Goal: Task Accomplishment & Management: Manage account settings

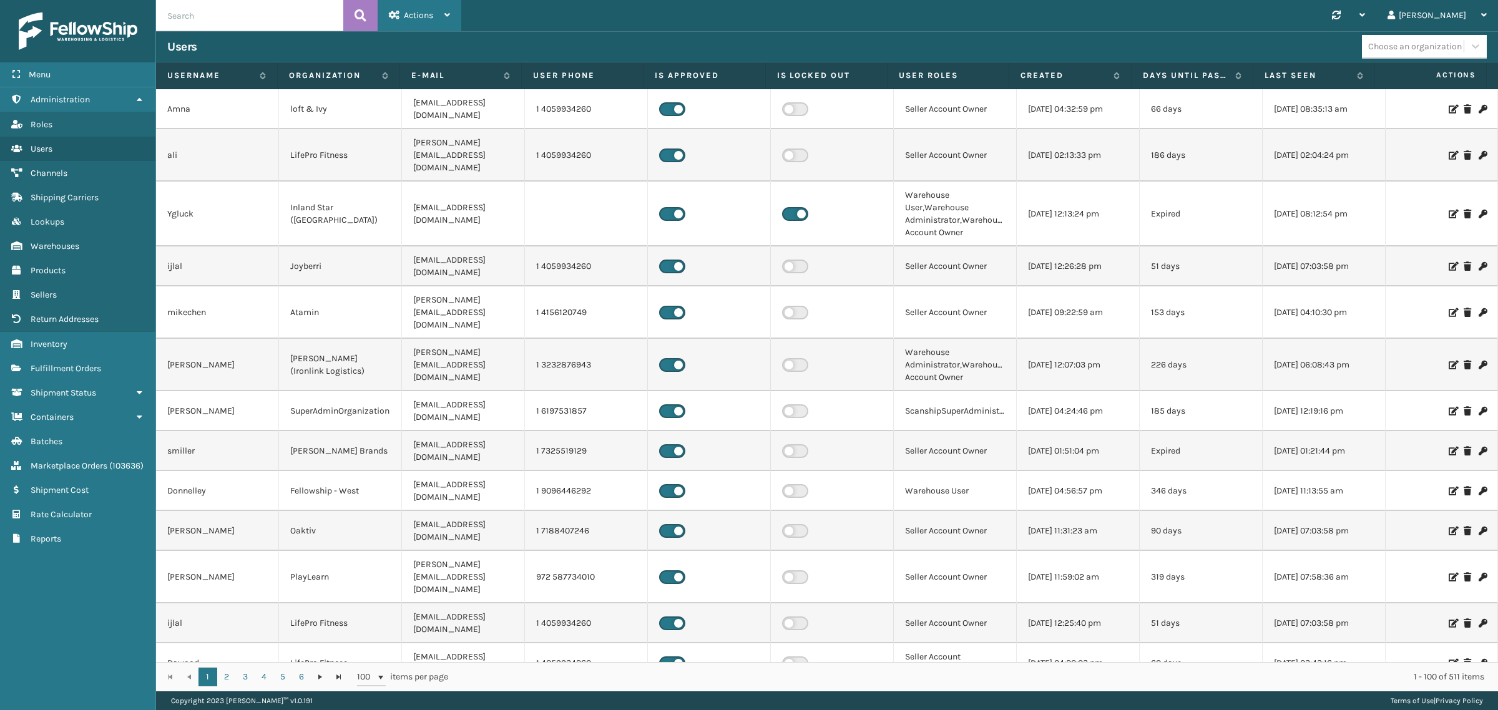
click at [432, 23] on div "Actions" at bounding box center [419, 15] width 61 height 31
click at [248, 16] on input "text" at bounding box center [249, 15] width 187 height 31
type input "[PERSON_NAME][EMAIL_ADDRESS][DOMAIN_NAME]"
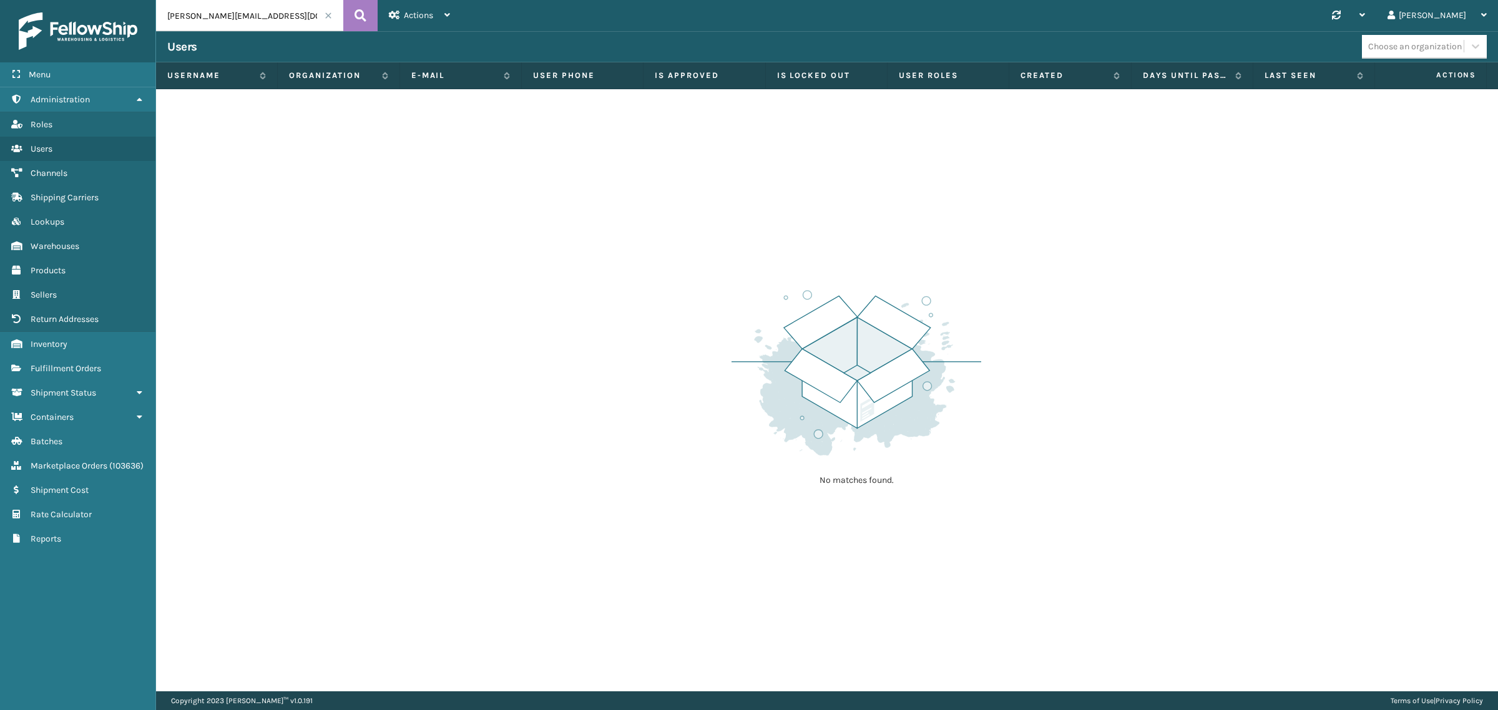
drag, startPoint x: 290, startPoint y: 14, endPoint x: 58, endPoint y: 17, distance: 232.2
click at [38, 0] on div "Menu Administration Roles Users Channels Shipping Carriers Lookups Warehouses P…" at bounding box center [749, 0] width 1498 height 0
click at [328, 17] on span at bounding box center [327, 15] width 7 height 7
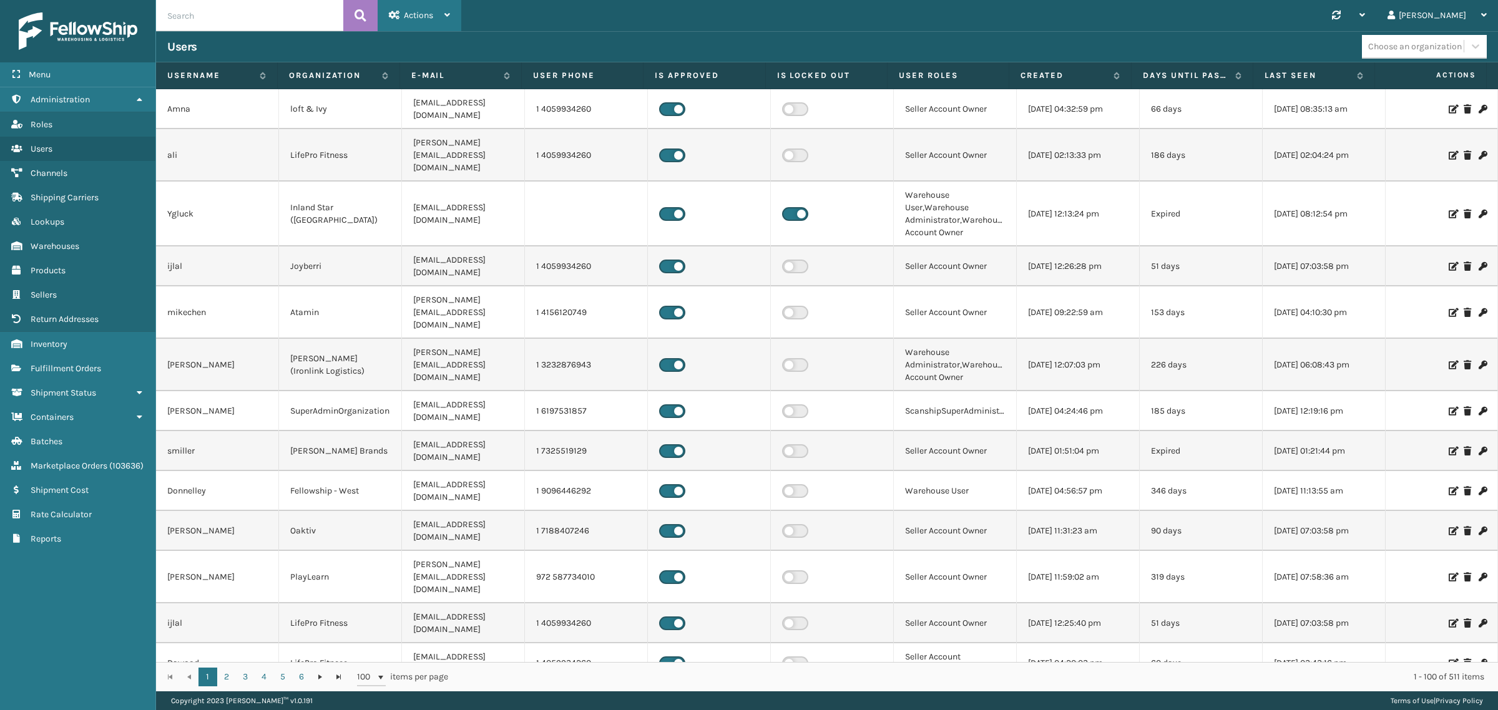
click at [429, 16] on span "Actions" at bounding box center [418, 15] width 29 height 11
click at [432, 42] on button "New User" at bounding box center [461, 48] width 167 height 32
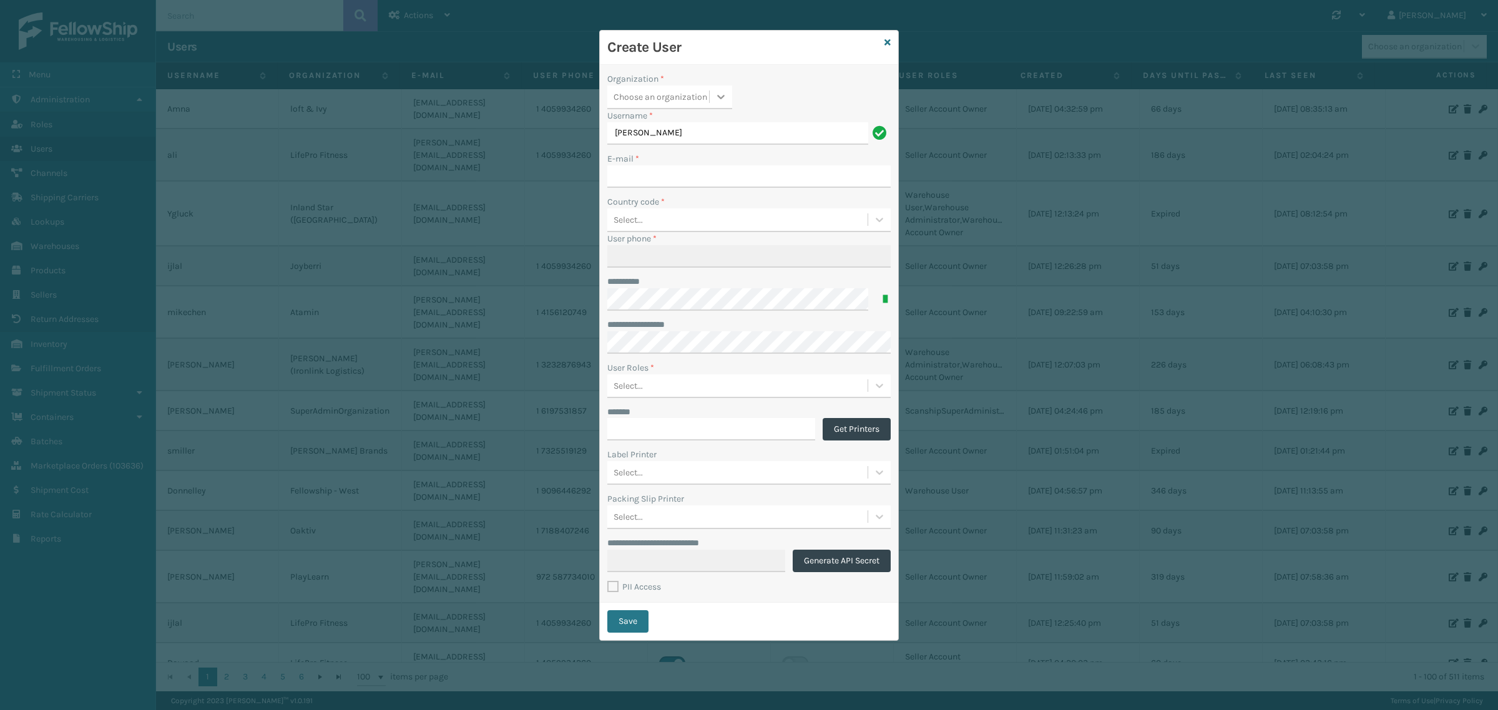
click at [727, 94] on icon at bounding box center [721, 96] width 12 height 12
click at [695, 228] on div "SuperAdminOrganization" at bounding box center [669, 239] width 125 height 23
drag, startPoint x: 669, startPoint y: 130, endPoint x: 578, endPoint y: 138, distance: 91.5
click at [578, 138] on div "**********" at bounding box center [749, 355] width 1498 height 710
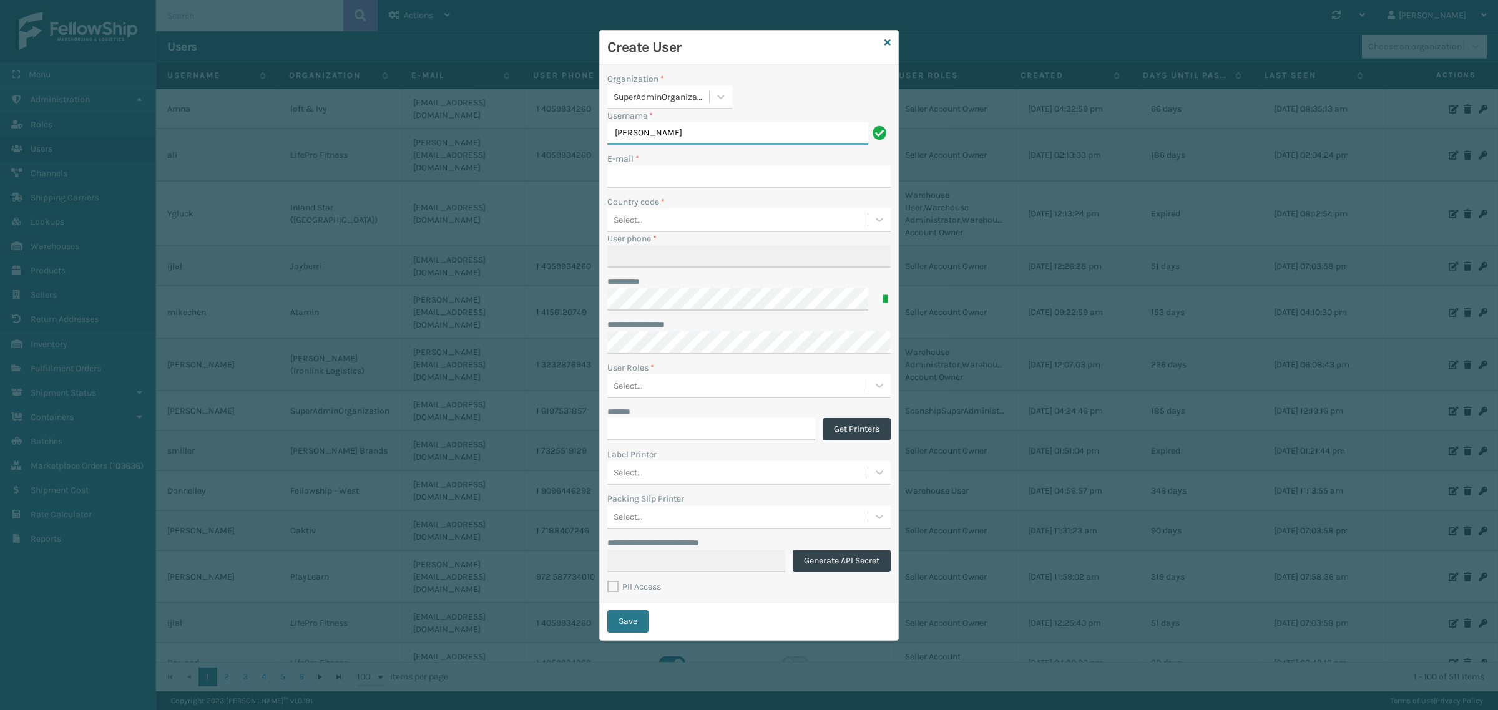
type input "[PERSON_NAME]"
click at [643, 170] on input "E-mail *" at bounding box center [748, 176] width 283 height 22
paste input "[PERSON_NAME][EMAIL_ADDRESS][DOMAIN_NAME]"
type input "[PERSON_NAME][EMAIL_ADDRESS][DOMAIN_NAME]"
click at [746, 198] on div "Country code *" at bounding box center [748, 201] width 283 height 13
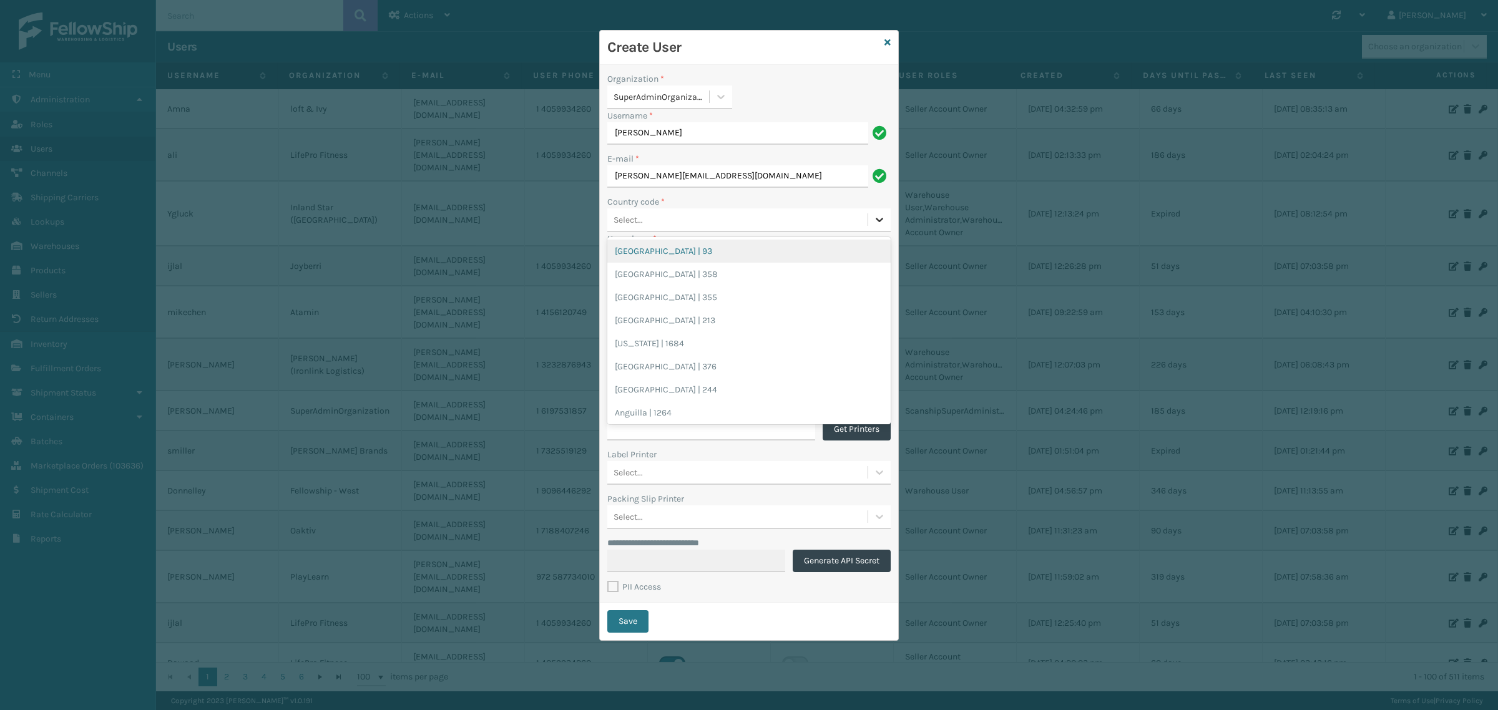
click at [880, 220] on icon at bounding box center [879, 220] width 7 height 4
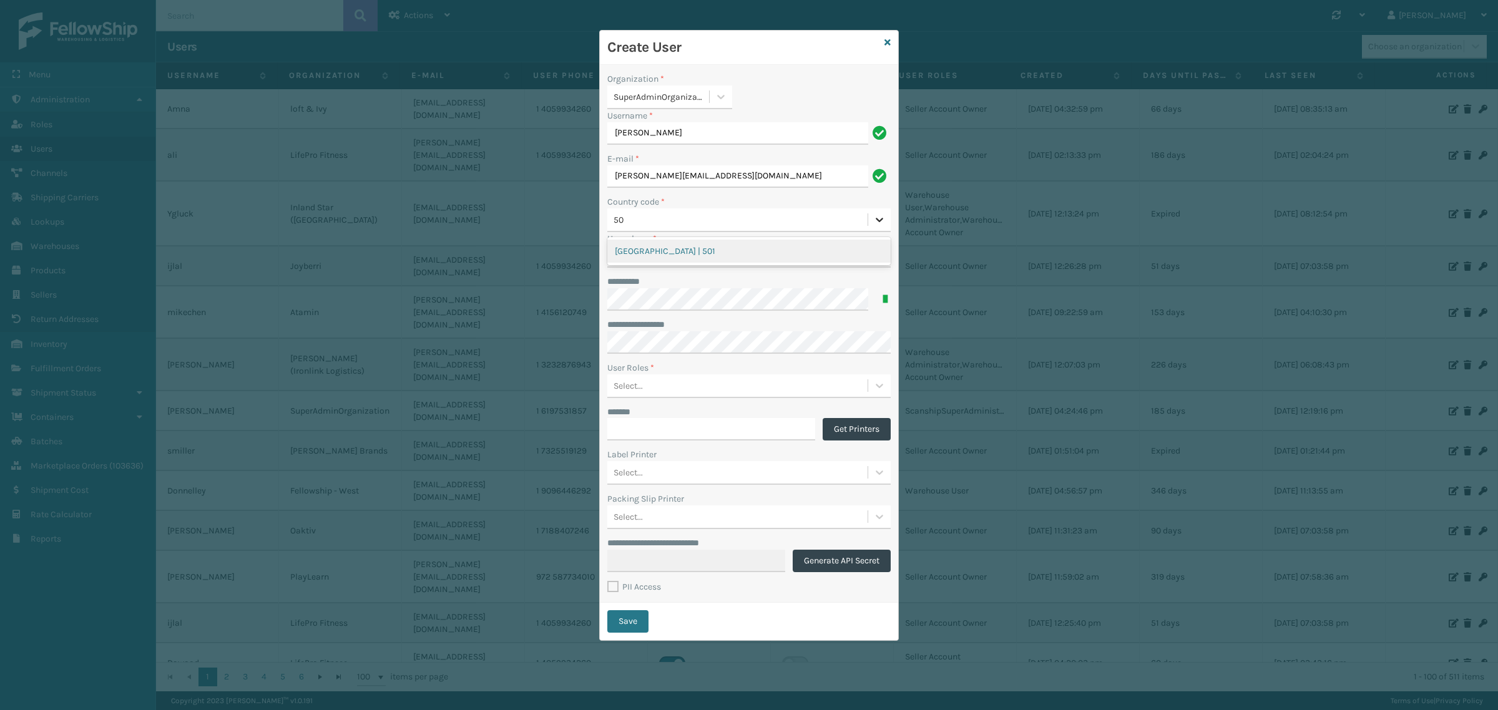
type input "503"
click at [749, 250] on div "[GEOGRAPHIC_DATA] | 503" at bounding box center [748, 251] width 283 height 23
click at [675, 264] on input "User phone *" at bounding box center [748, 256] width 283 height 22
click at [686, 260] on input "User phone *" at bounding box center [748, 256] width 283 height 22
type input "77361000"
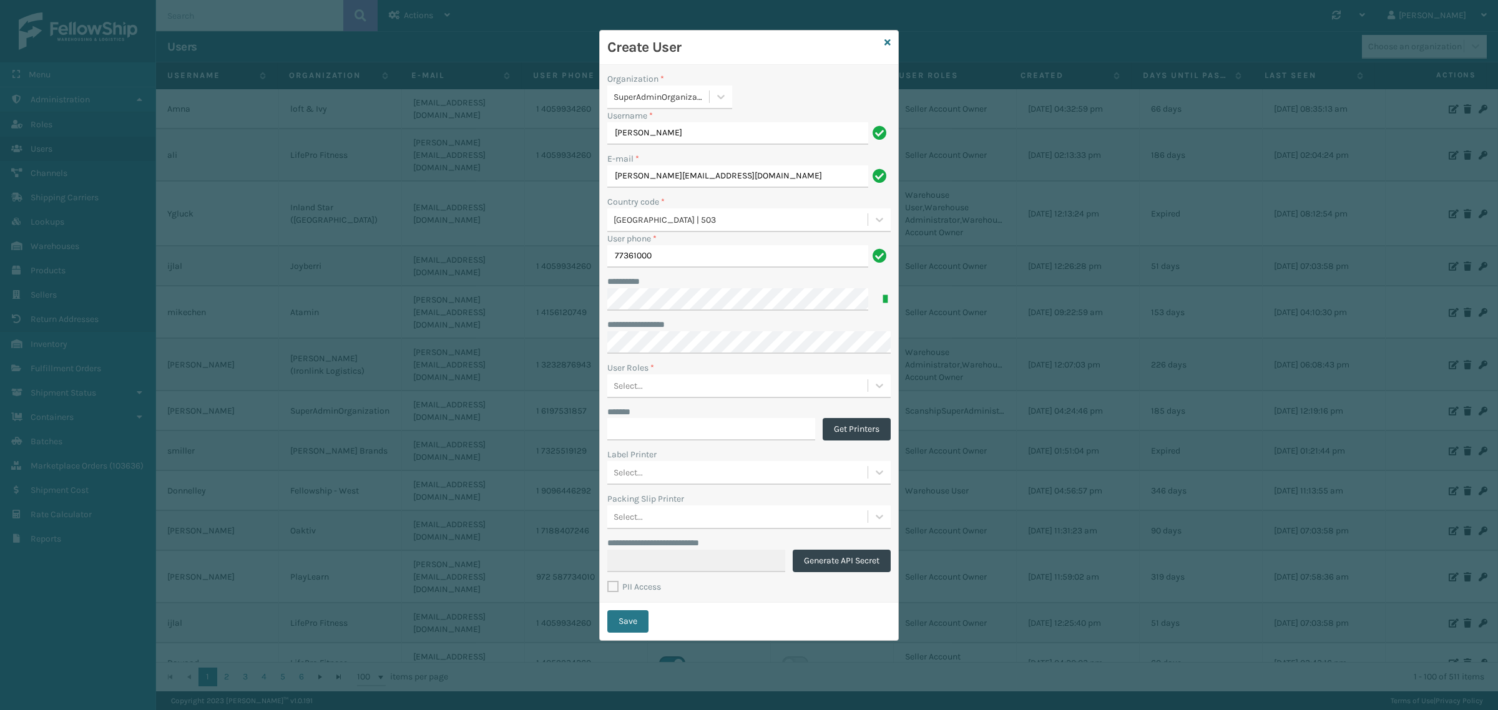
drag, startPoint x: 797, startPoint y: 71, endPoint x: 784, endPoint y: 89, distance: 22.3
click at [797, 71] on div "**********" at bounding box center [749, 334] width 298 height 538
click at [637, 389] on div "Select..." at bounding box center [627, 385] width 29 height 13
click at [651, 413] on div "ScanshipSuperAdministrator" at bounding box center [748, 417] width 283 height 23
click at [616, 590] on label "PII Access" at bounding box center [634, 587] width 54 height 11
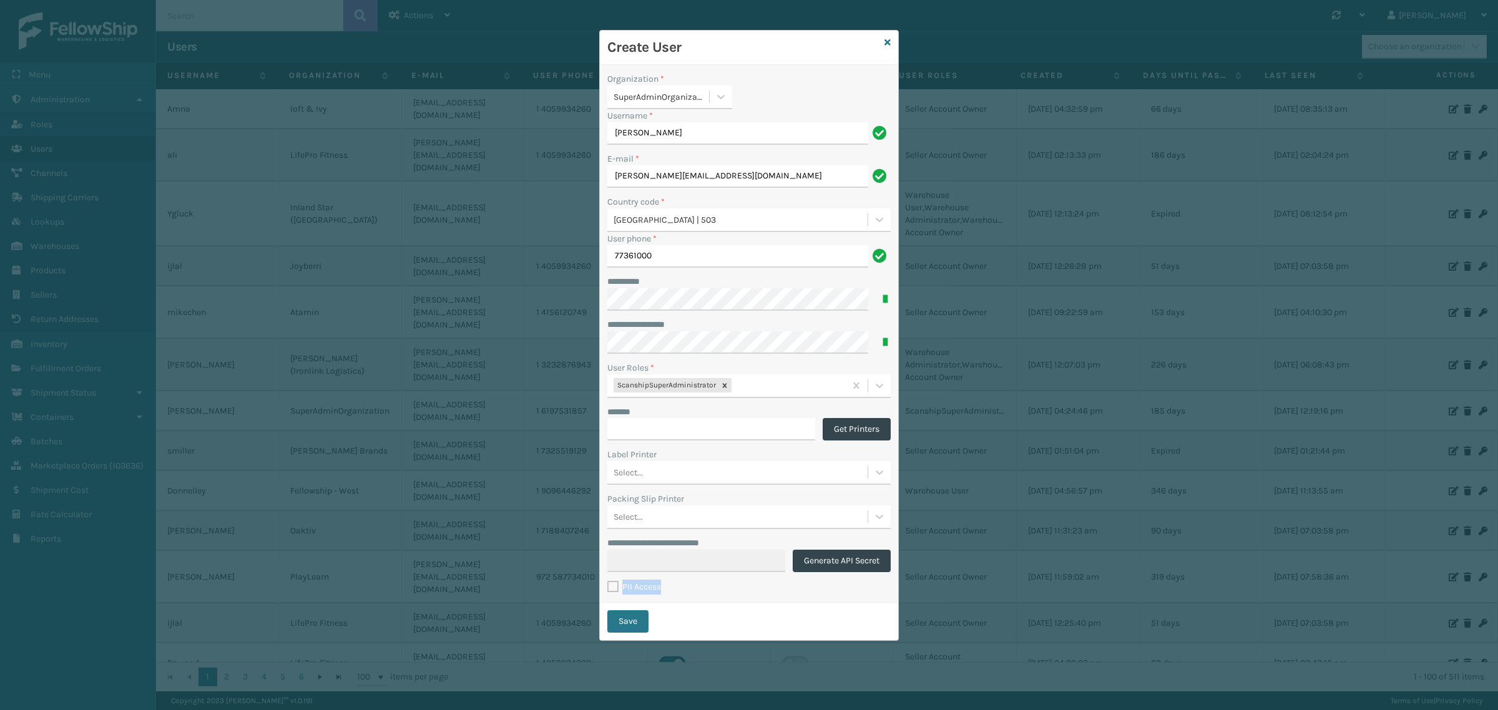
click at [612, 585] on label "PII Access" at bounding box center [634, 587] width 54 height 11
click at [608, 585] on input "PII Access" at bounding box center [607, 584] width 1 height 8
checkbox input "true"
click at [701, 596] on div "**********" at bounding box center [749, 334] width 298 height 538
drag, startPoint x: 746, startPoint y: 178, endPoint x: 572, endPoint y: 177, distance: 174.1
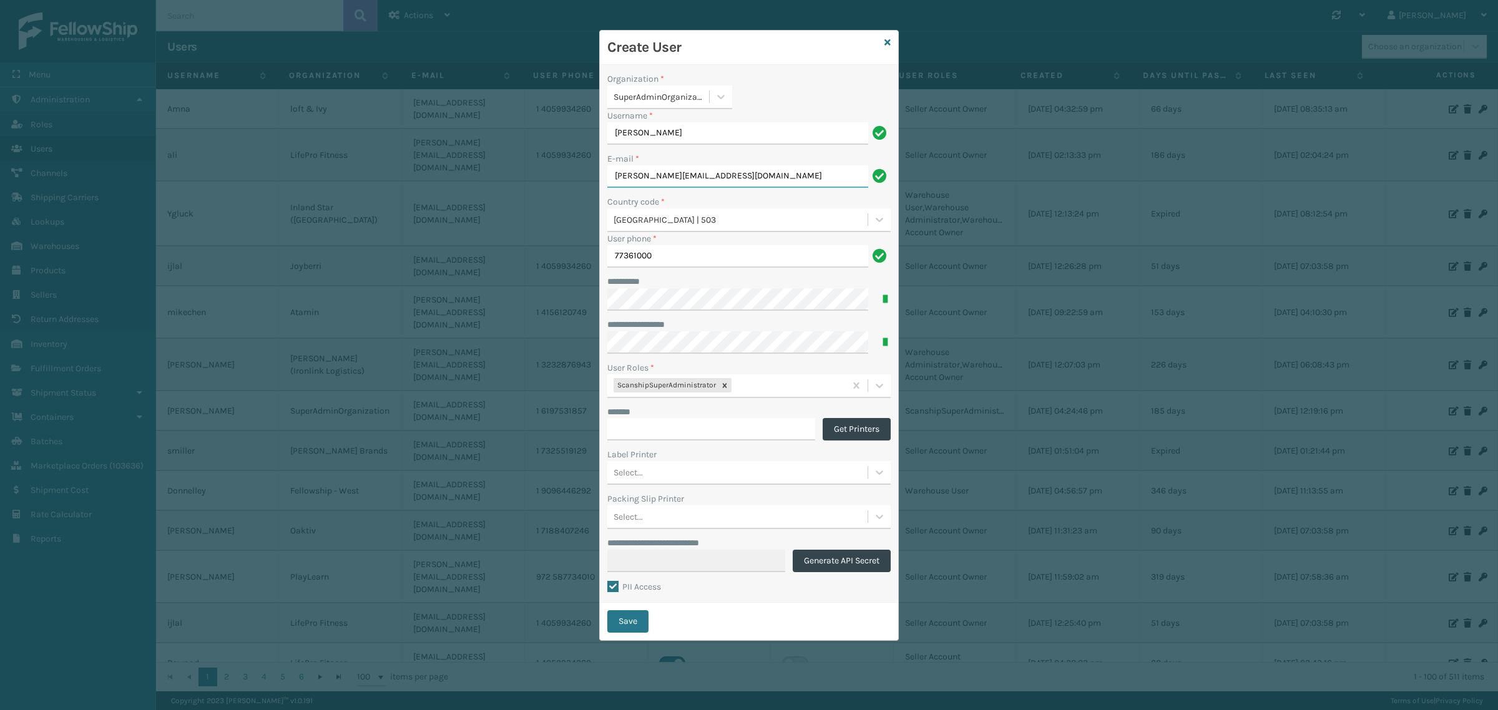
click at [572, 177] on div "**********" at bounding box center [749, 355] width 1498 height 710
drag, startPoint x: 665, startPoint y: 131, endPoint x: 587, endPoint y: 131, distance: 78.6
click at [587, 131] on div "**********" at bounding box center [749, 355] width 1498 height 710
click at [771, 69] on div "**********" at bounding box center [749, 334] width 298 height 538
click at [628, 628] on button "Save" at bounding box center [627, 621] width 41 height 22
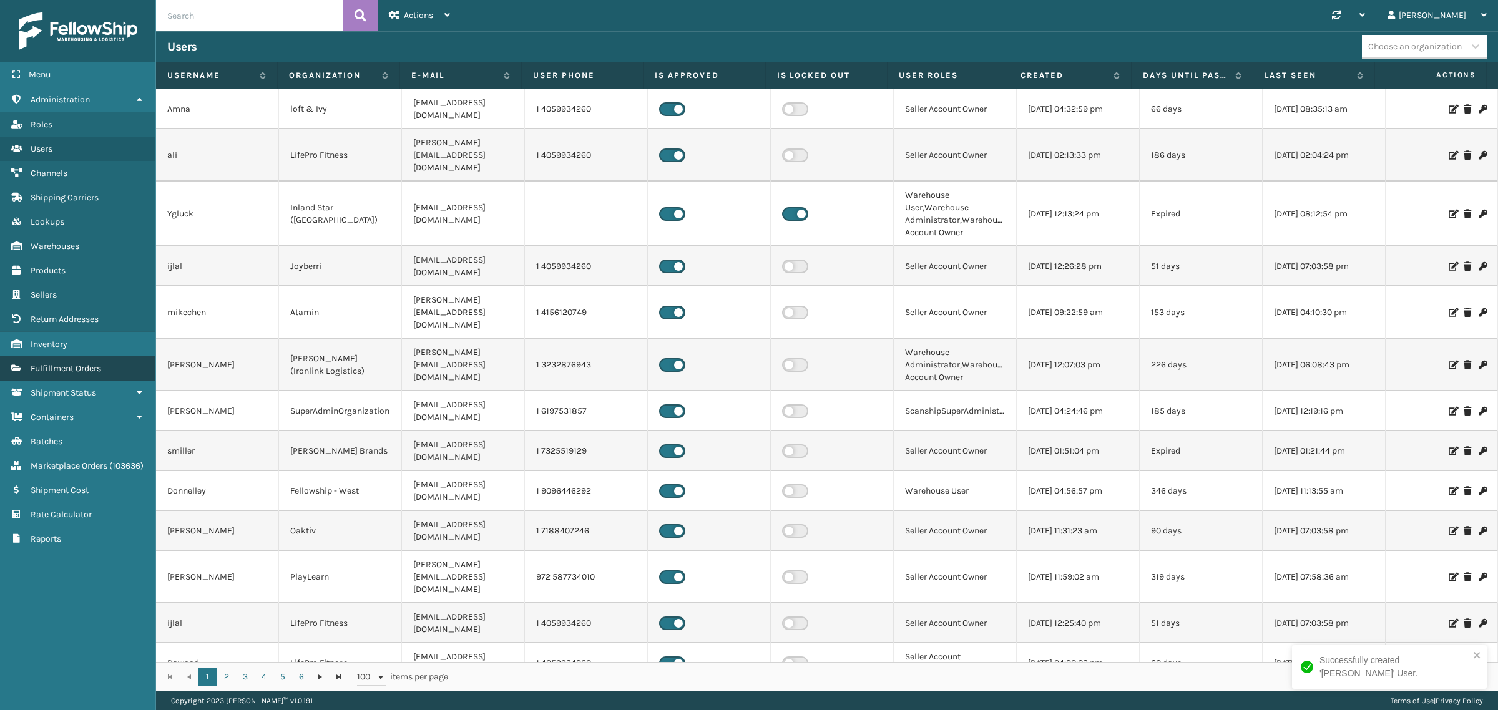
click at [54, 363] on span "Fulfillment Orders" at bounding box center [66, 368] width 71 height 11
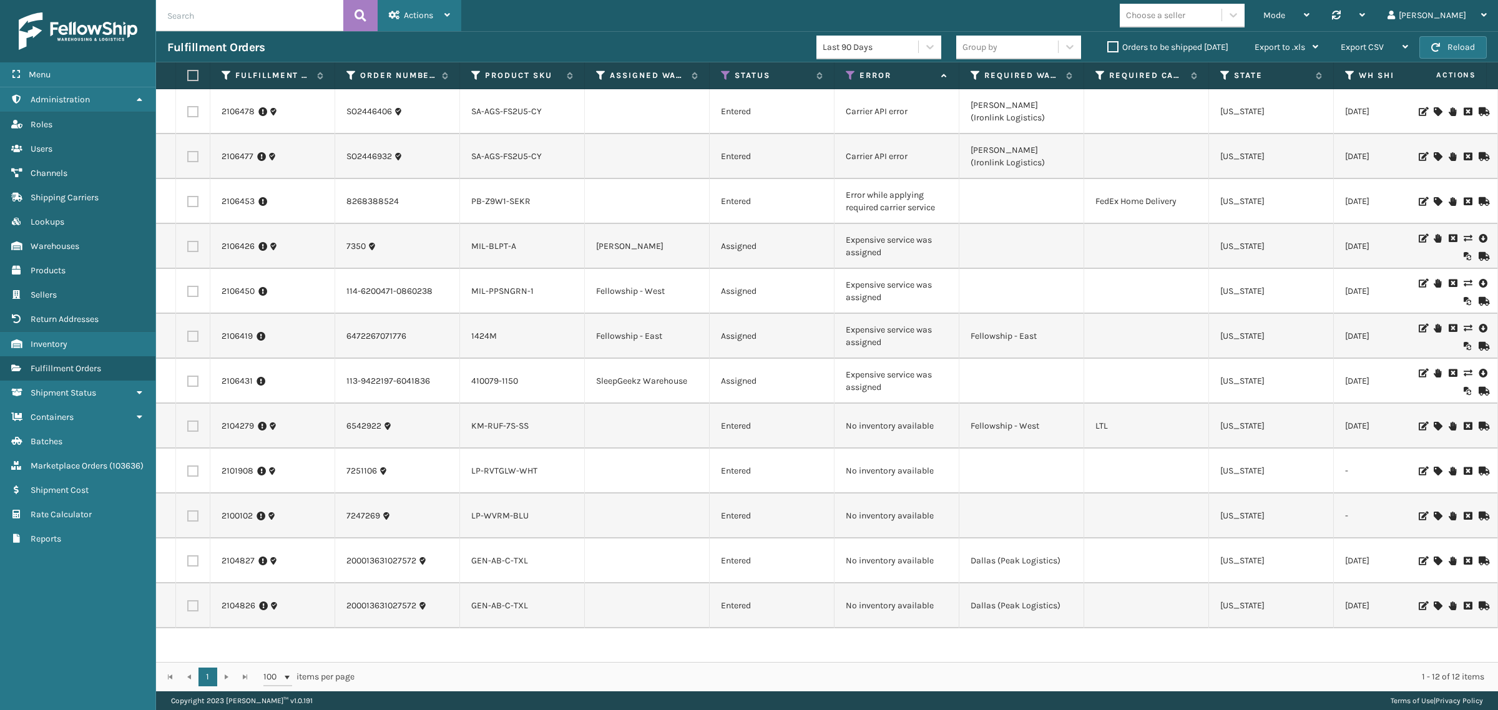
click at [423, 19] on span "Actions" at bounding box center [418, 15] width 29 height 11
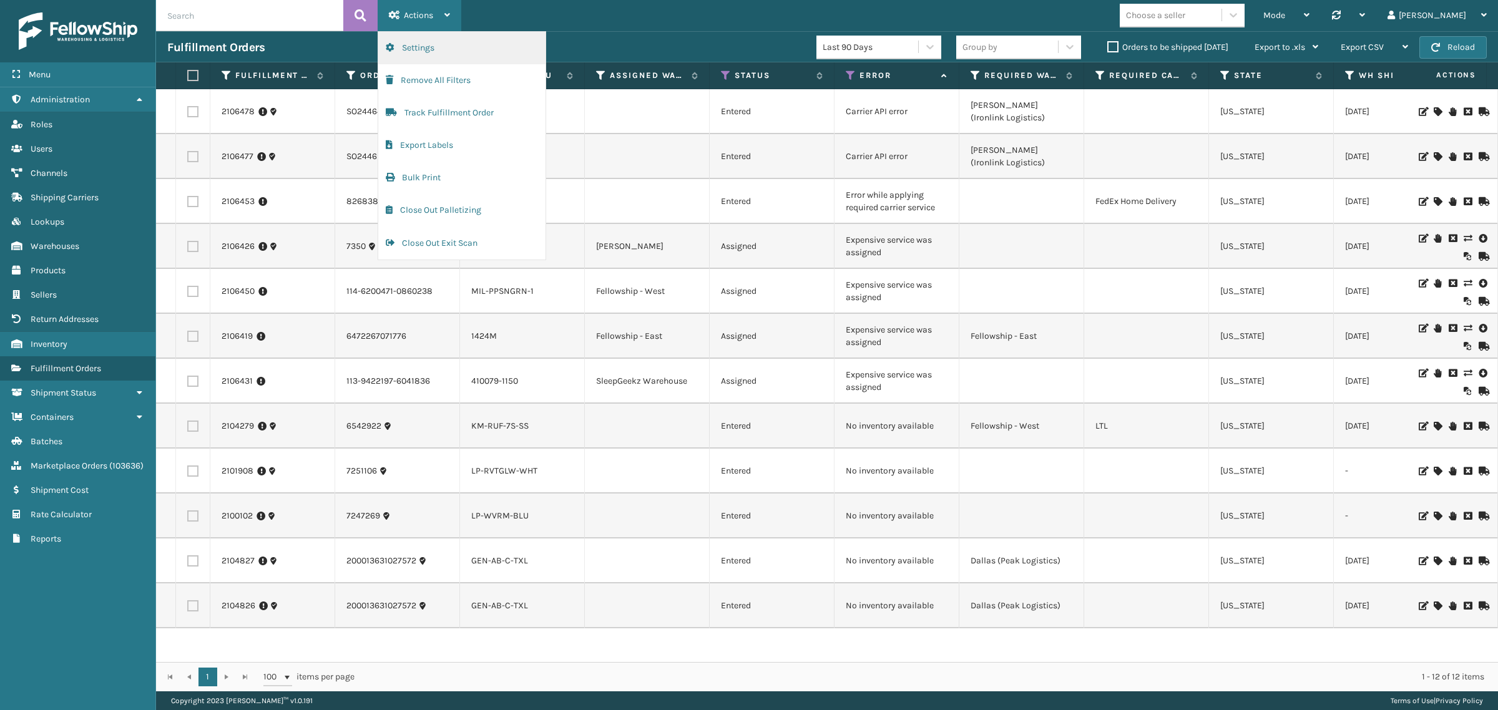
click at [422, 44] on button "Settings" at bounding box center [461, 48] width 167 height 32
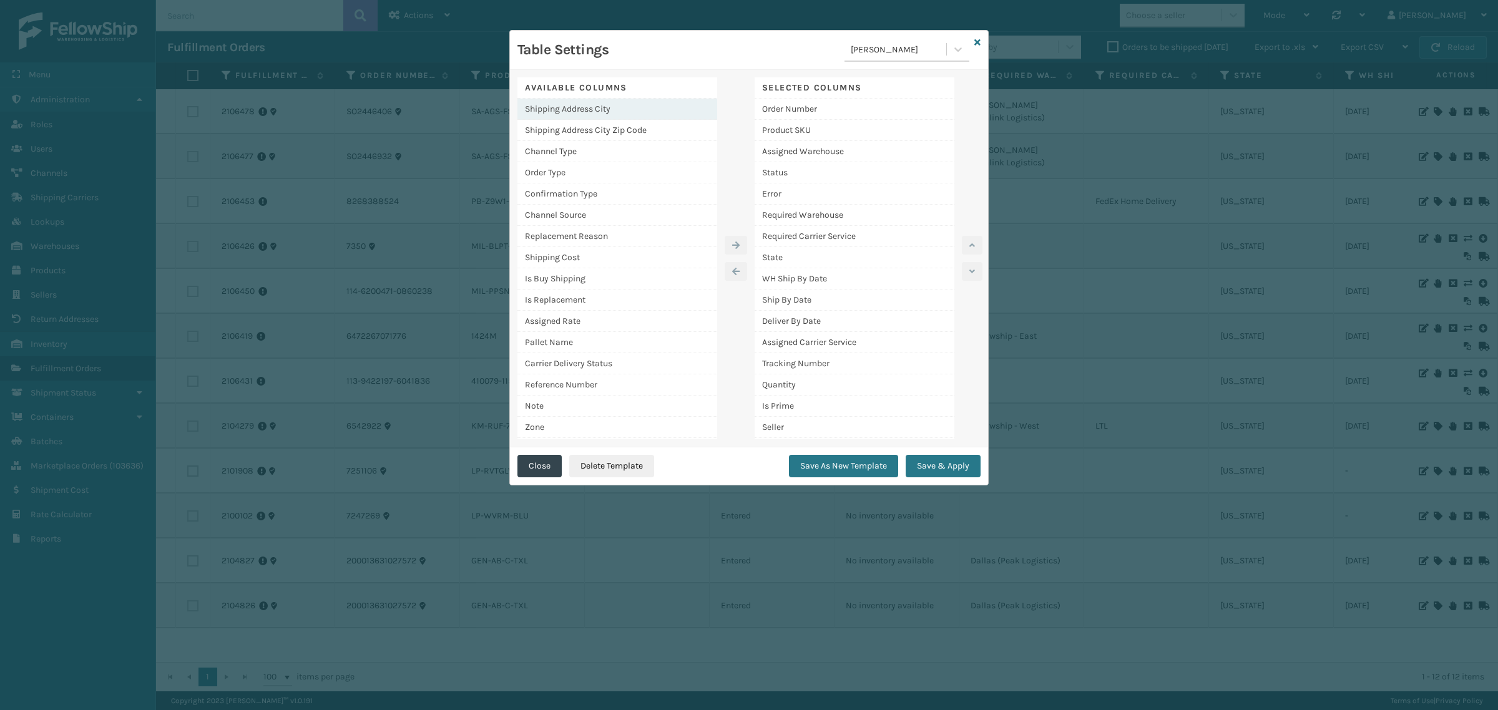
click at [574, 107] on div "Shipping Address City" at bounding box center [617, 109] width 200 height 21
click at [588, 108] on div "Shipping Address City" at bounding box center [617, 109] width 200 height 21
click at [594, 107] on div "Shipping Address City" at bounding box center [617, 109] width 200 height 21
click at [735, 243] on icon "button" at bounding box center [735, 245] width 7 height 9
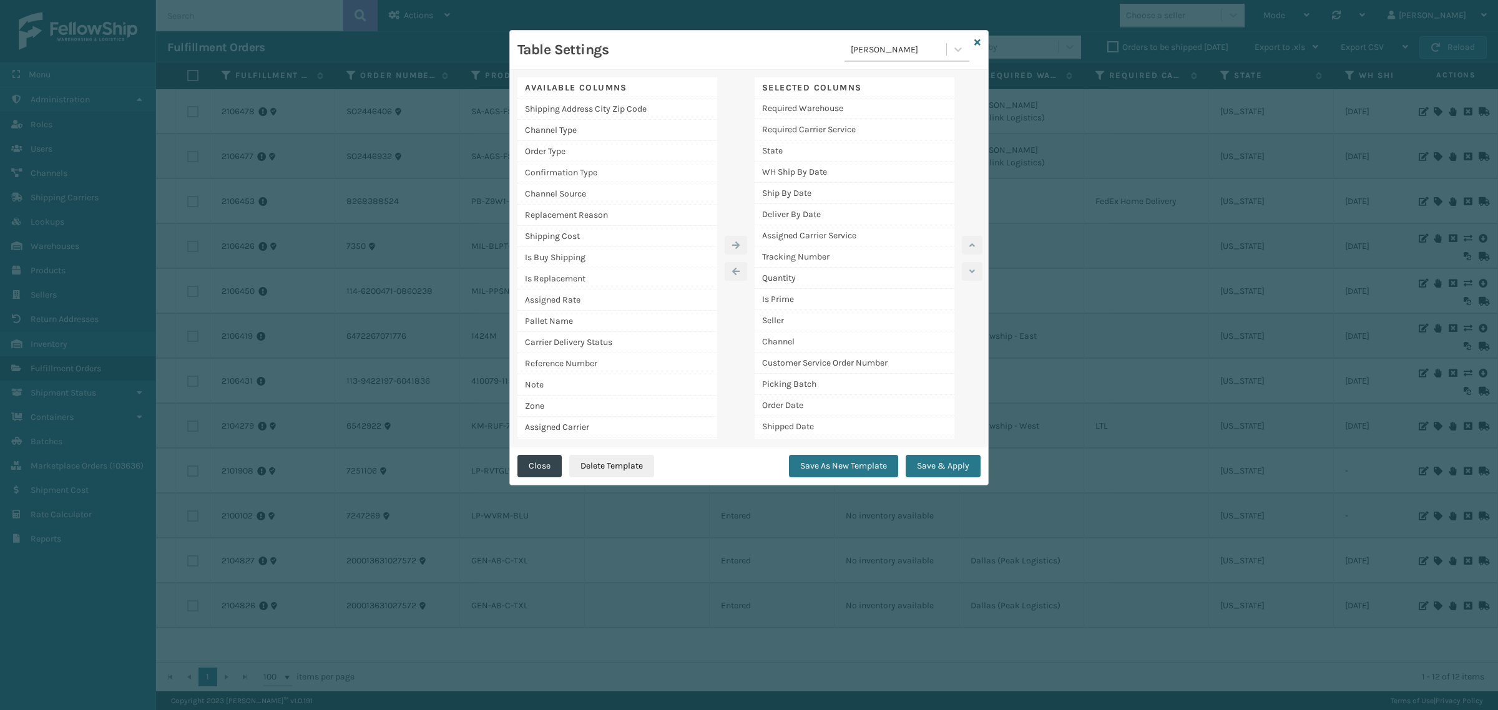
scroll to position [150, 0]
click at [837, 427] on div "Shipping Address City" at bounding box center [854, 429] width 200 height 21
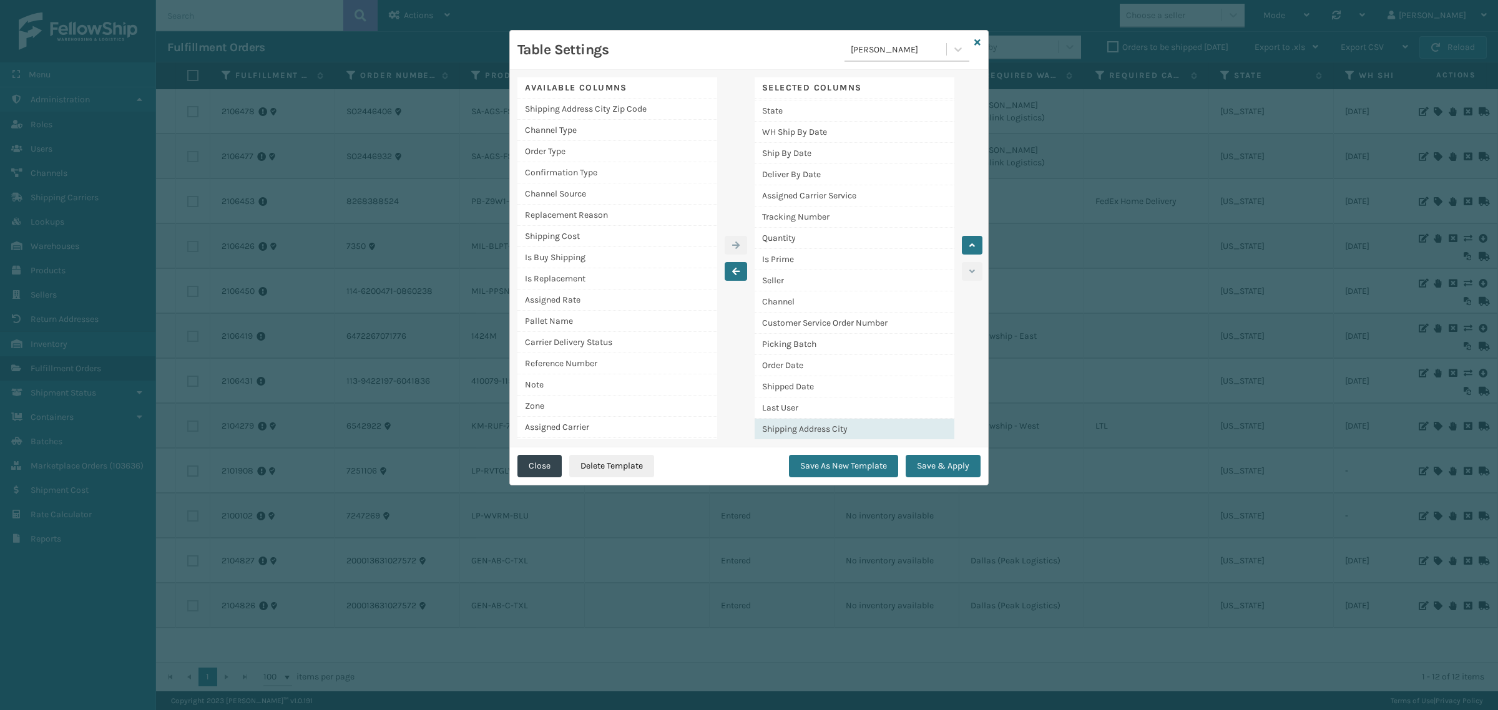
click at [834, 429] on div "Shipping Address City" at bounding box center [854, 429] width 200 height 21
click at [839, 428] on div "Shipping Address City" at bounding box center [854, 429] width 200 height 21
click at [974, 244] on icon "button" at bounding box center [972, 245] width 6 height 9
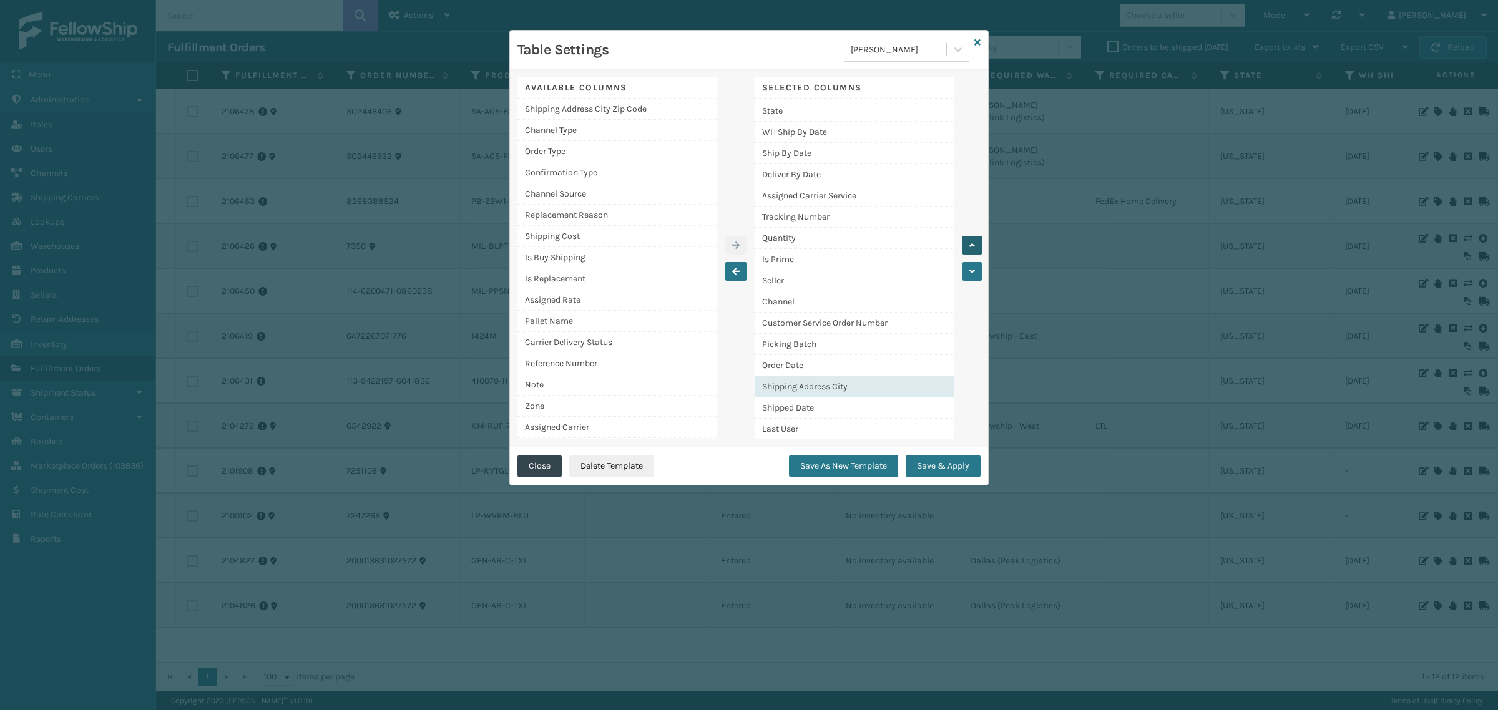
click at [974, 244] on icon "button" at bounding box center [972, 245] width 6 height 9
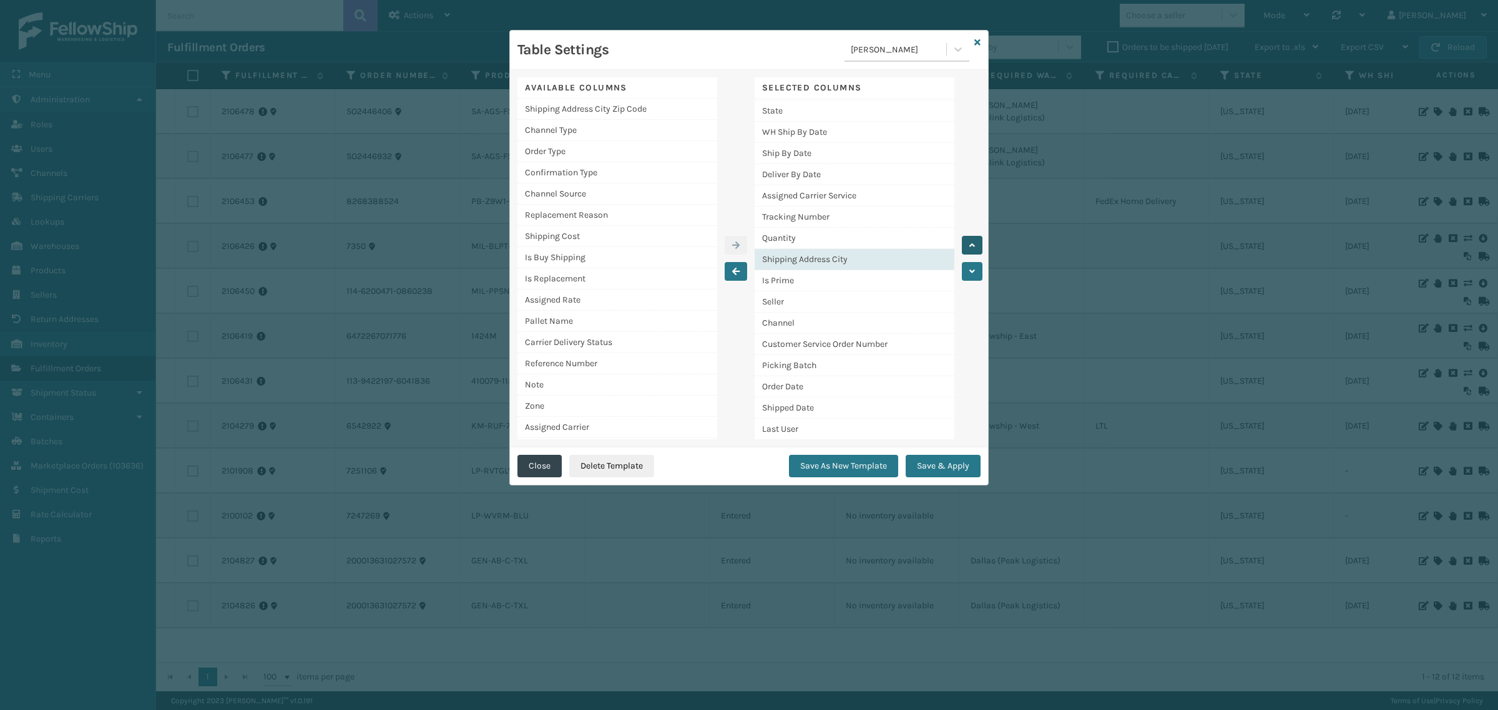
click at [974, 244] on icon "button" at bounding box center [972, 245] width 6 height 9
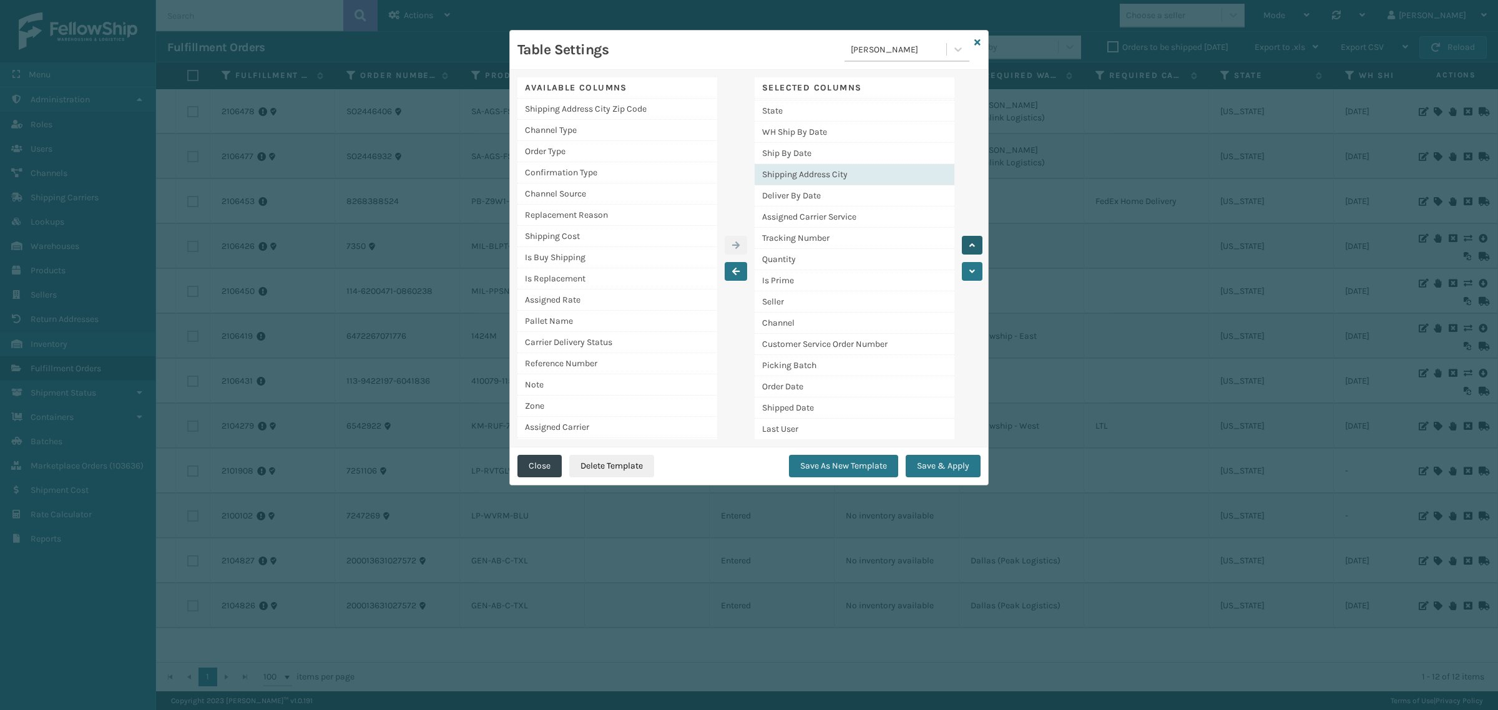
click at [974, 244] on icon "button" at bounding box center [972, 245] width 6 height 9
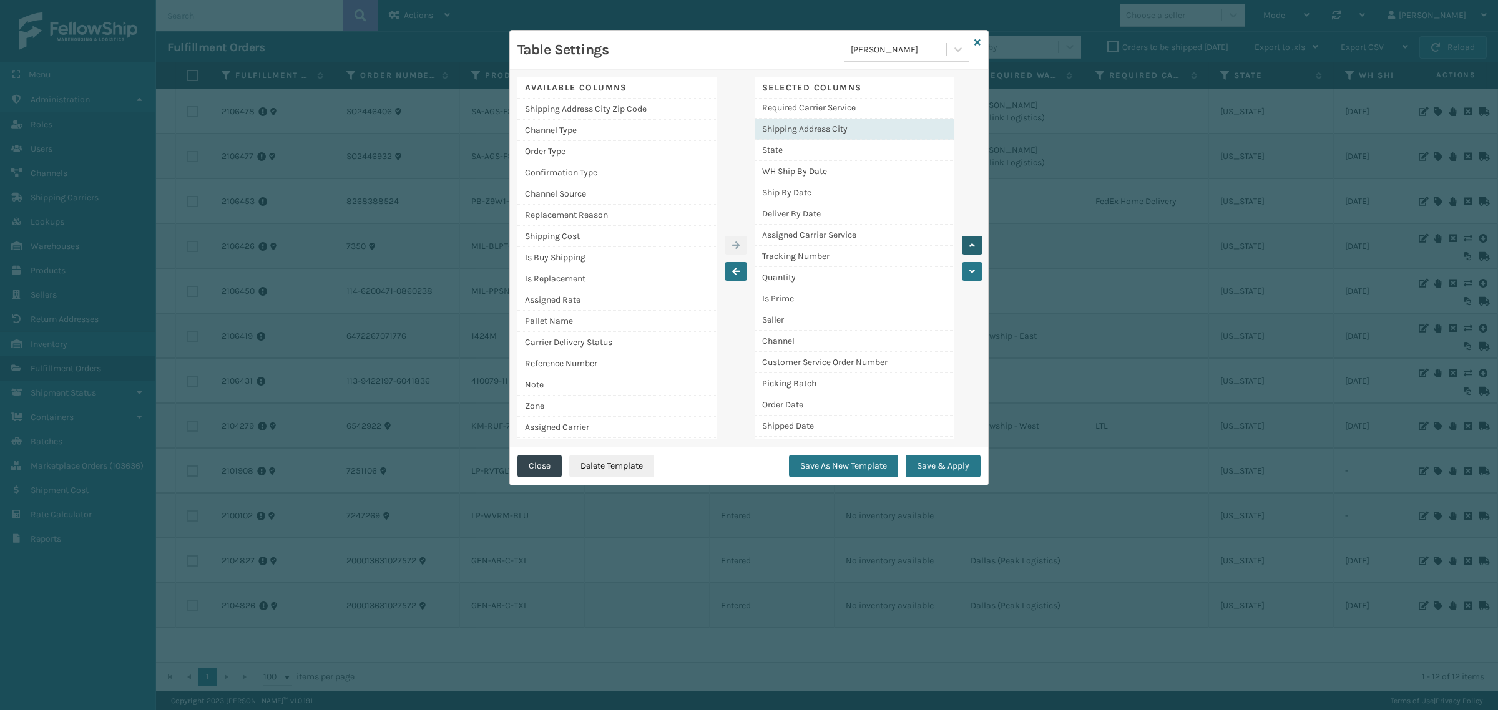
click at [974, 244] on icon "button" at bounding box center [972, 245] width 6 height 9
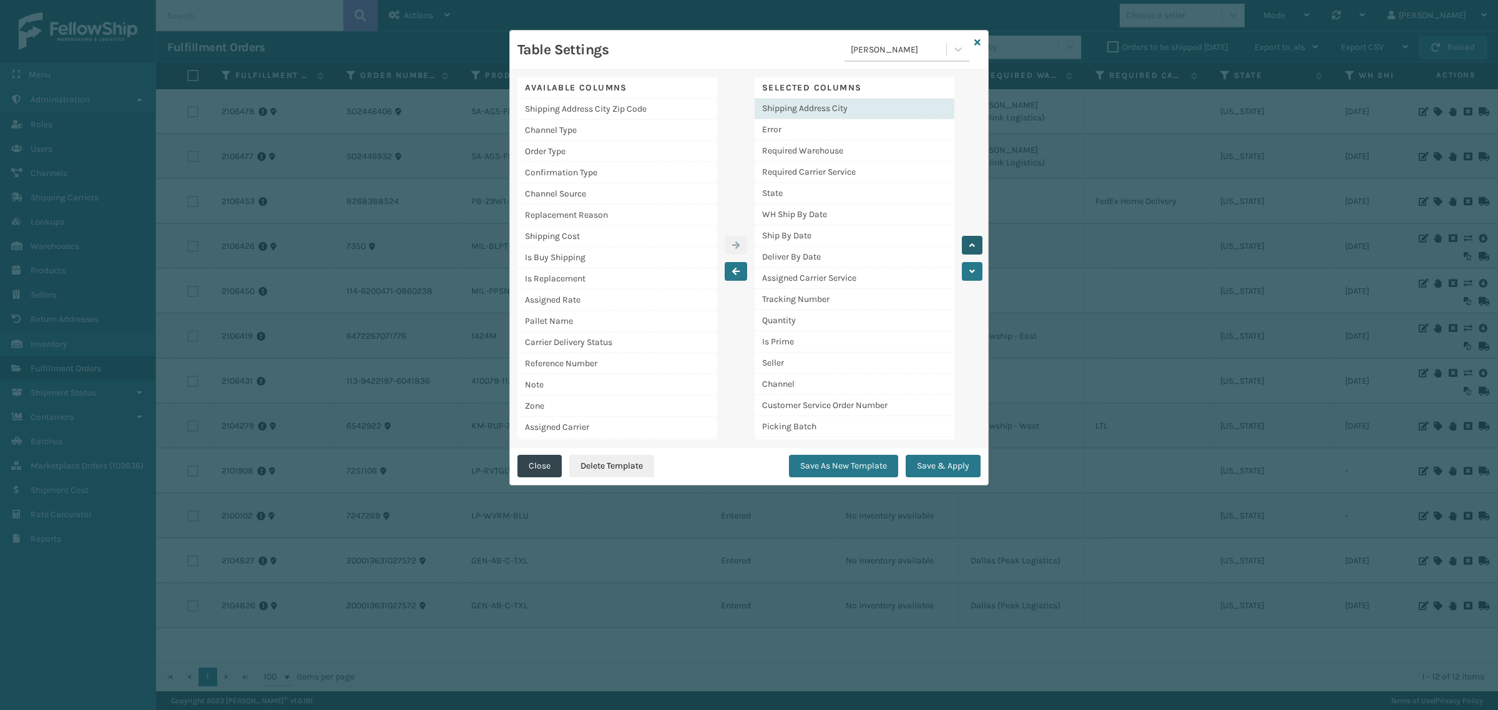
click at [974, 244] on icon "button" at bounding box center [972, 245] width 6 height 9
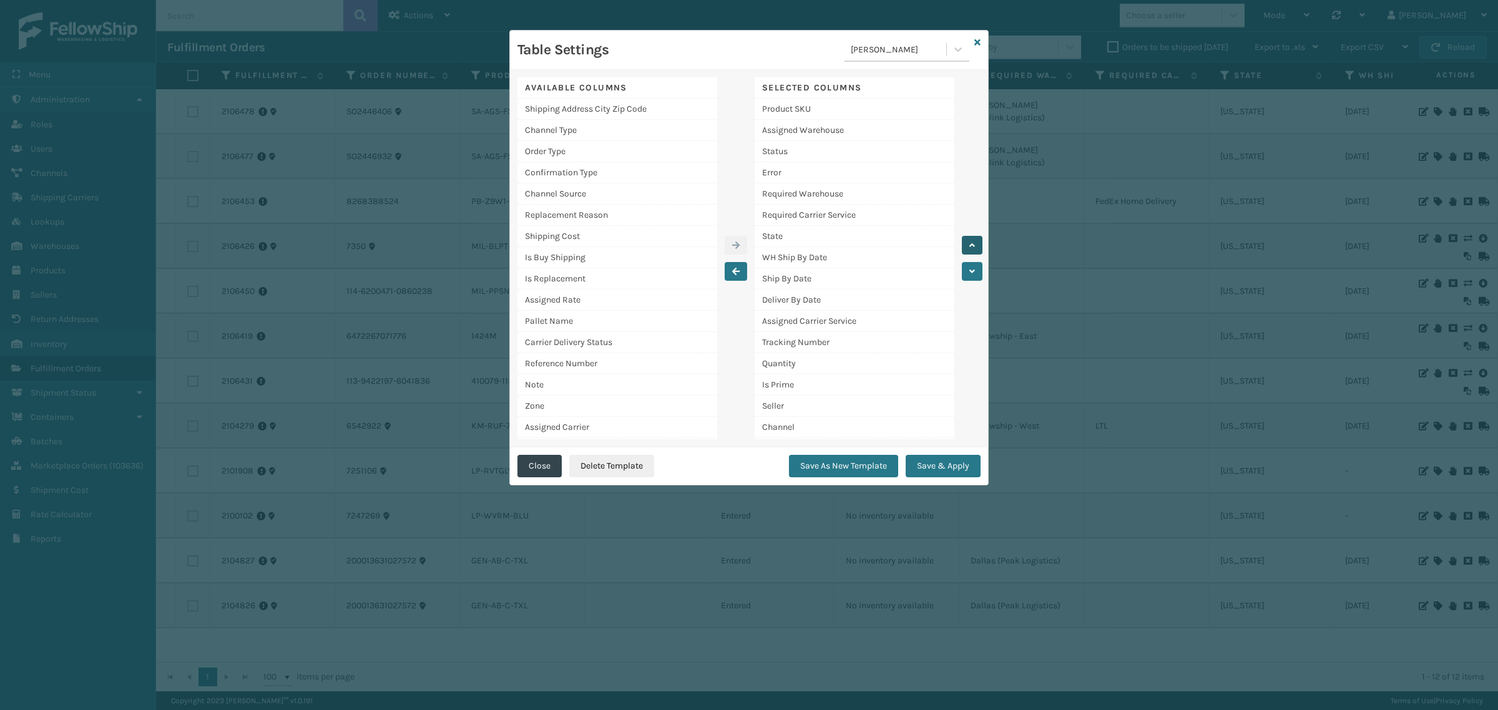
scroll to position [22, 0]
click at [974, 244] on icon "button" at bounding box center [972, 245] width 6 height 9
click at [978, 45] on icon at bounding box center [977, 42] width 6 height 9
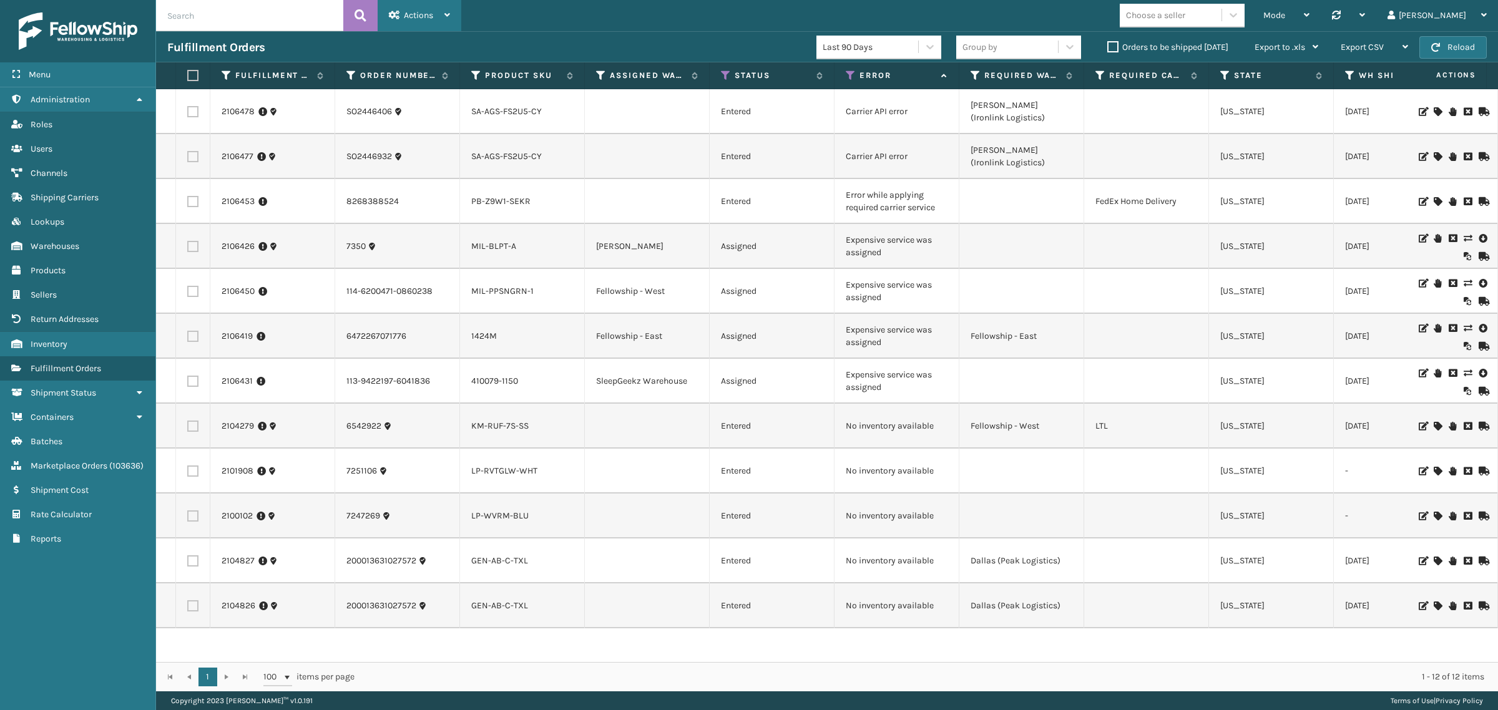
click at [419, 21] on div "Actions" at bounding box center [419, 15] width 61 height 31
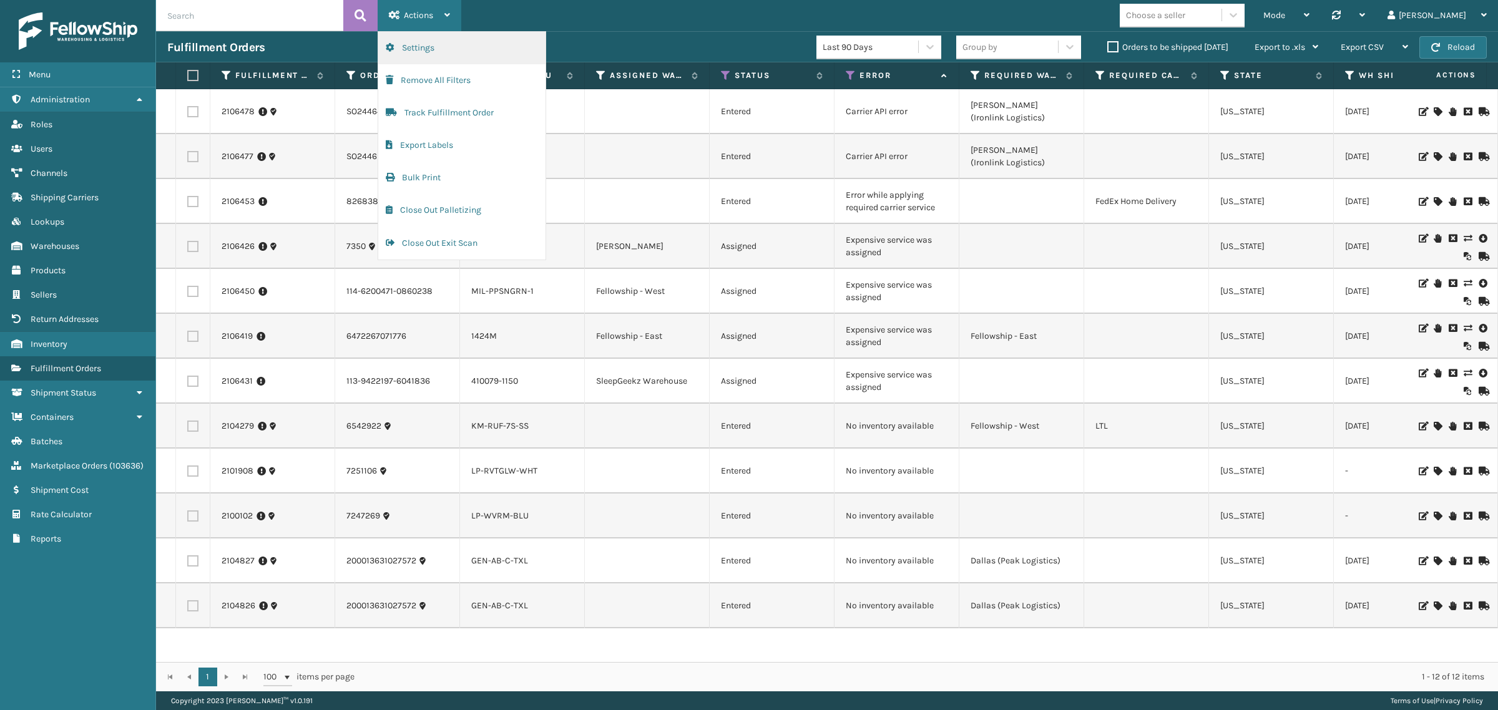
click at [431, 47] on button "Settings" at bounding box center [461, 48] width 167 height 32
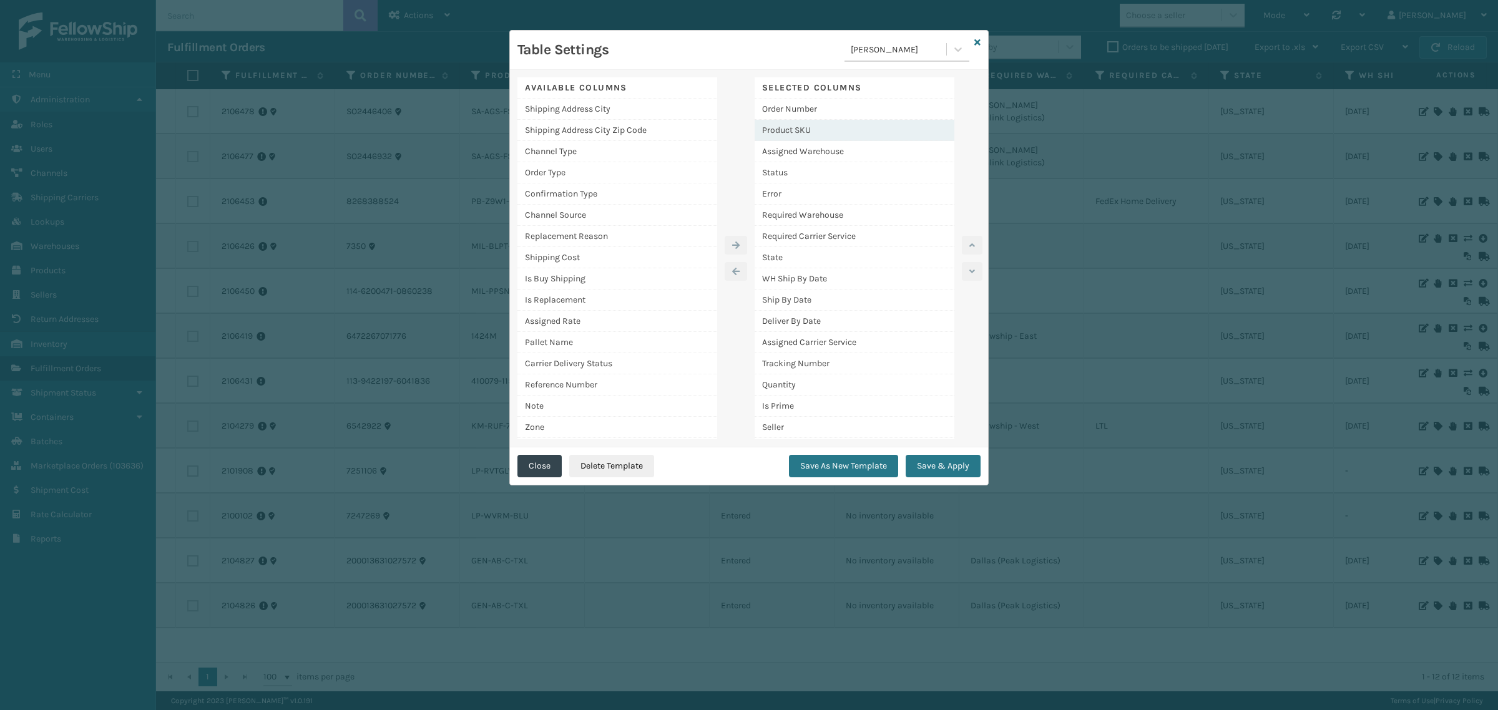
click at [844, 133] on div "Product SKU" at bounding box center [854, 130] width 200 height 21
click at [874, 149] on div "Assigned Warehouse" at bounding box center [854, 151] width 200 height 21
click at [872, 129] on div "Product SKU" at bounding box center [854, 130] width 200 height 21
click at [869, 129] on div "Product SKU" at bounding box center [854, 130] width 200 height 21
click at [852, 127] on div "Product SKU" at bounding box center [854, 130] width 200 height 21
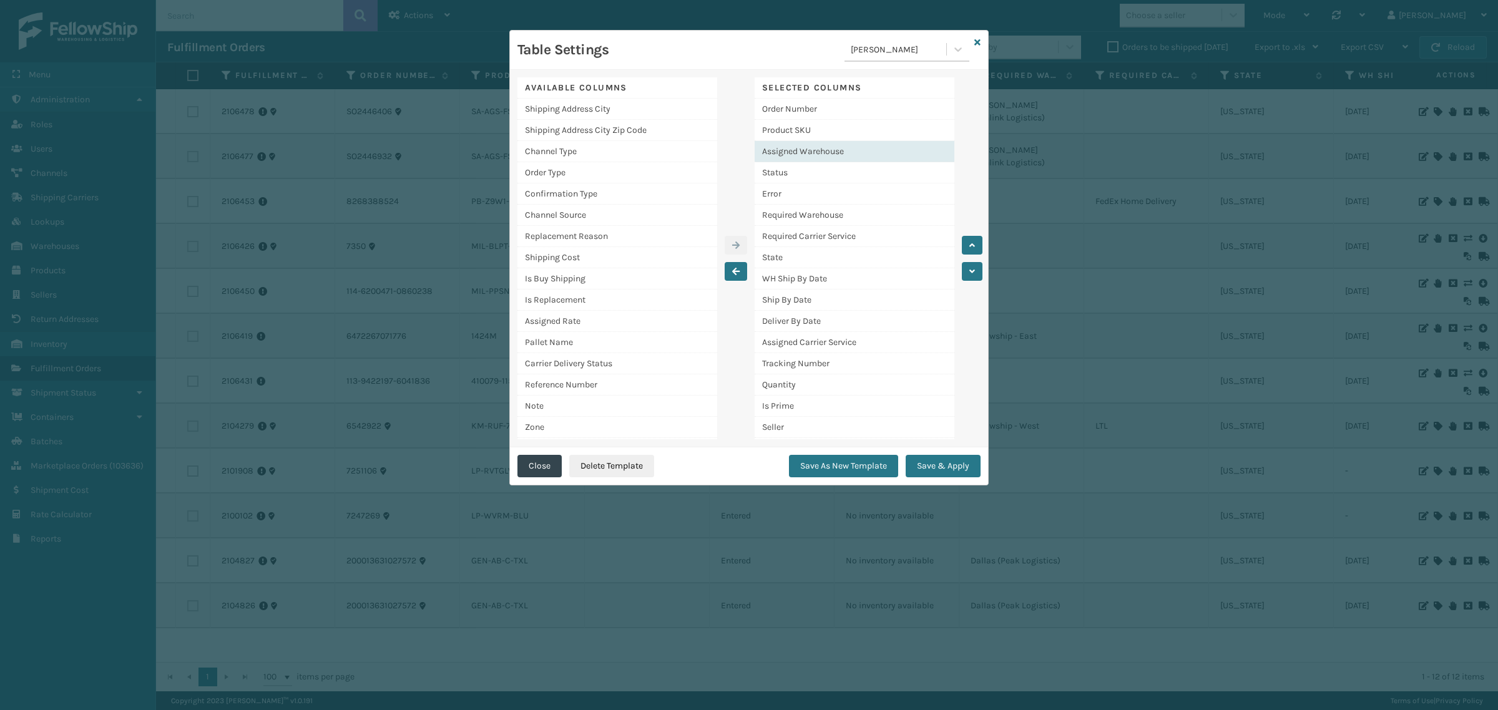
click at [850, 149] on div "Assigned Warehouse" at bounding box center [854, 151] width 200 height 21
click at [842, 127] on div "Product SKU" at bounding box center [854, 130] width 200 height 21
click at [887, 131] on div "Product SKU" at bounding box center [854, 130] width 200 height 21
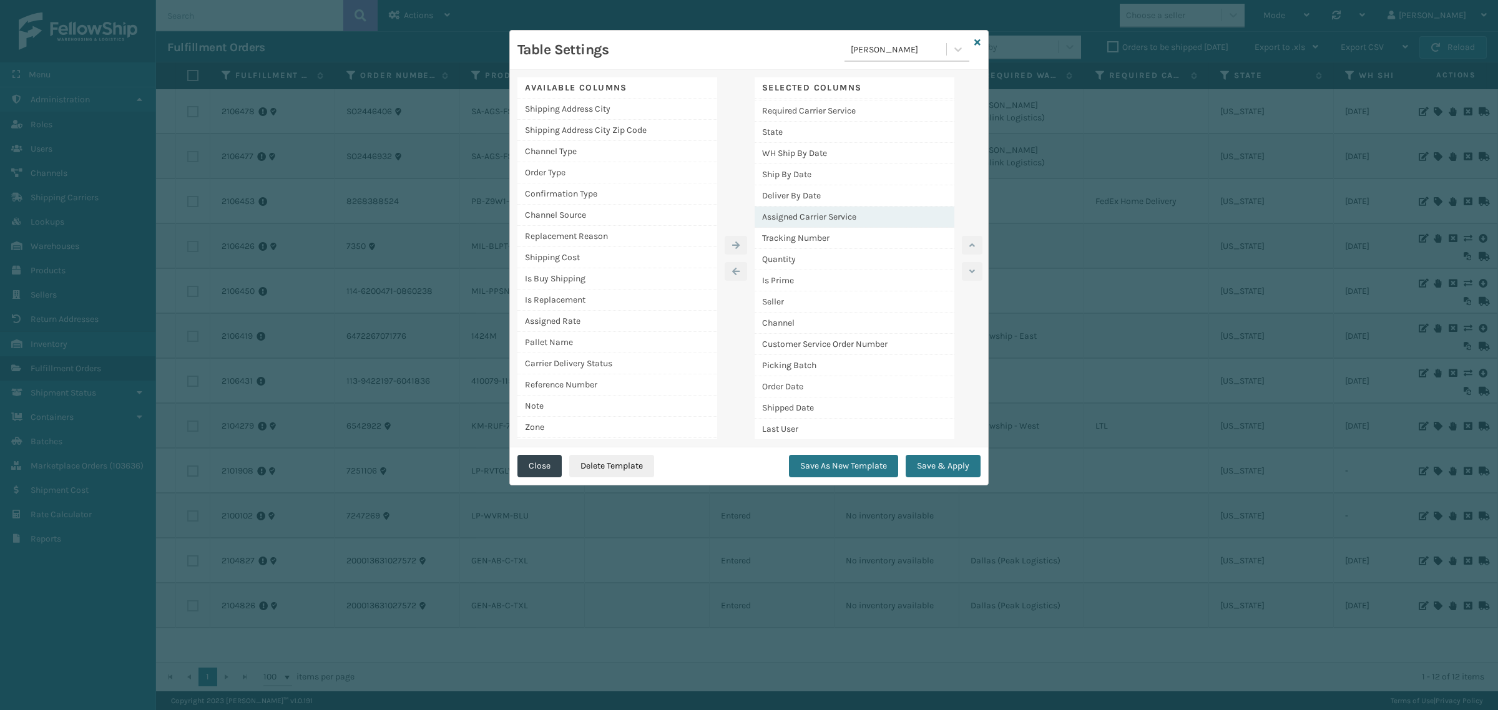
scroll to position [129, 0]
click at [978, 44] on icon at bounding box center [977, 42] width 6 height 9
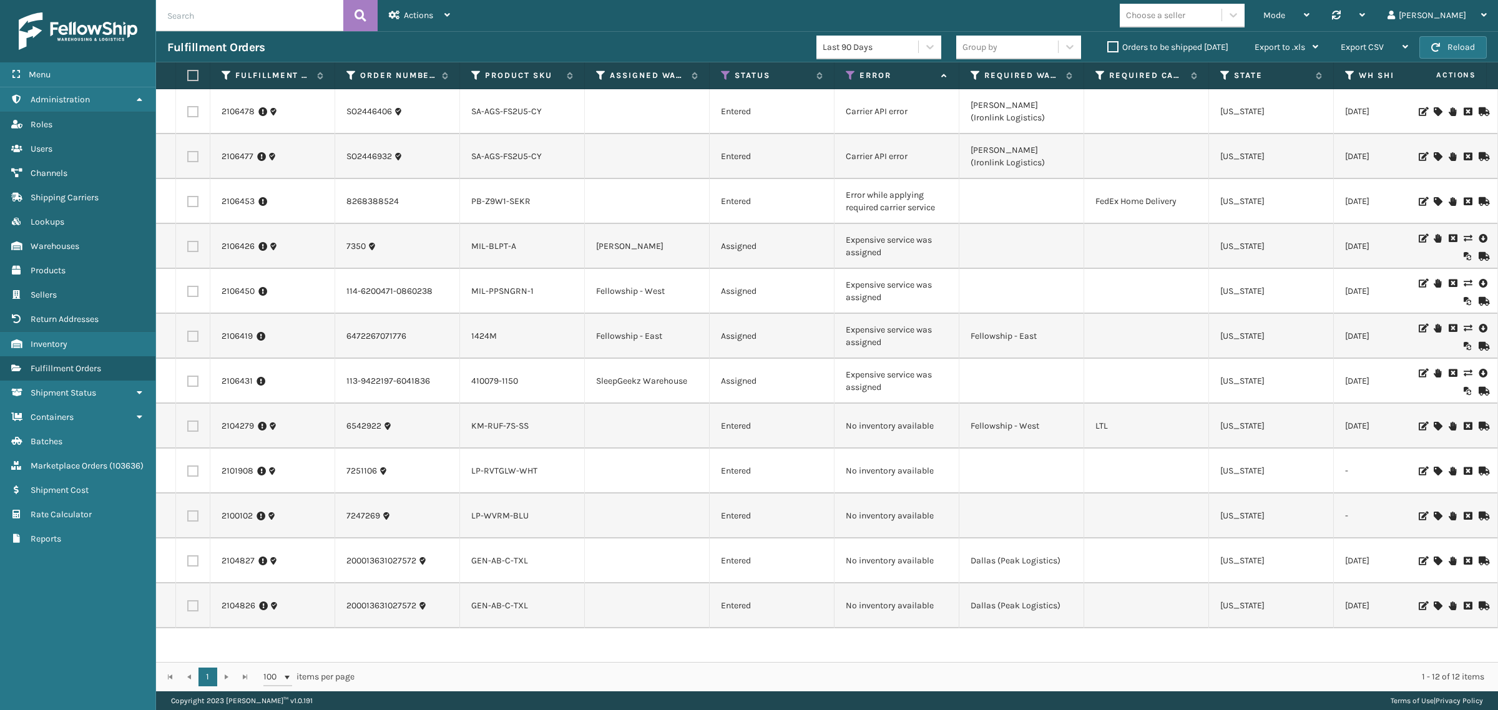
click at [622, 4] on div "Mode Regular Mode Picking Mode Labeling Mode Palletizing Mode Exit Scan Mode Ch…" at bounding box center [979, 15] width 1036 height 31
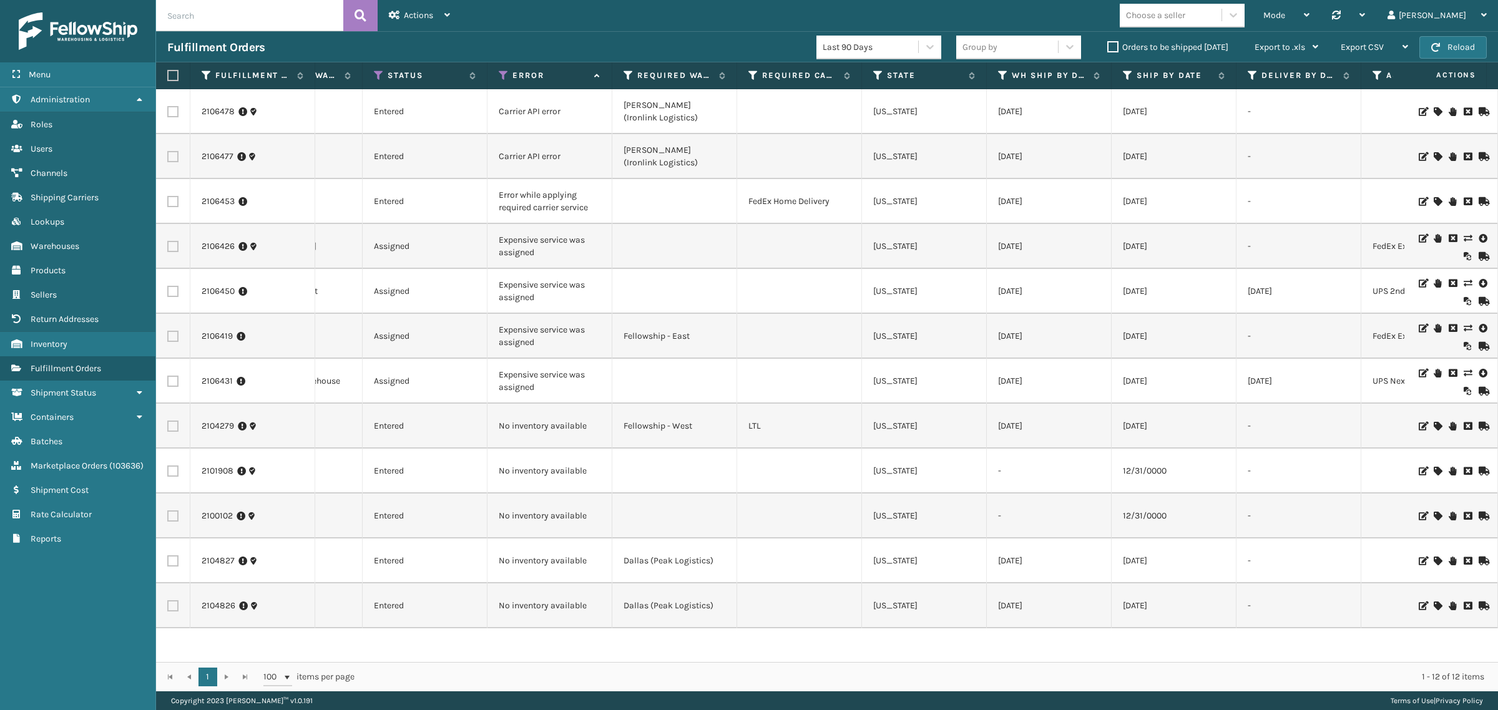
scroll to position [0, 0]
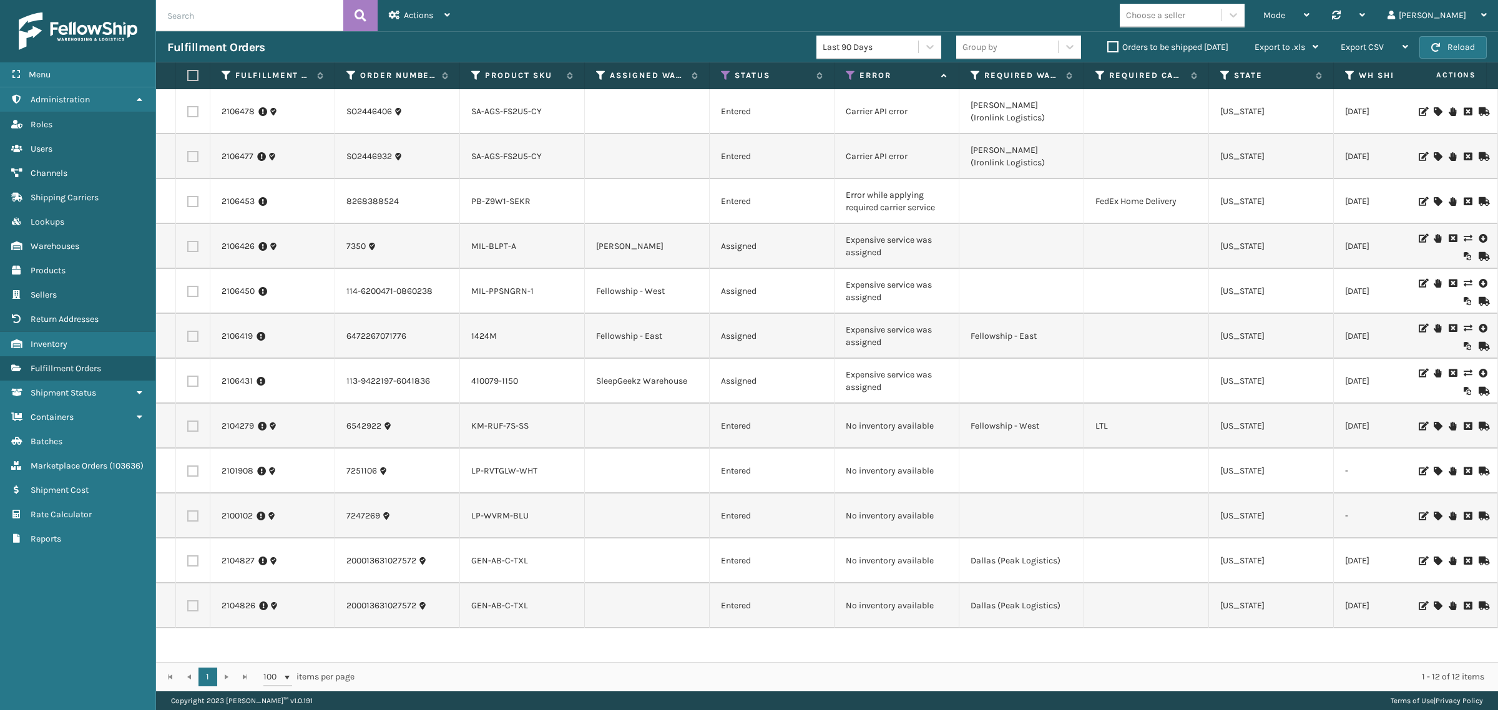
click at [596, 25] on div "Mode Regular Mode Picking Mode Labeling Mode Palletizing Mode Exit Scan Mode Ch…" at bounding box center [979, 15] width 1036 height 31
click at [912, 16] on div "Mode Regular Mode Picking Mode Labeling Mode Palletizing Mode Exit Scan Mode Ch…" at bounding box center [979, 15] width 1036 height 31
click at [680, 12] on div "Mode Regular Mode Picking Mode Labeling Mode Palletizing Mode Exit Scan Mode Ch…" at bounding box center [979, 15] width 1036 height 31
click at [139, 95] on icon at bounding box center [139, 99] width 10 height 9
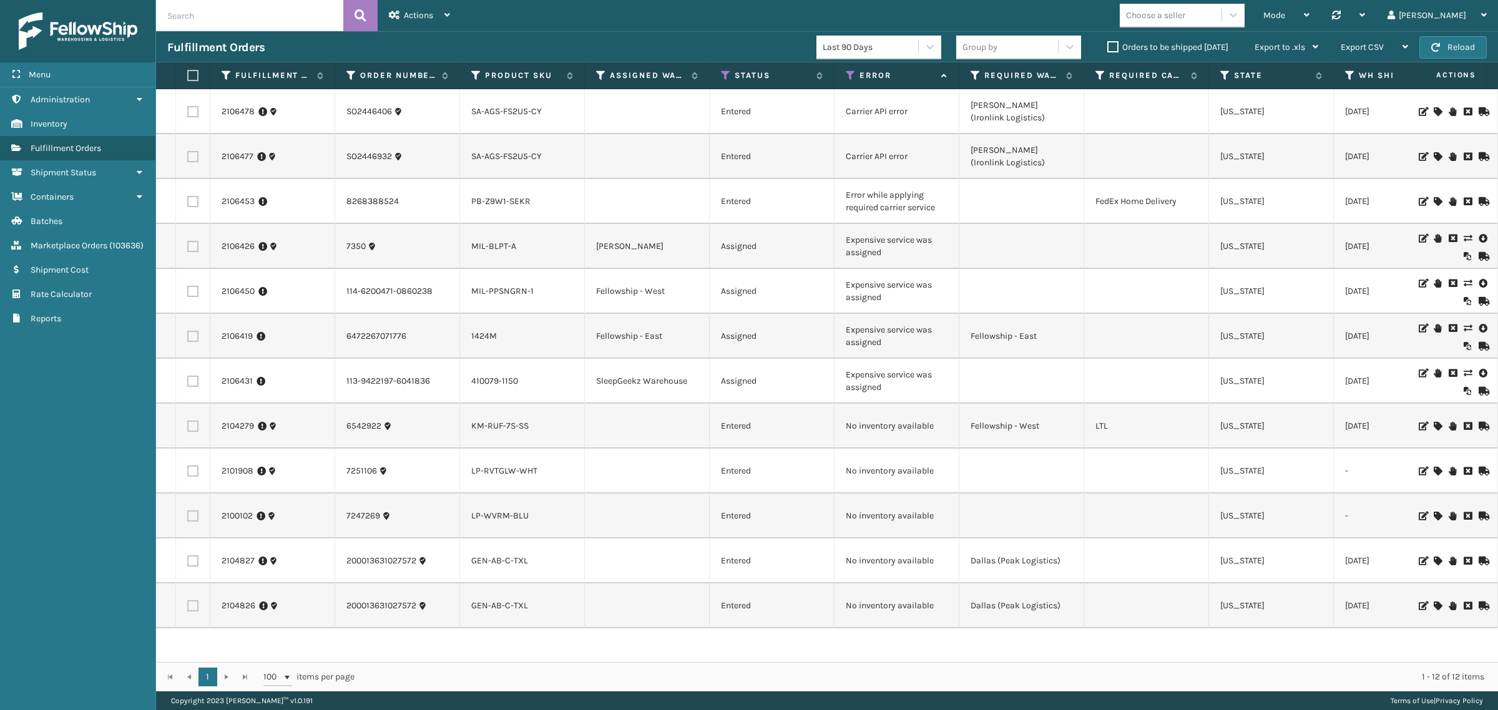
click at [573, 32] on div "Fulfillment Orders Last 90 Days Group by Orders to be shipped [DATE] Export to …" at bounding box center [827, 46] width 1342 height 31
click at [239, 19] on input "text" at bounding box center [249, 15] width 187 height 31
drag, startPoint x: 217, startPoint y: 107, endPoint x: 256, endPoint y: 125, distance: 44.1
click at [256, 125] on td "2106478" at bounding box center [272, 111] width 125 height 45
copy link "2106478"
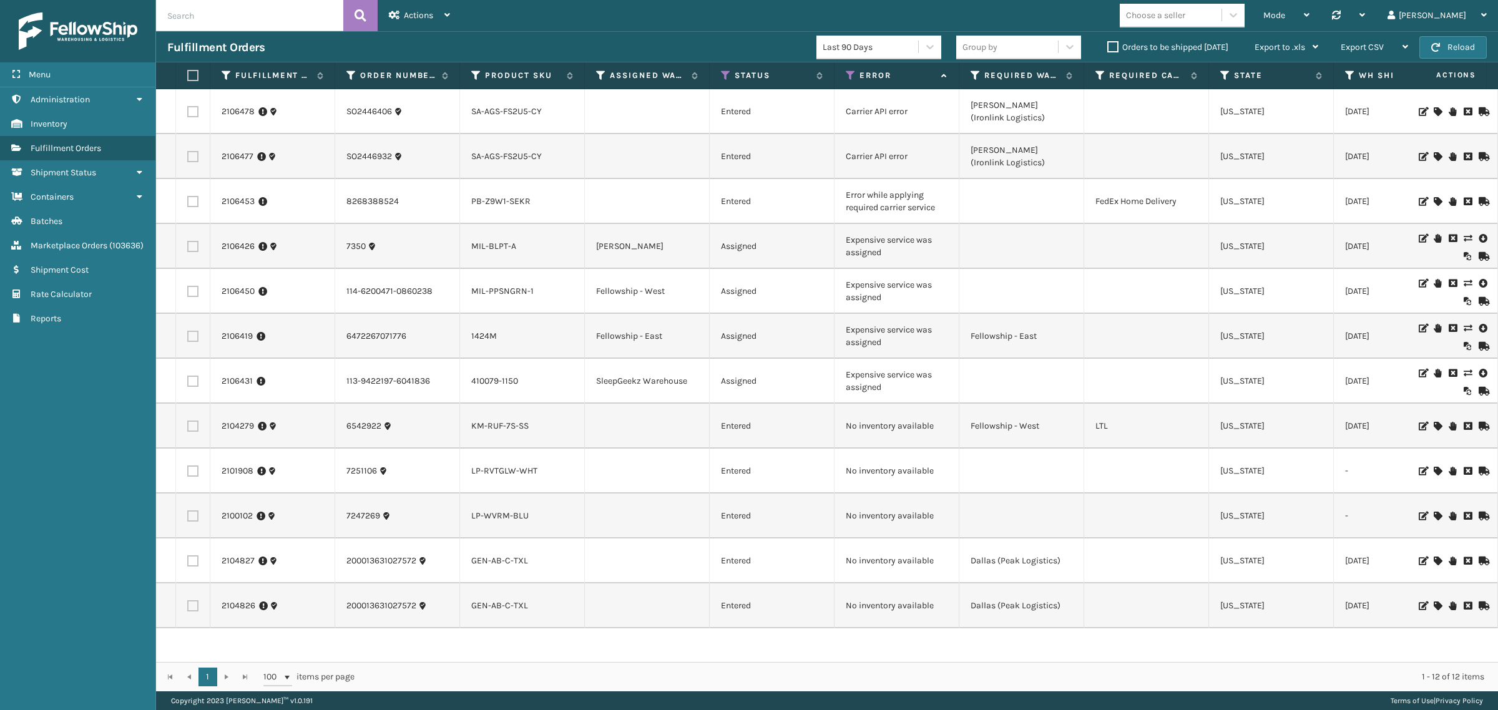
click at [193, 16] on input "text" at bounding box center [249, 15] width 187 height 31
paste input "2106478"
type input "2106478"
click at [359, 19] on icon at bounding box center [360, 15] width 12 height 19
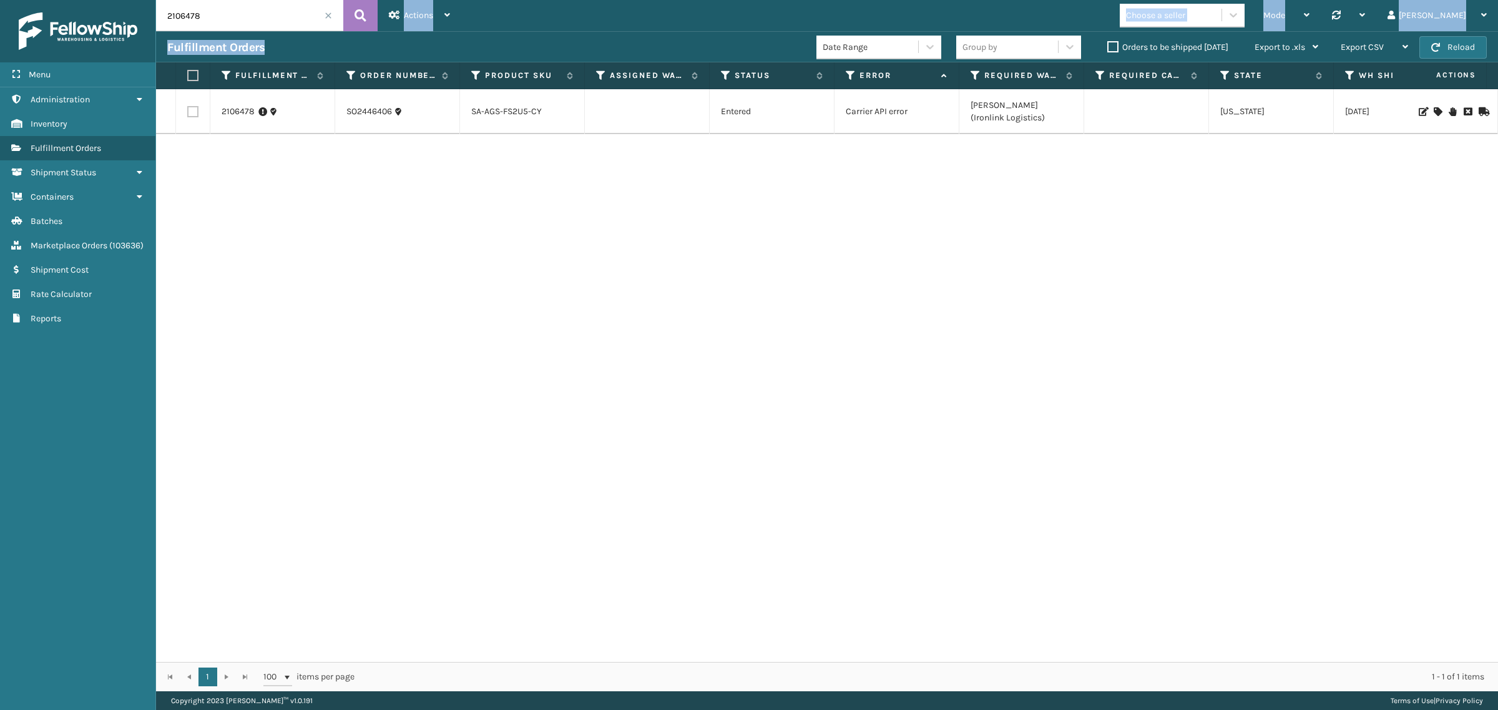
drag, startPoint x: 324, startPoint y: 19, endPoint x: 643, endPoint y: 50, distance: 319.8
click at [578, 46] on div "2106478 Actions Settings Remove All Filters Track Fulfillment Order Export Labe…" at bounding box center [827, 345] width 1342 height 691
click at [1115, 44] on label "Orders to be shipped [DATE]" at bounding box center [1167, 47] width 121 height 11
click at [1108, 44] on input "Orders to be shipped [DATE]" at bounding box center [1107, 44] width 1 height 8
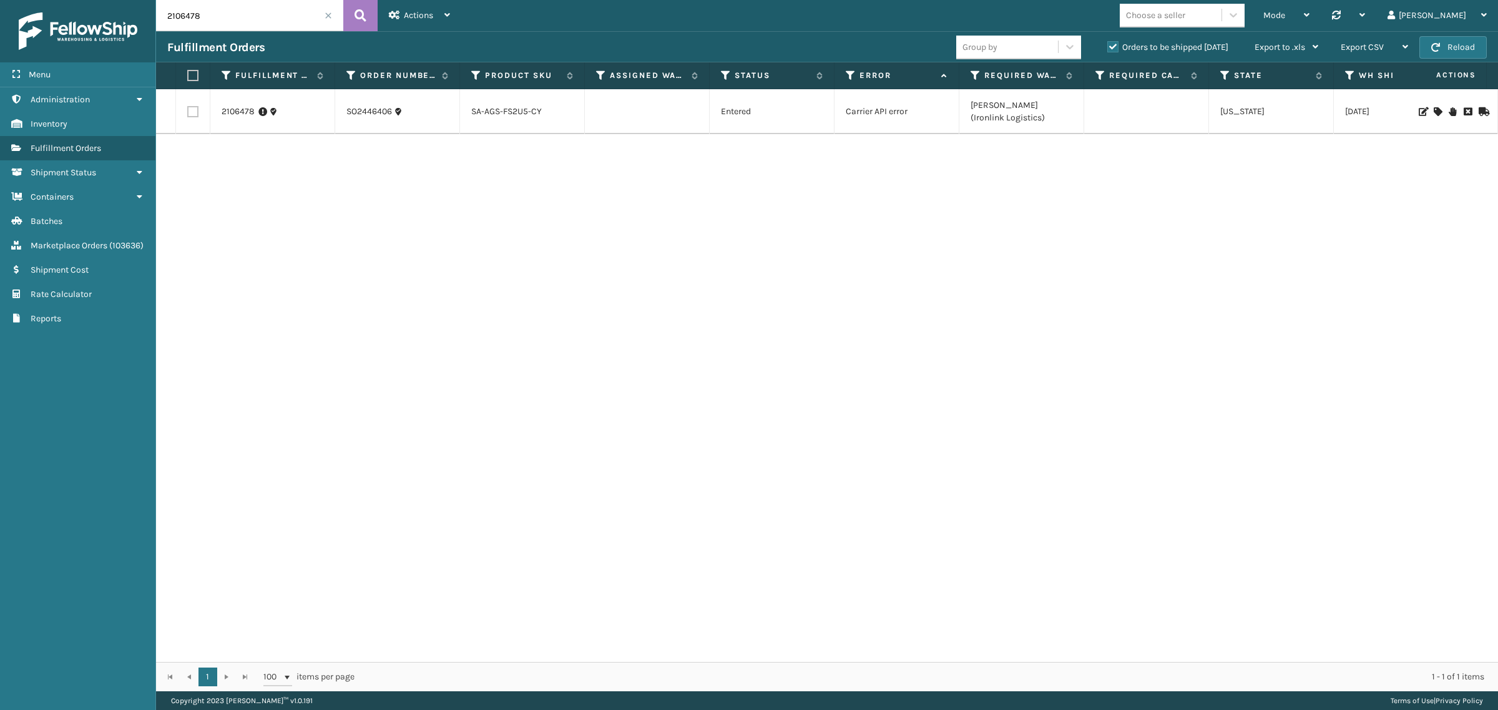
click at [325, 17] on span at bounding box center [327, 15] width 7 height 7
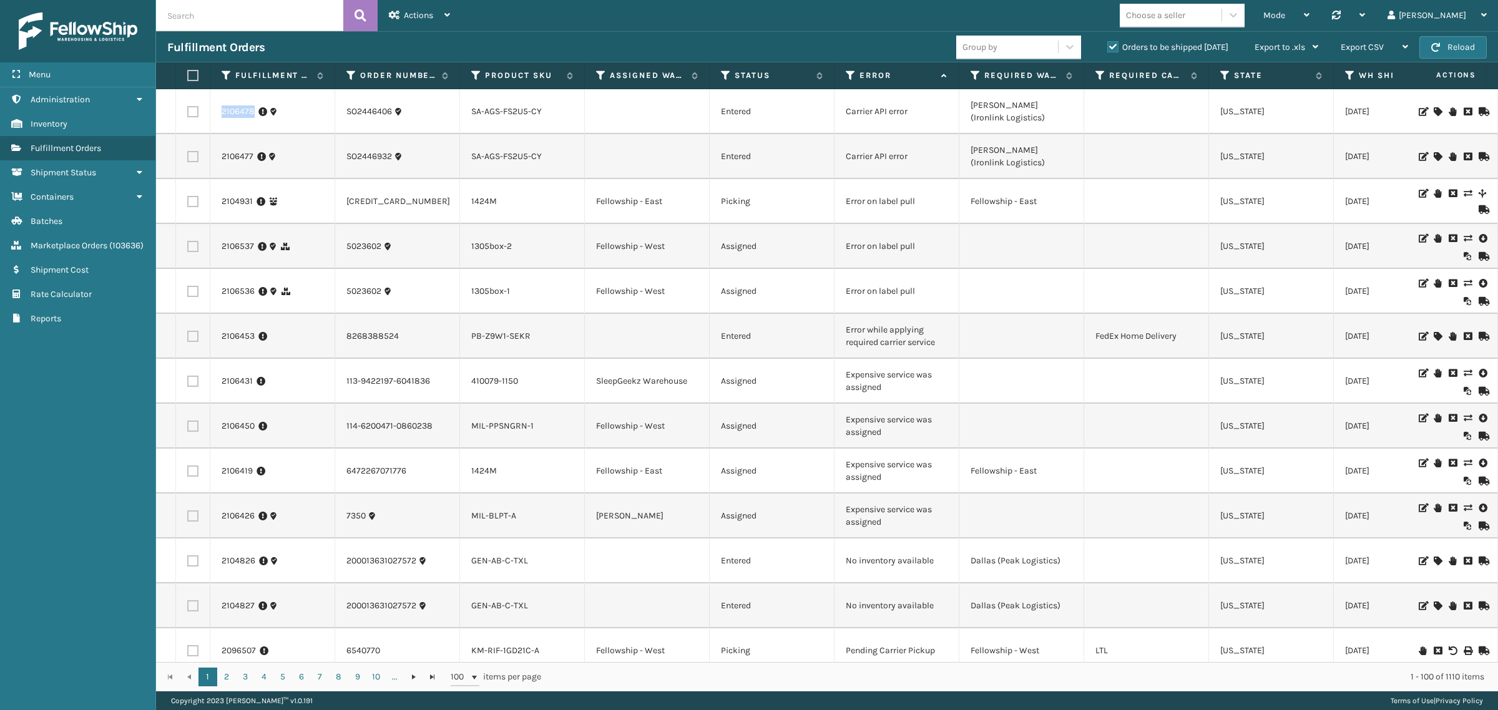
drag, startPoint x: 214, startPoint y: 113, endPoint x: 220, endPoint y: 54, distance: 59.5
click at [250, 120] on td "2106478" at bounding box center [272, 111] width 125 height 45
copy link "210647"
click at [215, 11] on input "text" at bounding box center [249, 15] width 187 height 31
paste input "210647"
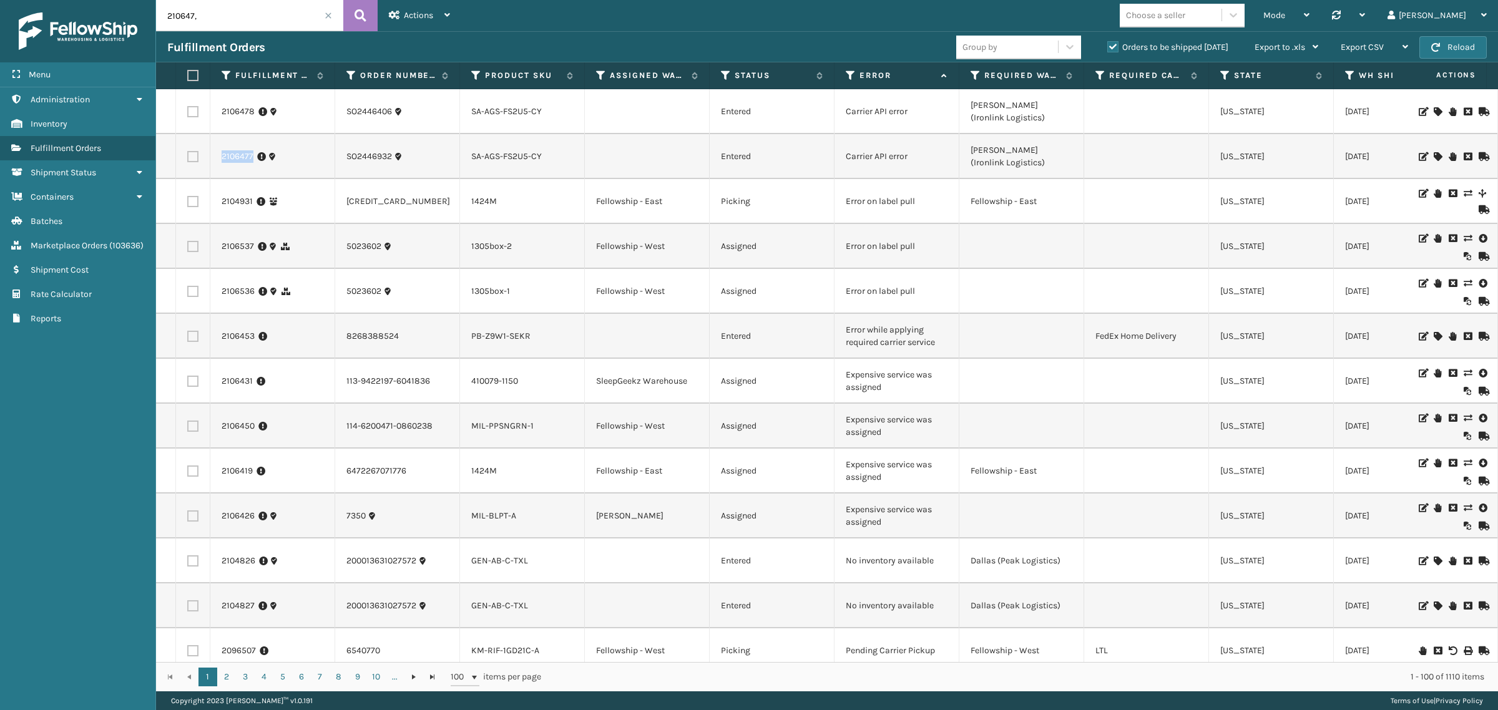
drag, startPoint x: 241, startPoint y: 169, endPoint x: 260, endPoint y: 177, distance: 19.6
click at [260, 177] on td "2106477" at bounding box center [272, 156] width 125 height 45
copy link "2106477"
click at [215, 12] on input "210647," at bounding box center [249, 15] width 187 height 31
paste input "2106477"
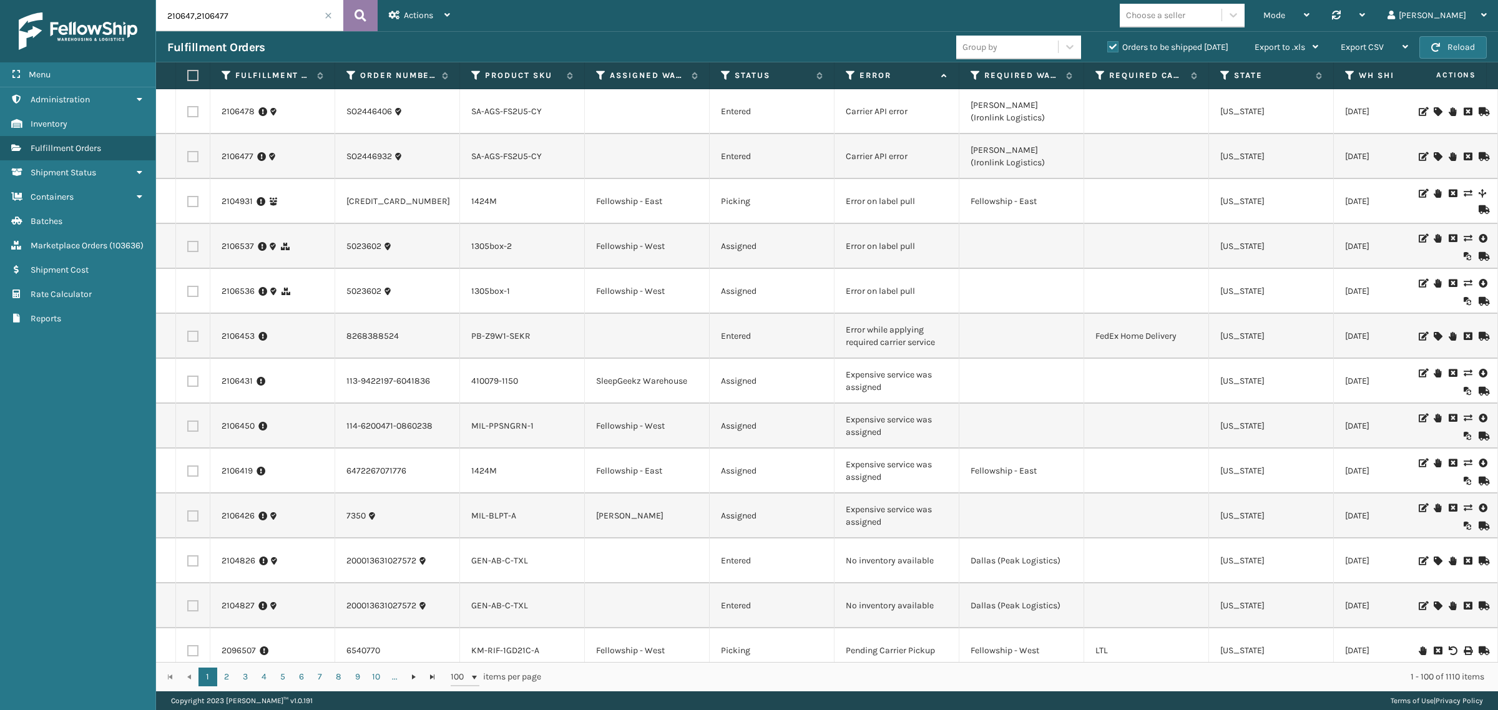
type input "210647,2106477"
click at [354, 21] on icon at bounding box center [360, 15] width 12 height 19
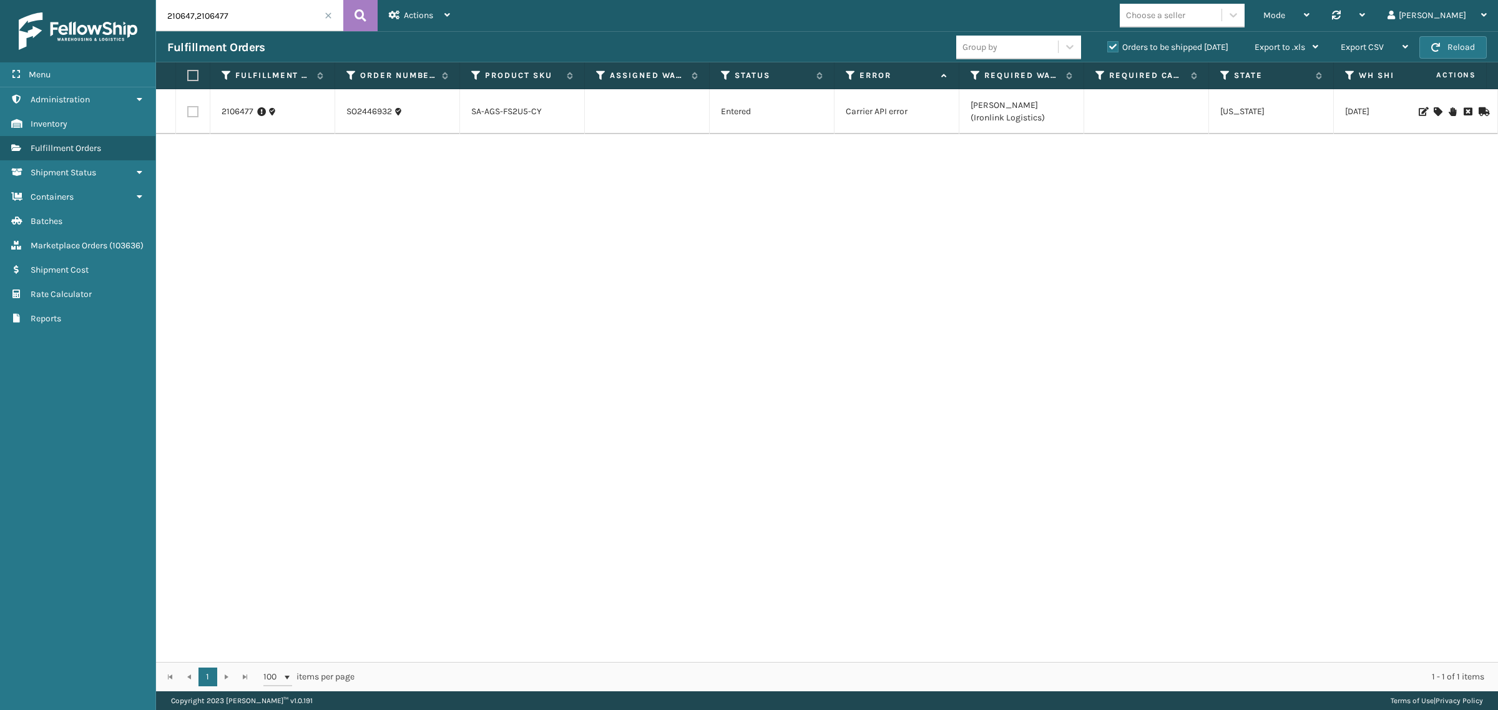
click at [1111, 47] on label "Orders to be shipped [DATE]" at bounding box center [1167, 47] width 121 height 11
click at [1108, 47] on input "Orders to be shipped [DATE]" at bounding box center [1107, 44] width 1 height 8
click at [1109, 51] on label "Orders to be shipped [DATE]" at bounding box center [1167, 47] width 121 height 11
click at [1108, 48] on input "Orders to be shipped [DATE]" at bounding box center [1107, 44] width 1 height 8
drag, startPoint x: 197, startPoint y: 14, endPoint x: 207, endPoint y: 24, distance: 14.1
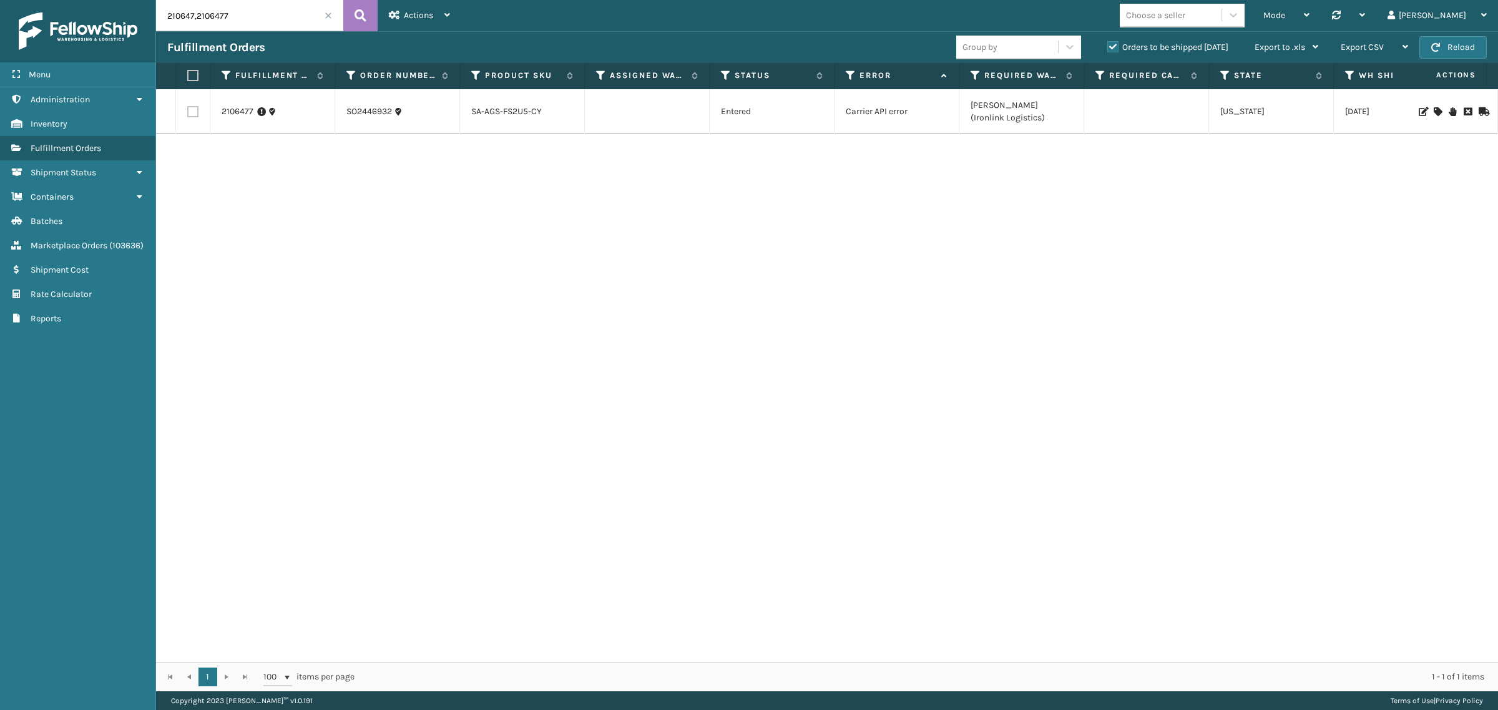
click at [192, 19] on input "210647,2106477" at bounding box center [249, 15] width 187 height 31
click at [329, 13] on span at bounding box center [327, 15] width 7 height 7
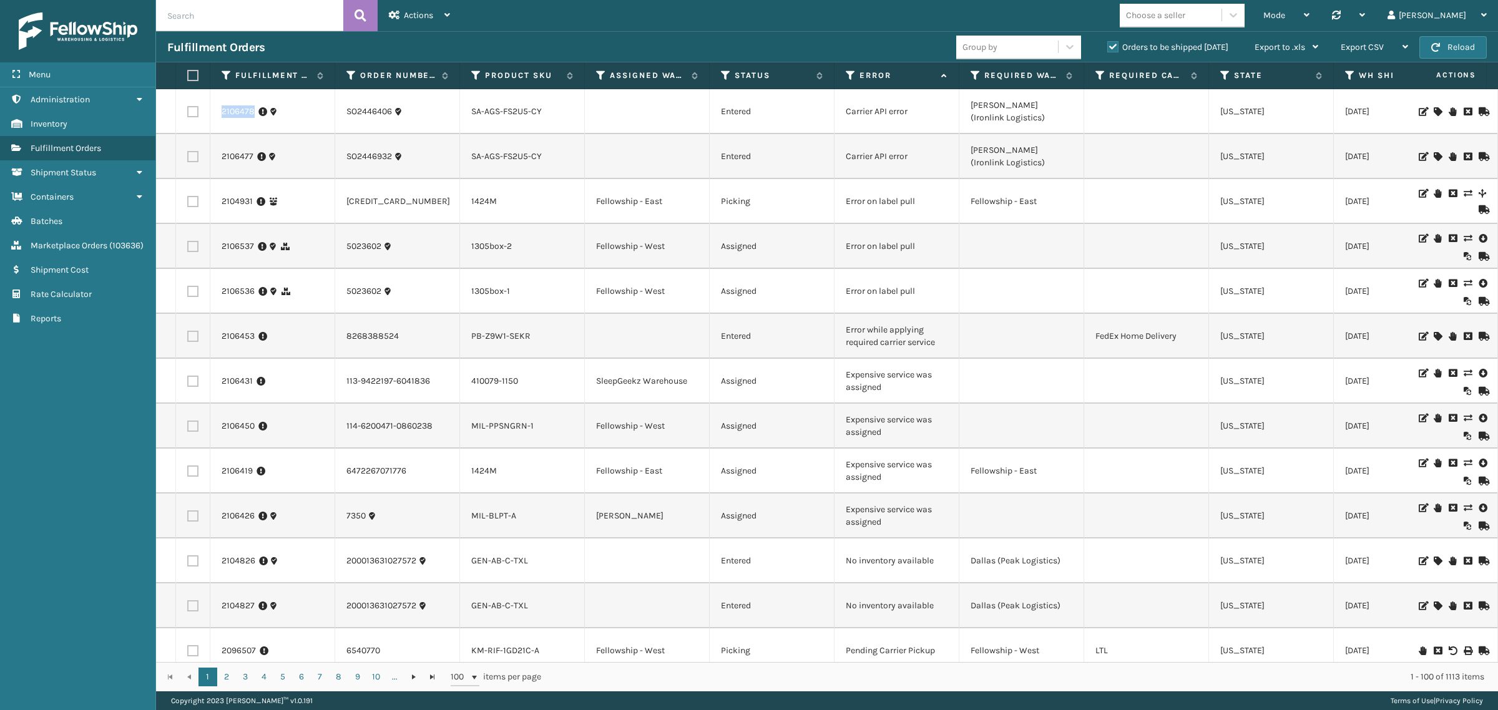
drag, startPoint x: 222, startPoint y: 111, endPoint x: 260, endPoint y: 122, distance: 39.7
click at [260, 122] on td "2106478" at bounding box center [272, 111] width 125 height 45
copy link "2106478"
click at [218, 13] on input "text" at bounding box center [249, 15] width 187 height 31
paste input "2106478"
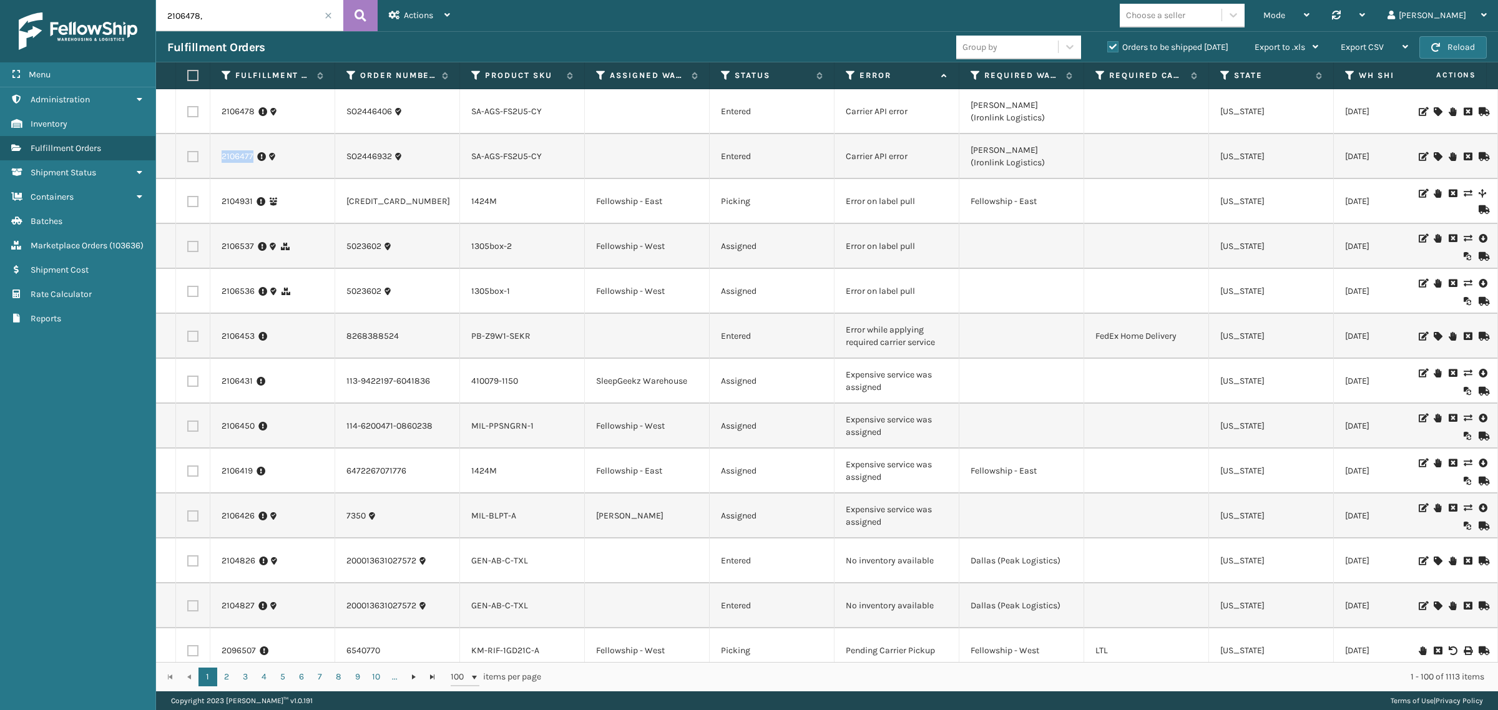
drag, startPoint x: 217, startPoint y: 154, endPoint x: 254, endPoint y: 160, distance: 38.0
click at [254, 160] on td "2106477" at bounding box center [272, 156] width 125 height 45
copy link "2106477"
click at [226, 16] on input "2106478," at bounding box center [249, 15] width 187 height 31
paste input "2106477"
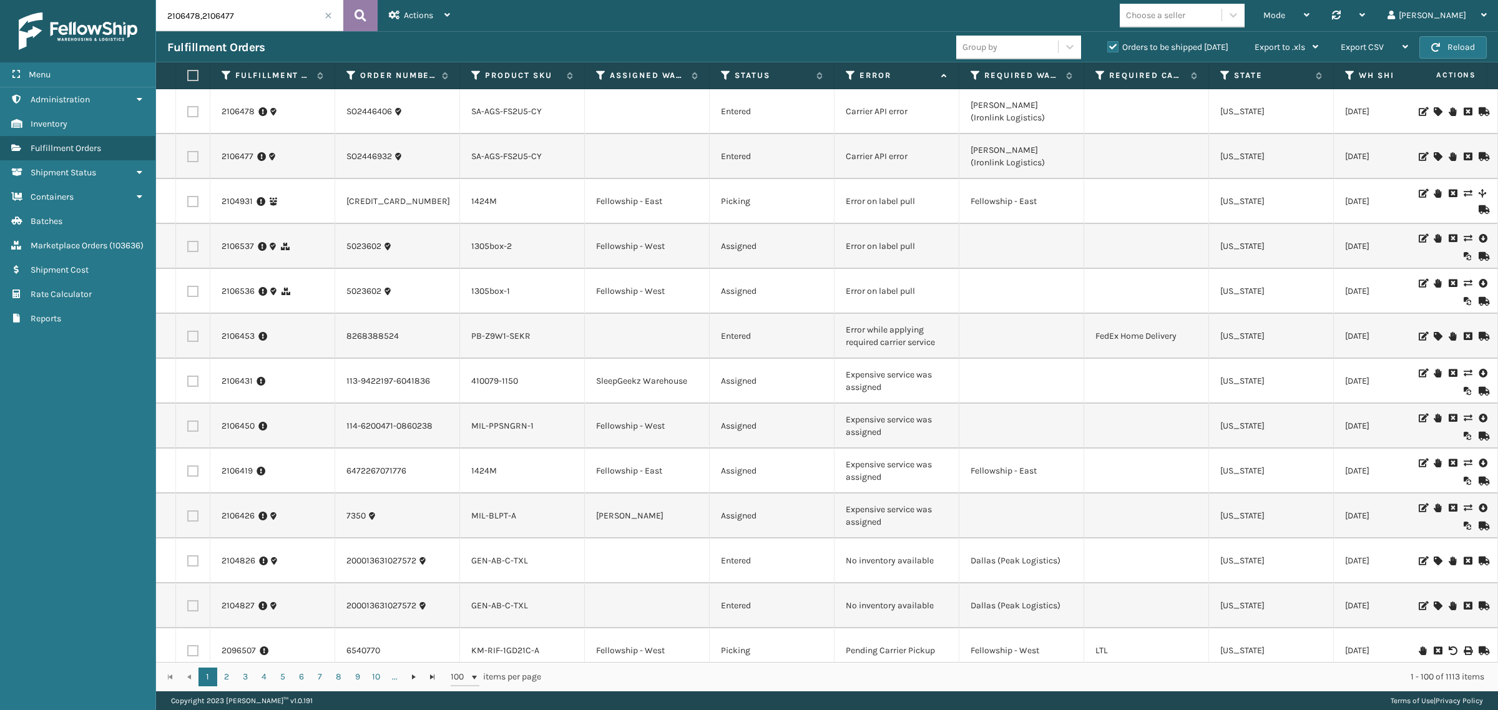
type input "2106478,2106477"
click at [356, 14] on icon at bounding box center [360, 15] width 12 height 19
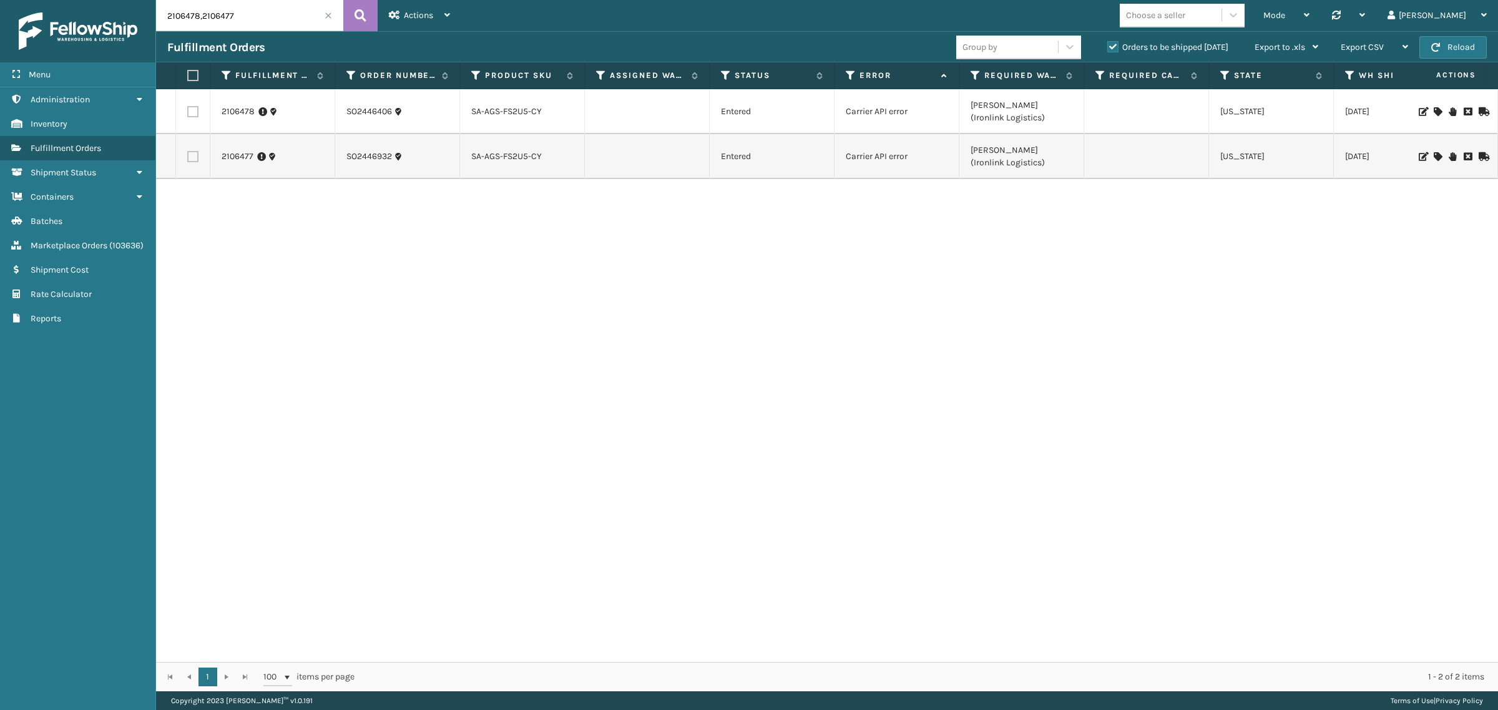
click at [326, 14] on span at bounding box center [327, 15] width 7 height 7
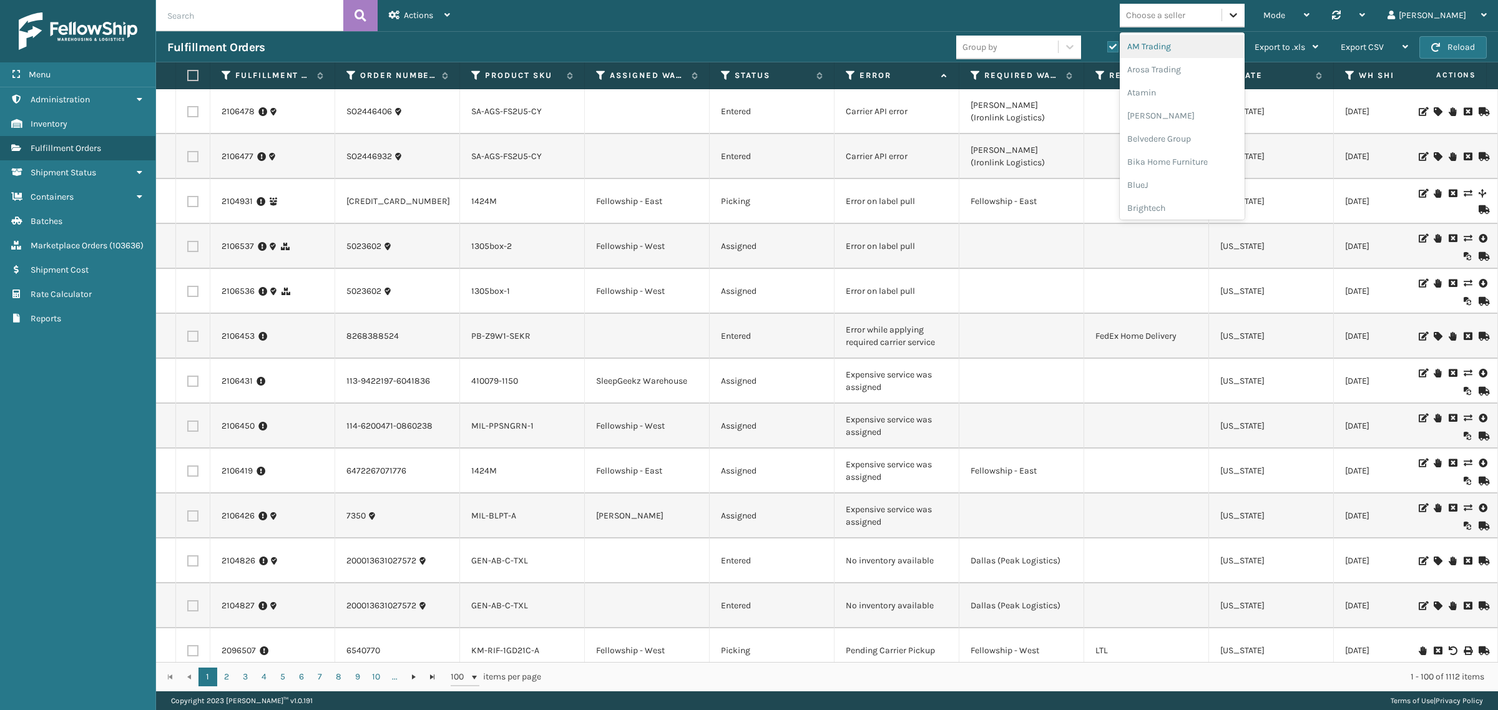
click at [1239, 16] on icon at bounding box center [1233, 15] width 12 height 12
click at [1093, 7] on div "Mode Regular Mode Picking Mode Labeling Mode Palletizing Mode Exit Scan Mode op…" at bounding box center [979, 15] width 1036 height 31
click at [1239, 11] on icon at bounding box center [1233, 15] width 12 height 12
click at [1224, 141] on div "LifeStyle" at bounding box center [1181, 141] width 125 height 23
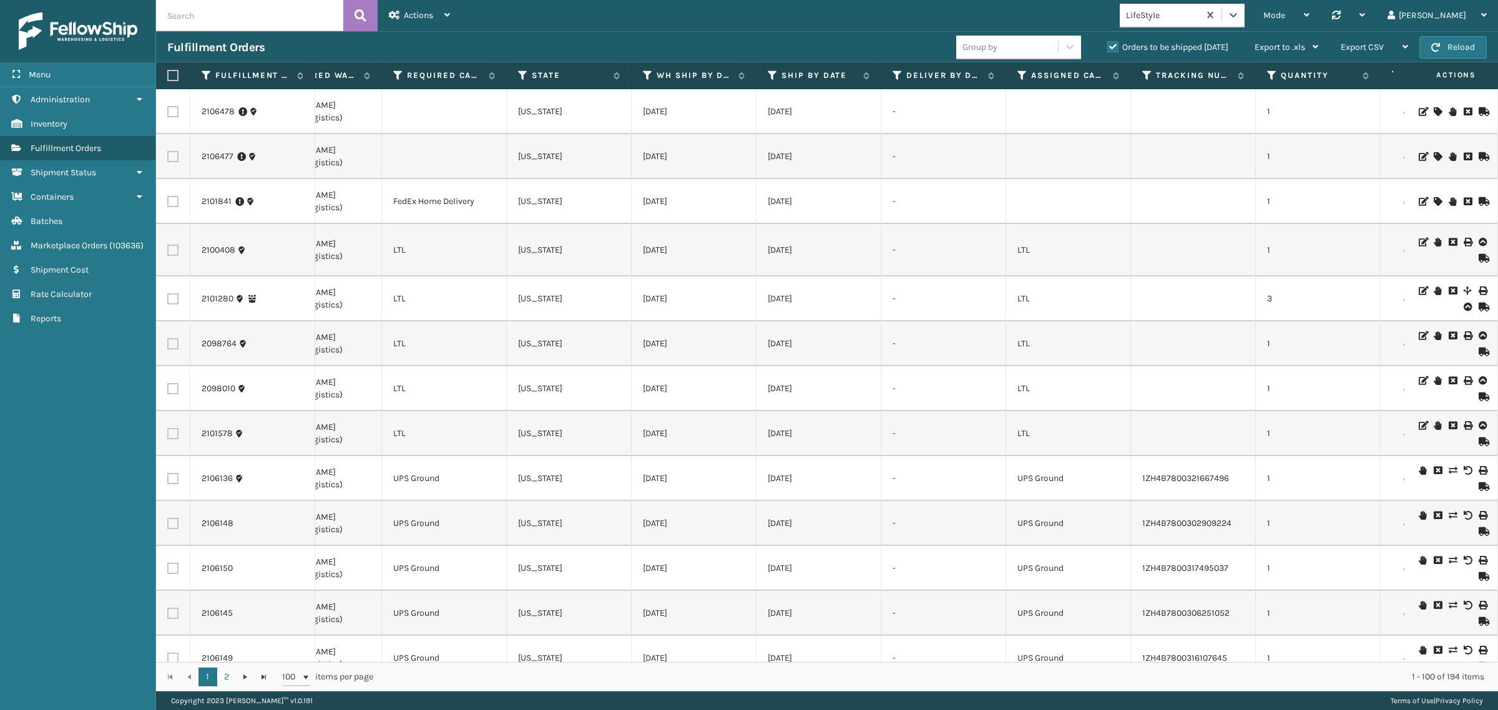
scroll to position [0, 0]
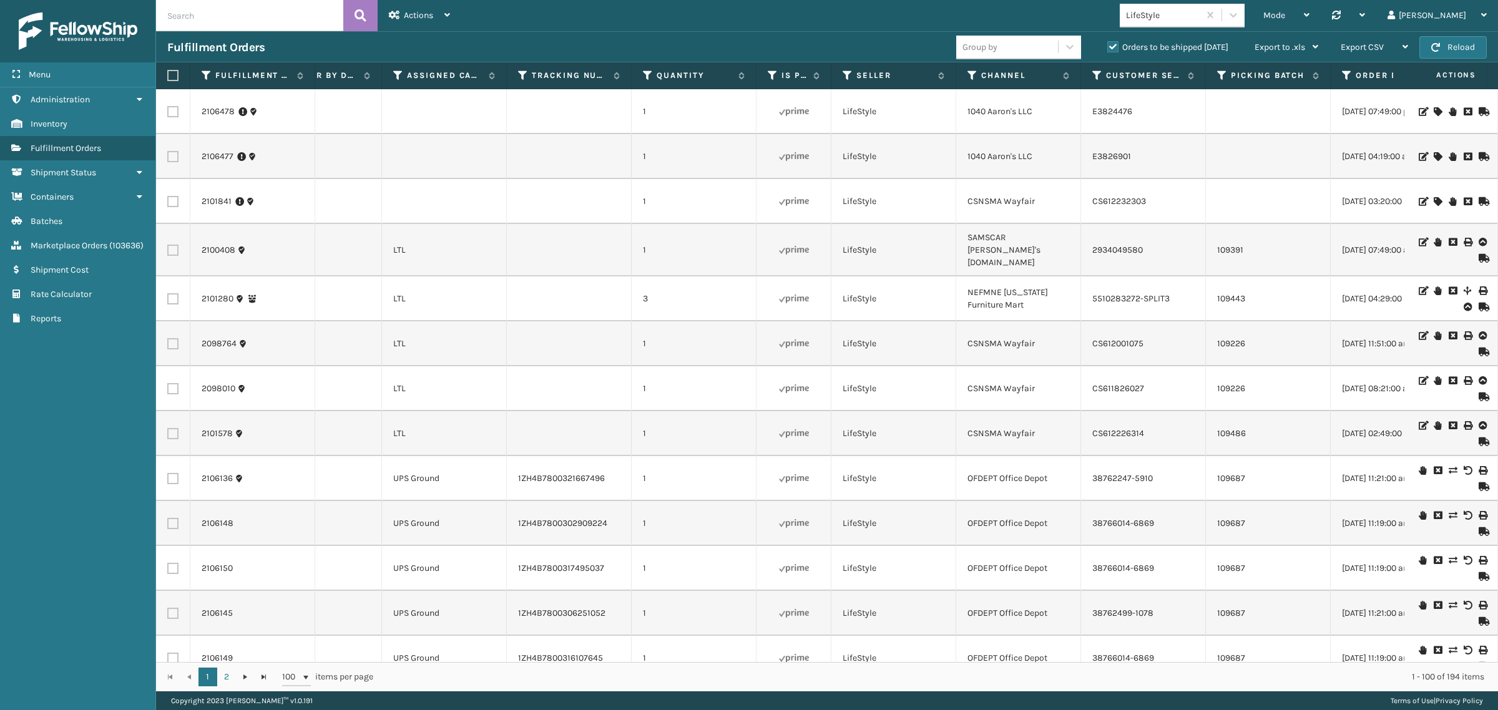
click at [861, 113] on td "LifeStyle" at bounding box center [893, 111] width 125 height 45
copy td "LifeStyle"
click at [1133, 14] on div "Mode Regular Mode Picking Mode Labeling Mode Palletizing Mode Exit Scan Mode Li…" at bounding box center [979, 15] width 1036 height 31
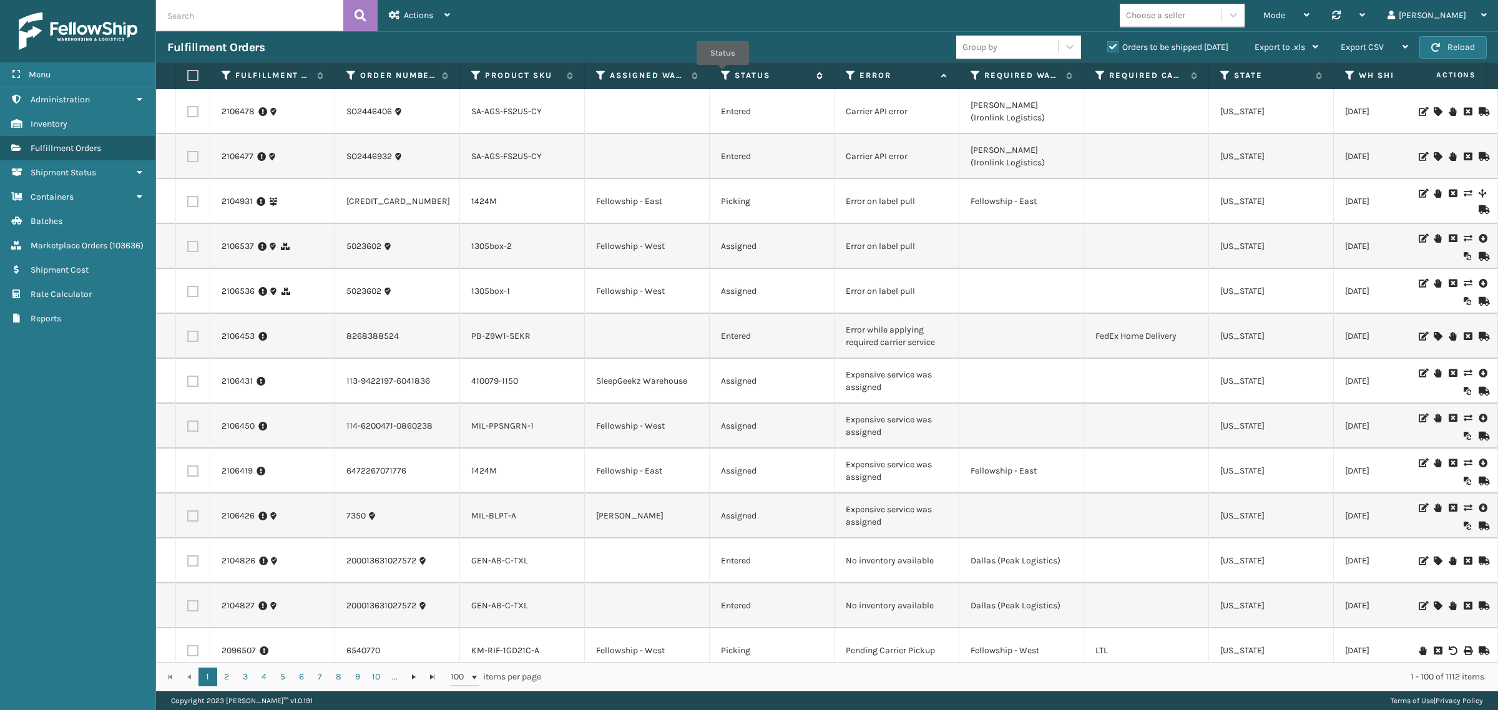
click at [723, 74] on icon at bounding box center [726, 75] width 10 height 11
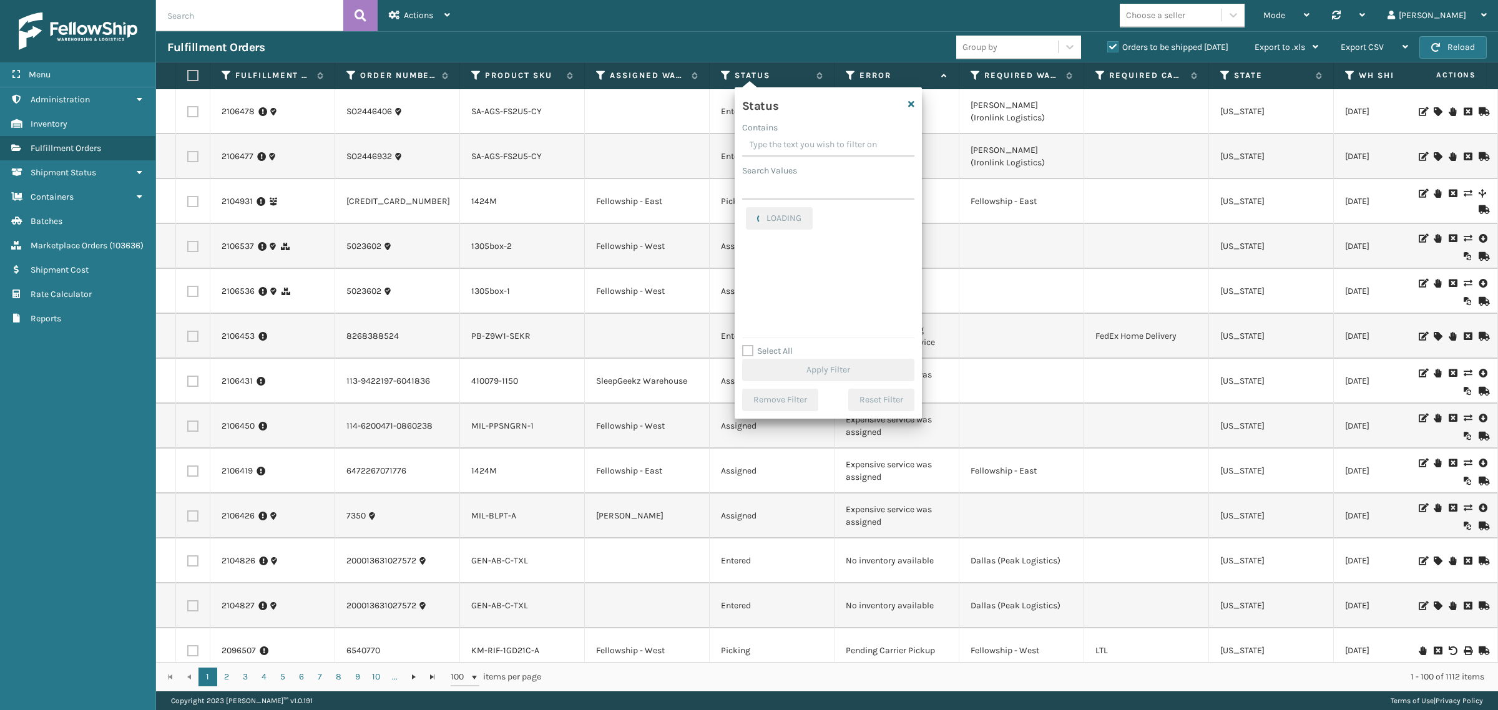
click at [788, 28] on div "Mode Regular Mode Picking Mode Labeling Mode Palletizing Mode Exit Scan Mode Ch…" at bounding box center [979, 15] width 1036 height 31
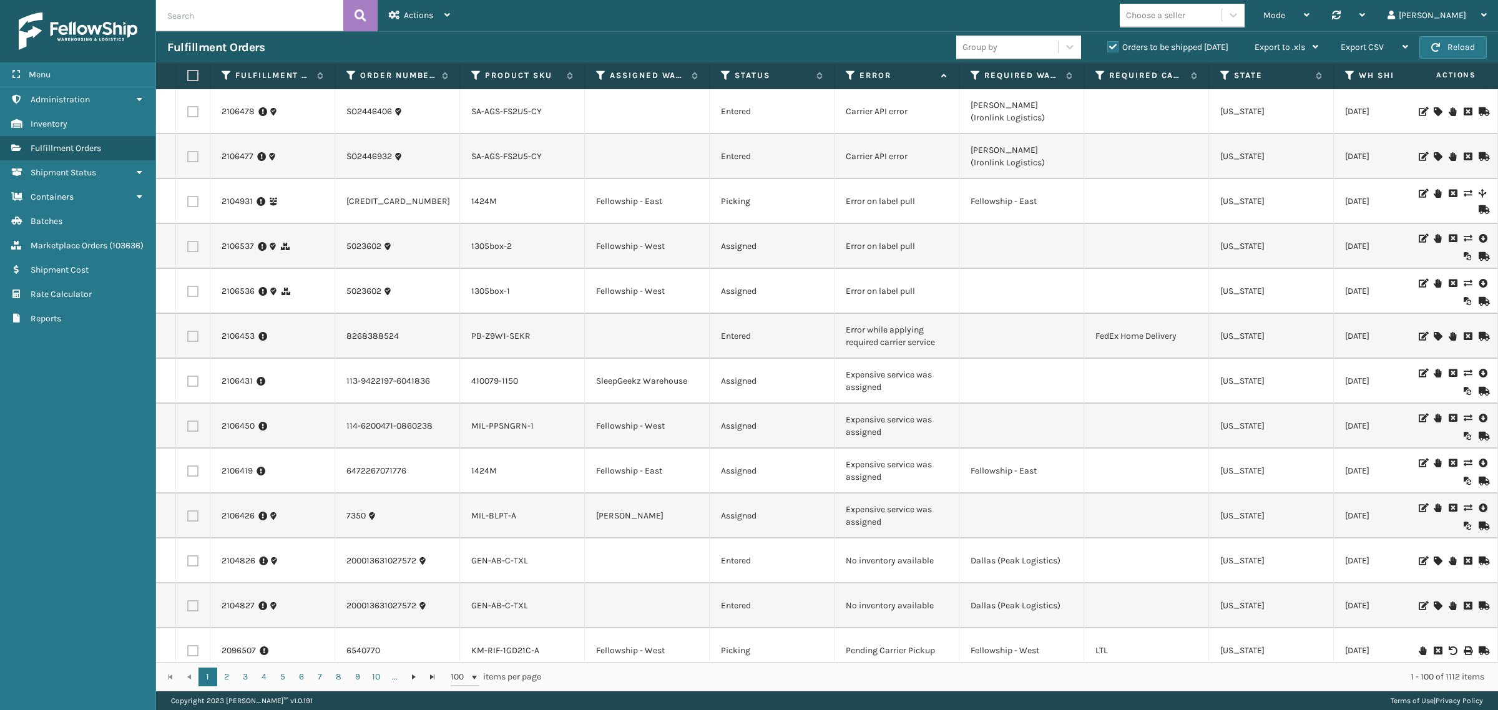
drag, startPoint x: 215, startPoint y: 110, endPoint x: 1225, endPoint y: 120, distance: 1009.7
click at [661, 114] on td at bounding box center [647, 111] width 125 height 45
click at [235, 106] on link "2106478" at bounding box center [238, 111] width 33 height 12
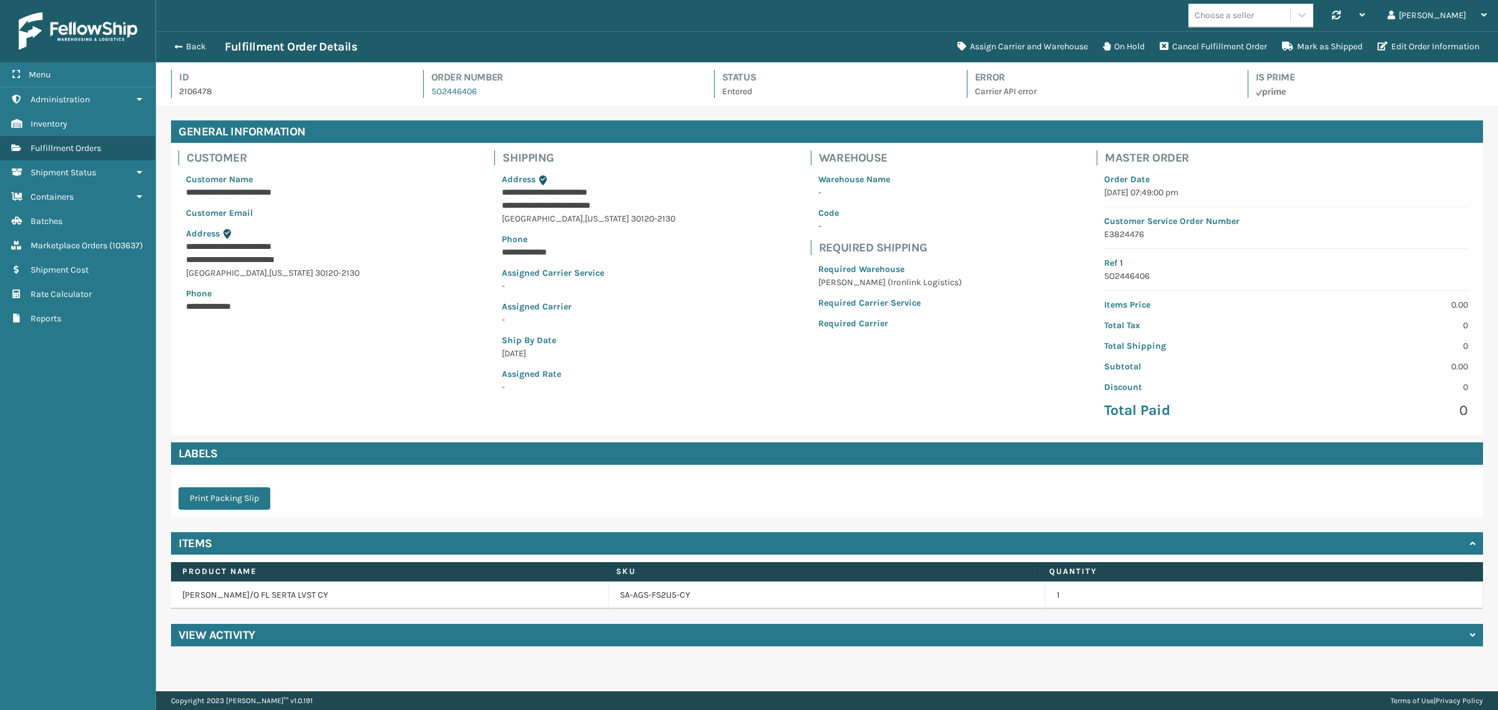
click at [231, 44] on h3 "Fulfillment Order Details" at bounding box center [291, 46] width 132 height 15
drag, startPoint x: 226, startPoint y: 46, endPoint x: 373, endPoint y: 49, distance: 146.7
click at [373, 49] on div "Back Fulfillment Order Details" at bounding box center [558, 46] width 783 height 15
click at [404, 309] on div "**********" at bounding box center [827, 289] width 1312 height 292
drag, startPoint x: 500, startPoint y: 192, endPoint x: 706, endPoint y: 214, distance: 207.7
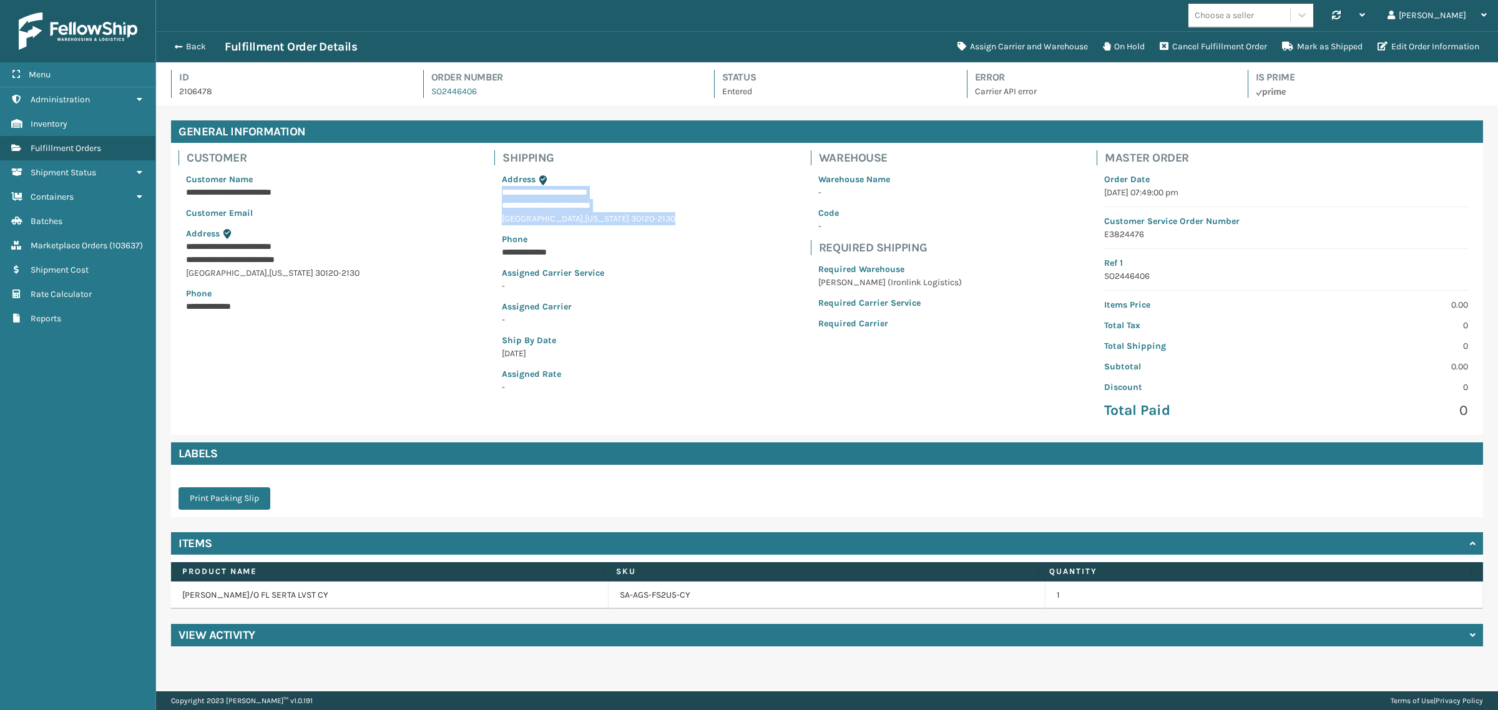
click at [706, 214] on div "**********" at bounding box center [827, 289] width 1312 height 292
drag, startPoint x: 500, startPoint y: 250, endPoint x: 612, endPoint y: 255, distance: 111.2
click at [612, 255] on div "**********" at bounding box center [588, 283] width 188 height 236
click at [652, 309] on div "**********" at bounding box center [588, 276] width 203 height 266
click at [191, 45] on button "Back" at bounding box center [195, 46] width 57 height 11
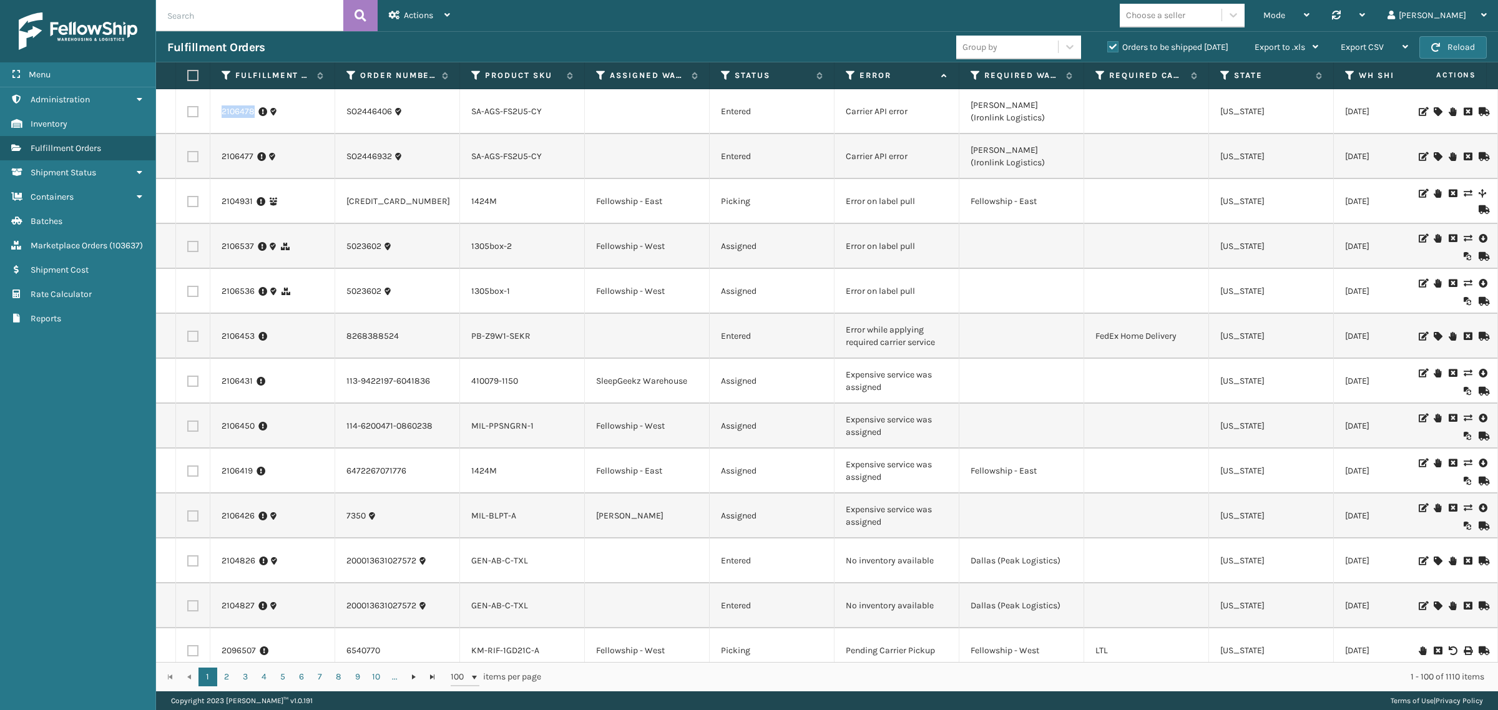
drag, startPoint x: 215, startPoint y: 107, endPoint x: 260, endPoint y: 119, distance: 46.0
click at [260, 119] on td "2106478" at bounding box center [272, 111] width 125 height 45
click at [305, 106] on div "2106478" at bounding box center [273, 111] width 102 height 12
drag, startPoint x: 216, startPoint y: 106, endPoint x: 259, endPoint y: 116, distance: 44.2
click at [259, 116] on td "2106478" at bounding box center [272, 111] width 125 height 45
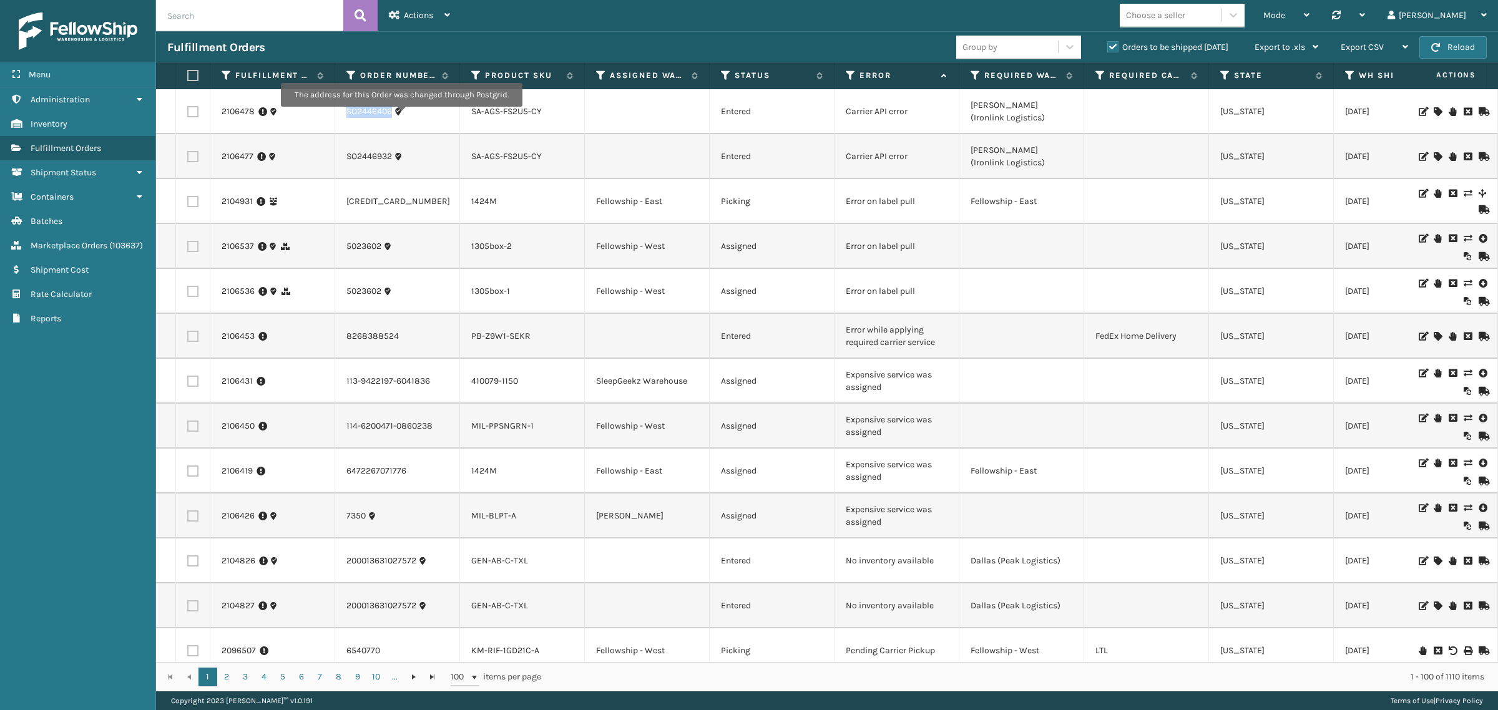
drag, startPoint x: 341, startPoint y: 107, endPoint x: 401, endPoint y: 115, distance: 60.5
click at [401, 115] on td "SO2446406" at bounding box center [397, 111] width 125 height 45
click at [429, 111] on div "SO2446406" at bounding box center [397, 111] width 102 height 12
drag, startPoint x: 439, startPoint y: 384, endPoint x: 342, endPoint y: 397, distance: 97.6
click at [342, 397] on td "113-9422197-6041836" at bounding box center [397, 381] width 125 height 45
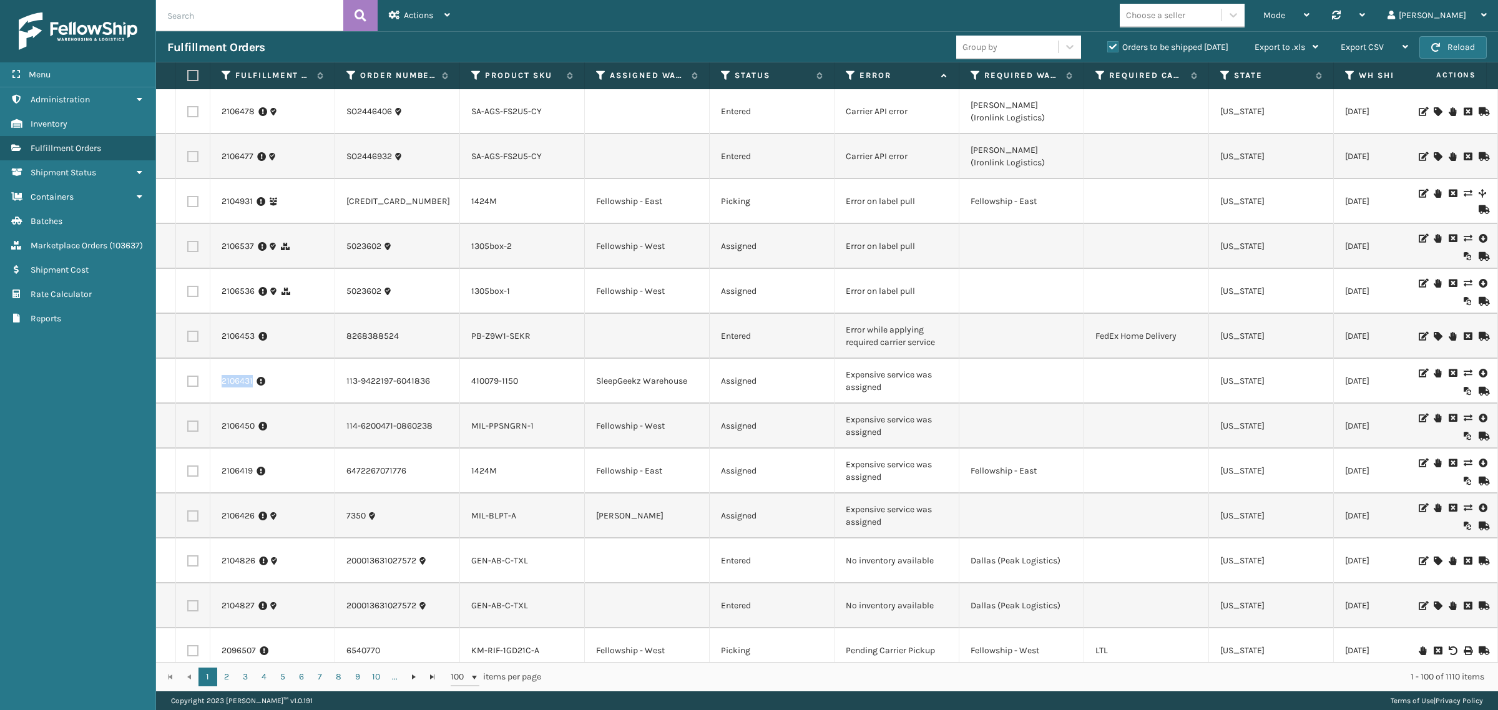
drag, startPoint x: 217, startPoint y: 381, endPoint x: 258, endPoint y: 389, distance: 42.0
click at [258, 389] on td "2106431" at bounding box center [272, 381] width 125 height 45
click at [311, 386] on div "2106431" at bounding box center [273, 381] width 102 height 12
drag, startPoint x: 544, startPoint y: 115, endPoint x: 456, endPoint y: 120, distance: 88.1
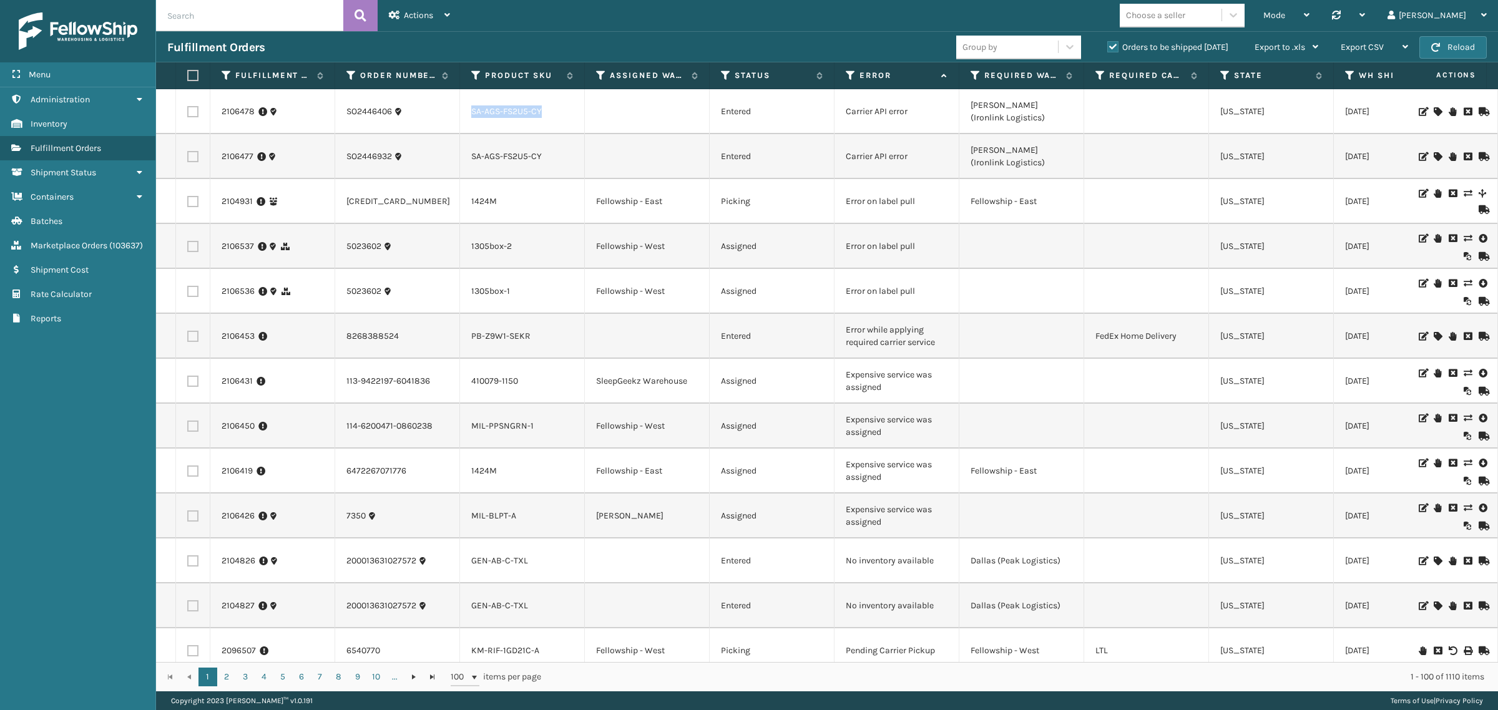
click at [489, 111] on link "SA-AGS-FS2U5-CY" at bounding box center [506, 111] width 71 height 11
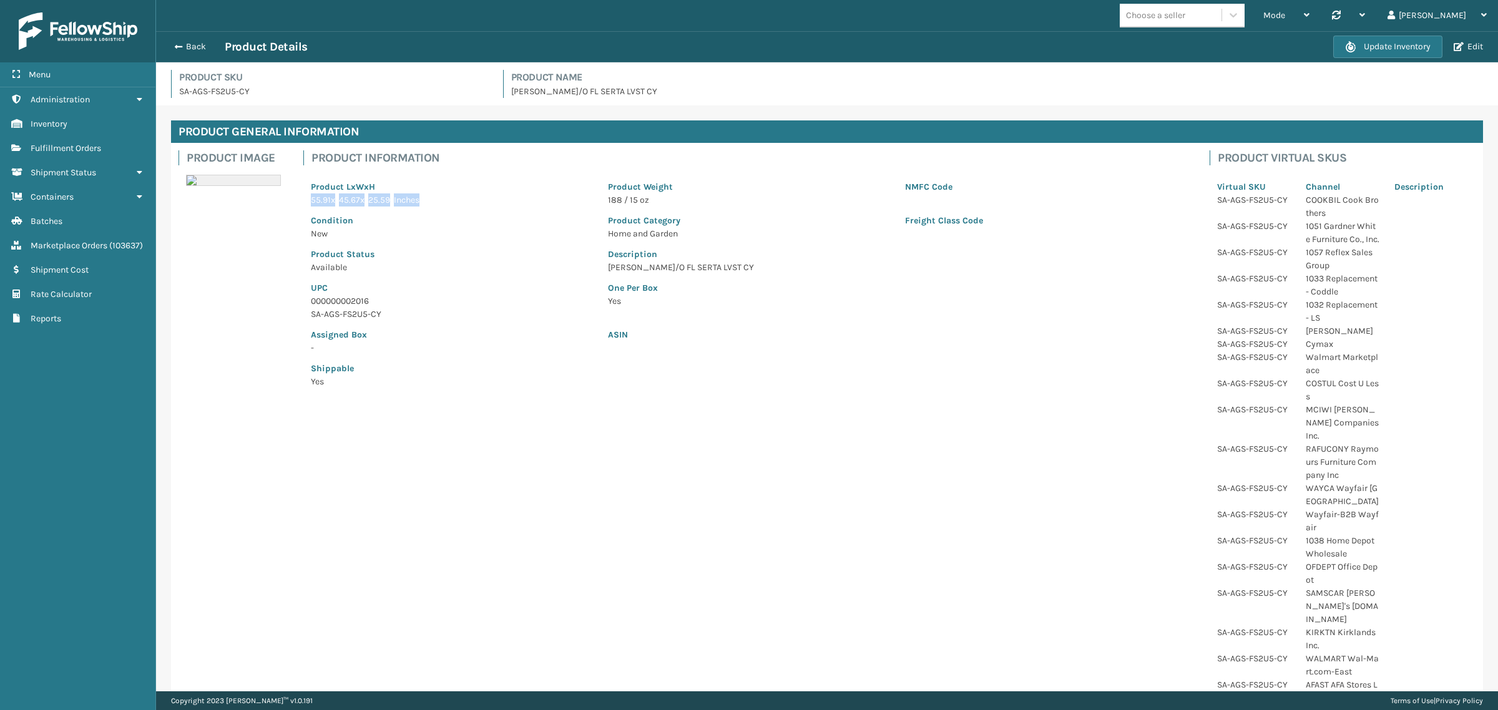
drag, startPoint x: 313, startPoint y: 200, endPoint x: 431, endPoint y: 195, distance: 118.7
click at [431, 195] on p "55.91 x 45.67 x 25.59 Inches" at bounding box center [452, 199] width 282 height 13
drag, startPoint x: 597, startPoint y: 203, endPoint x: 675, endPoint y: 193, distance: 78.6
click at [678, 191] on div "Product Weight 188 / 15 oz" at bounding box center [748, 190] width 297 height 34
click at [613, 200] on span "188 / 15 oz" at bounding box center [628, 200] width 41 height 11
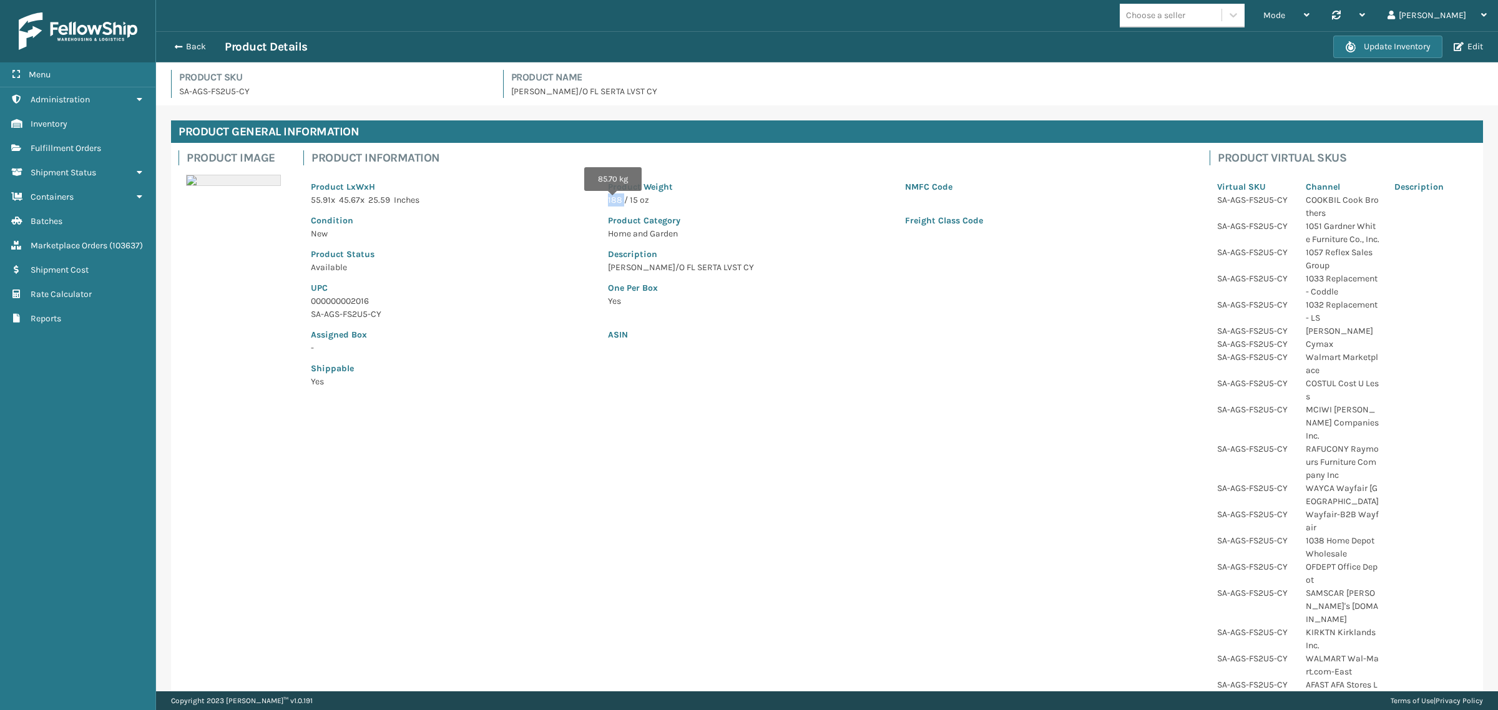
click at [613, 200] on span "188 / 15 oz" at bounding box center [628, 200] width 41 height 11
click at [518, 282] on p "UPC" at bounding box center [452, 287] width 282 height 13
click at [360, 296] on p "000000002016" at bounding box center [452, 301] width 282 height 13
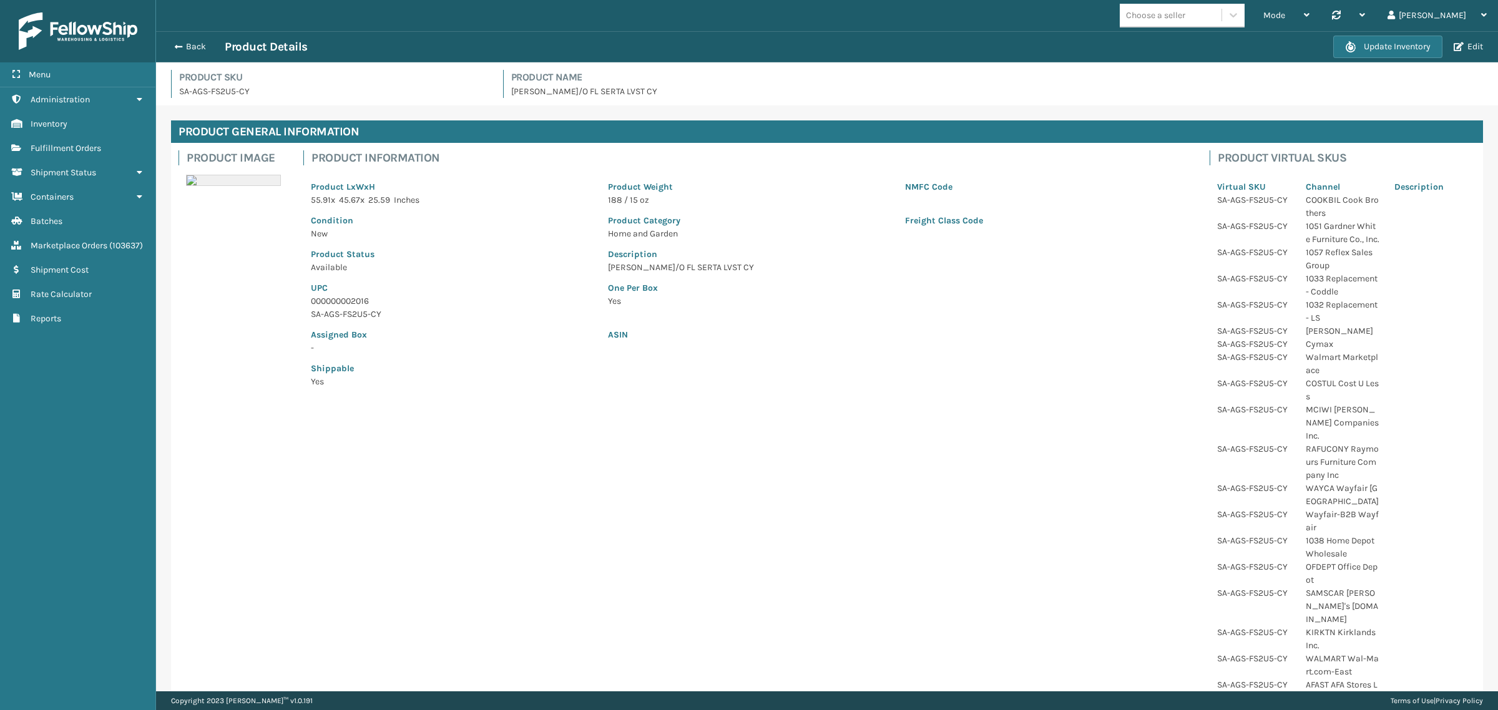
click at [510, 334] on p "Assigned Box" at bounding box center [452, 334] width 282 height 13
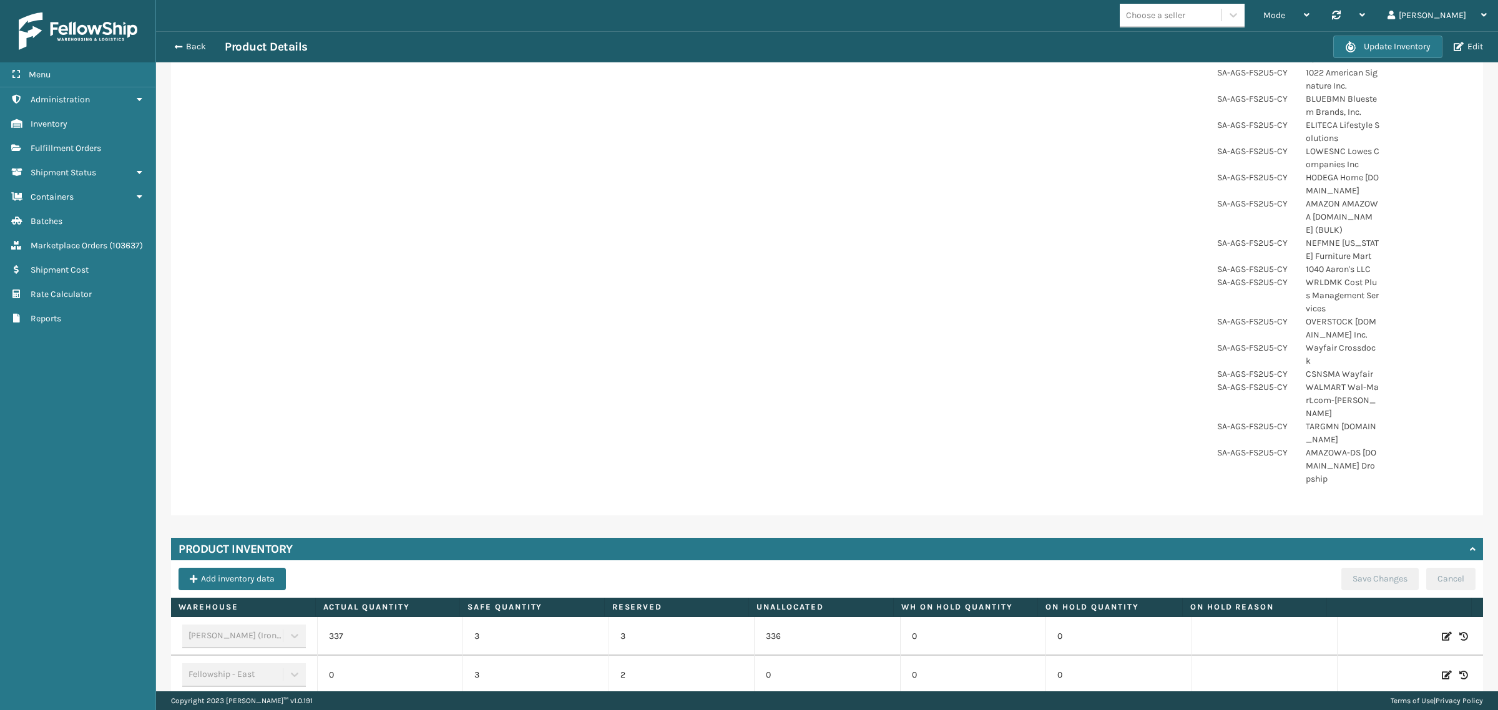
scroll to position [666, 0]
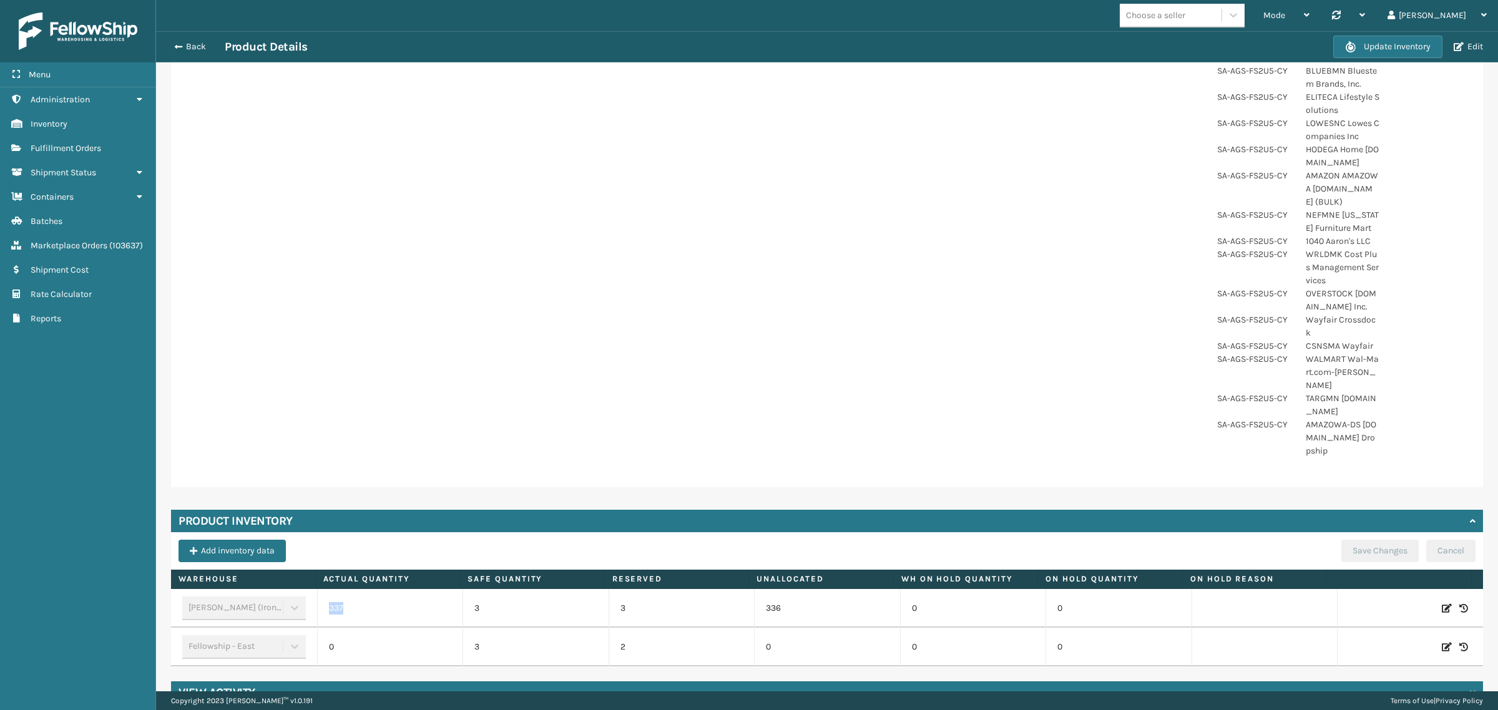
drag, startPoint x: 326, startPoint y: 582, endPoint x: 340, endPoint y: 584, distance: 14.0
click at [340, 589] on td "337" at bounding box center [390, 608] width 146 height 39
click at [381, 593] on td "337" at bounding box center [390, 608] width 146 height 39
click at [496, 589] on td "3" at bounding box center [535, 608] width 146 height 39
drag, startPoint x: 325, startPoint y: 580, endPoint x: 448, endPoint y: 593, distance: 123.6
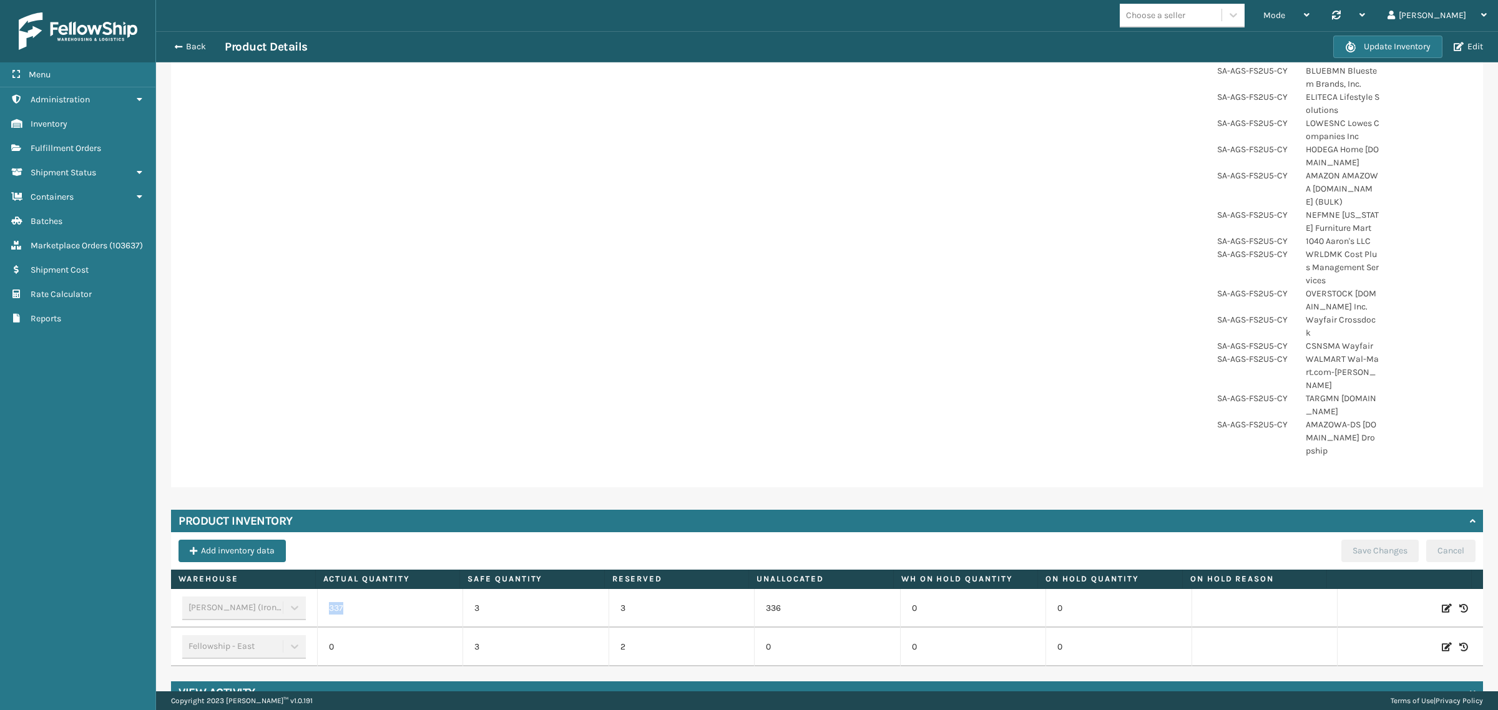
click at [369, 589] on td "337" at bounding box center [390, 608] width 146 height 39
drag, startPoint x: 467, startPoint y: 579, endPoint x: 487, endPoint y: 587, distance: 22.1
click at [487, 589] on td "3" at bounding box center [535, 608] width 146 height 39
drag, startPoint x: 607, startPoint y: 582, endPoint x: 622, endPoint y: 587, distance: 15.0
click at [622, 589] on td "3" at bounding box center [681, 608] width 146 height 39
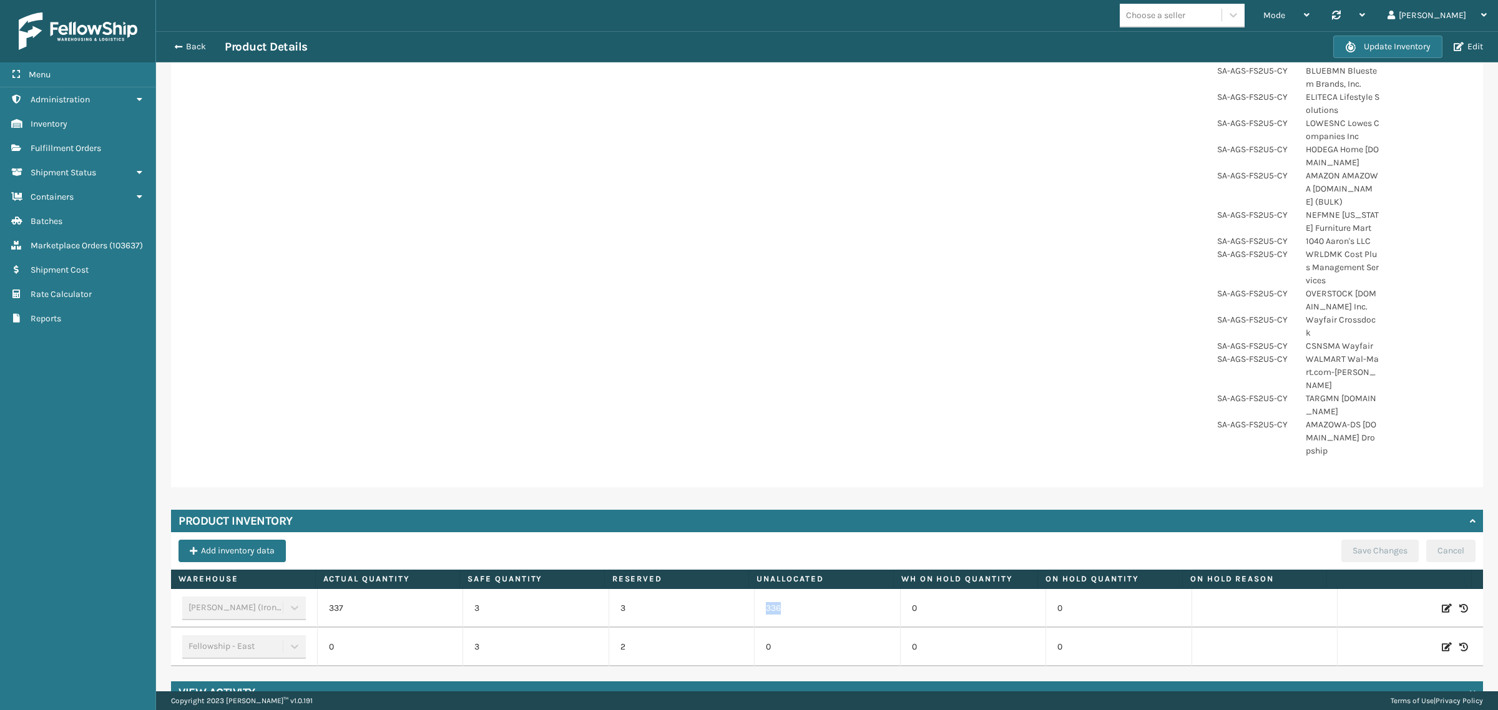
drag, startPoint x: 749, startPoint y: 578, endPoint x: 836, endPoint y: 594, distance: 88.7
click at [846, 590] on td "336" at bounding box center [827, 608] width 146 height 39
click at [834, 594] on td "336" at bounding box center [827, 608] width 146 height 39
drag, startPoint x: 468, startPoint y: 578, endPoint x: 482, endPoint y: 583, distance: 15.2
click at [482, 589] on td "3" at bounding box center [535, 608] width 146 height 39
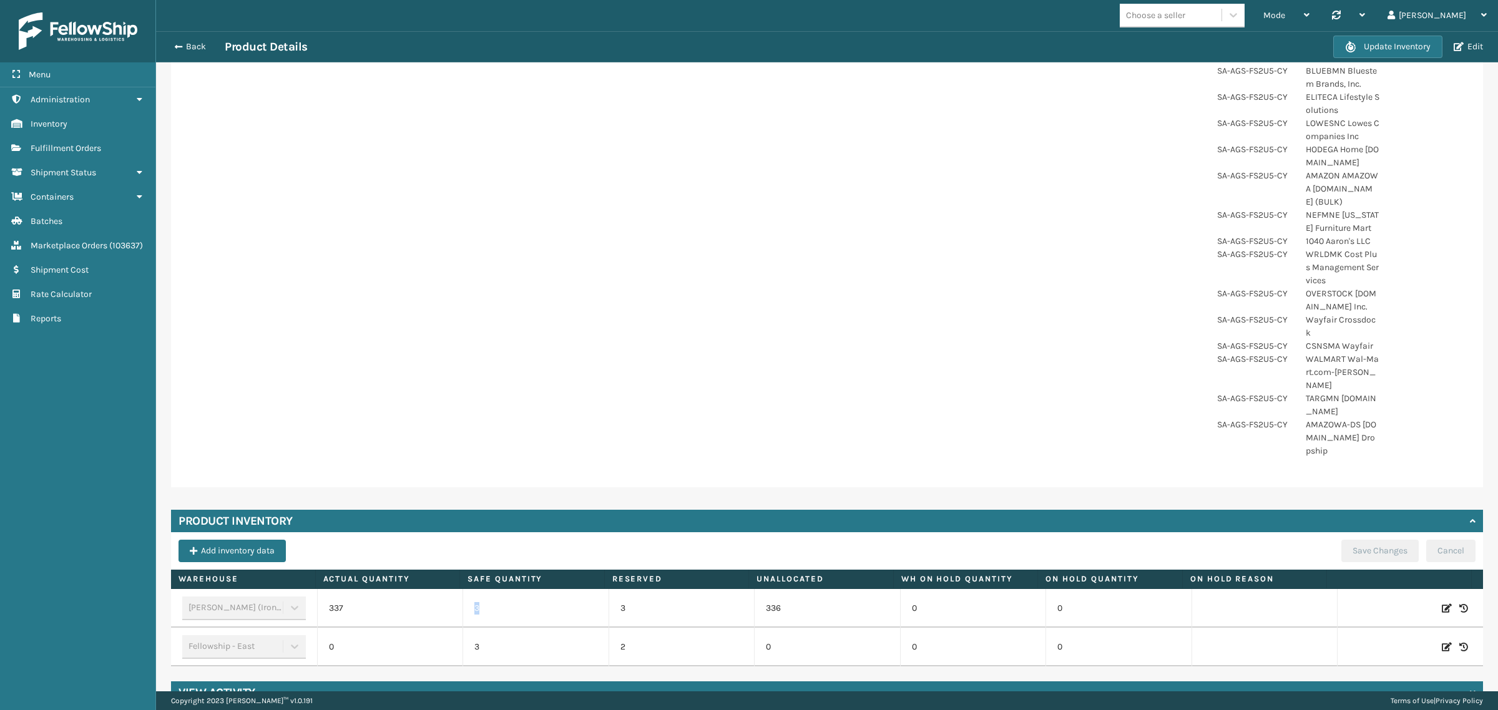
click at [482, 589] on td "3" at bounding box center [535, 608] width 146 height 39
click at [759, 589] on td "336" at bounding box center [827, 608] width 146 height 39
click at [778, 589] on td "336" at bounding box center [827, 608] width 146 height 39
click at [769, 589] on td "336" at bounding box center [827, 608] width 146 height 39
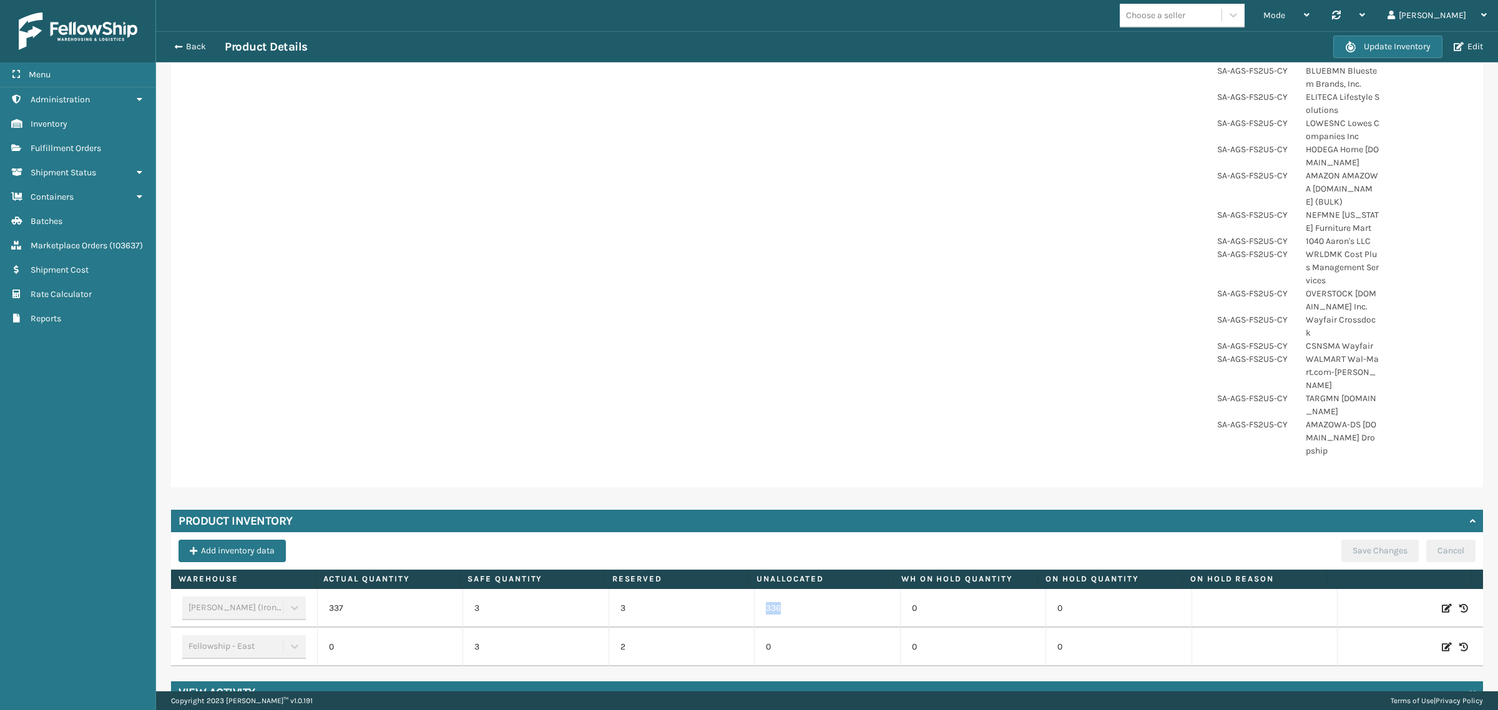
drag, startPoint x: 758, startPoint y: 581, endPoint x: 779, endPoint y: 582, distance: 20.6
click at [779, 589] on td "336" at bounding box center [827, 608] width 146 height 39
drag, startPoint x: 318, startPoint y: 582, endPoint x: 356, endPoint y: 588, distance: 38.0
click at [356, 589] on td "337" at bounding box center [390, 608] width 146 height 39
drag, startPoint x: 753, startPoint y: 579, endPoint x: 771, endPoint y: 584, distance: 18.2
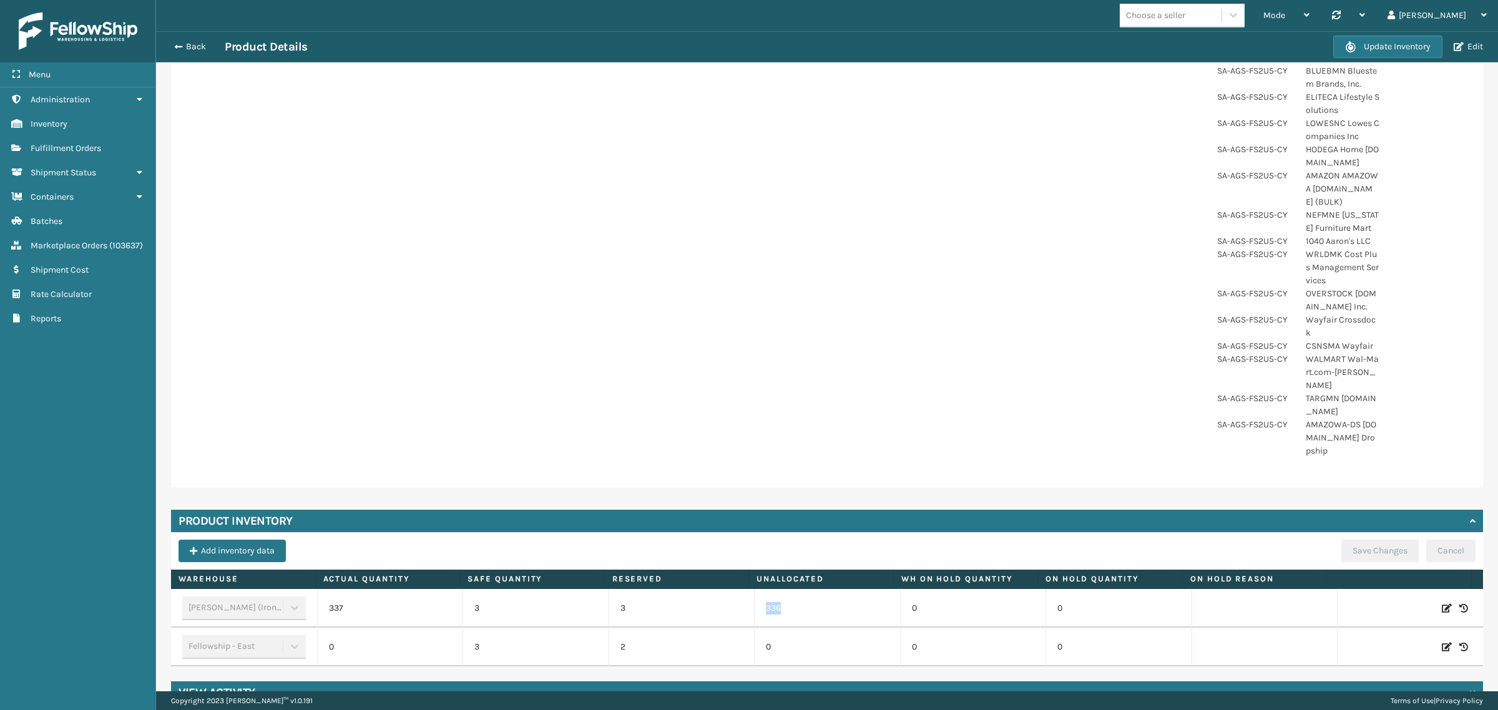
click at [771, 589] on td "336" at bounding box center [827, 608] width 146 height 39
drag, startPoint x: 609, startPoint y: 582, endPoint x: 623, endPoint y: 587, distance: 14.4
click at [623, 589] on td "3" at bounding box center [681, 608] width 146 height 39
click at [635, 602] on p "3" at bounding box center [681, 608] width 123 height 12
drag, startPoint x: 613, startPoint y: 585, endPoint x: 627, endPoint y: 592, distance: 15.9
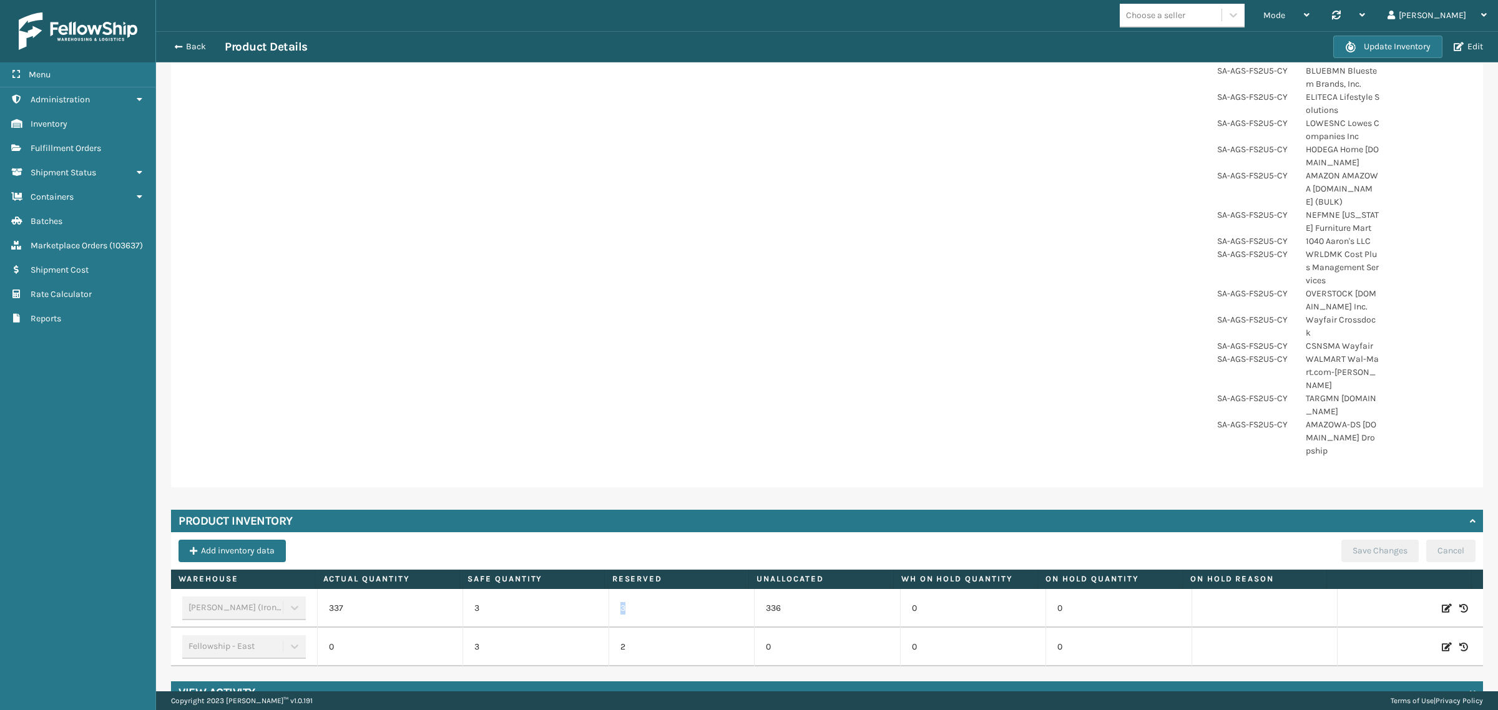
click at [627, 592] on td "3" at bounding box center [681, 608] width 146 height 39
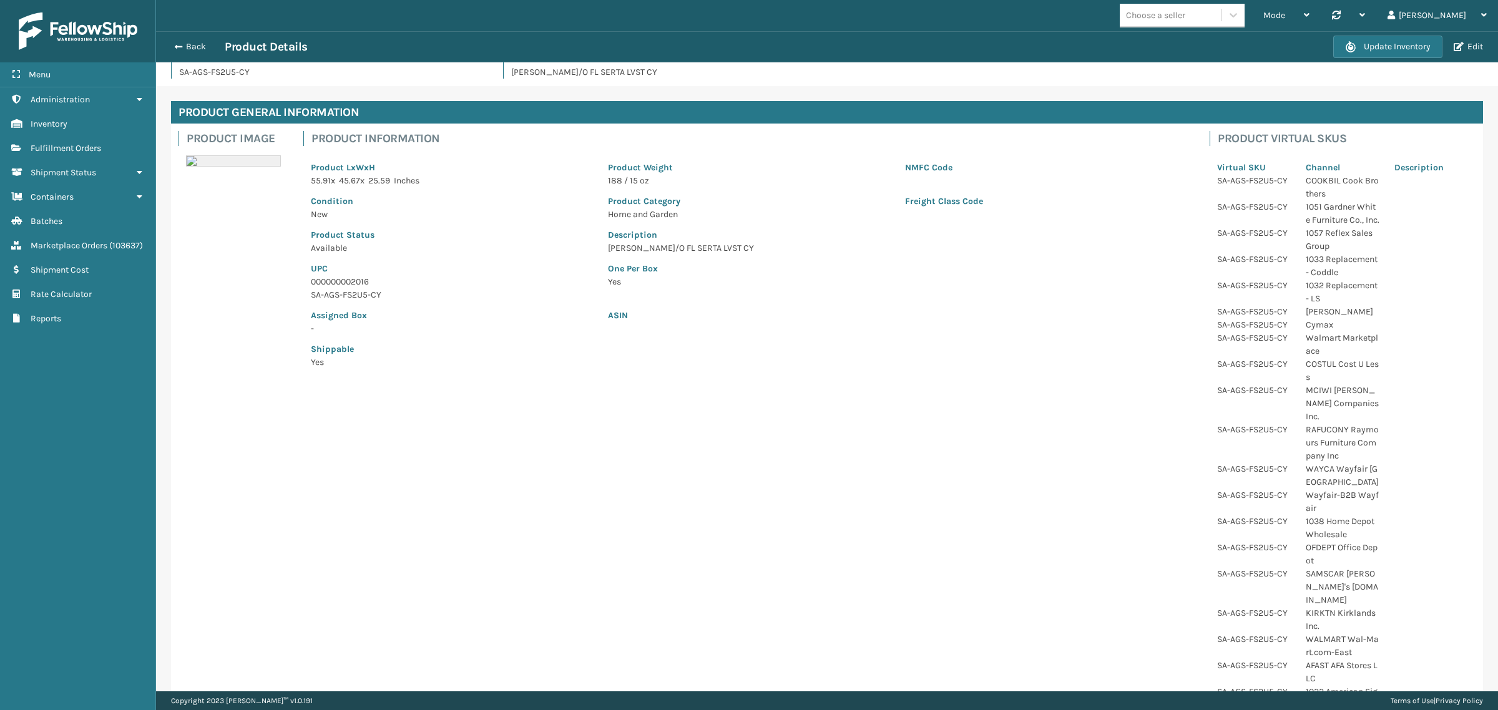
scroll to position [0, 0]
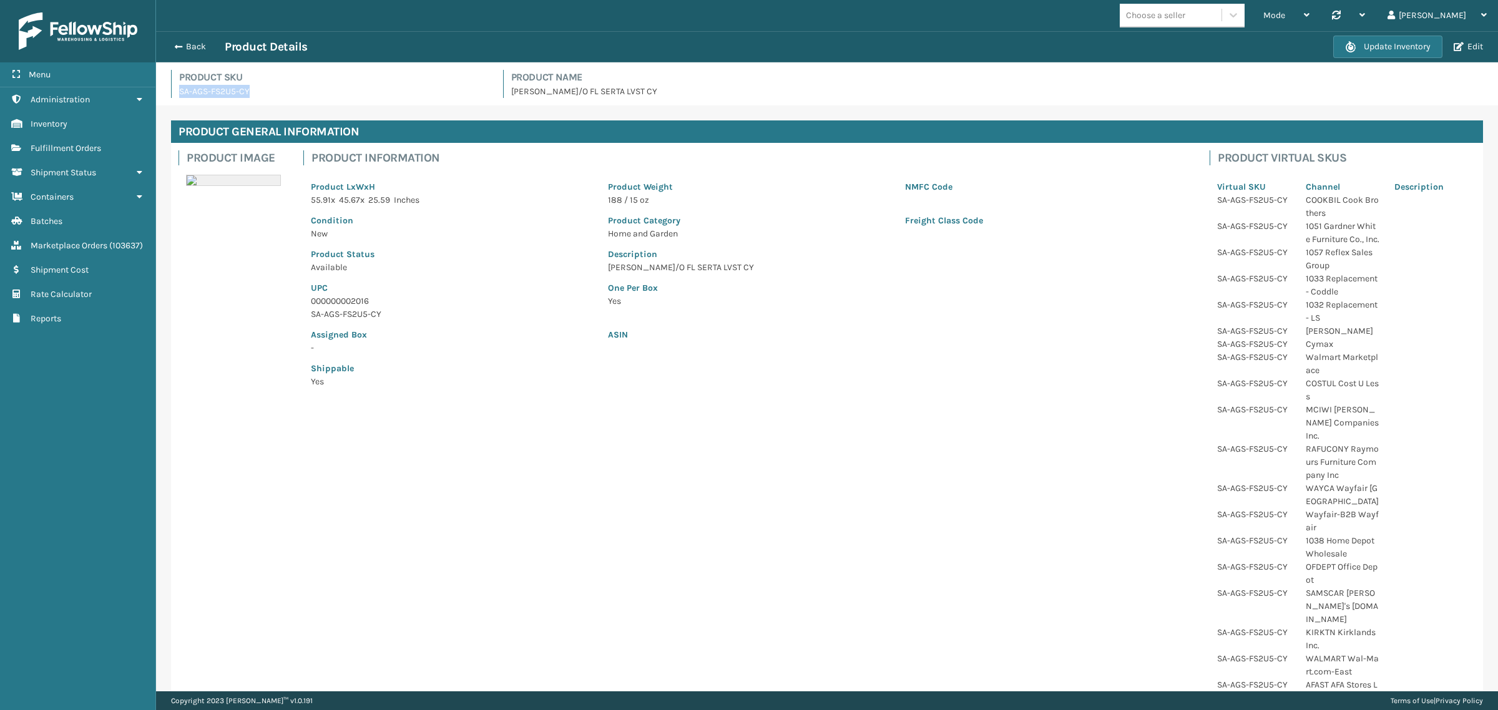
drag, startPoint x: 175, startPoint y: 86, endPoint x: 268, endPoint y: 97, distance: 93.6
click at [268, 97] on div "Product SKU SA-AGS-FS2U5-CY" at bounding box center [329, 84] width 317 height 28
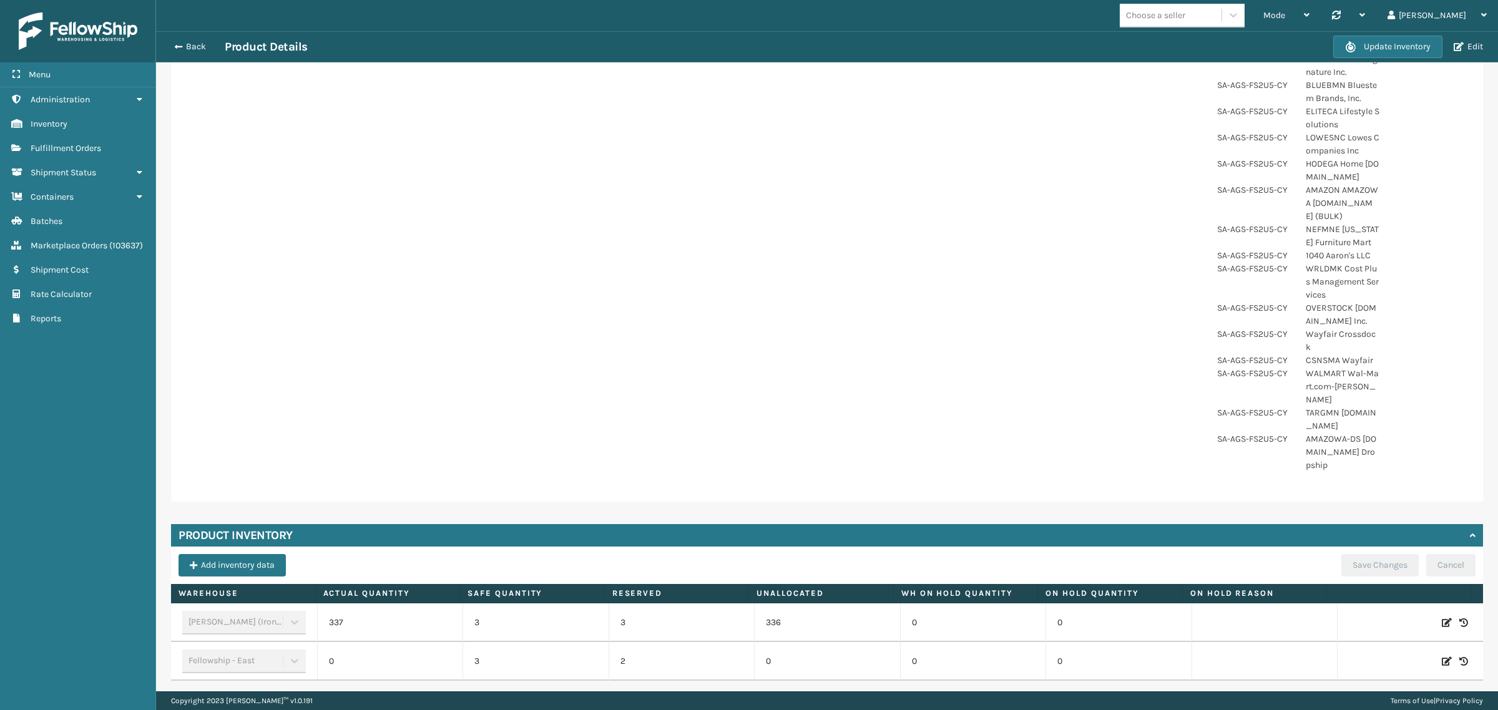
scroll to position [666, 0]
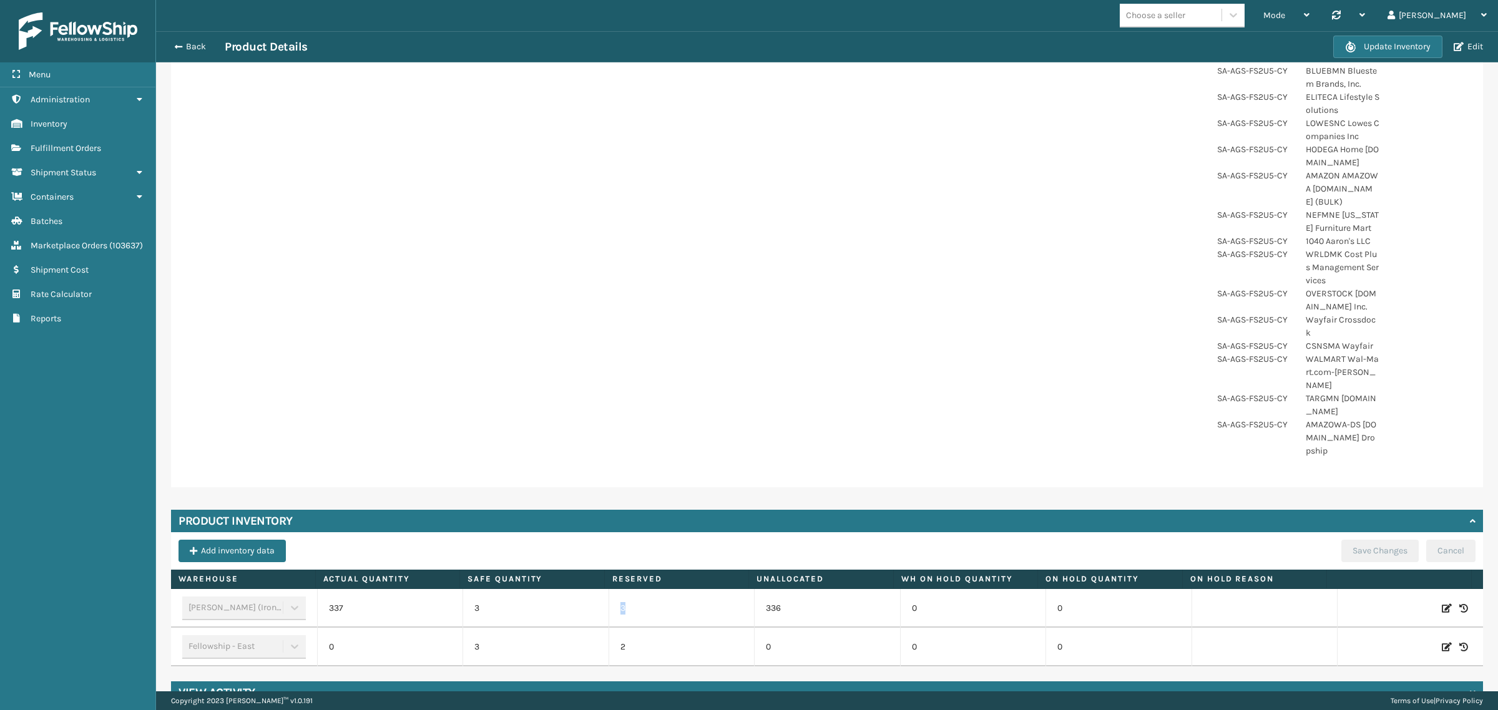
drag, startPoint x: 610, startPoint y: 580, endPoint x: 622, endPoint y: 583, distance: 12.3
click at [622, 589] on td "3" at bounding box center [681, 608] width 146 height 39
click at [328, 589] on td "337" at bounding box center [390, 608] width 146 height 39
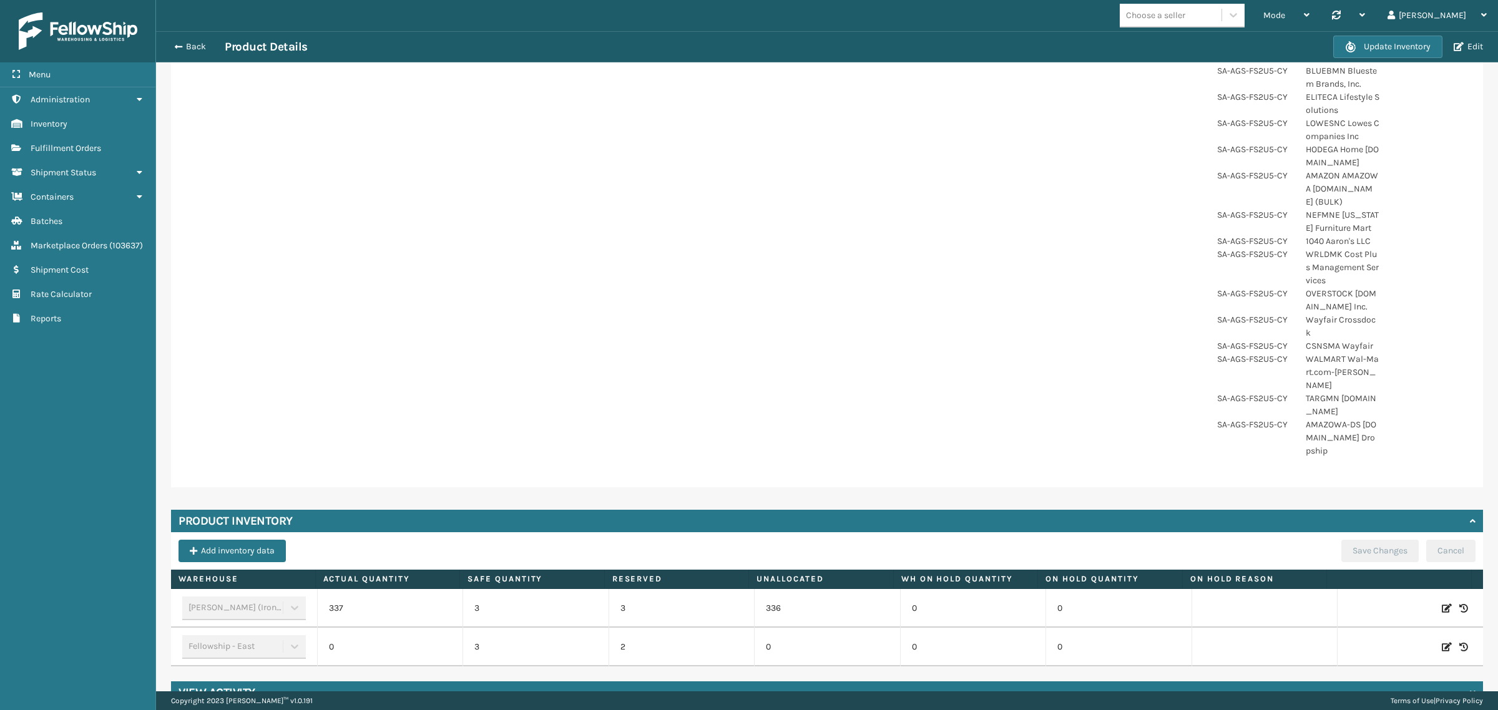
click at [754, 628] on td "0" at bounding box center [827, 647] width 146 height 39
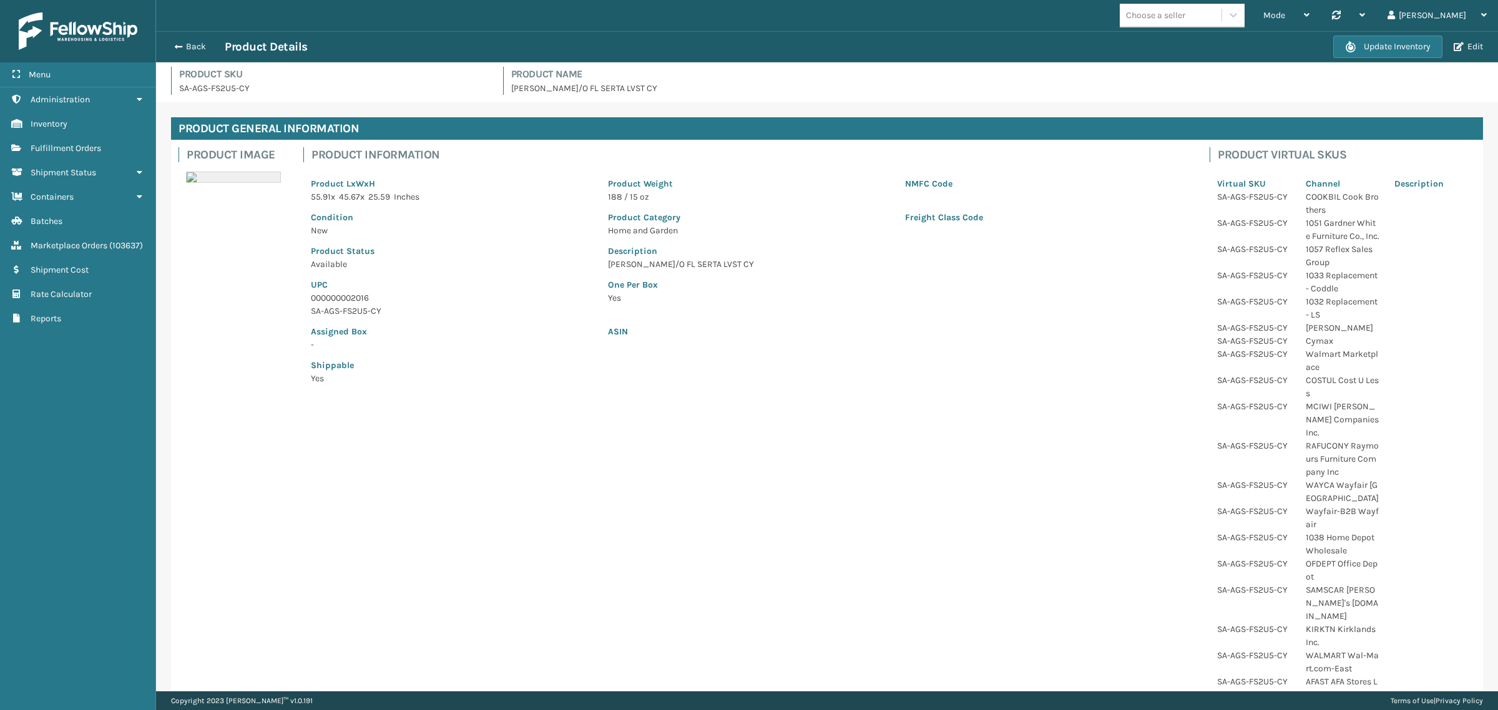
scroll to position [0, 0]
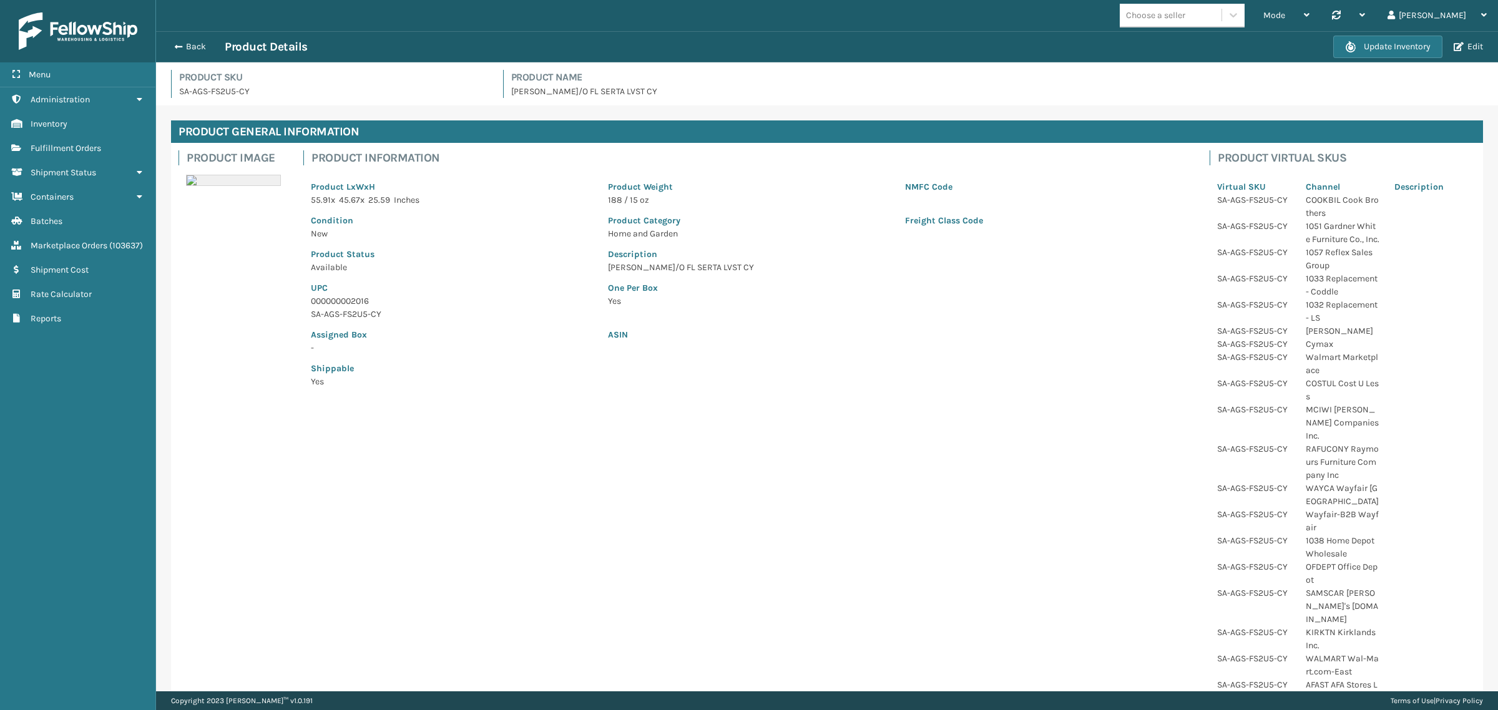
click at [194, 39] on div "Back Product Details" at bounding box center [750, 46] width 1166 height 15
click at [194, 45] on button "Back" at bounding box center [195, 46] width 57 height 11
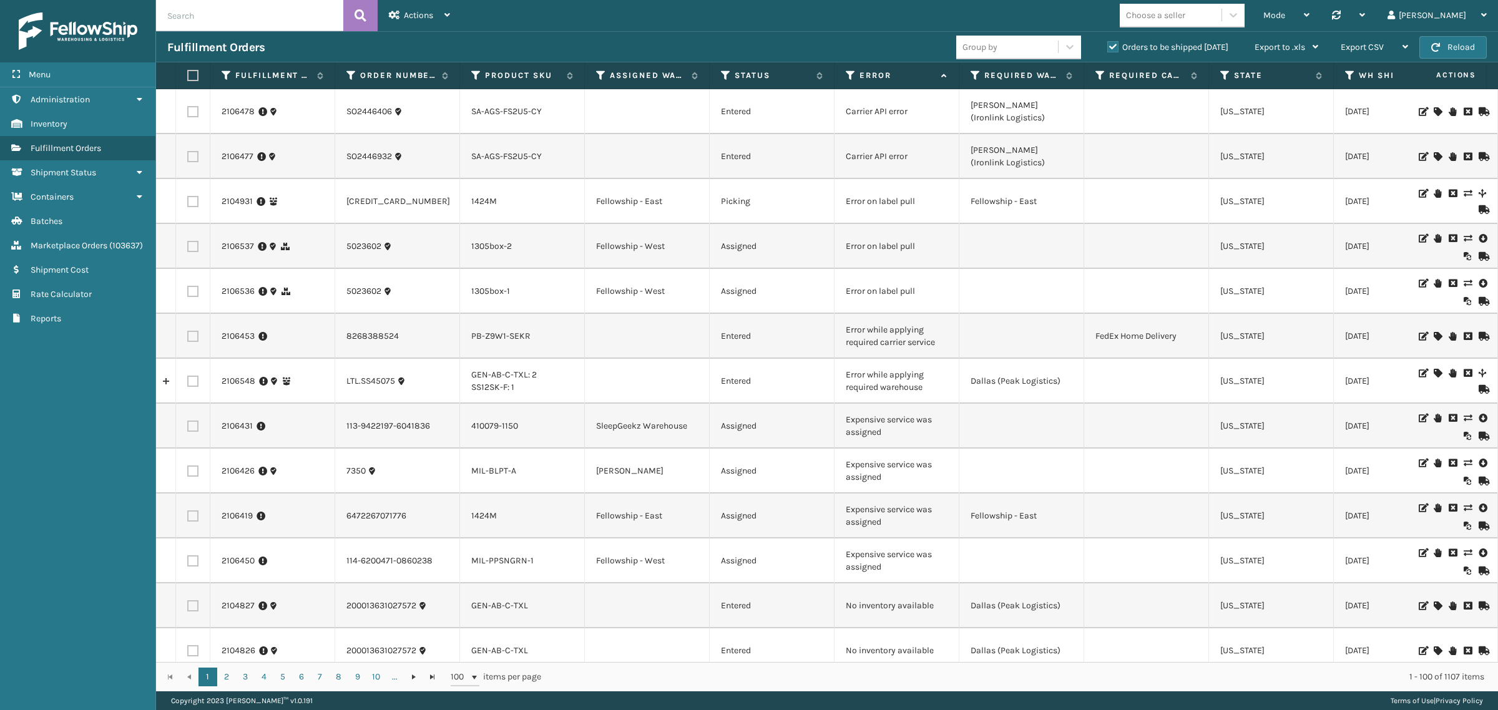
click at [855, 111] on td "Carrier API error" at bounding box center [896, 111] width 125 height 45
drag, startPoint x: 847, startPoint y: 113, endPoint x: 811, endPoint y: 134, distance: 42.0
click at [911, 120] on td "Carrier API error" at bounding box center [896, 111] width 125 height 45
click at [591, 119] on td at bounding box center [647, 111] width 125 height 45
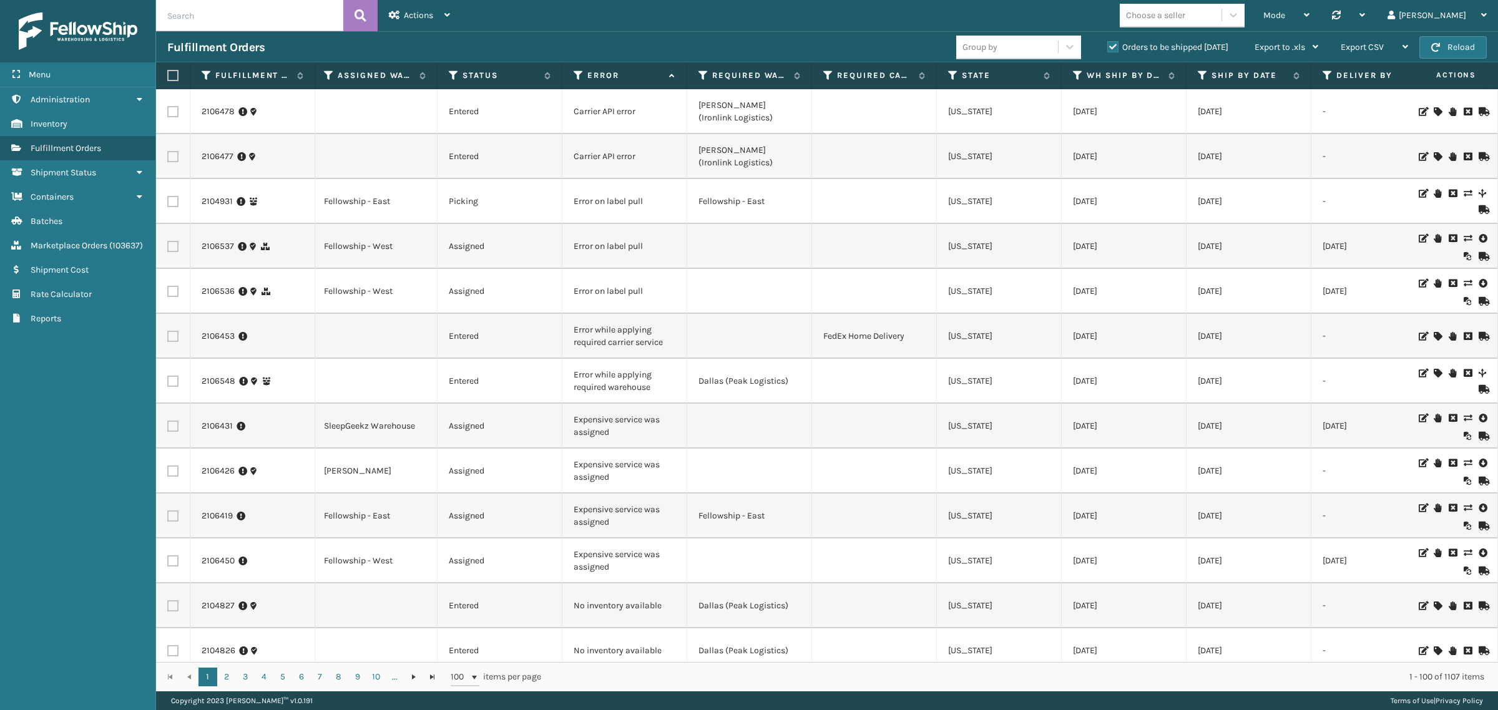
scroll to position [0, 356]
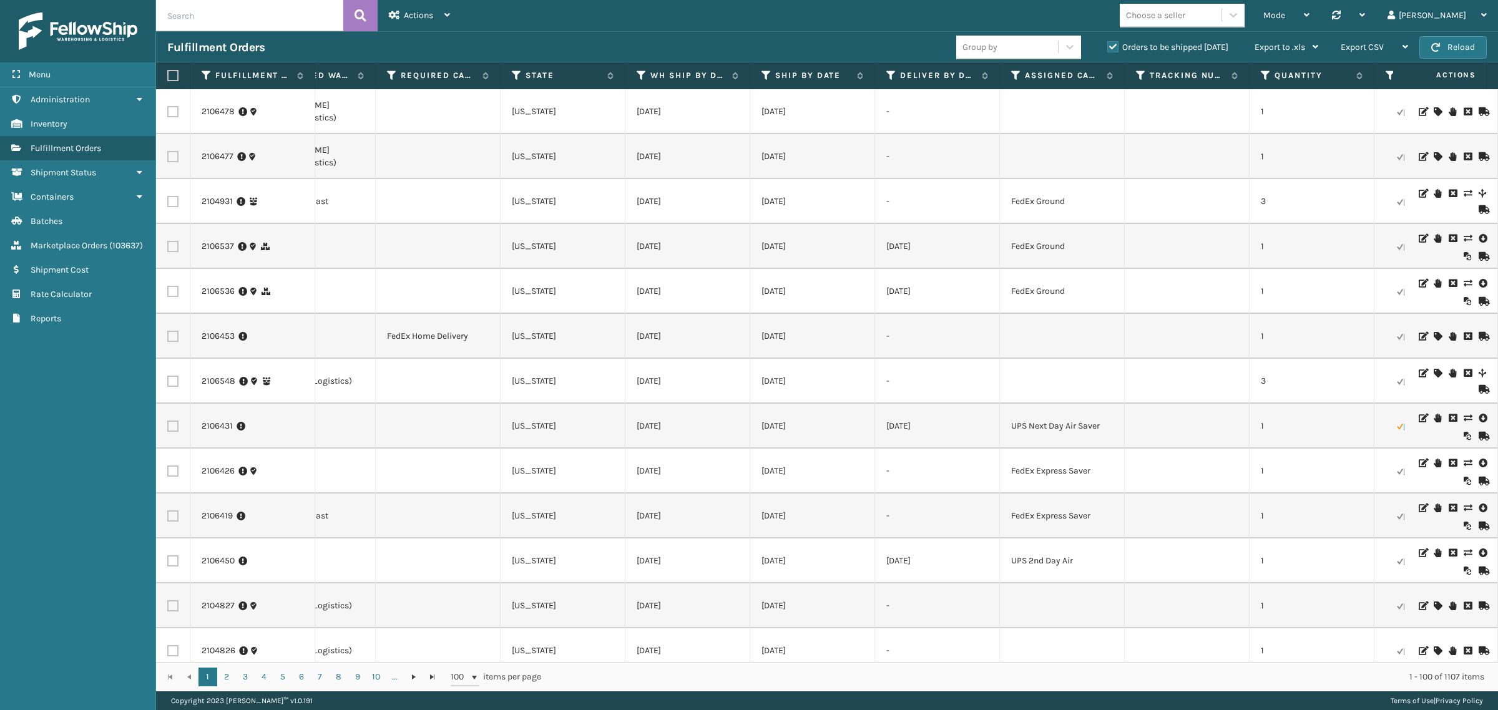
click at [652, 110] on td "[DATE]" at bounding box center [687, 111] width 125 height 45
click at [696, 120] on td "[DATE]" at bounding box center [687, 111] width 125 height 45
drag, startPoint x: 687, startPoint y: 115, endPoint x: 612, endPoint y: 120, distance: 75.0
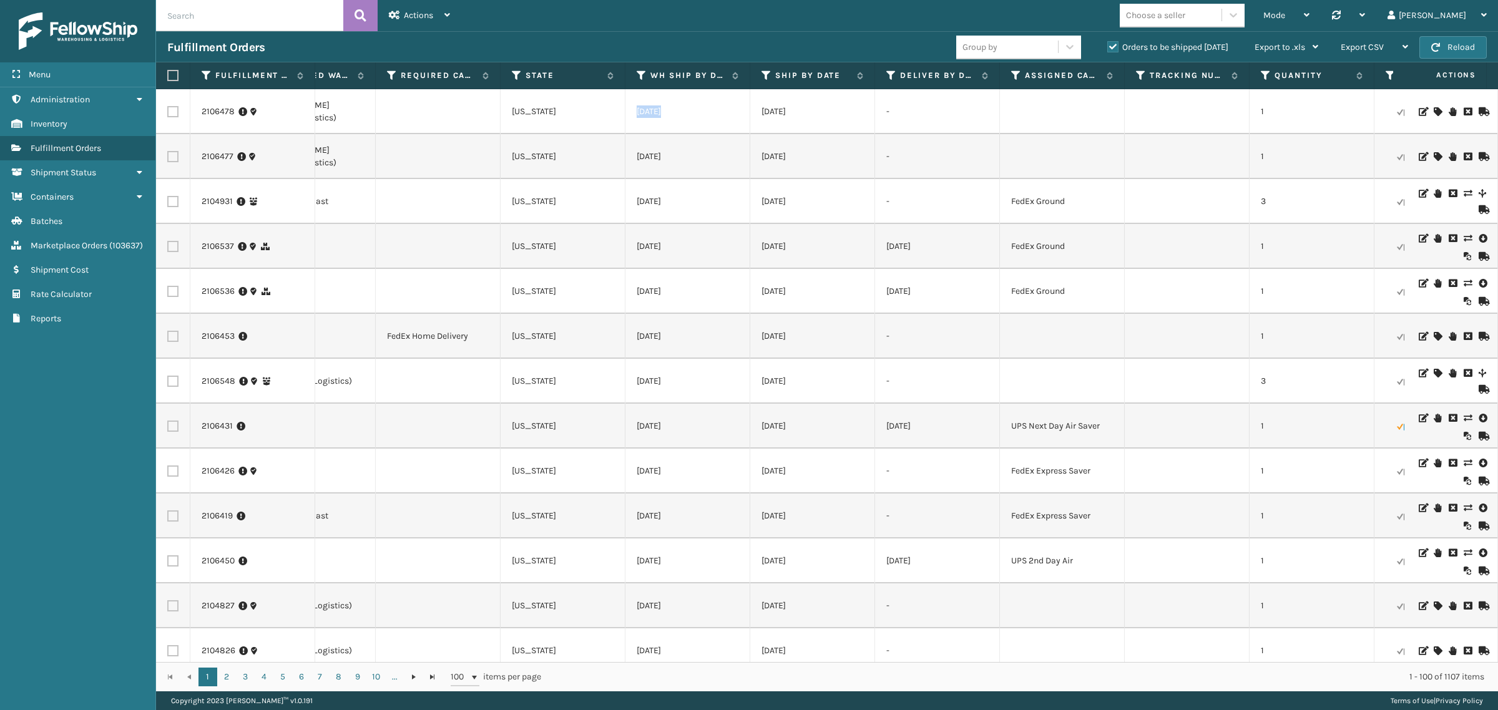
click at [612, 120] on tr "2106478 SO2446406 SA-AGS-FS2U5-CY Entered Carrier API error [PERSON_NAME] (Iron…" at bounding box center [932, 111] width 2968 height 45
click at [708, 114] on td "[DATE]" at bounding box center [687, 111] width 125 height 45
click at [666, 114] on td "[DATE]" at bounding box center [687, 111] width 125 height 45
click at [771, 662] on div "1 2 3 4 5 6 7 8 9 10 ... 1 2 3 4 5 6 7 8 9 10 ... 100 items per page 1 - 100 of…" at bounding box center [827, 676] width 1342 height 29
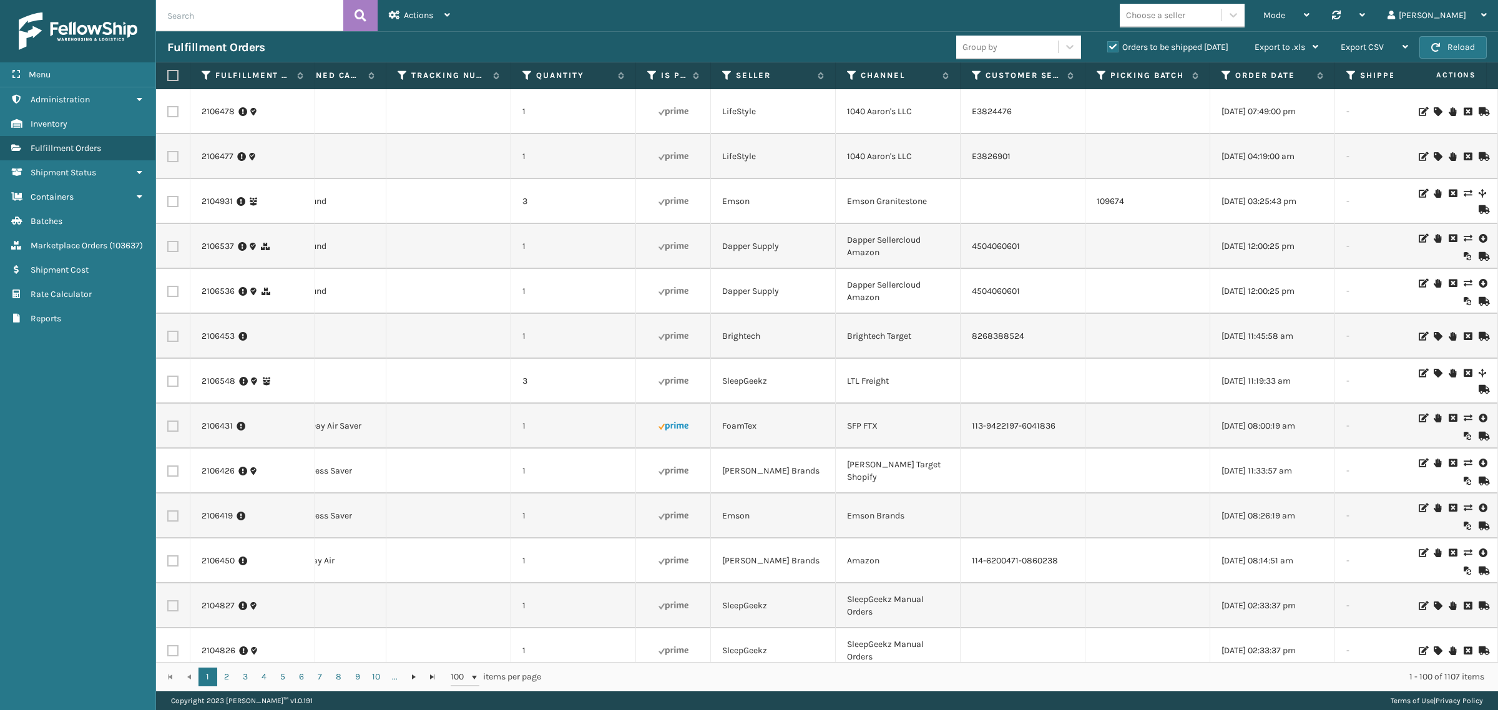
click at [734, 119] on td "LifeStyle" at bounding box center [773, 111] width 125 height 45
click at [734, 117] on td "LifeStyle" at bounding box center [773, 111] width 125 height 45
drag, startPoint x: 904, startPoint y: 117, endPoint x: 890, endPoint y: 112, distance: 14.0
click at [900, 117] on td "1040 Aaron's LLC" at bounding box center [898, 111] width 125 height 45
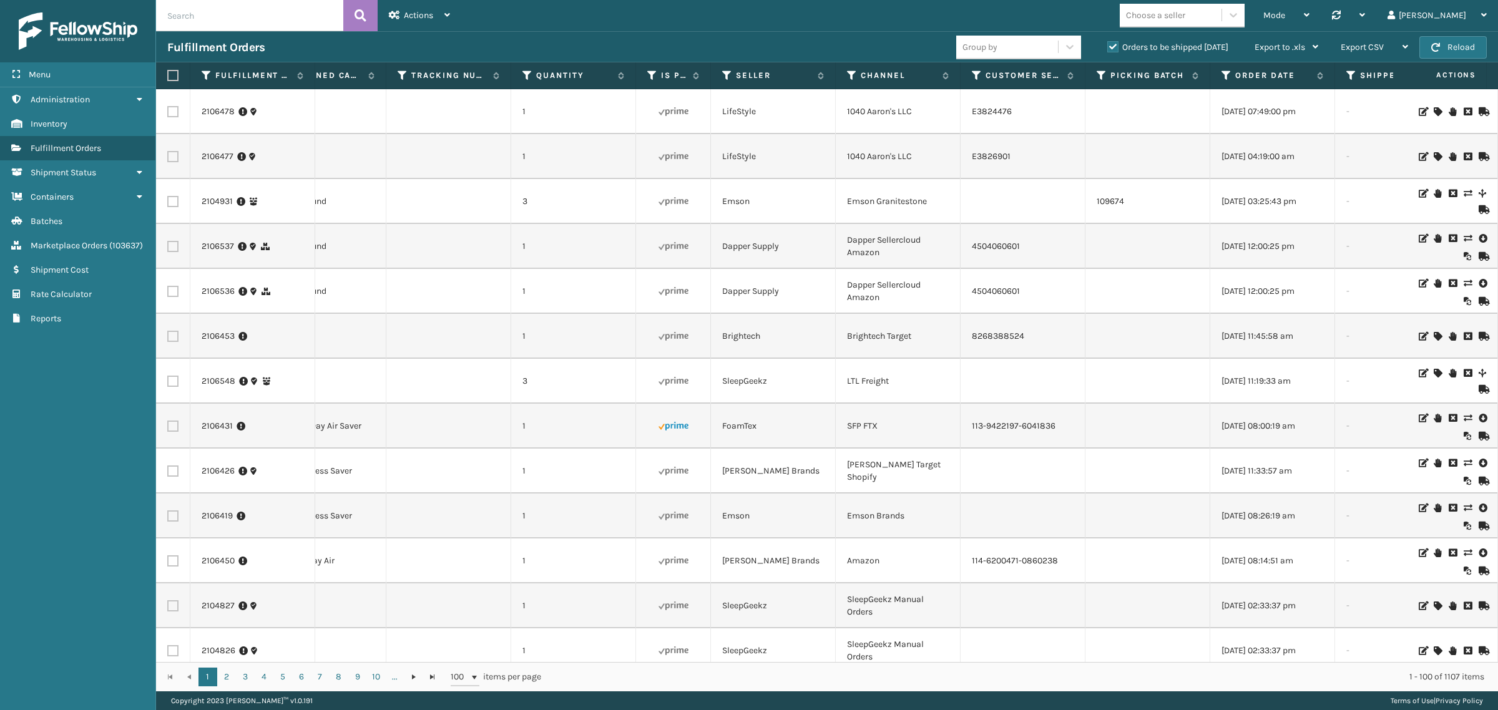
click at [890, 112] on td "1040 Aaron's LLC" at bounding box center [898, 111] width 125 height 45
click at [890, 111] on td "1040 Aaron's LLC" at bounding box center [898, 111] width 125 height 45
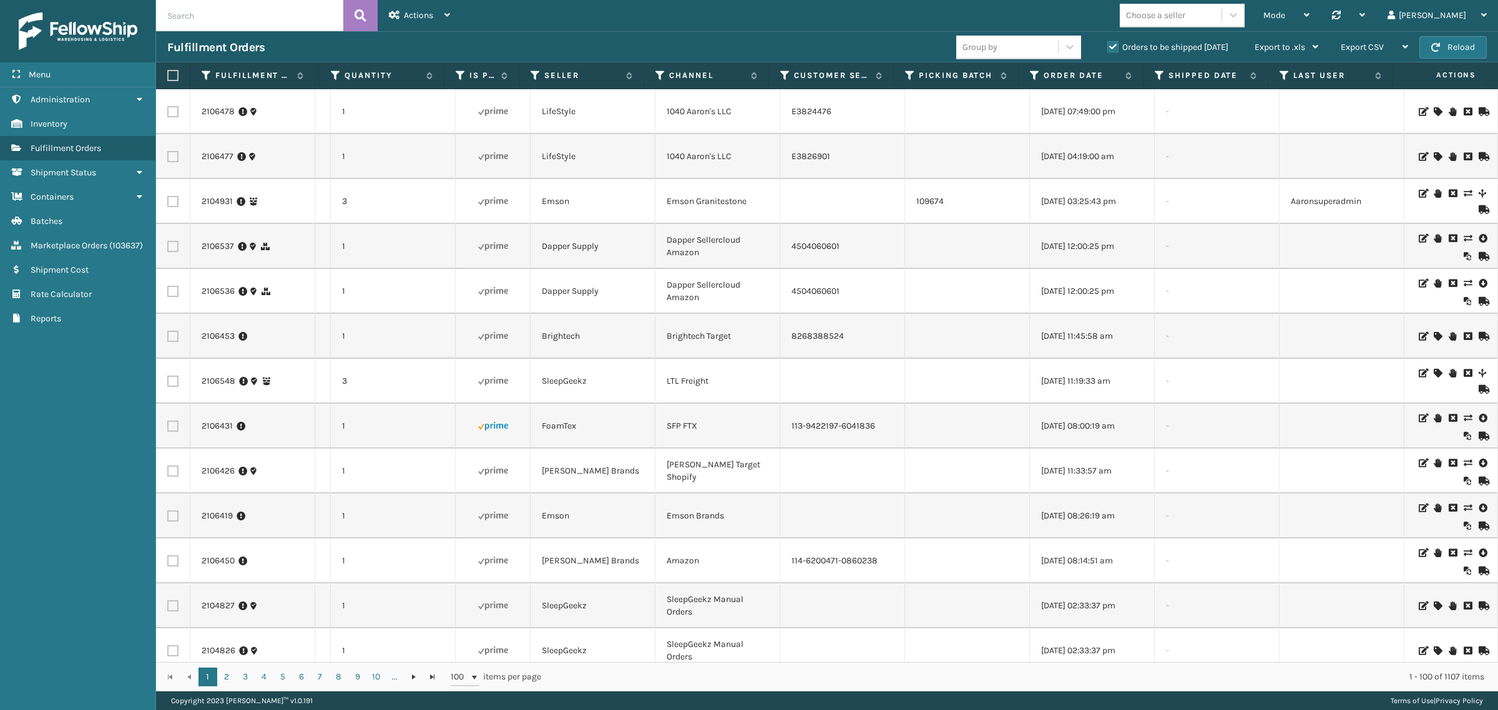
click at [799, 114] on td "E3824476" at bounding box center [842, 111] width 125 height 45
click at [801, 113] on td "E3824476" at bounding box center [842, 111] width 125 height 45
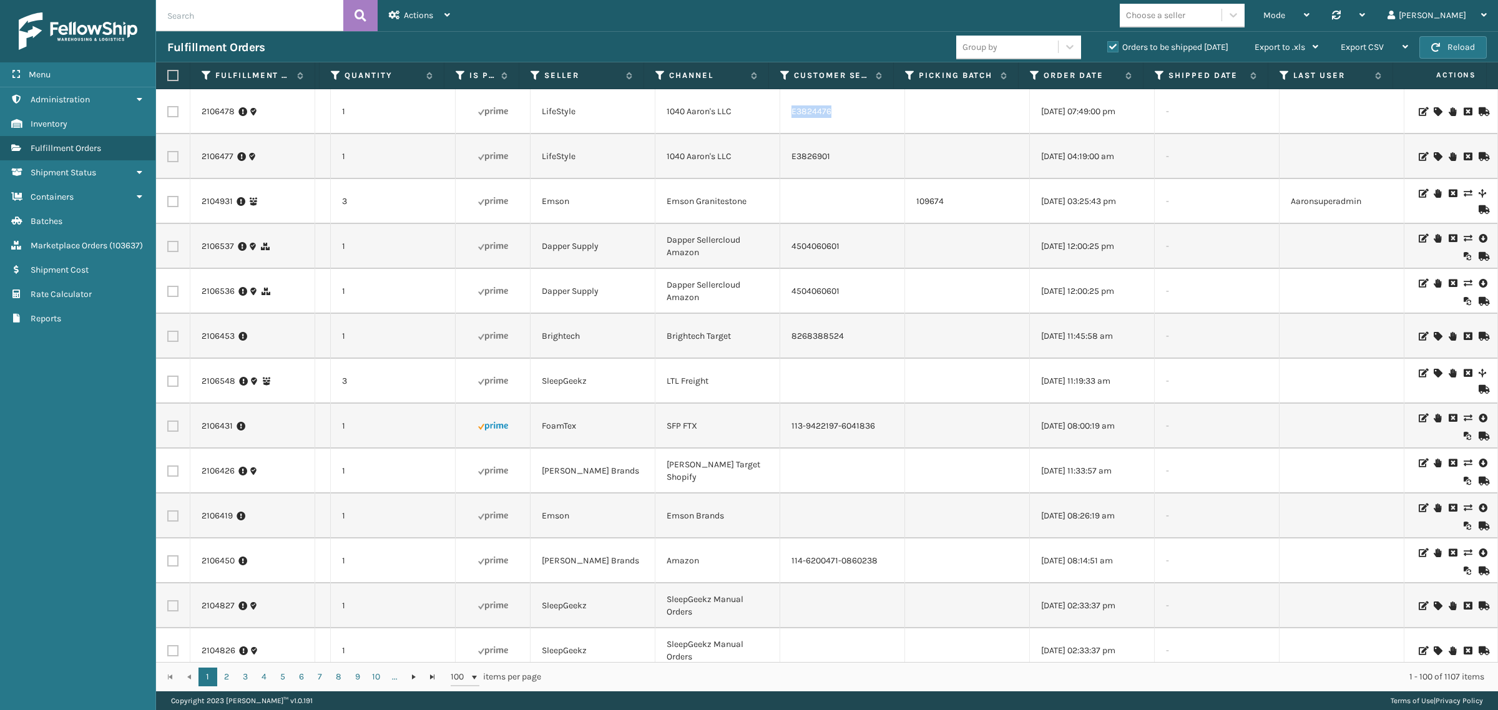
click at [796, 114] on td "E3824476" at bounding box center [842, 111] width 125 height 45
click at [1059, 111] on td "[DATE] 07:49:00 pm" at bounding box center [1092, 111] width 125 height 45
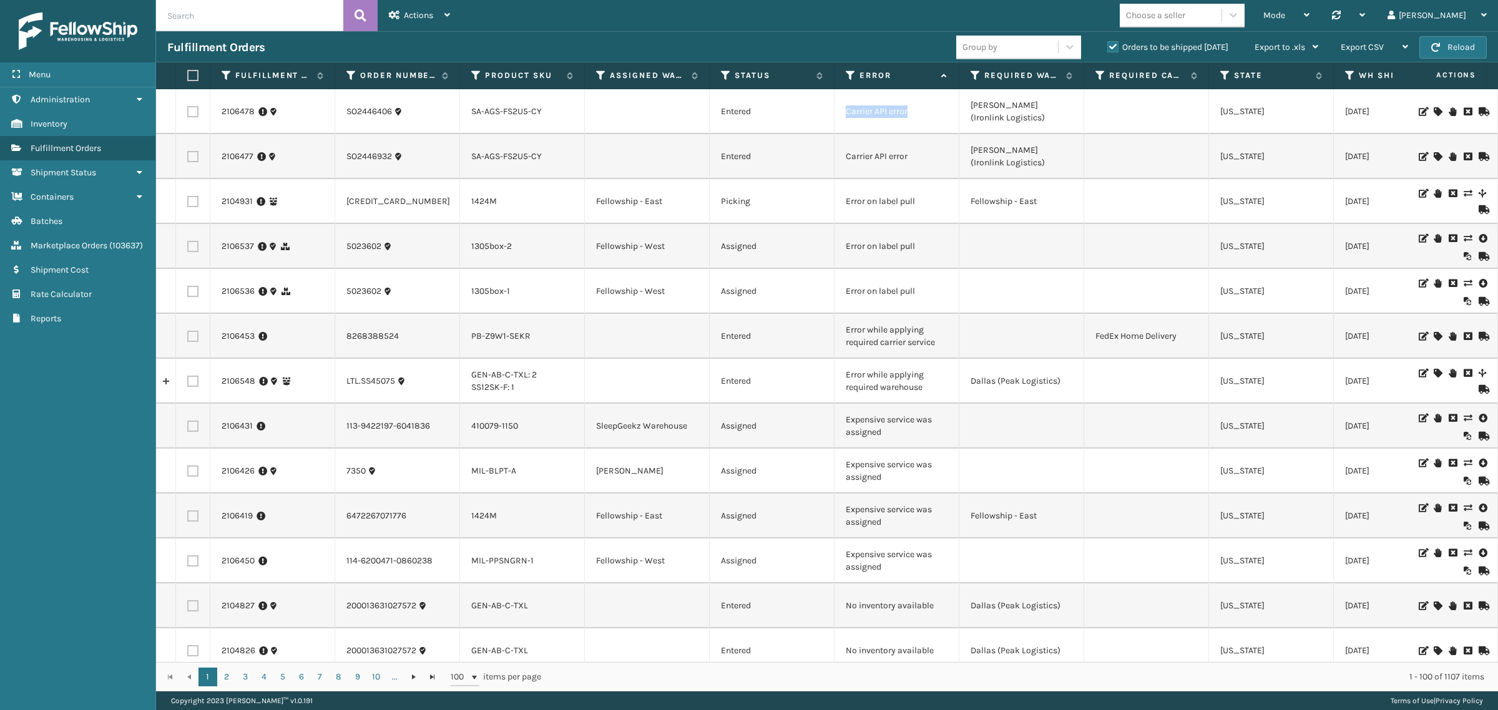
drag, startPoint x: 844, startPoint y: 105, endPoint x: 928, endPoint y: 111, distance: 84.5
click at [928, 111] on td "Carrier API error" at bounding box center [896, 111] width 125 height 45
drag, startPoint x: 842, startPoint y: 154, endPoint x: 920, endPoint y: 154, distance: 78.0
click at [920, 154] on td "Carrier API error" at bounding box center [896, 156] width 125 height 45
drag, startPoint x: 849, startPoint y: 198, endPoint x: 934, endPoint y: 198, distance: 84.9
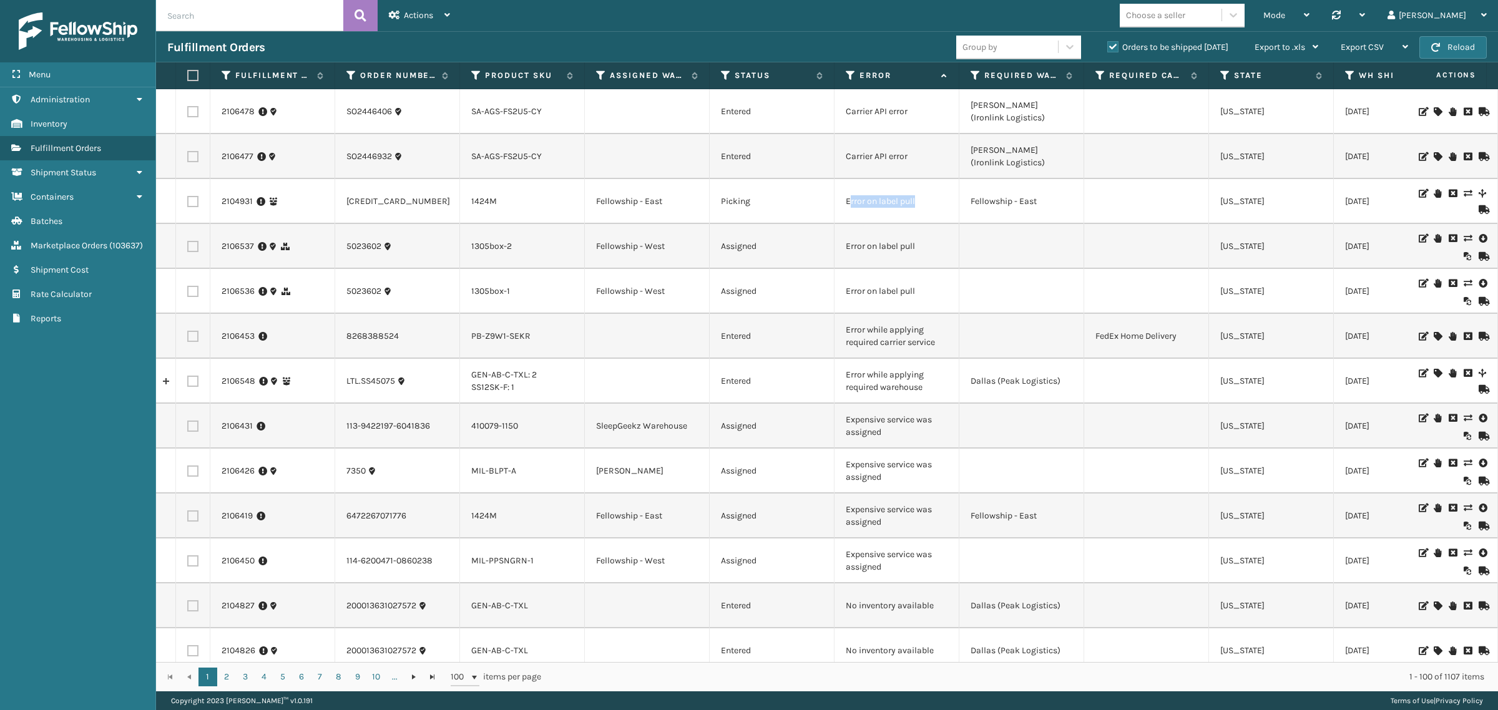
click at [934, 198] on td "Error on label pull" at bounding box center [896, 201] width 125 height 45
click at [921, 213] on td "Error on label pull" at bounding box center [896, 201] width 125 height 45
drag, startPoint x: 843, startPoint y: 422, endPoint x: 894, endPoint y: 429, distance: 51.0
click at [894, 429] on td "Expensive service was assigned" at bounding box center [896, 426] width 125 height 45
click at [818, 326] on td "Entered" at bounding box center [772, 336] width 125 height 45
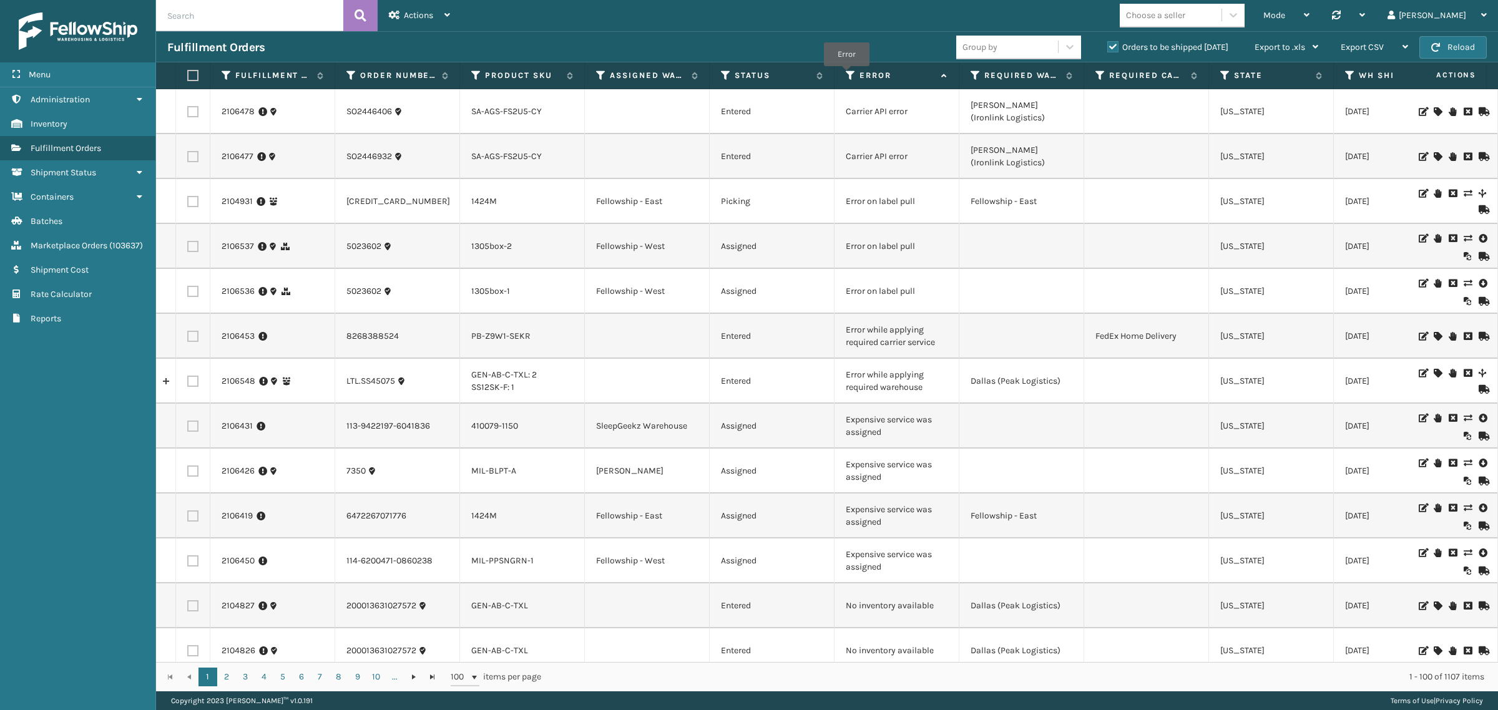
click at [847, 75] on icon at bounding box center [851, 75] width 10 height 11
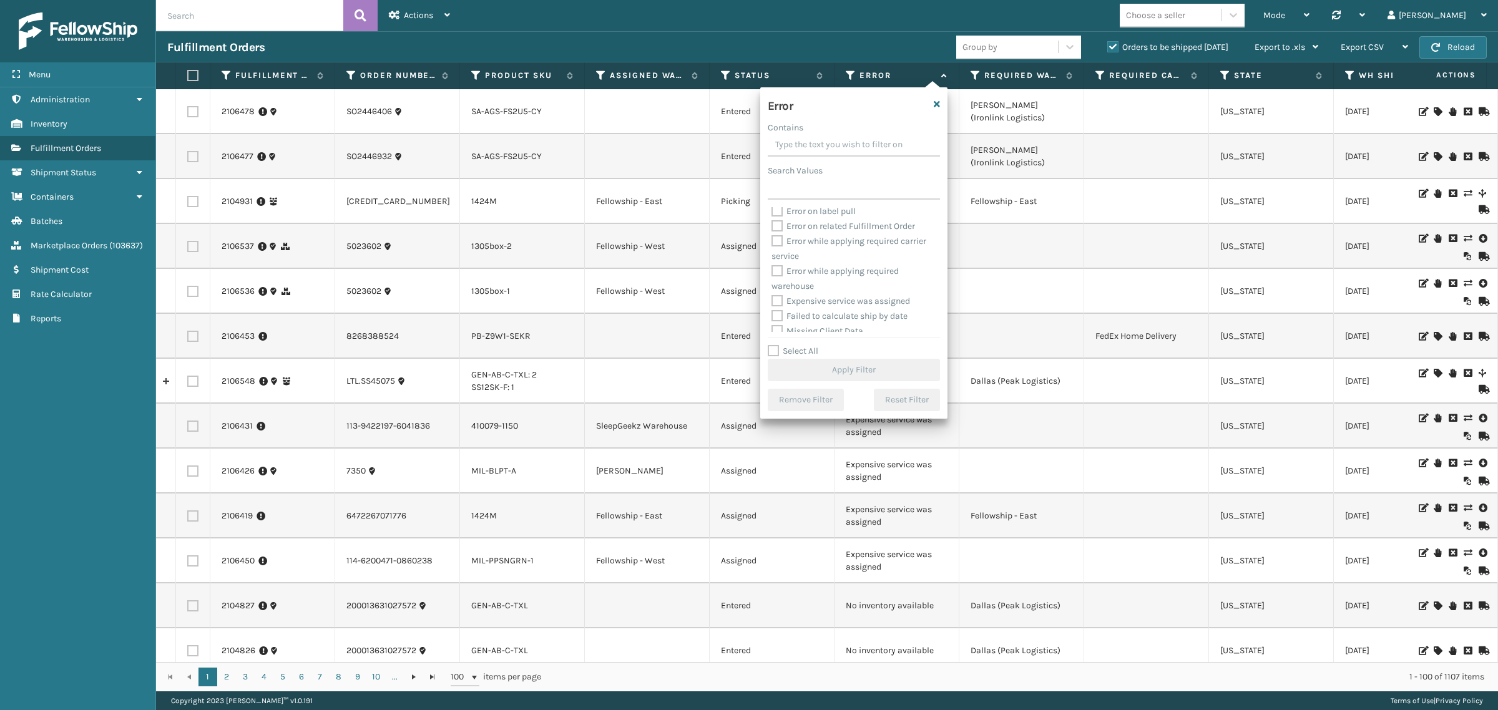
click at [849, 301] on label "Expensive service was assigned" at bounding box center [840, 301] width 139 height 11
click at [772, 301] on input "Expensive service was assigned" at bounding box center [771, 298] width 1 height 8
checkbox input "true"
click at [852, 372] on button "Apply Filter" at bounding box center [854, 370] width 172 height 22
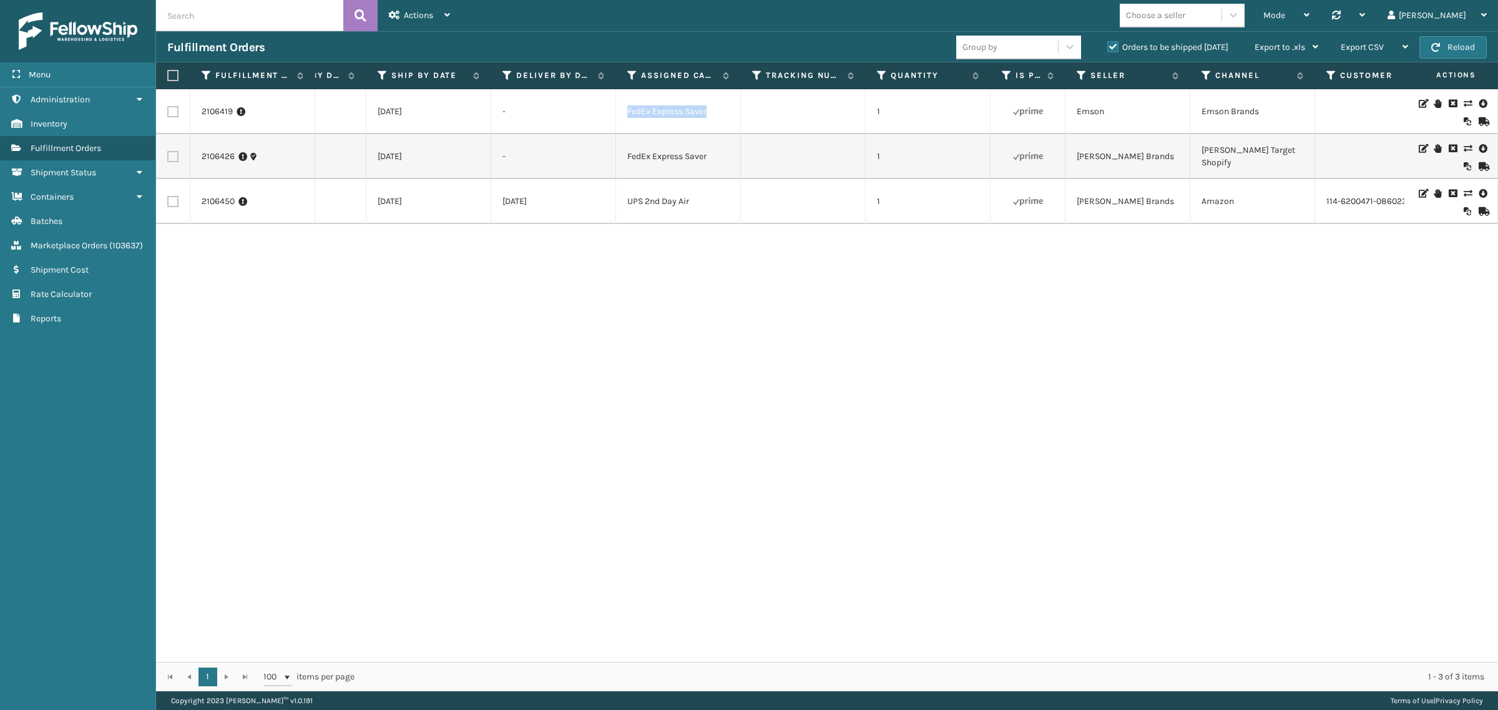
drag, startPoint x: 626, startPoint y: 111, endPoint x: 719, endPoint y: 113, distance: 93.6
click at [719, 113] on td "FedEx Express Saver" at bounding box center [678, 111] width 125 height 45
click at [687, 123] on td "FedEx Express Saver" at bounding box center [678, 111] width 125 height 45
drag, startPoint x: 626, startPoint y: 112, endPoint x: 712, endPoint y: 114, distance: 86.1
click at [712, 114] on td "FedEx Express Saver" at bounding box center [678, 111] width 125 height 45
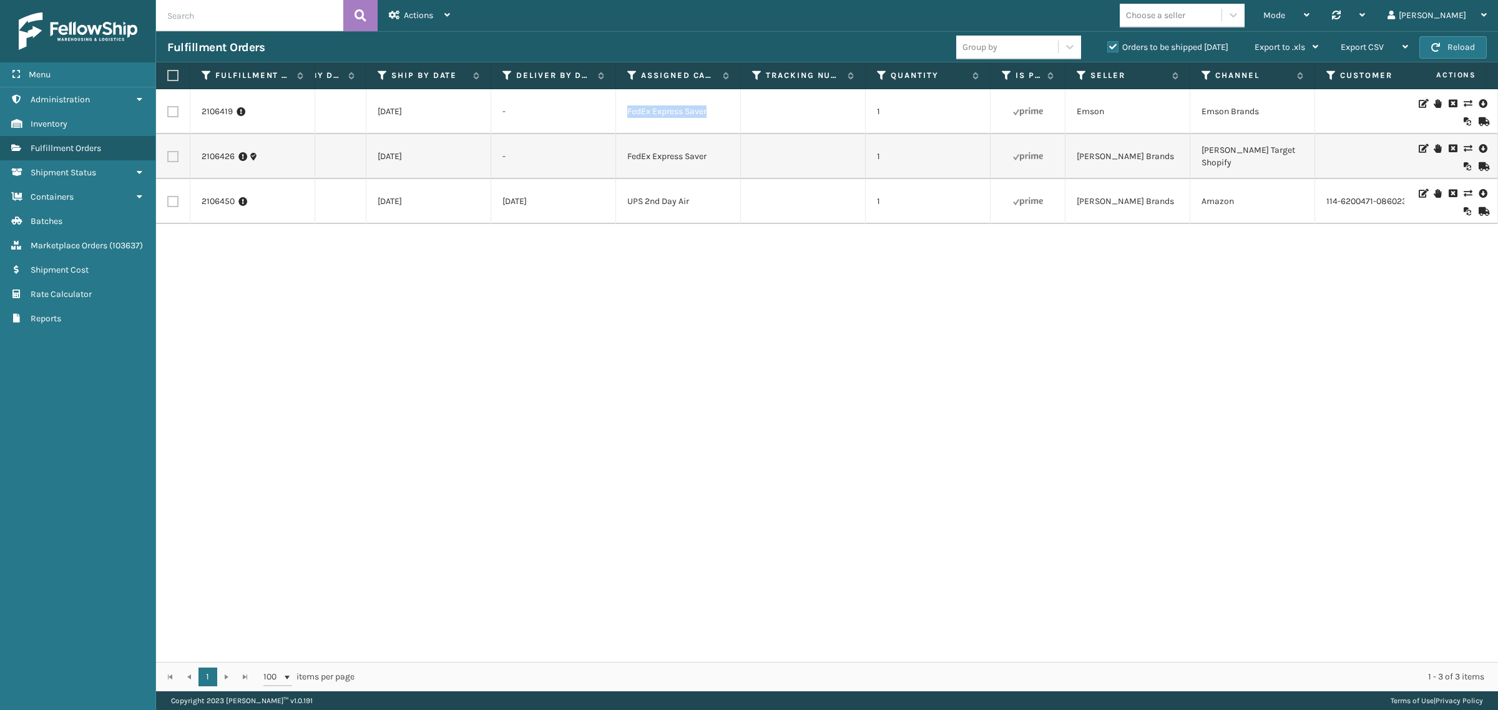
click at [653, 114] on td "FedEx Express Saver" at bounding box center [678, 111] width 125 height 45
drag, startPoint x: 627, startPoint y: 201, endPoint x: 708, endPoint y: 197, distance: 81.2
click at [708, 197] on td "UPS 2nd Day Air" at bounding box center [678, 201] width 125 height 45
click at [706, 264] on div "2106419 6472267071776 1424M Fellowship - East Assigned Expensive service was as…" at bounding box center [827, 375] width 1342 height 573
drag, startPoint x: 1046, startPoint y: 111, endPoint x: 1002, endPoint y: 117, distance: 45.4
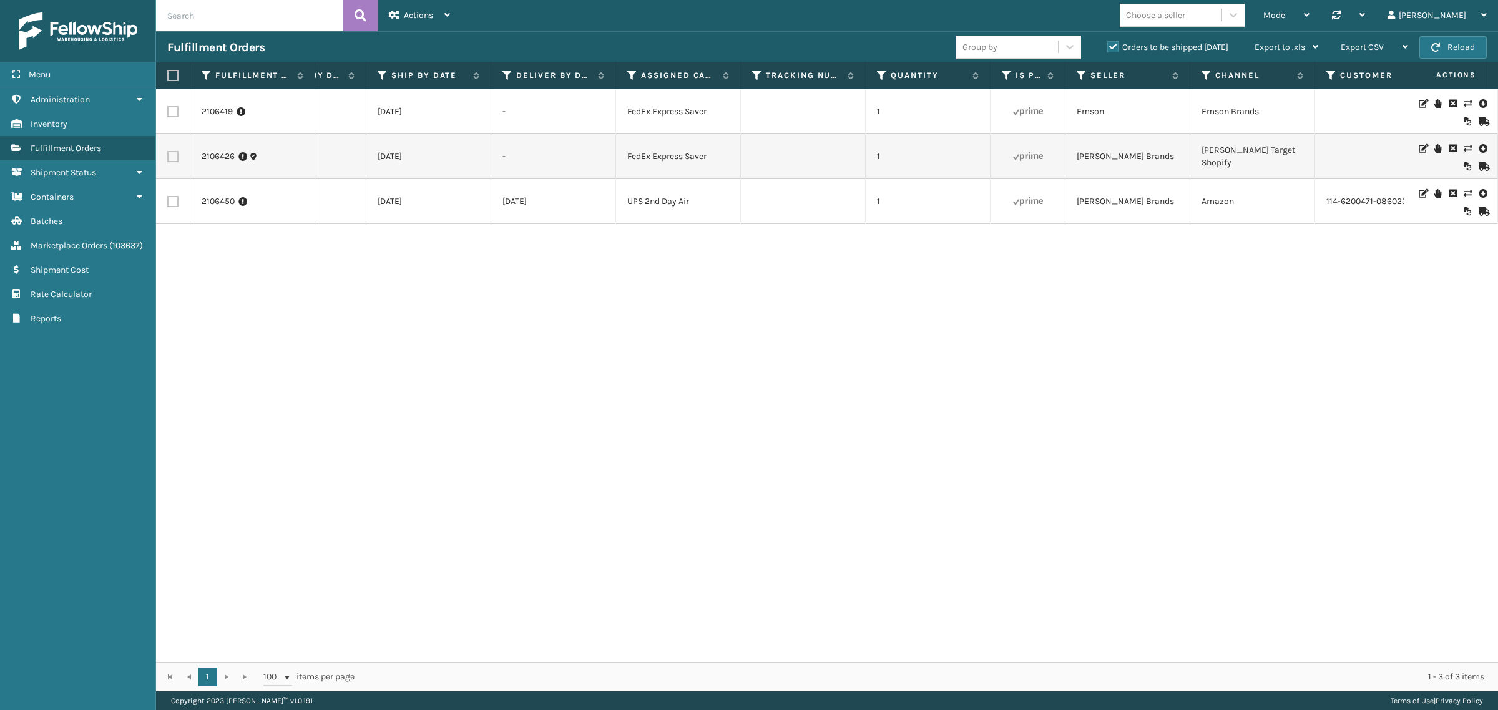
click at [1002, 117] on td at bounding box center [1027, 111] width 75 height 45
click at [671, 110] on td "FedEx Express Saver" at bounding box center [678, 111] width 125 height 45
click at [670, 151] on td "FedEx Express Saver" at bounding box center [678, 156] width 125 height 45
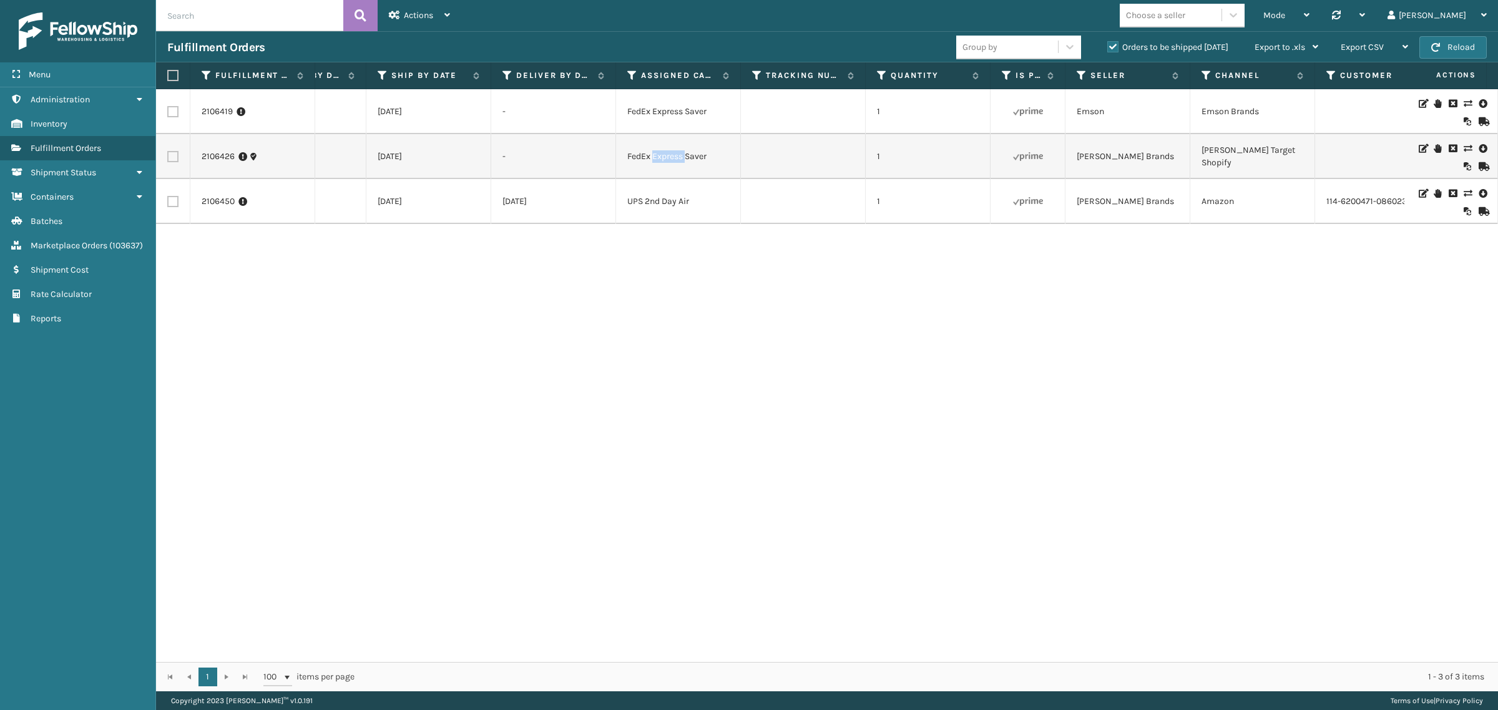
click at [670, 151] on td "FedEx Express Saver" at bounding box center [678, 156] width 125 height 45
click at [670, 150] on td "FedEx Express Saver" at bounding box center [678, 156] width 125 height 45
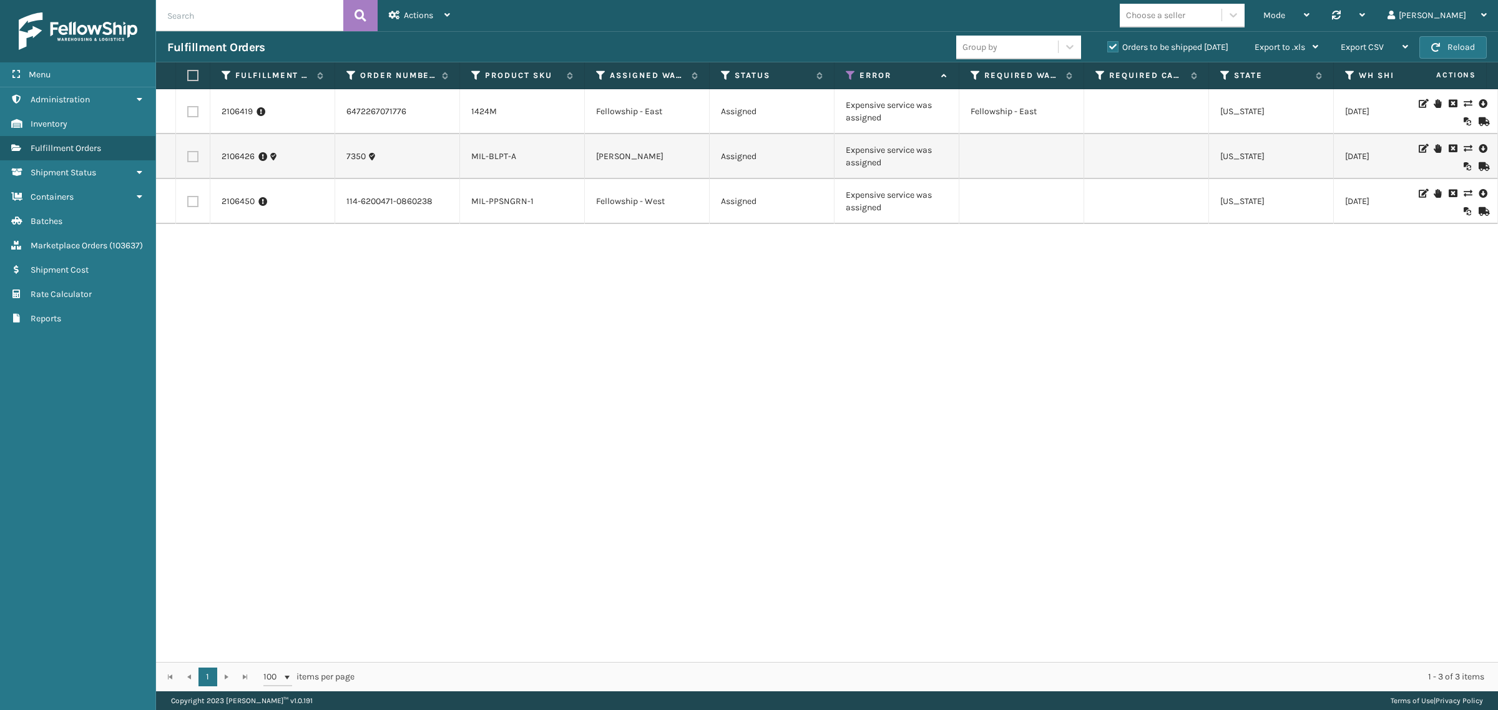
click at [784, 347] on div "2106419 6472267071776 1424M Fellowship - East Assigned Expensive service was as…" at bounding box center [827, 375] width 1342 height 573
click at [1418, 103] on icon at bounding box center [1421, 103] width 7 height 9
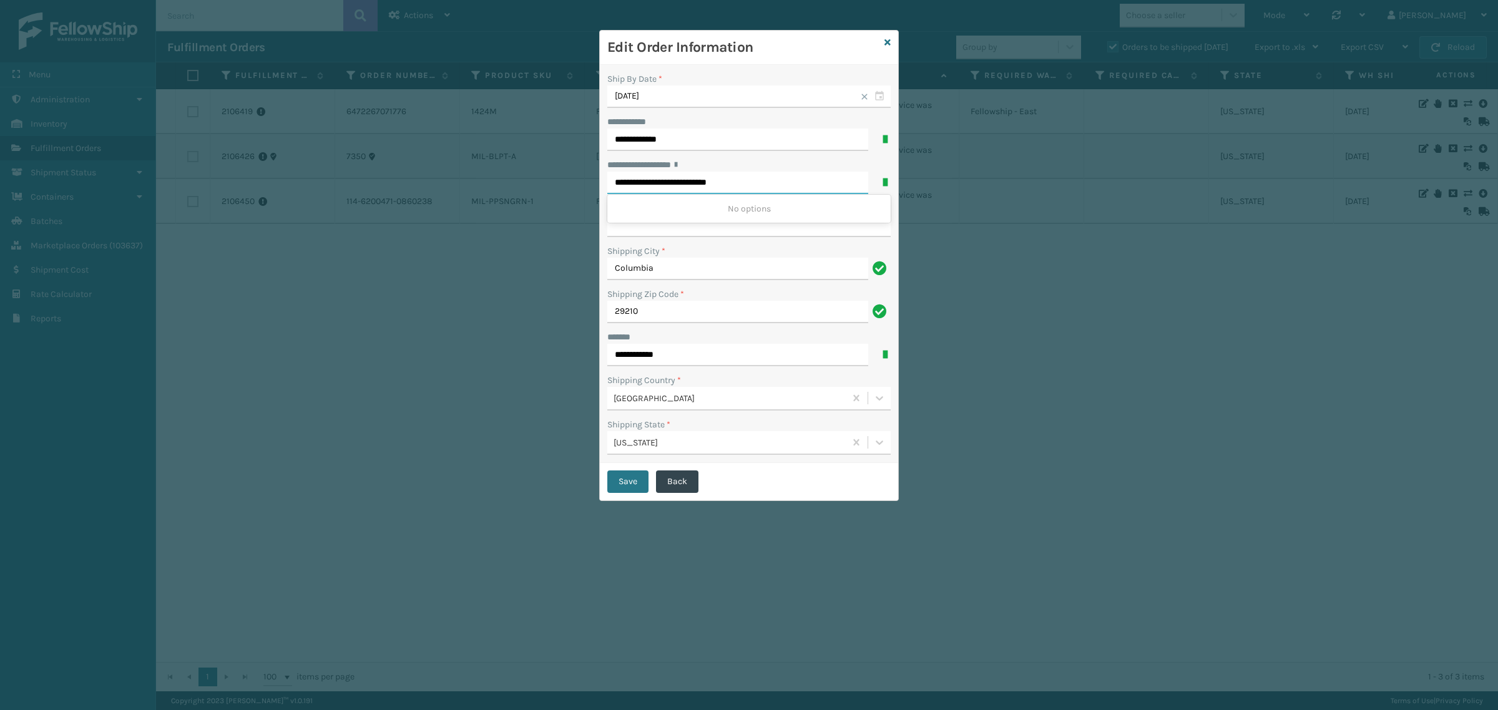
drag, startPoint x: 754, startPoint y: 182, endPoint x: 473, endPoint y: 179, distance: 280.8
click at [466, 179] on div "**********" at bounding box center [749, 355] width 1498 height 710
drag, startPoint x: 669, startPoint y: 316, endPoint x: 444, endPoint y: 310, distance: 225.4
click at [444, 310] on div "**********" at bounding box center [749, 355] width 1498 height 710
drag, startPoint x: 690, startPoint y: 134, endPoint x: 517, endPoint y: 138, distance: 173.5
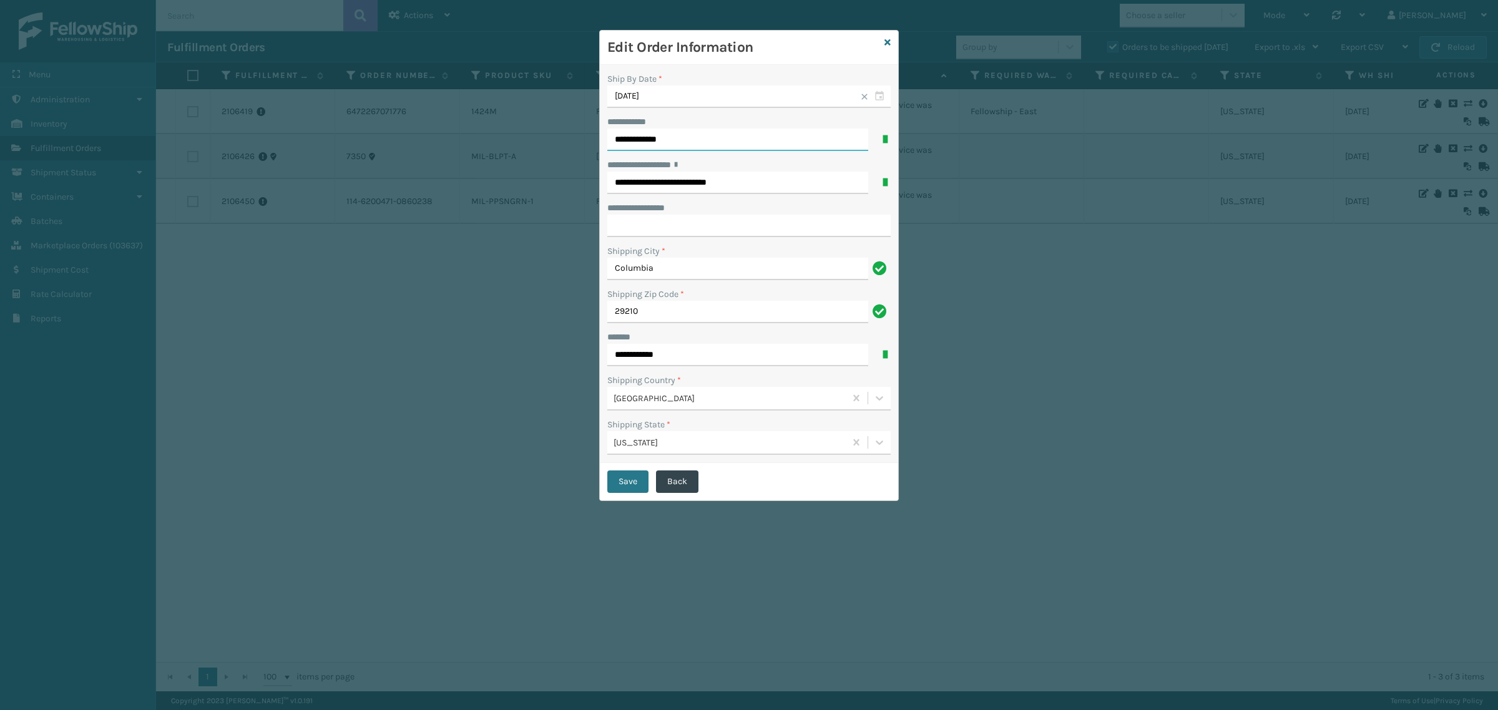
click at [517, 138] on div "**********" at bounding box center [749, 355] width 1498 height 710
click at [887, 39] on icon at bounding box center [887, 42] width 6 height 9
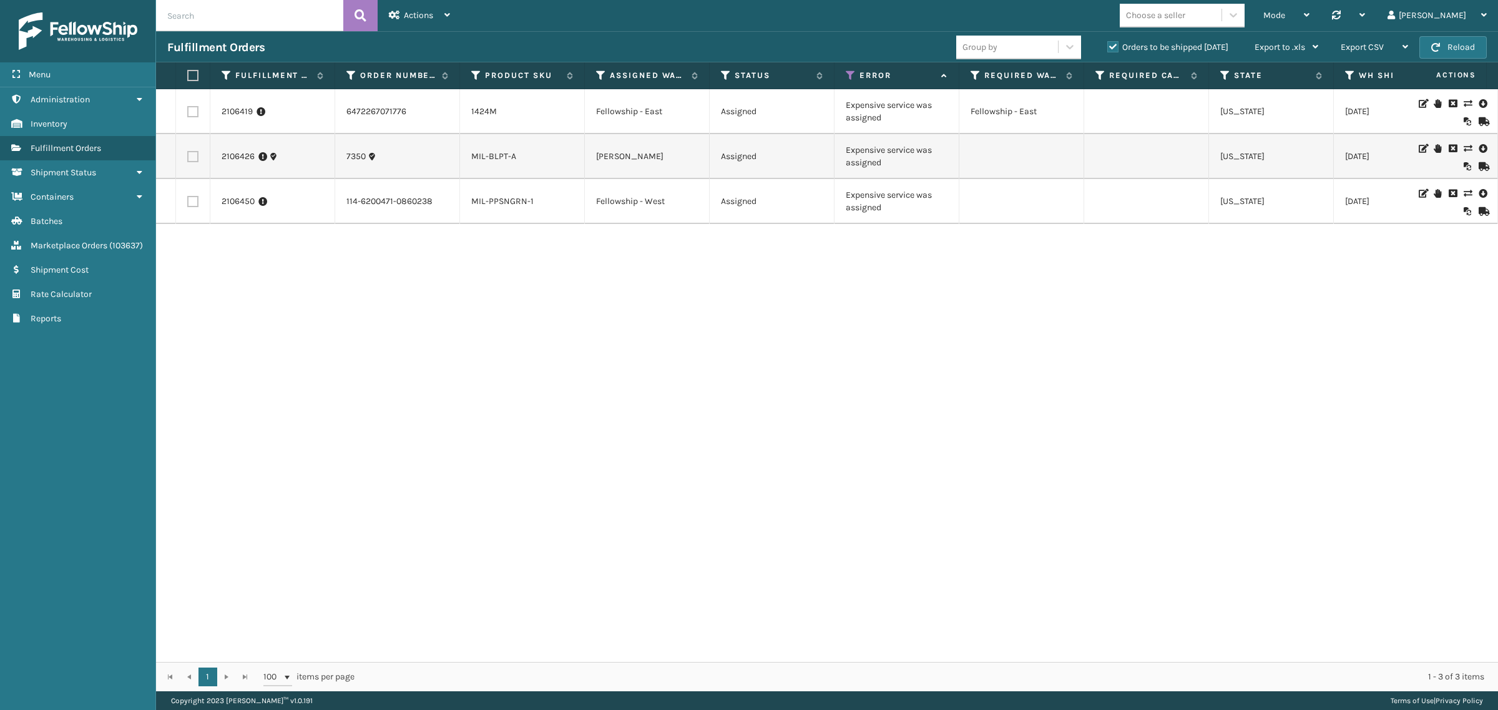
click at [1433, 103] on icon at bounding box center [1436, 103] width 7 height 9
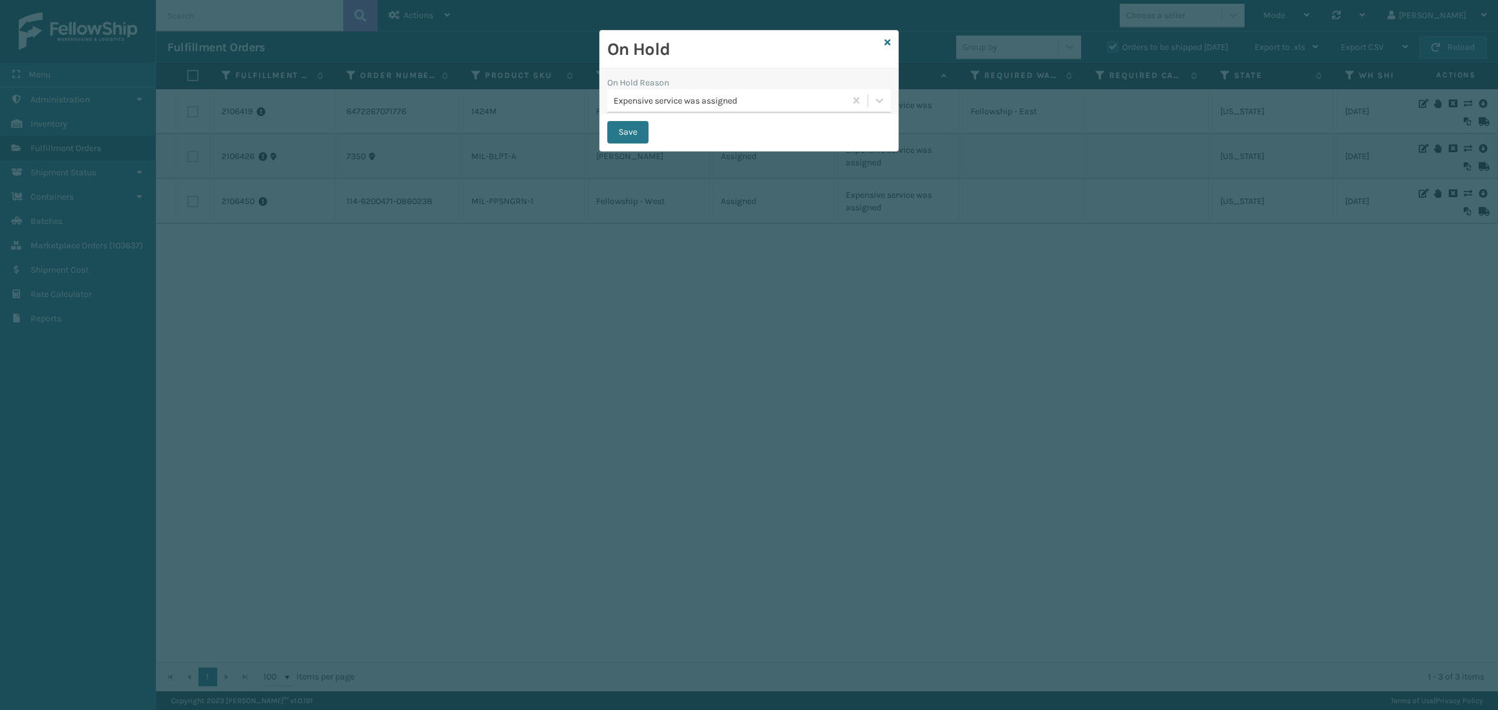
click at [696, 104] on div "Expensive service was assigned" at bounding box center [729, 100] width 233 height 13
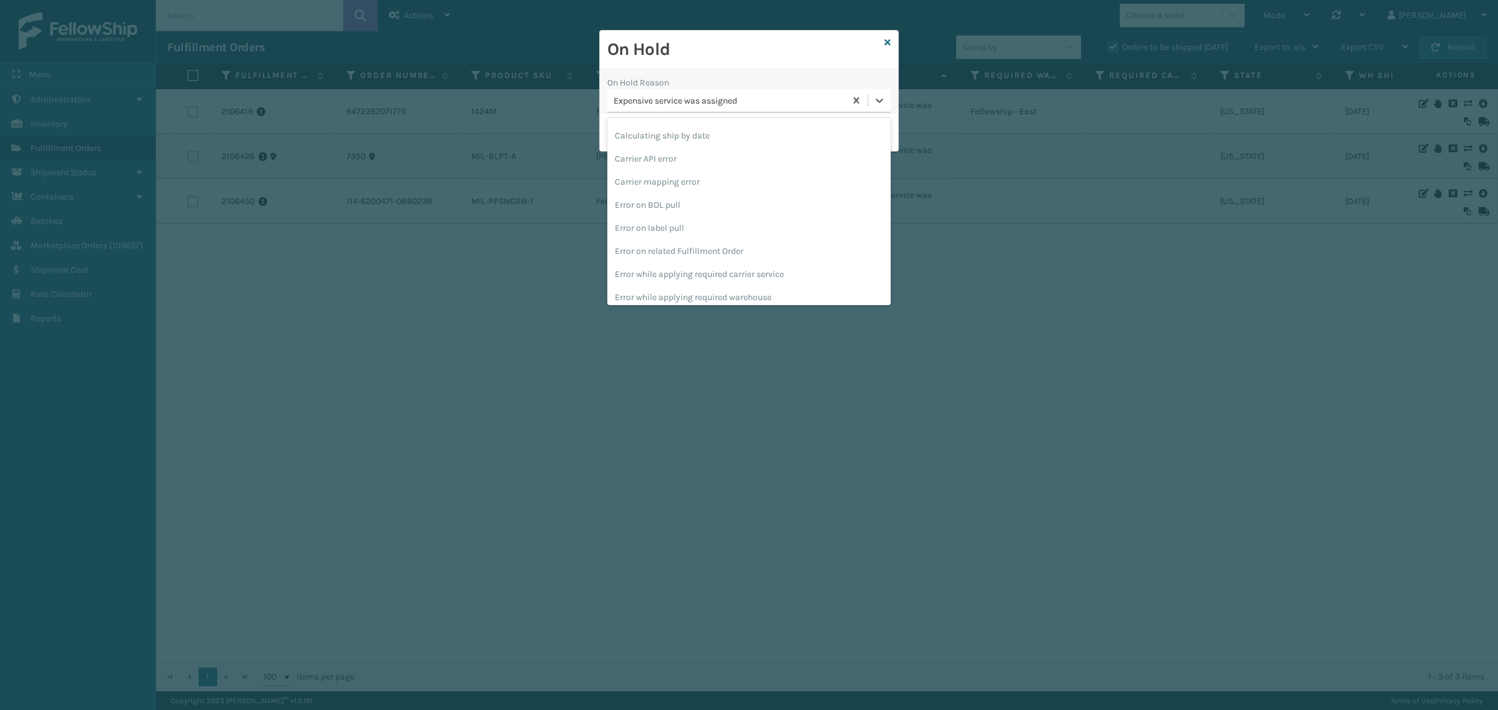
scroll to position [0, 0]
click at [887, 41] on icon at bounding box center [887, 42] width 6 height 9
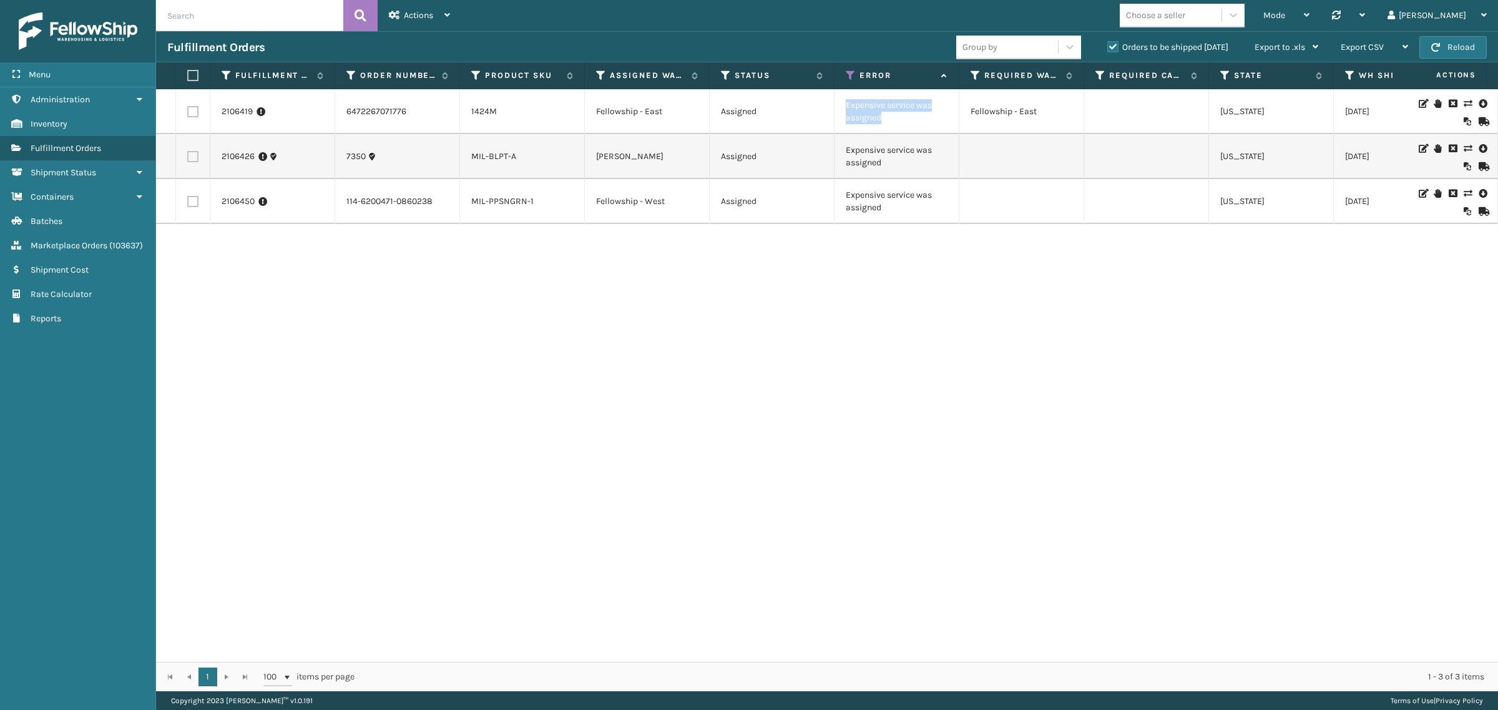
drag, startPoint x: 844, startPoint y: 105, endPoint x: 884, endPoint y: 123, distance: 44.4
click at [884, 123] on td "Expensive service was assigned" at bounding box center [896, 111] width 125 height 45
click at [854, 120] on td "Expensive service was assigned" at bounding box center [896, 111] width 125 height 45
click at [858, 120] on td "Expensive service was assigned" at bounding box center [896, 111] width 125 height 45
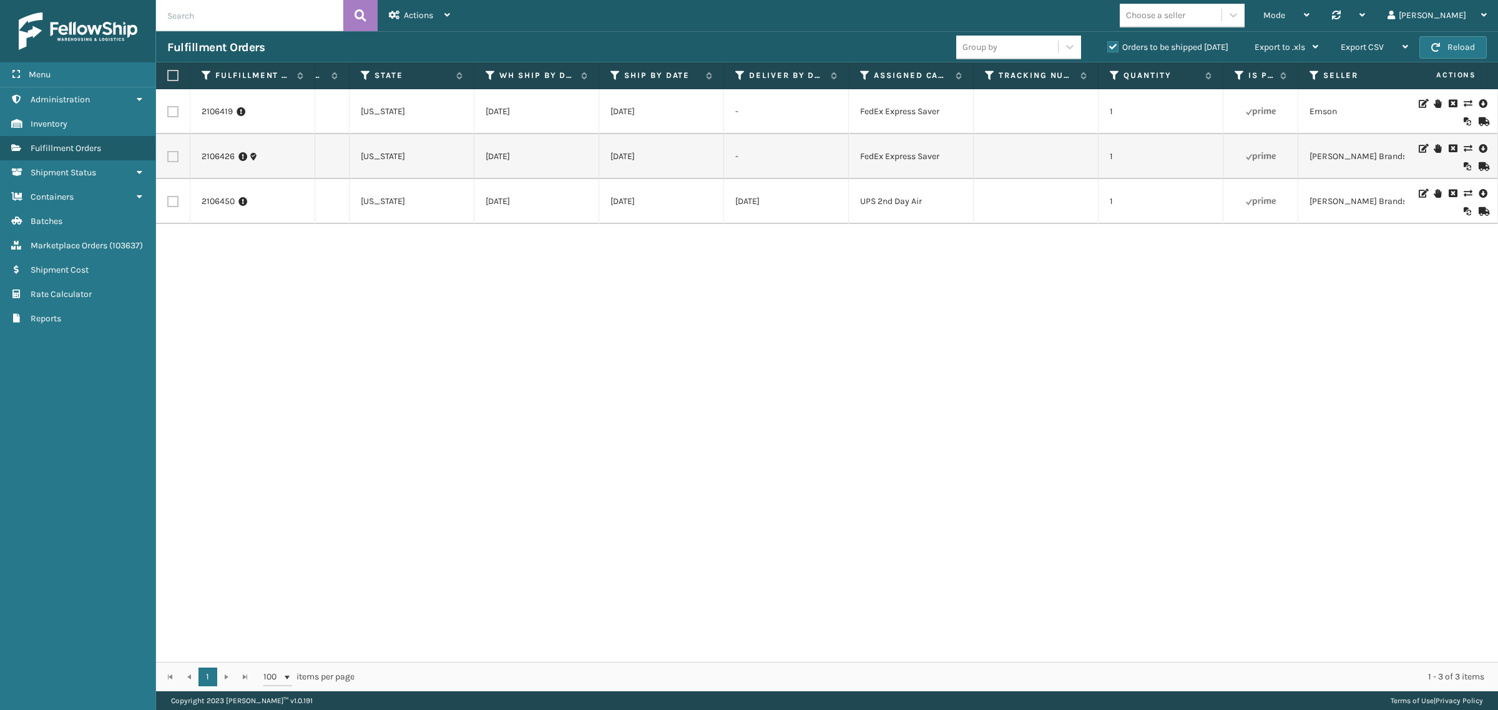
scroll to position [0, 880]
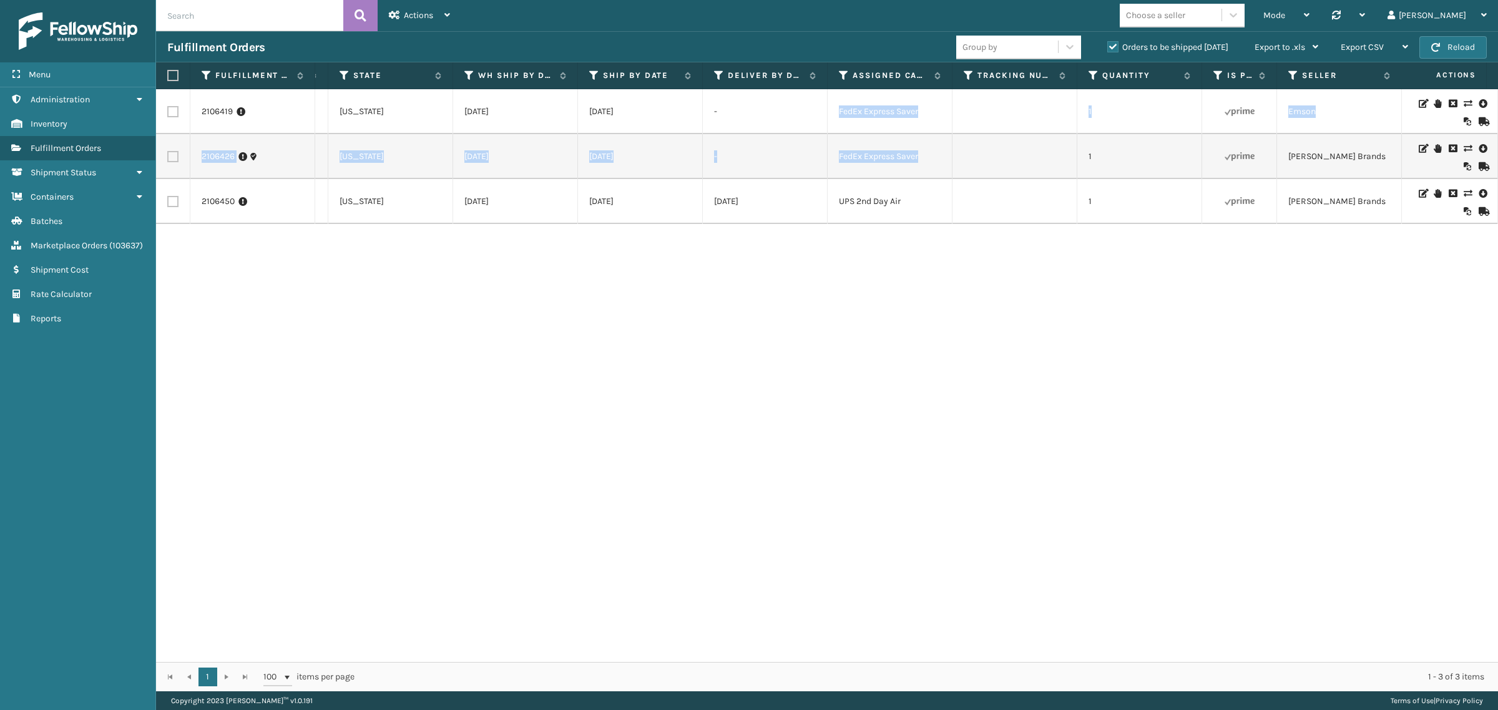
drag, startPoint x: 834, startPoint y: 112, endPoint x: 987, endPoint y: 135, distance: 154.6
click at [987, 135] on tbody "2106419 6472267071776 1424M Fellowship - East Assigned Expensive service was as…" at bounding box center [760, 156] width 2968 height 135
click at [916, 165] on td "FedEx Express Saver" at bounding box center [889, 156] width 125 height 45
drag, startPoint x: 912, startPoint y: 203, endPoint x: 837, endPoint y: 207, distance: 75.6
click at [837, 207] on td "UPS 2nd Day Air" at bounding box center [889, 201] width 125 height 45
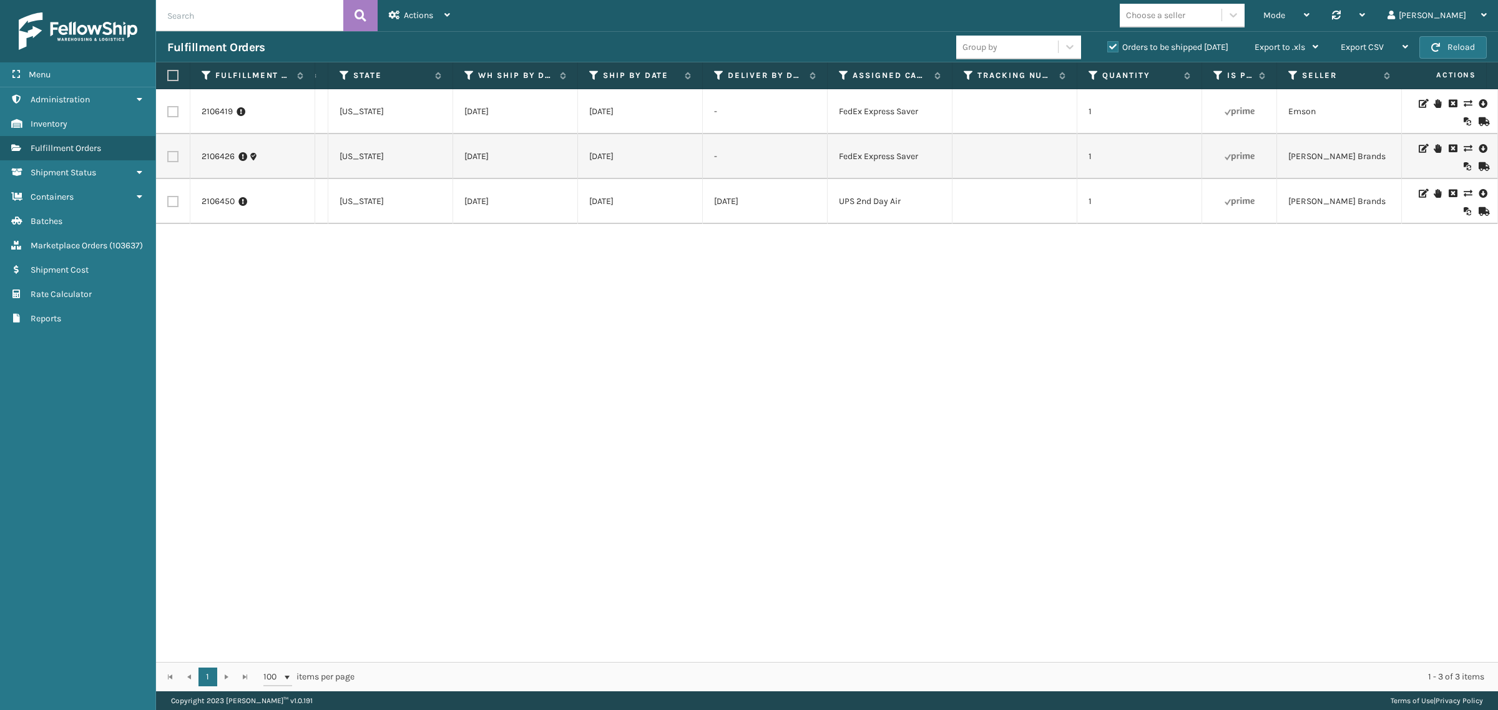
click at [872, 398] on div "2106419 6472267071776 1424M Fellowship - East Assigned Expensive service was as…" at bounding box center [827, 375] width 1342 height 573
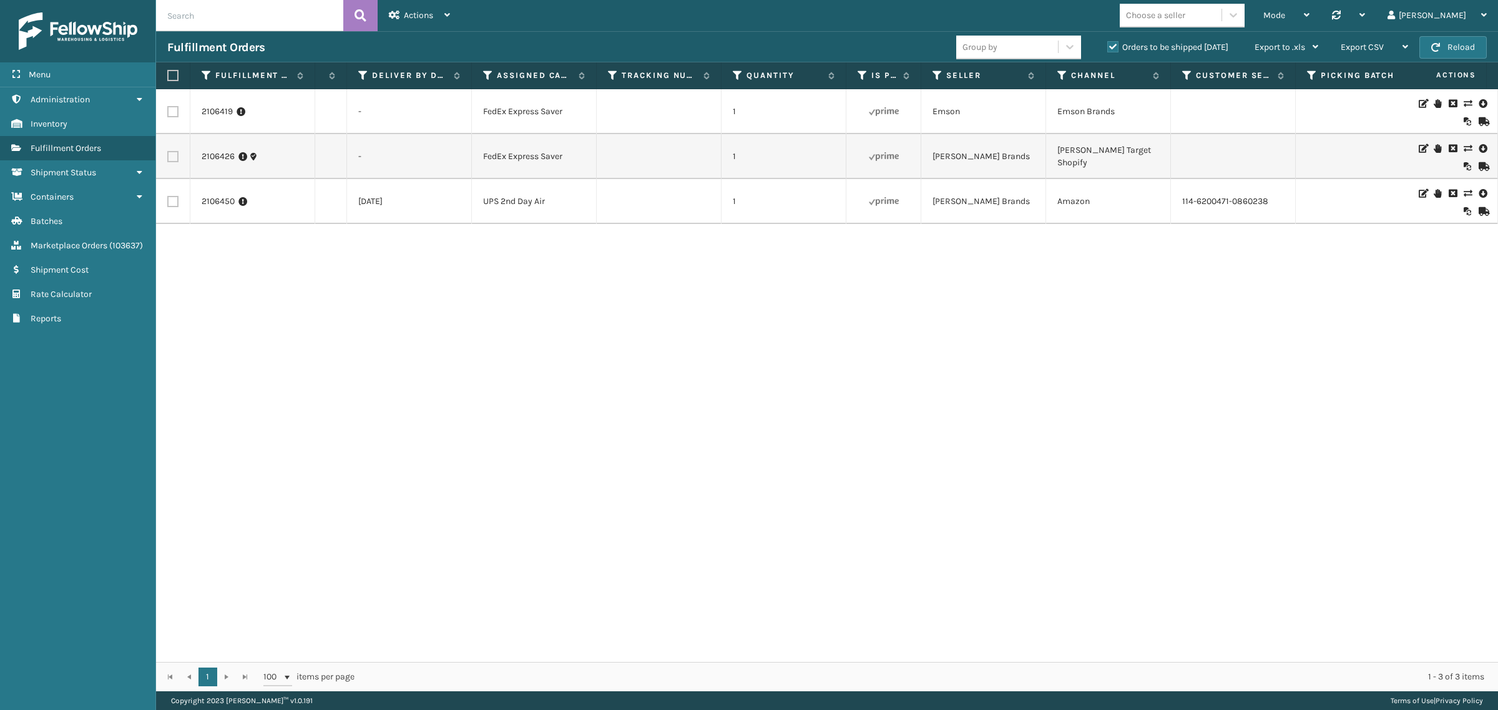
scroll to position [0, 1239]
click at [877, 111] on icon at bounding box center [881, 112] width 30 height 30
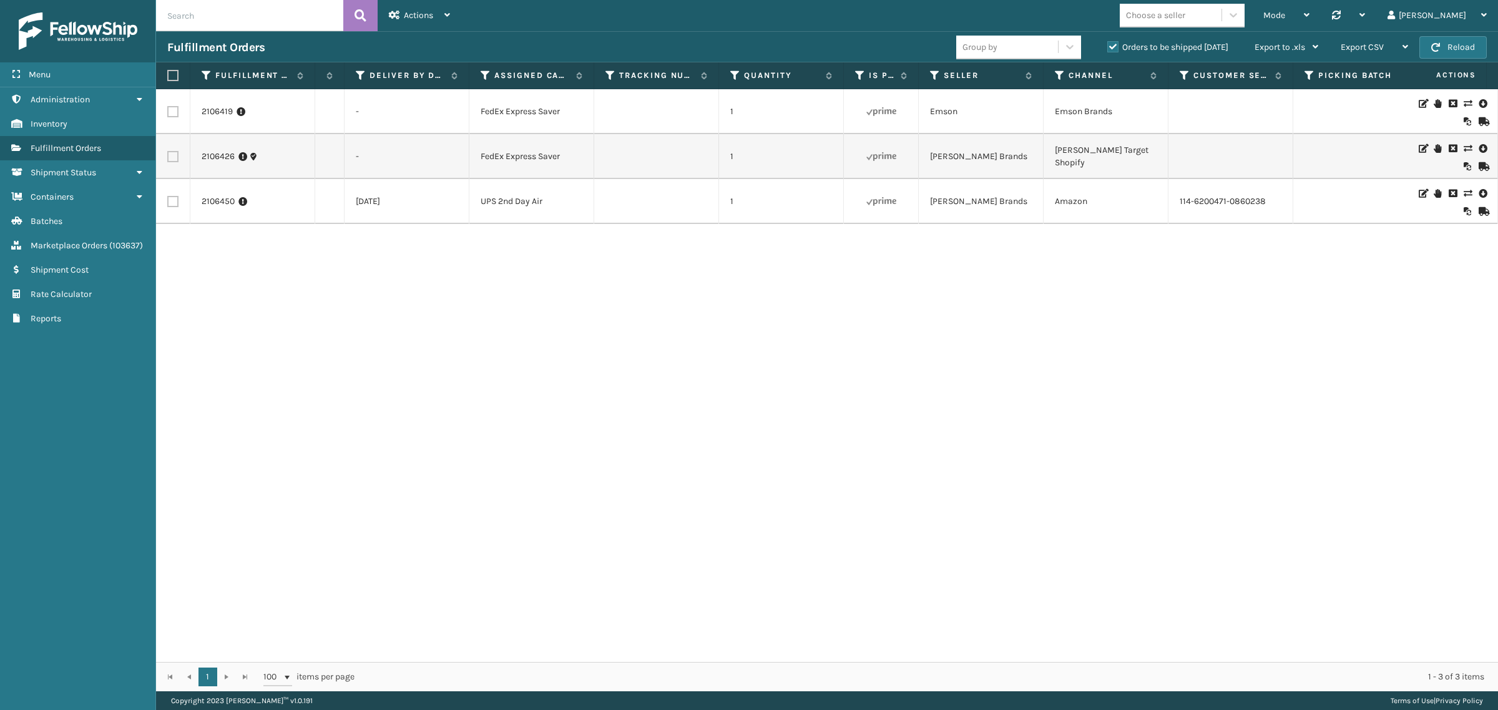
drag, startPoint x: 899, startPoint y: 155, endPoint x: 862, endPoint y: 152, distance: 37.6
click at [862, 152] on td at bounding box center [881, 156] width 75 height 45
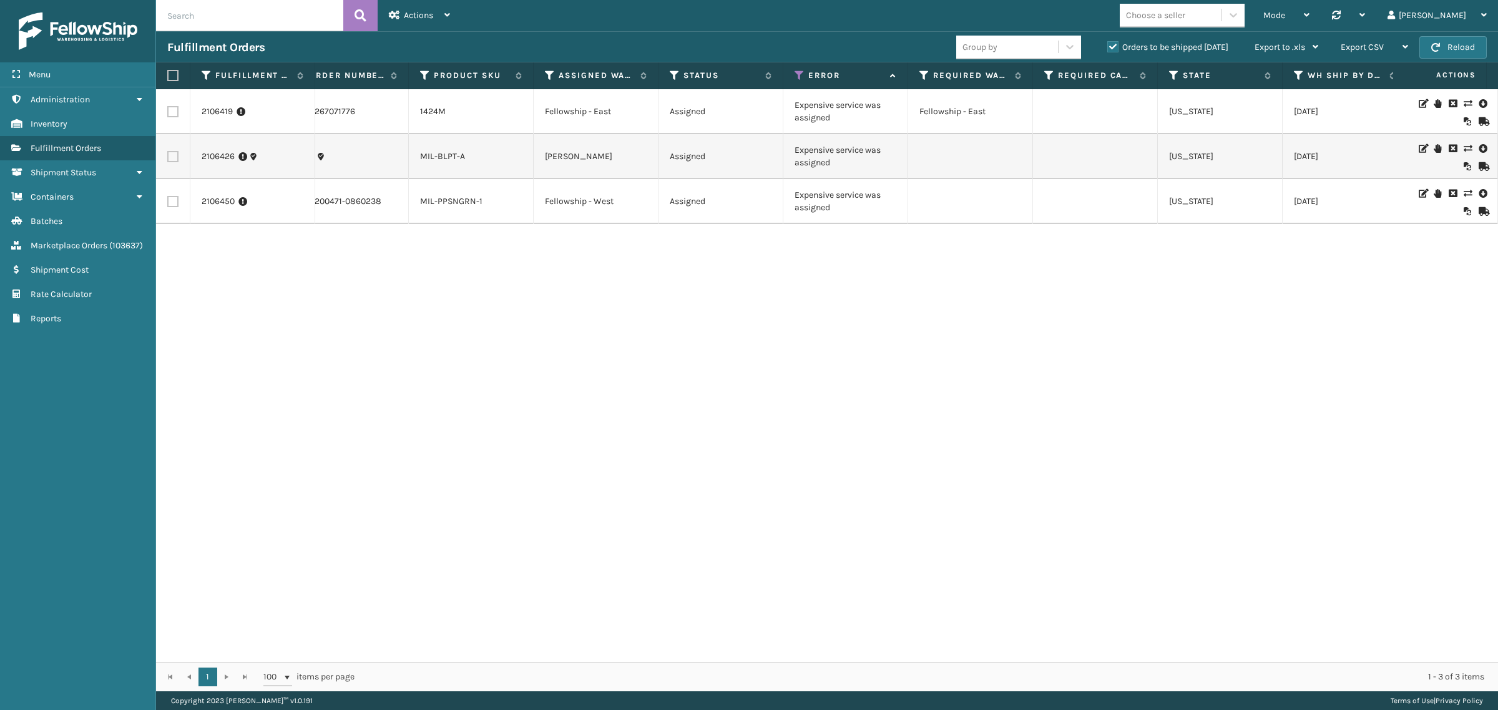
scroll to position [0, 44]
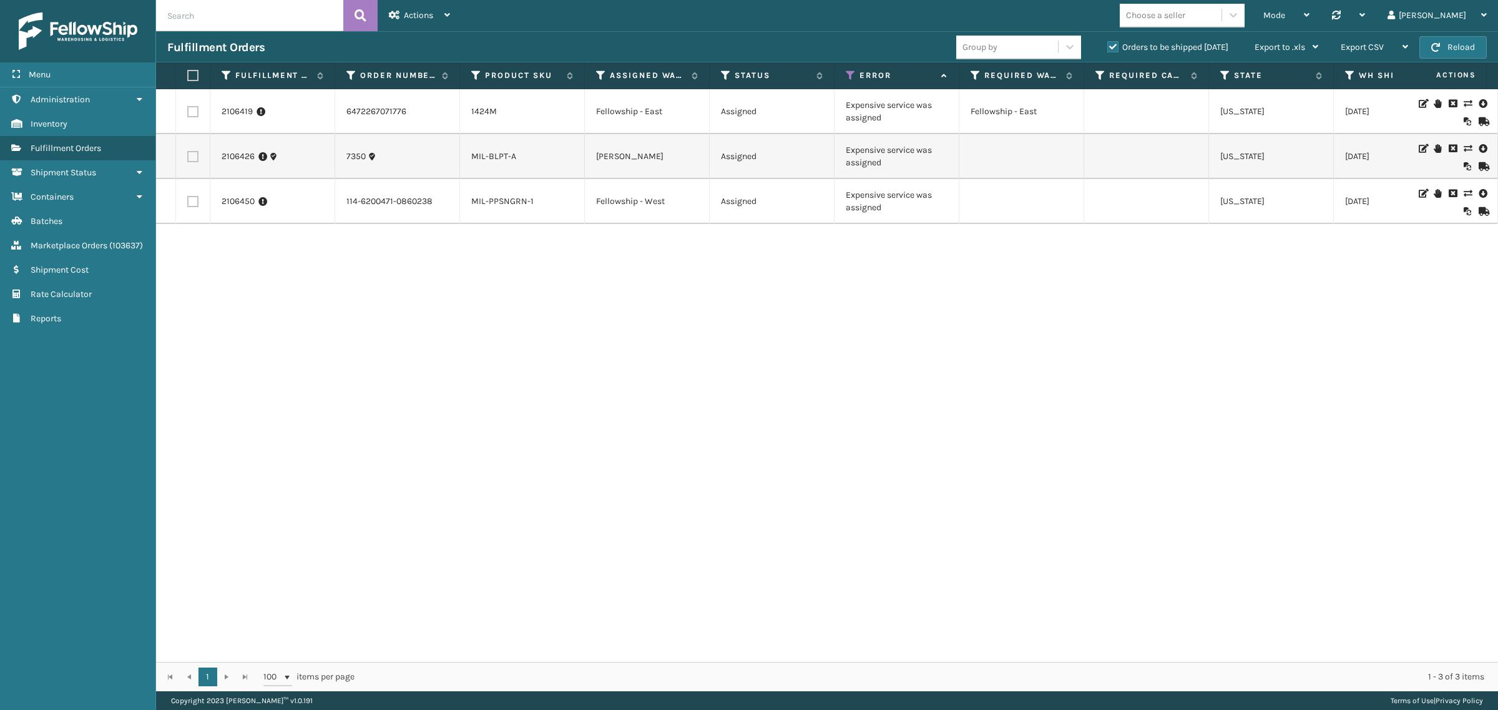
click at [1463, 100] on icon at bounding box center [1466, 103] width 7 height 9
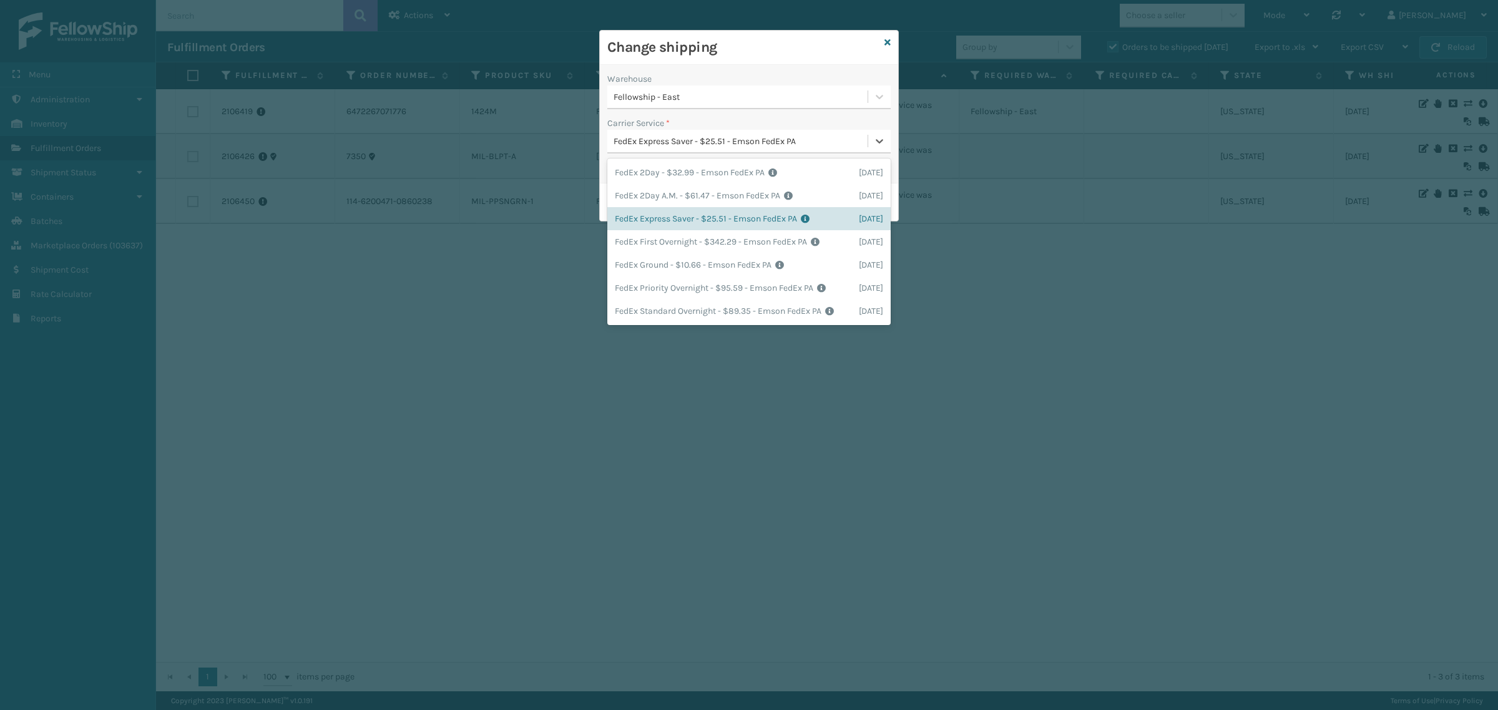
click at [731, 147] on div "FedEx Express Saver - $25.51 - Emson FedEx PA" at bounding box center [740, 141] width 255 height 13
click at [715, 262] on div "FedEx Ground - $10.66 - Emson FedEx PA Shipping Cost $10.66 Surplus Cost $0 Tot…" at bounding box center [748, 264] width 283 height 23
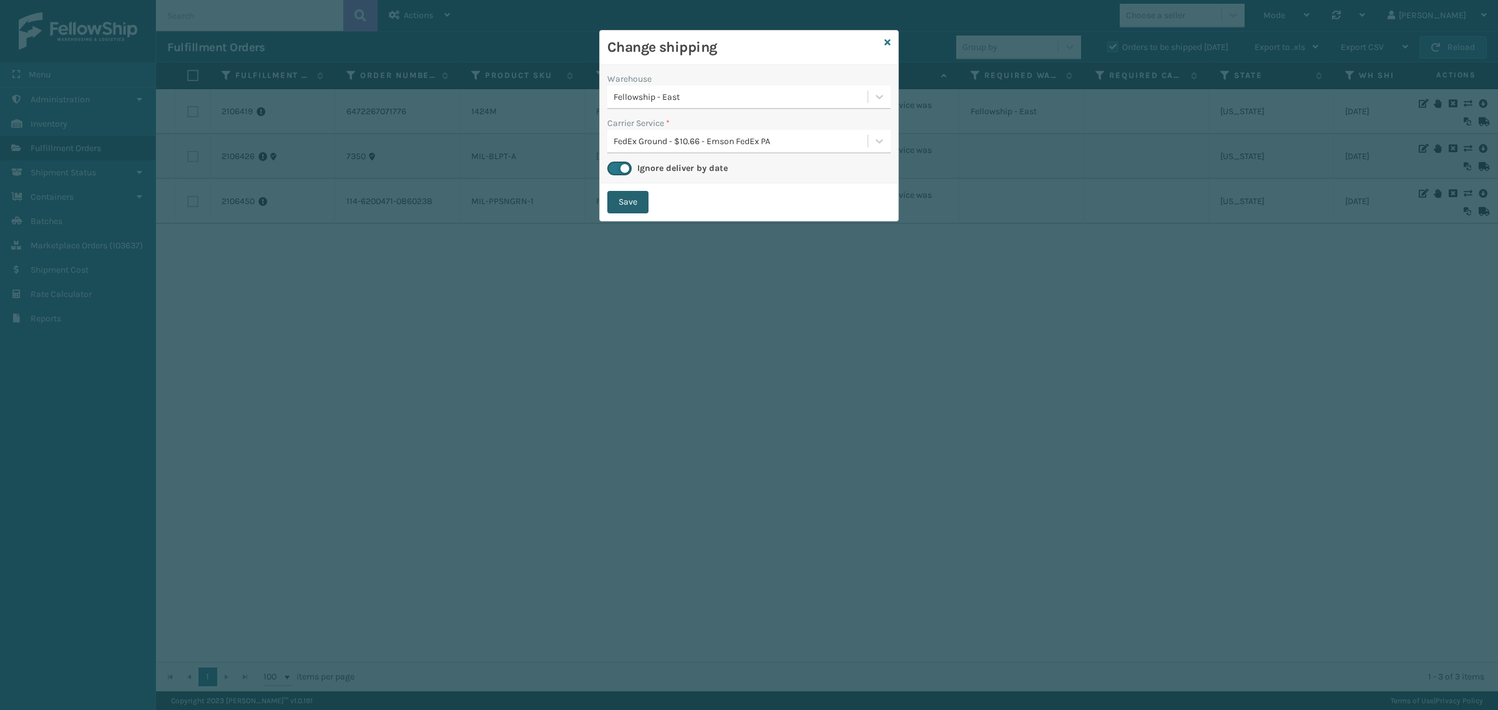
click at [625, 198] on button "Save" at bounding box center [627, 202] width 41 height 22
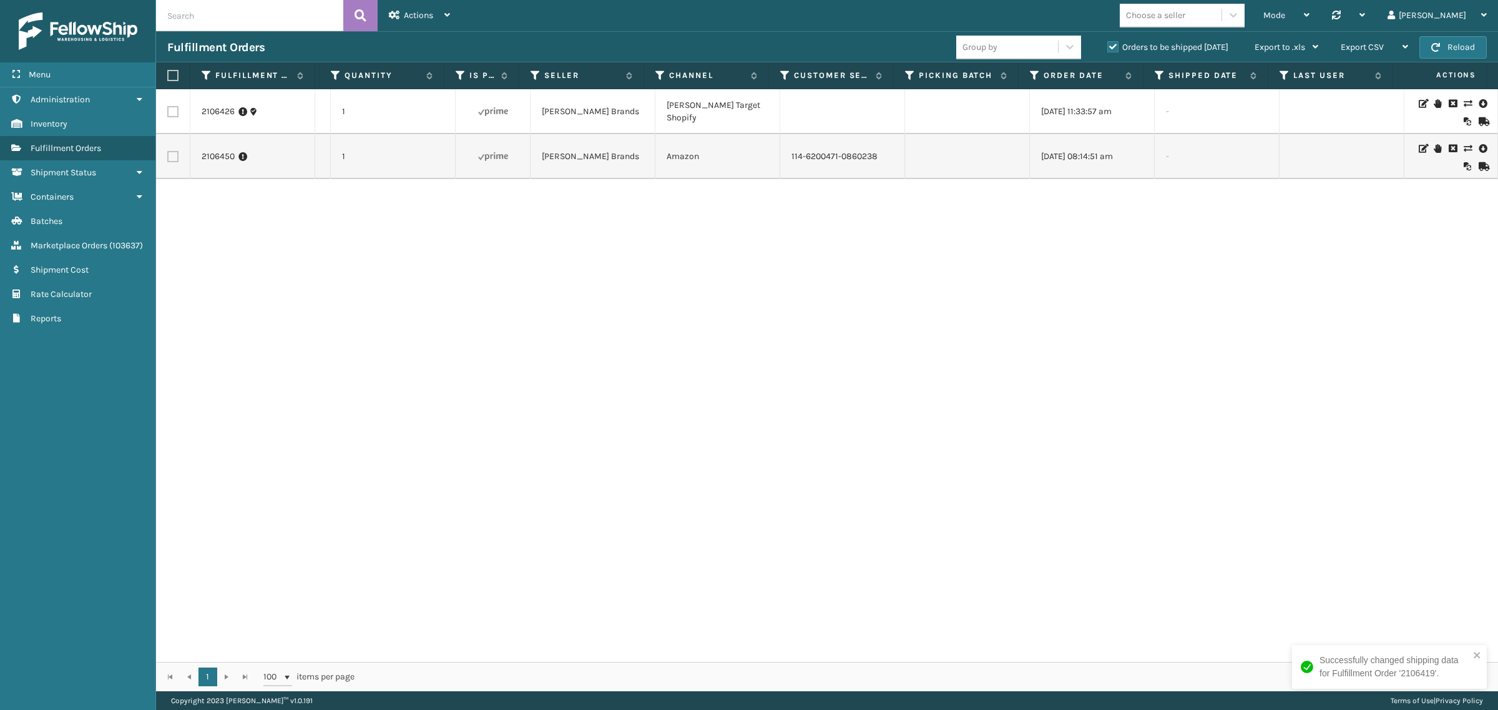
scroll to position [0, 0]
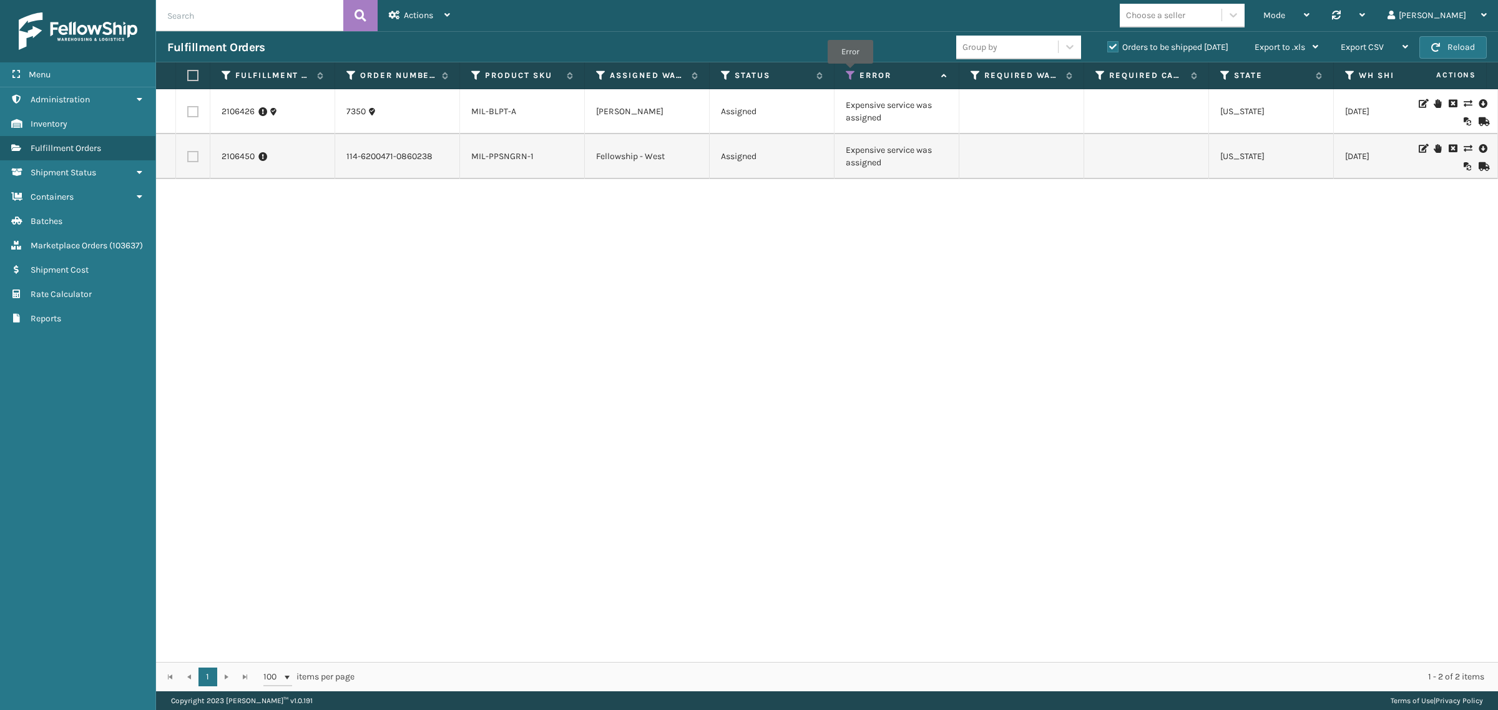
click at [851, 72] on icon at bounding box center [851, 75] width 10 height 11
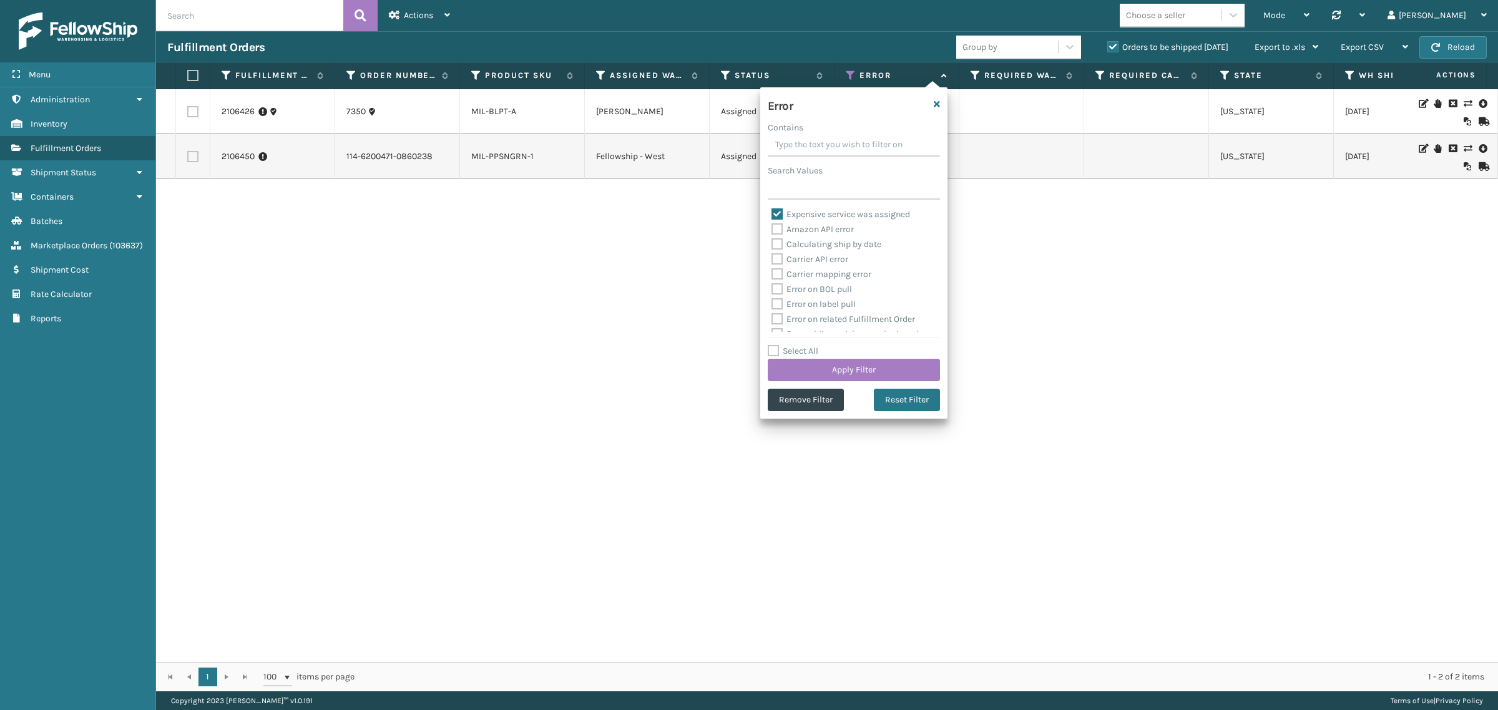
click at [1053, 250] on div "2106426 7350 MIL-BLPT-A [PERSON_NAME] Assigned Expensive service was assigned […" at bounding box center [827, 375] width 1342 height 573
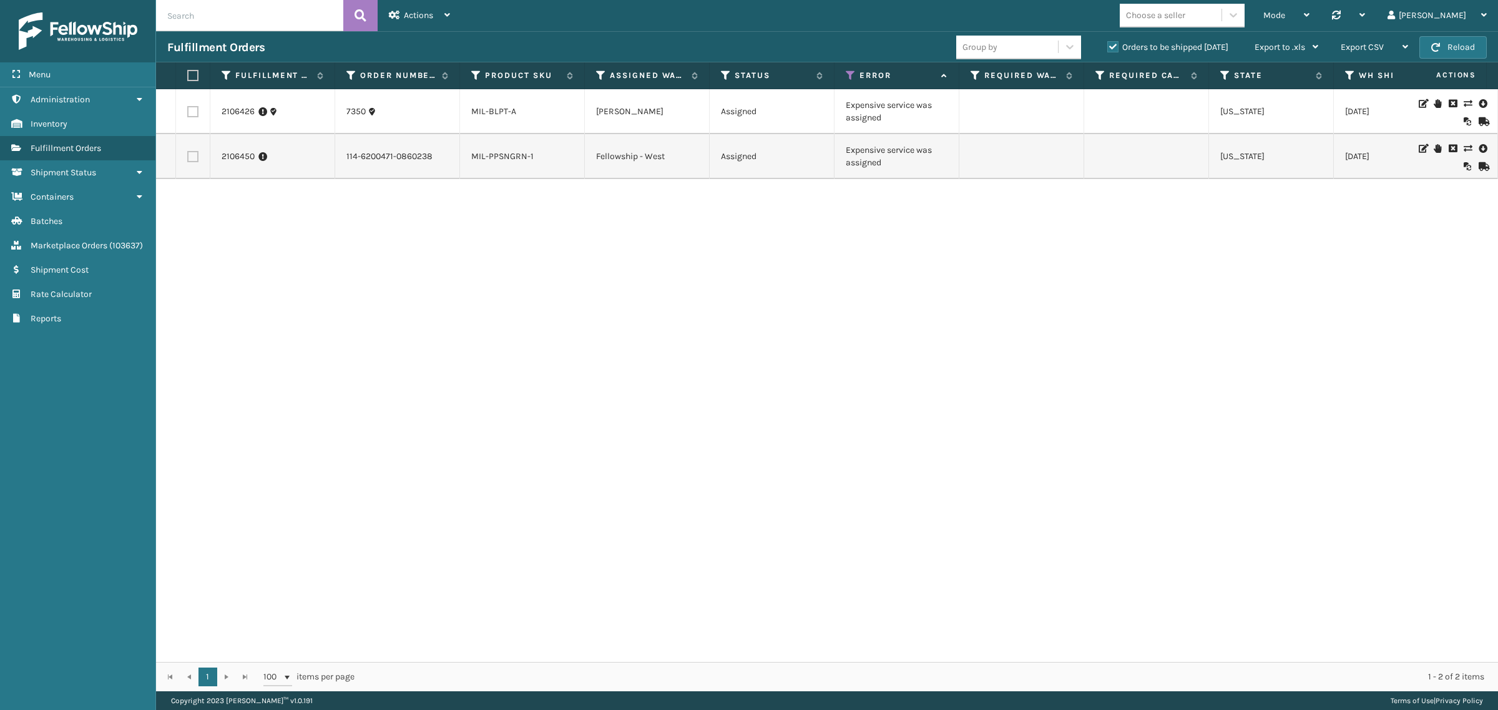
click at [1463, 100] on icon at bounding box center [1466, 103] width 7 height 9
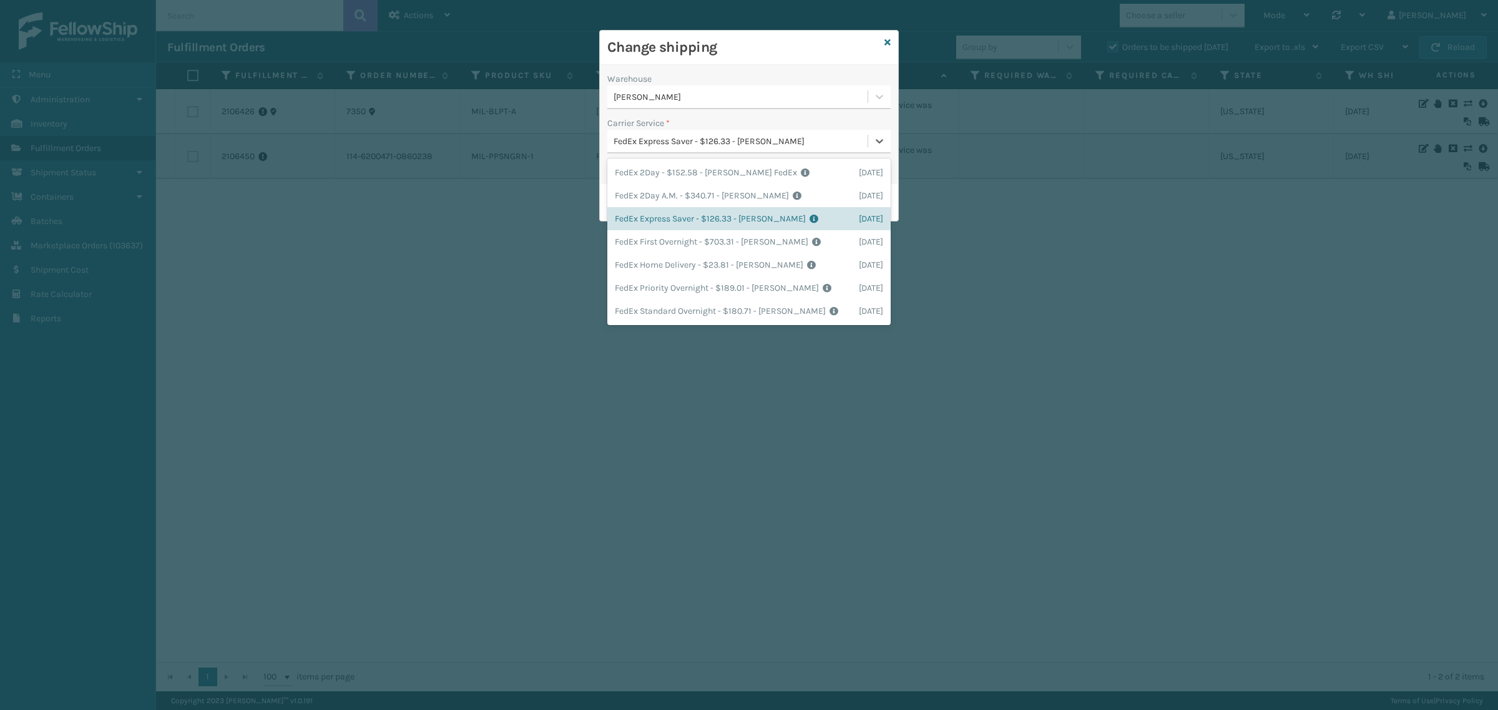
click at [731, 138] on div "FedEx Express Saver - $126.33 - [PERSON_NAME]" at bounding box center [740, 141] width 255 height 13
click at [721, 267] on div "FedEx Home Delivery - $23.81 - [PERSON_NAME] FedEx Shipping Cost $20.89 Surplus…" at bounding box center [748, 264] width 283 height 23
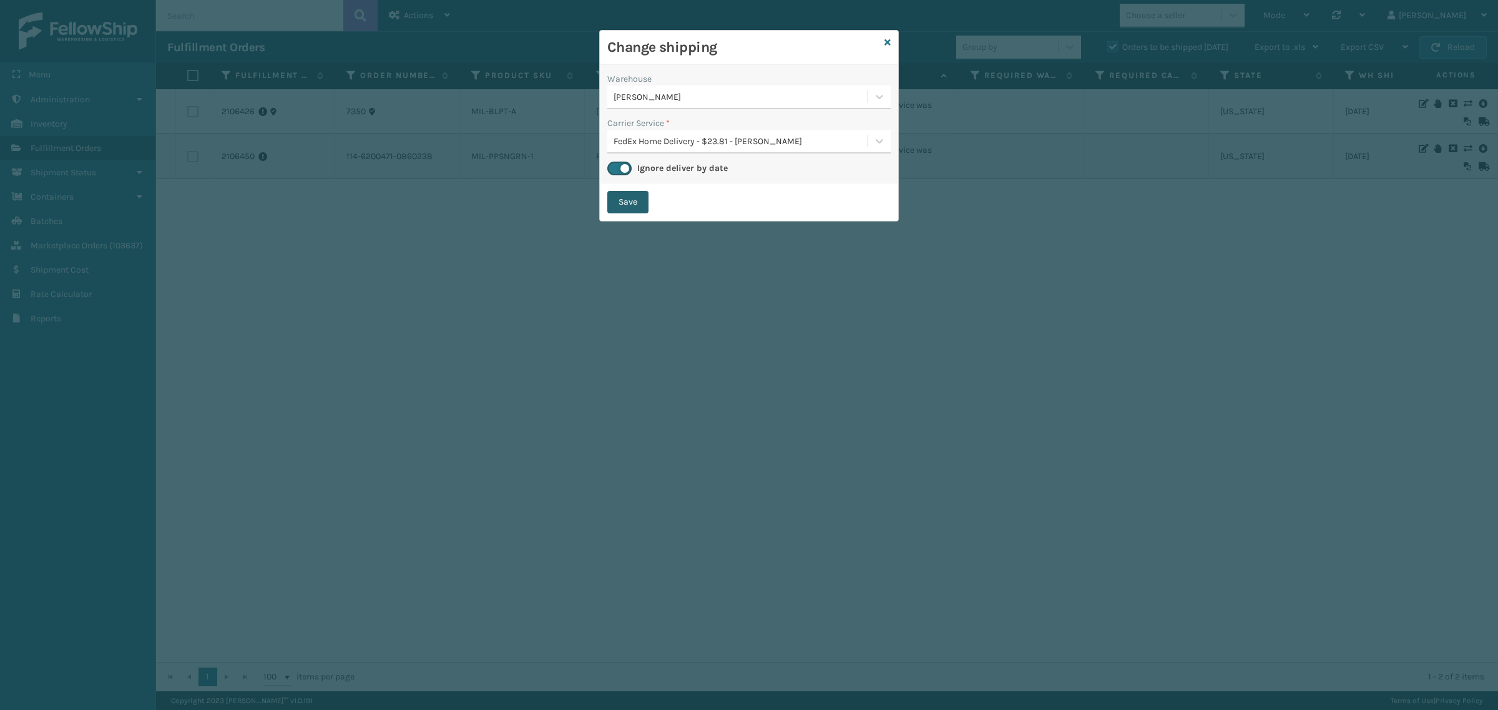
click at [634, 198] on button "Save" at bounding box center [627, 202] width 41 height 22
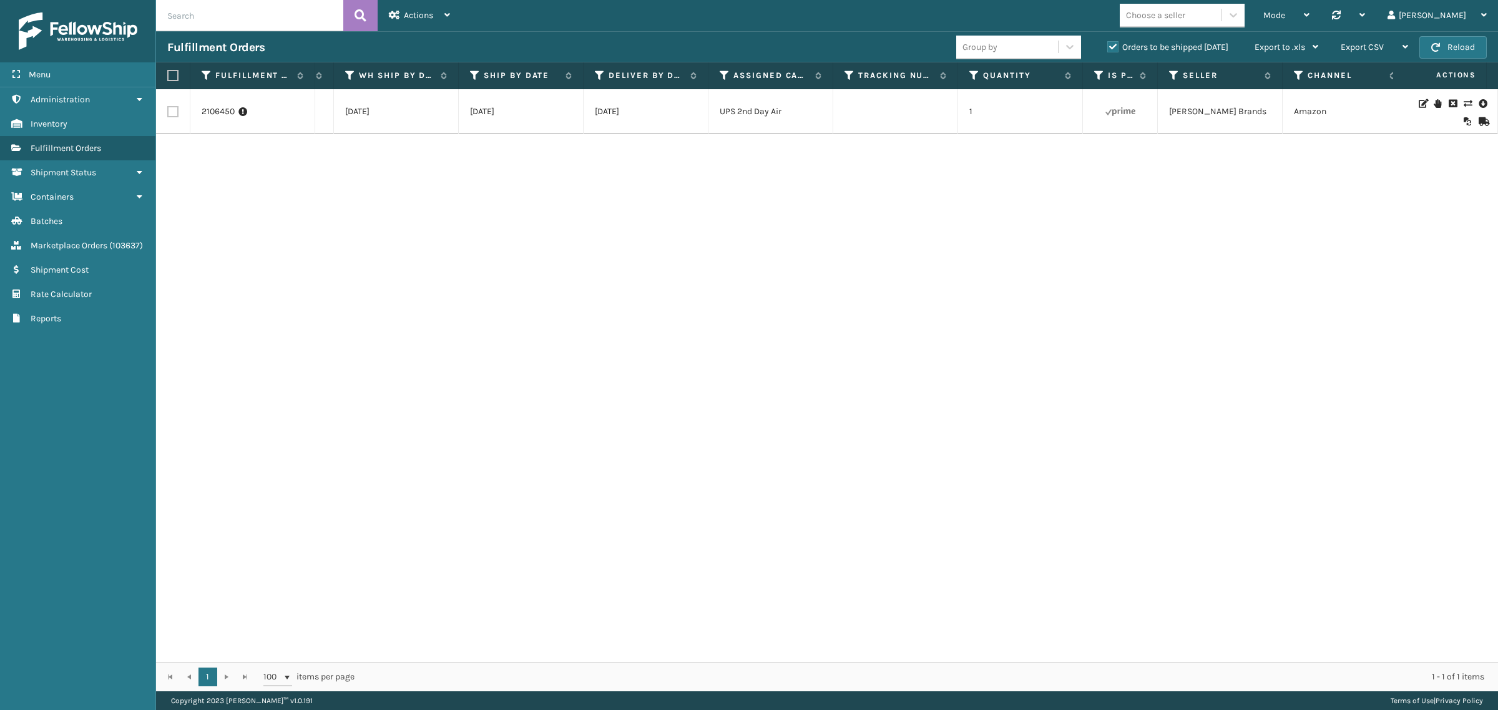
scroll to position [0, 1086]
click at [1463, 104] on icon at bounding box center [1466, 103] width 7 height 9
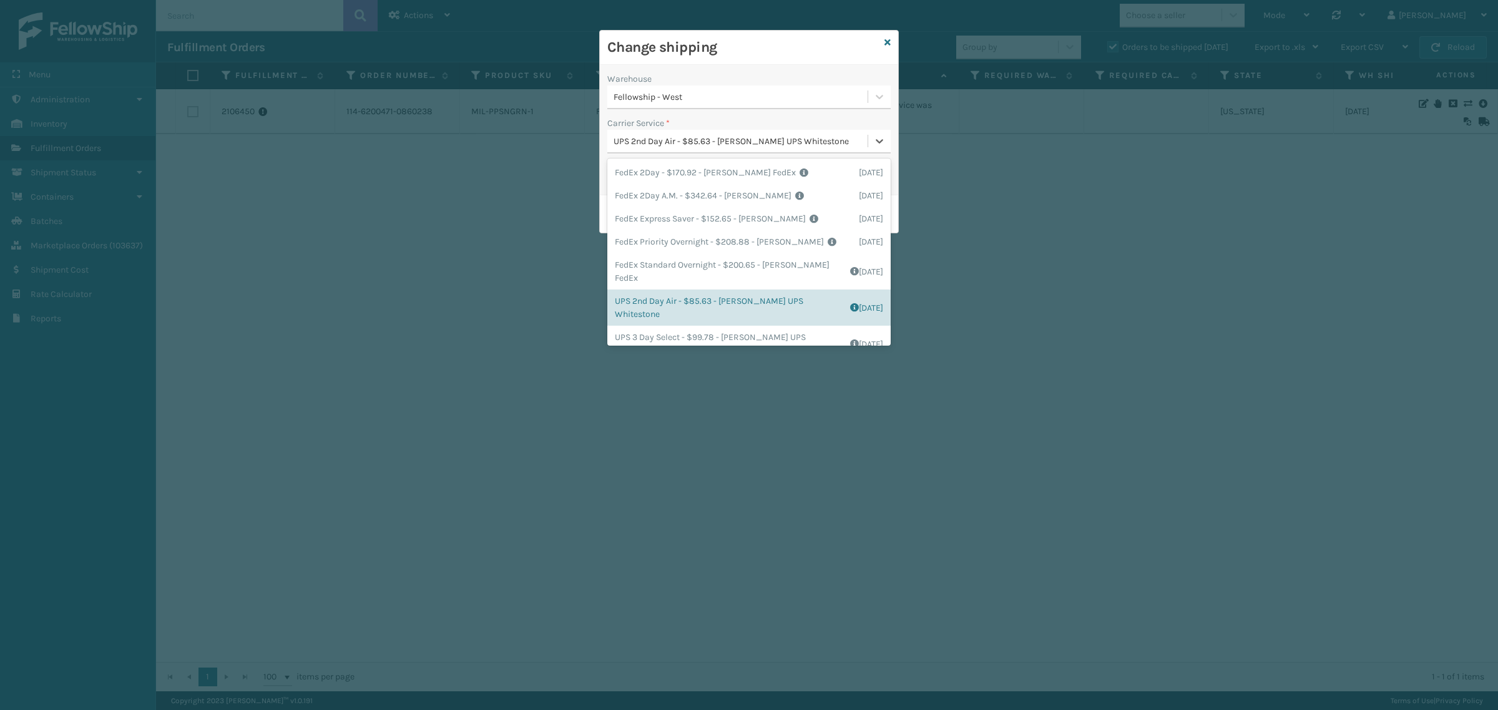
scroll to position [5, 0]
click at [706, 144] on div "UPS 2nd Day Air - $85.63 - [PERSON_NAME] UPS Whitestone" at bounding box center [740, 141] width 255 height 13
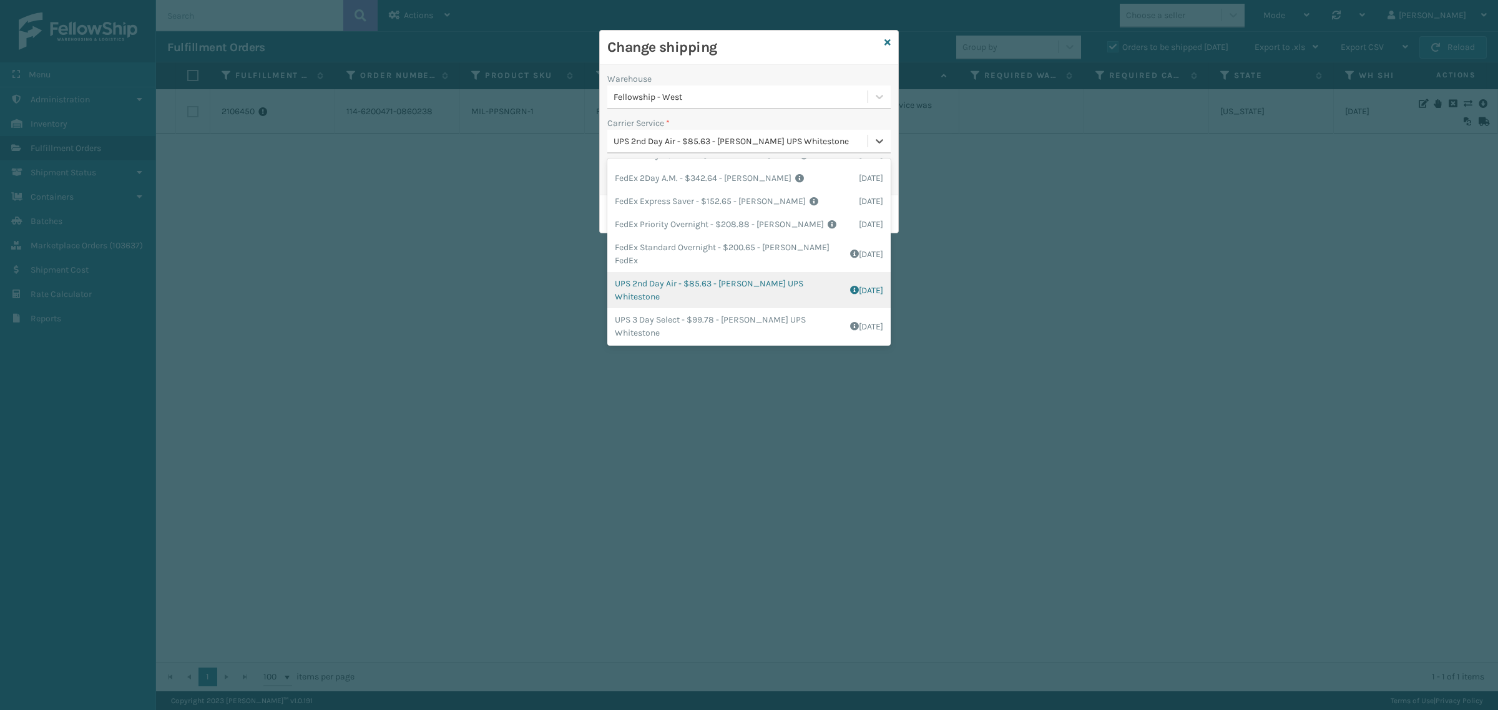
scroll to position [0, 0]
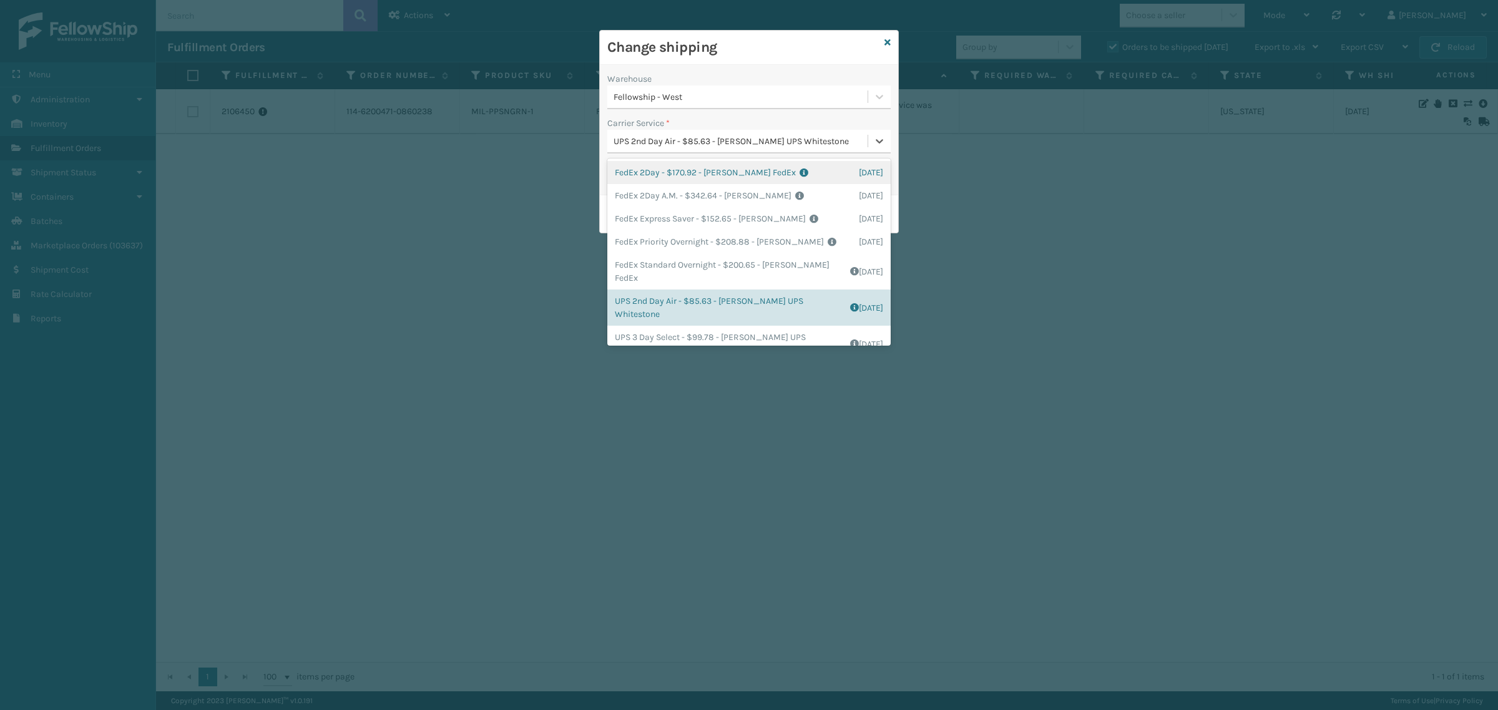
click at [731, 63] on div "Change shipping" at bounding box center [749, 48] width 298 height 34
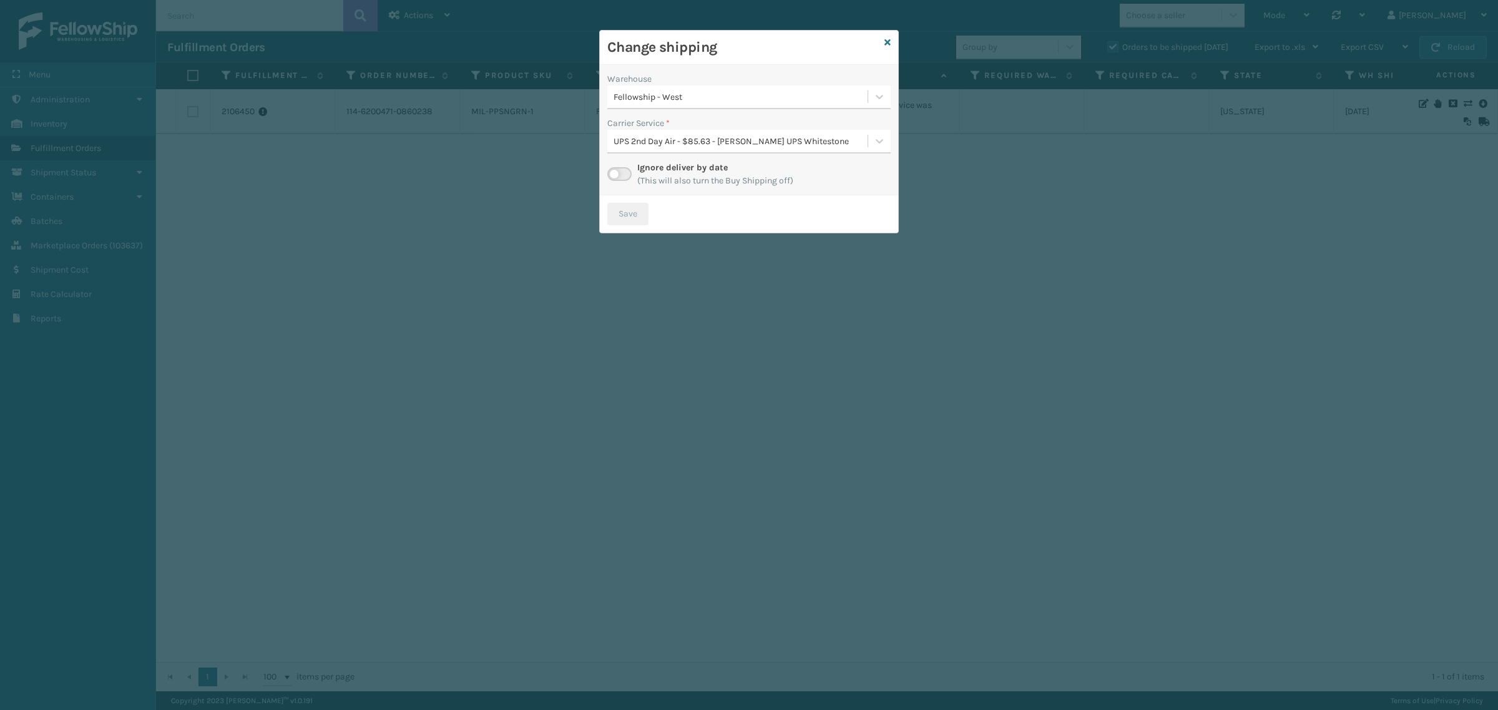
click at [618, 176] on label at bounding box center [619, 174] width 24 height 14
click at [615, 175] on input "checkbox" at bounding box center [611, 171] width 8 height 8
click at [715, 144] on div "Select..." at bounding box center [737, 141] width 260 height 21
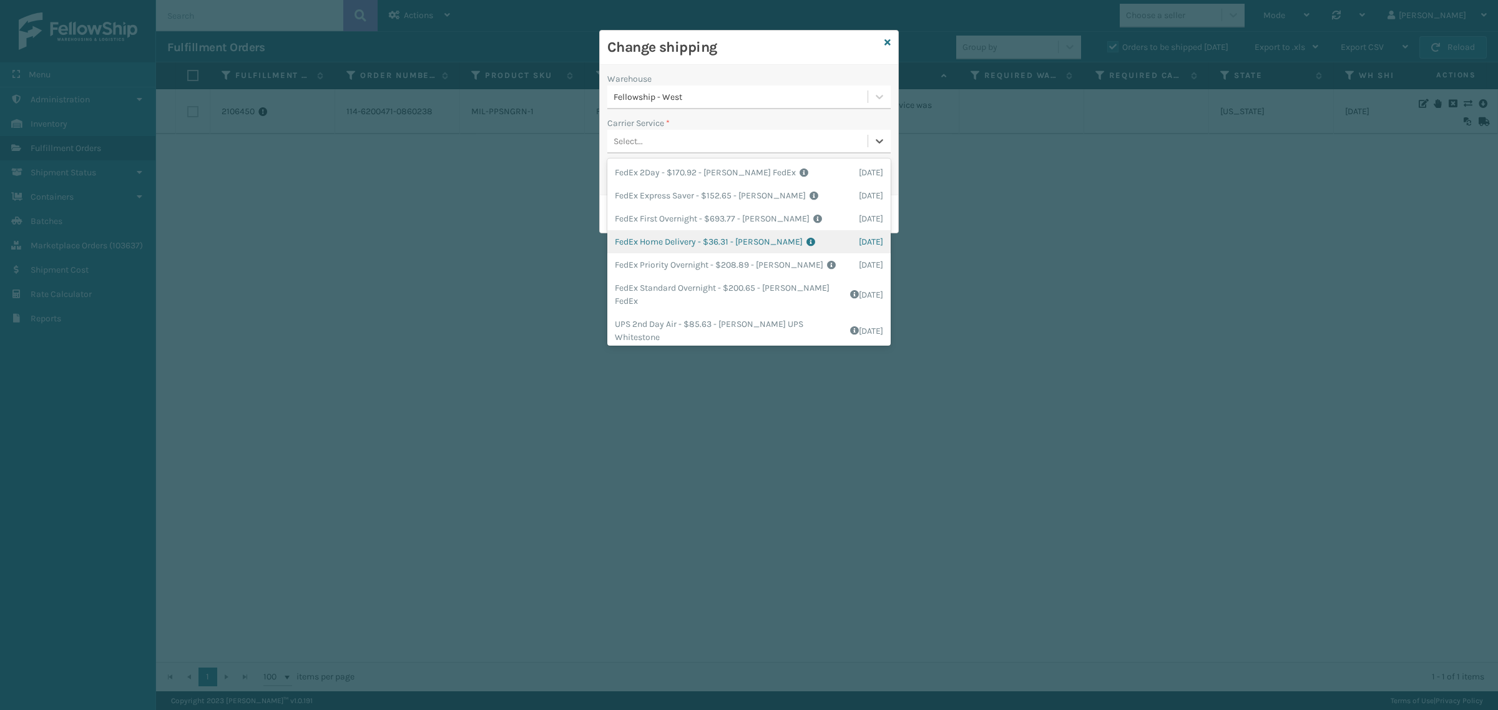
click at [666, 232] on div "FedEx Home Delivery - $36.31 - [PERSON_NAME] FedEx Shipping Cost $31.85 Surplus…" at bounding box center [748, 241] width 283 height 23
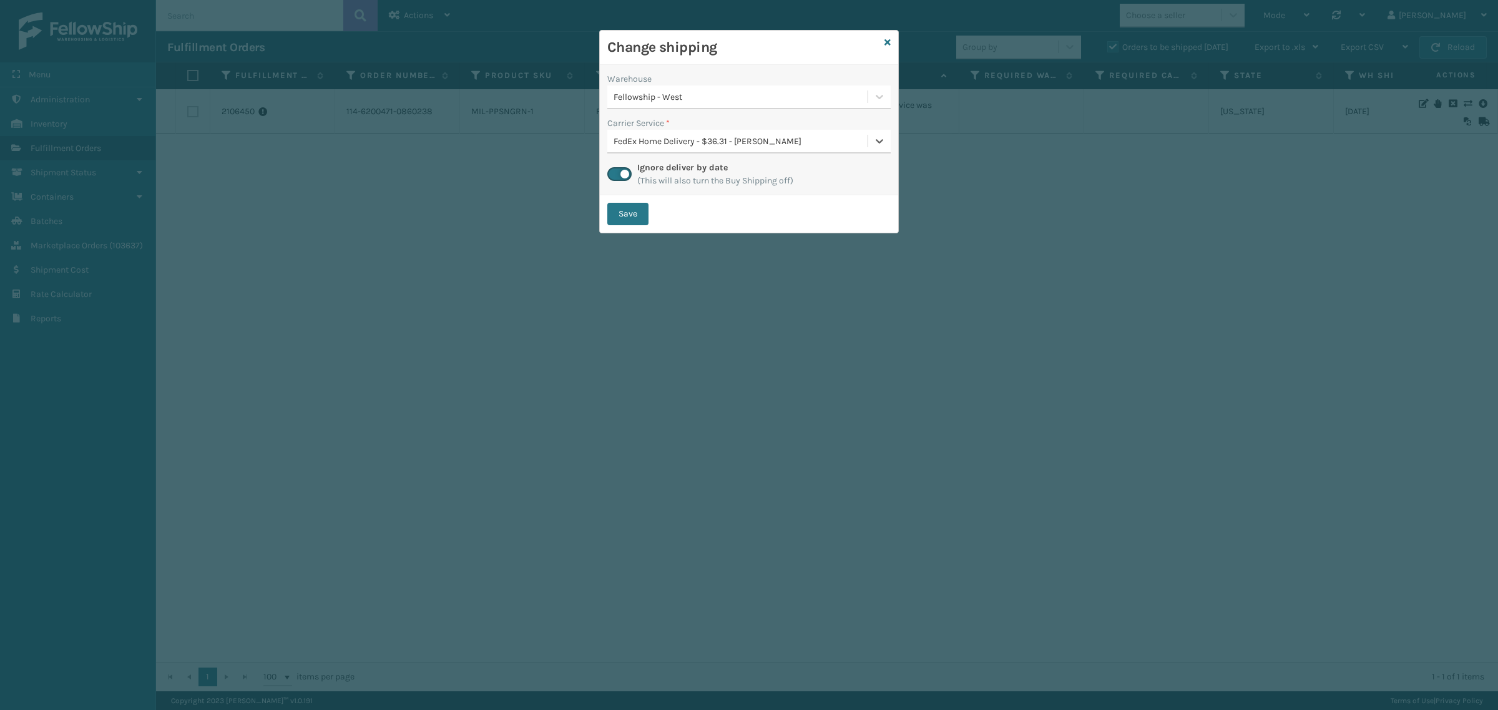
click at [735, 144] on div "FedEx Home Delivery - $36.31 - [PERSON_NAME]" at bounding box center [740, 141] width 255 height 13
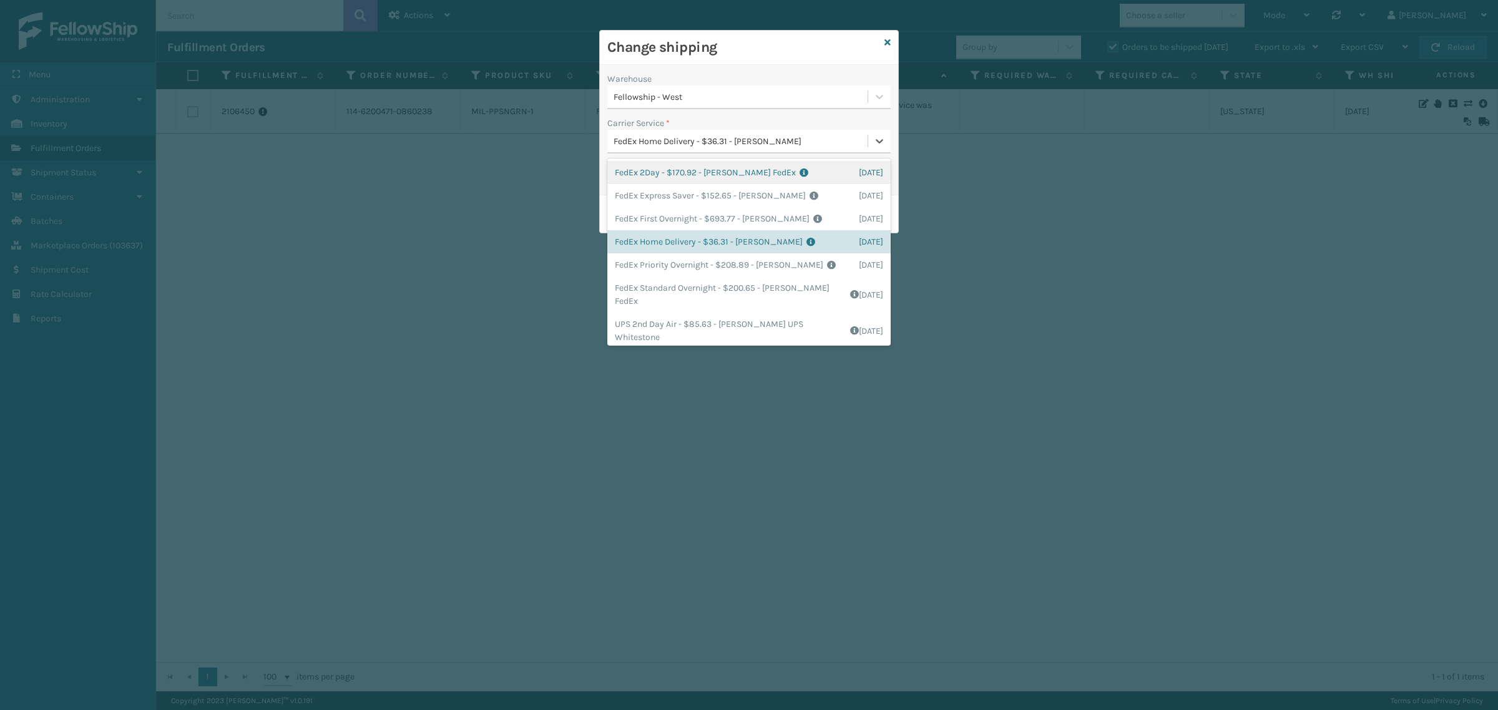
click at [725, 67] on div "Warehouse Fellowship - West Carrier Service * option FedEx Home Delivery - $36.…" at bounding box center [749, 130] width 298 height 130
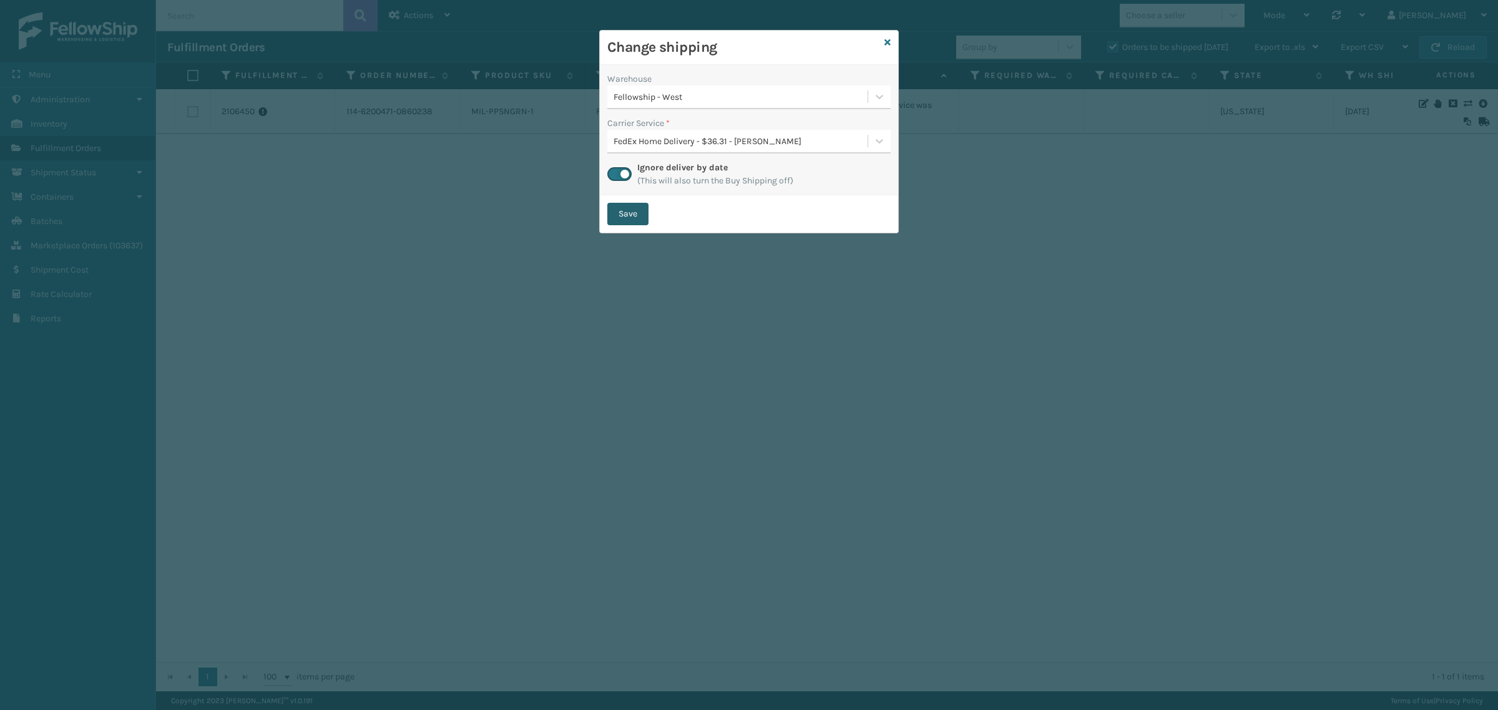
click at [618, 210] on button "Save" at bounding box center [627, 214] width 41 height 22
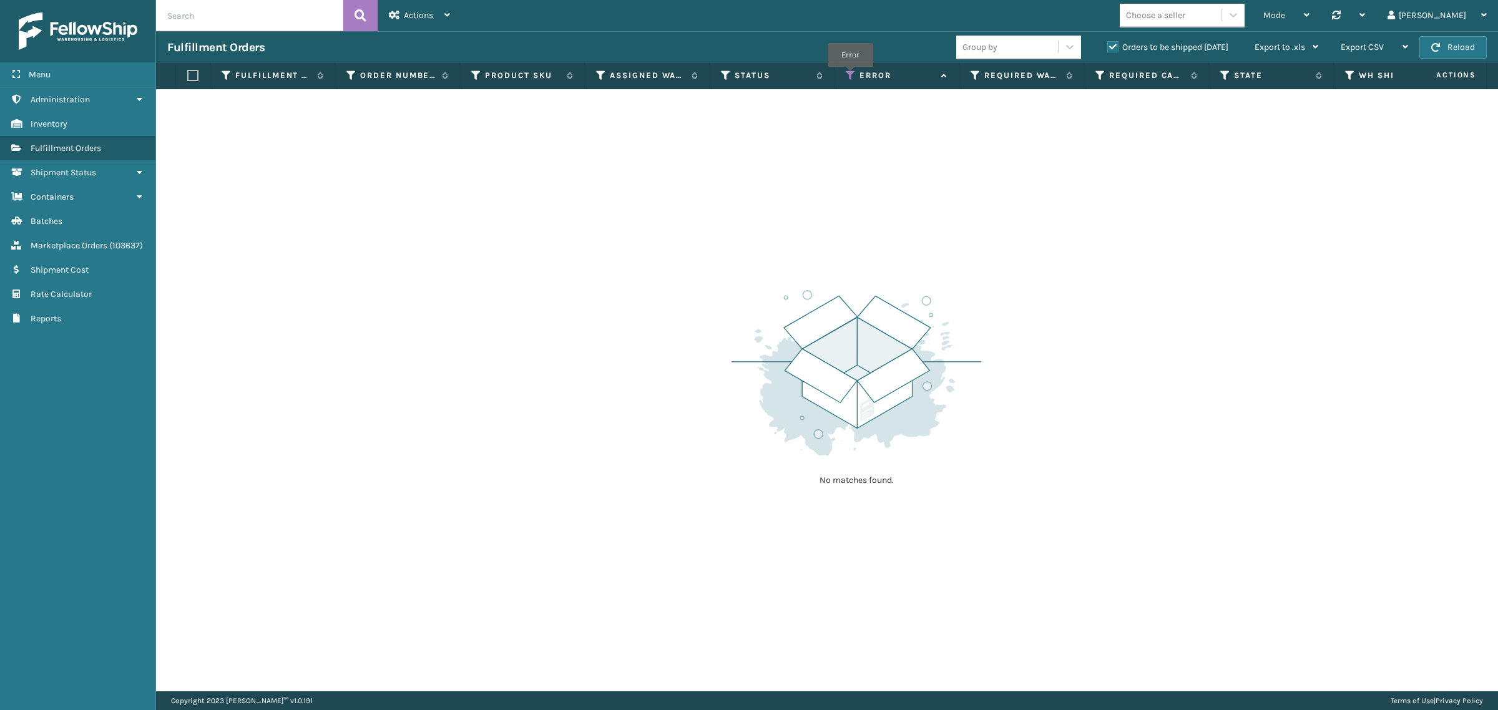
click at [851, 76] on icon at bounding box center [851, 75] width 10 height 11
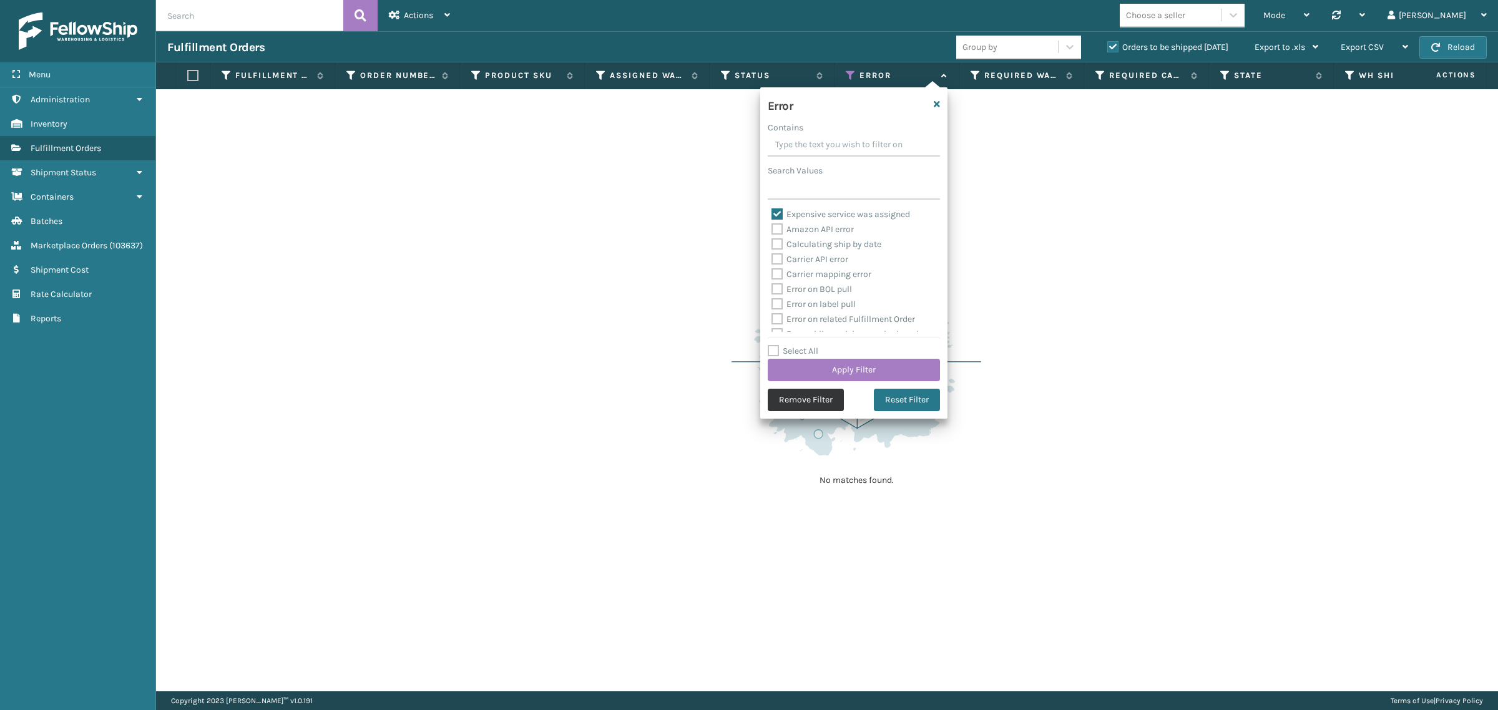
click at [797, 397] on button "Remove Filter" at bounding box center [806, 400] width 76 height 22
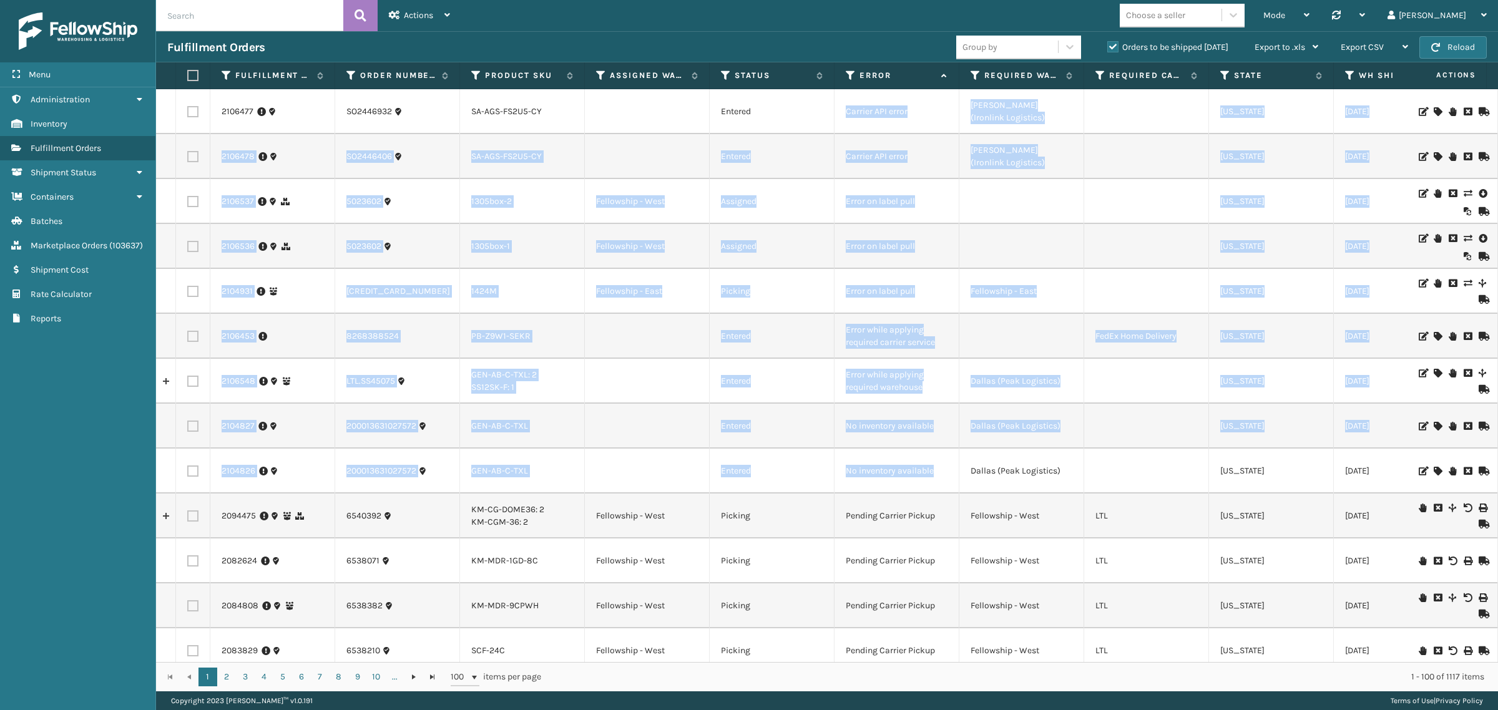
drag, startPoint x: 844, startPoint y: 107, endPoint x: 963, endPoint y: 460, distance: 372.0
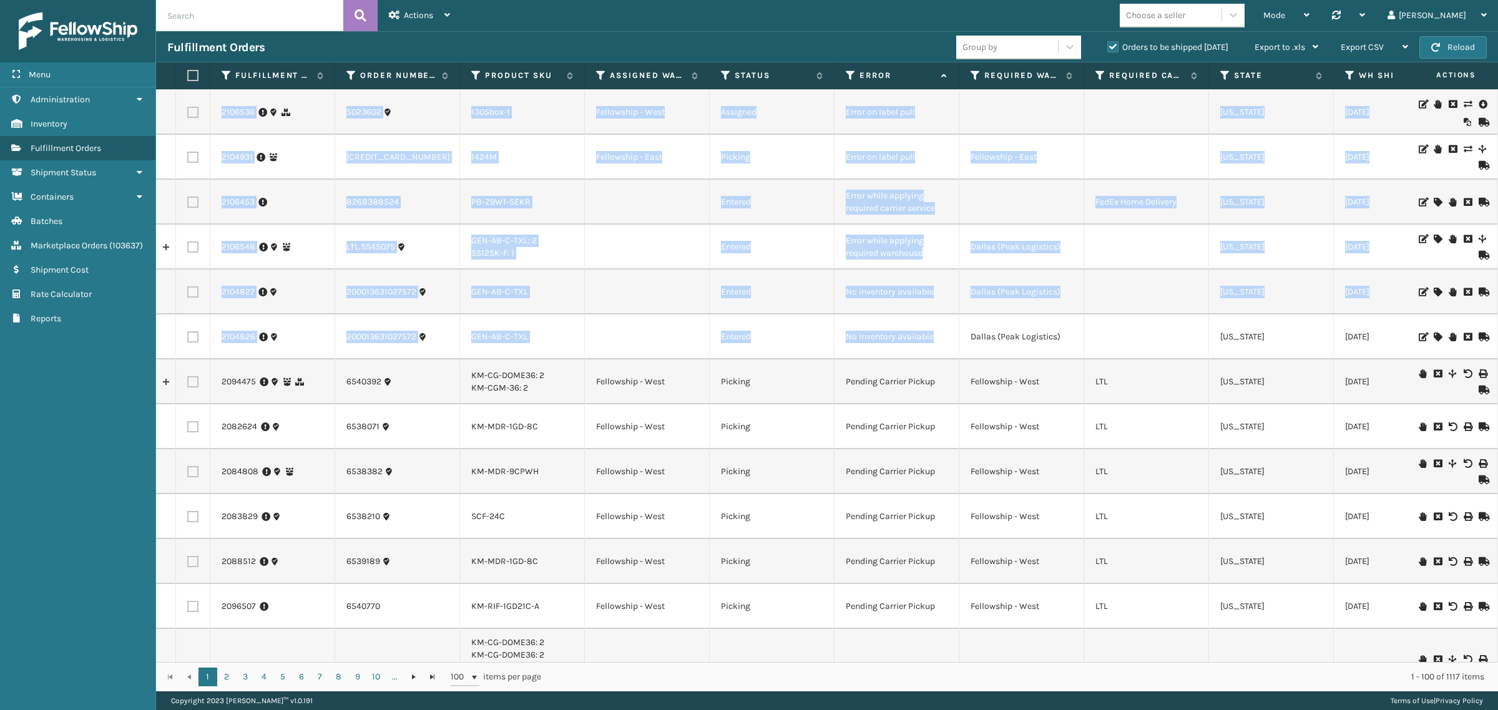
scroll to position [156, 0]
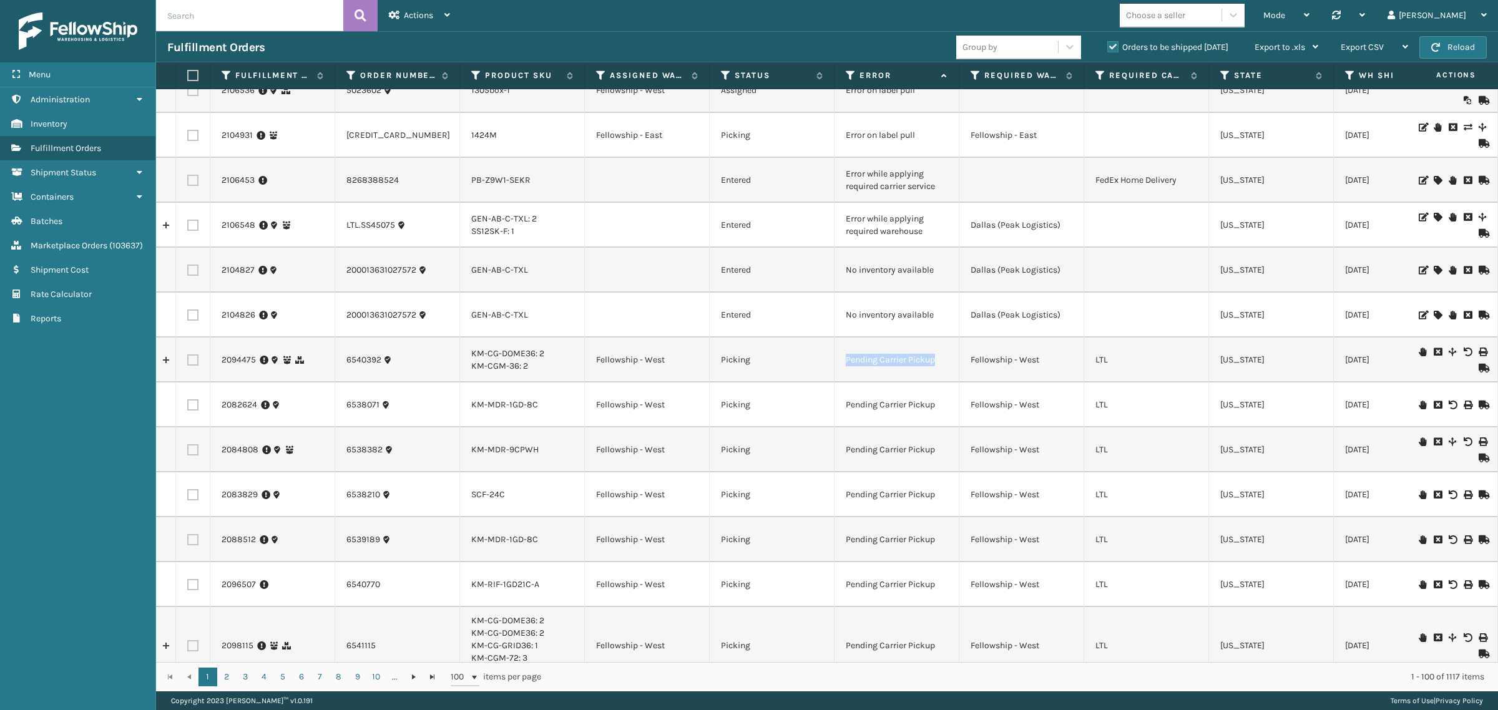
drag, startPoint x: 846, startPoint y: 363, endPoint x: 937, endPoint y: 376, distance: 92.0
click at [937, 376] on td "Pending Carrier Pickup" at bounding box center [896, 360] width 125 height 45
click at [909, 373] on td "Pending Carrier Pickup" at bounding box center [896, 360] width 125 height 45
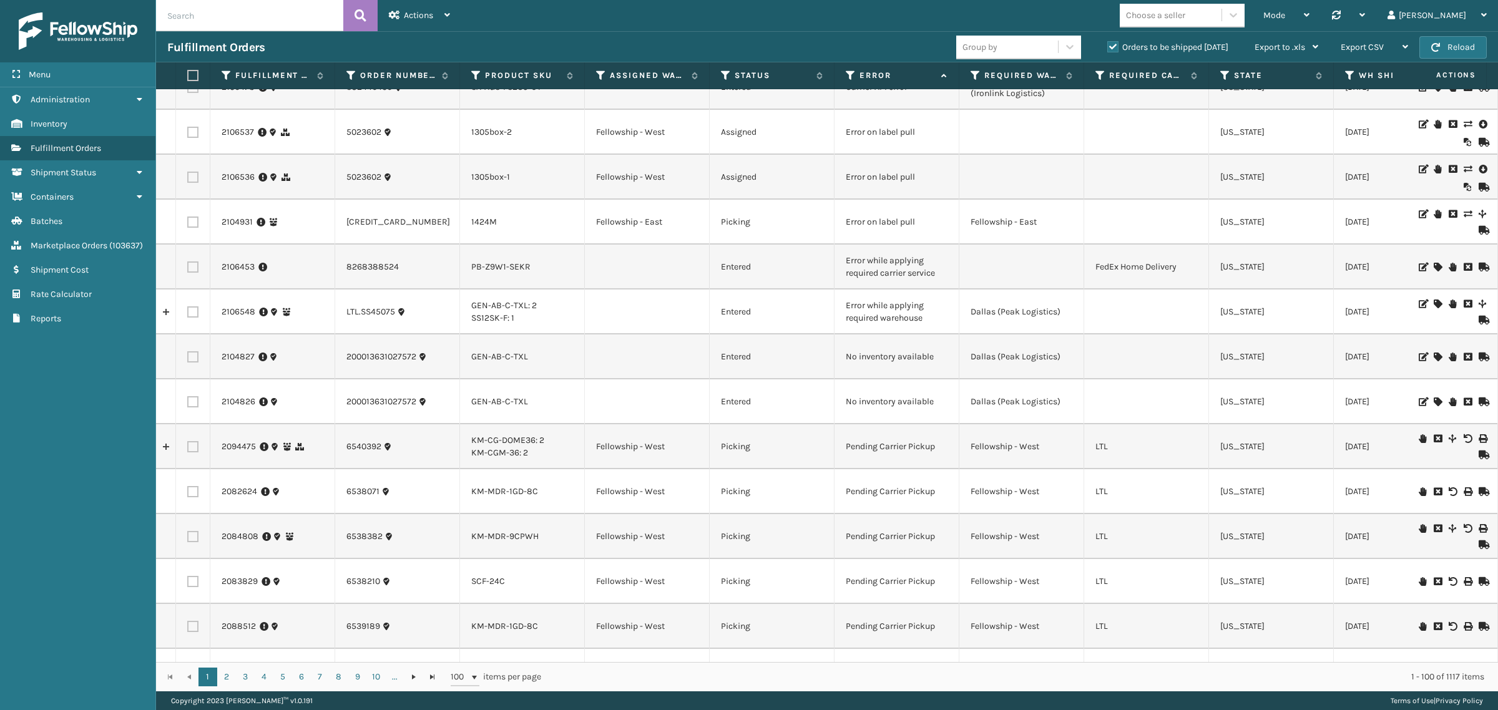
scroll to position [0, 0]
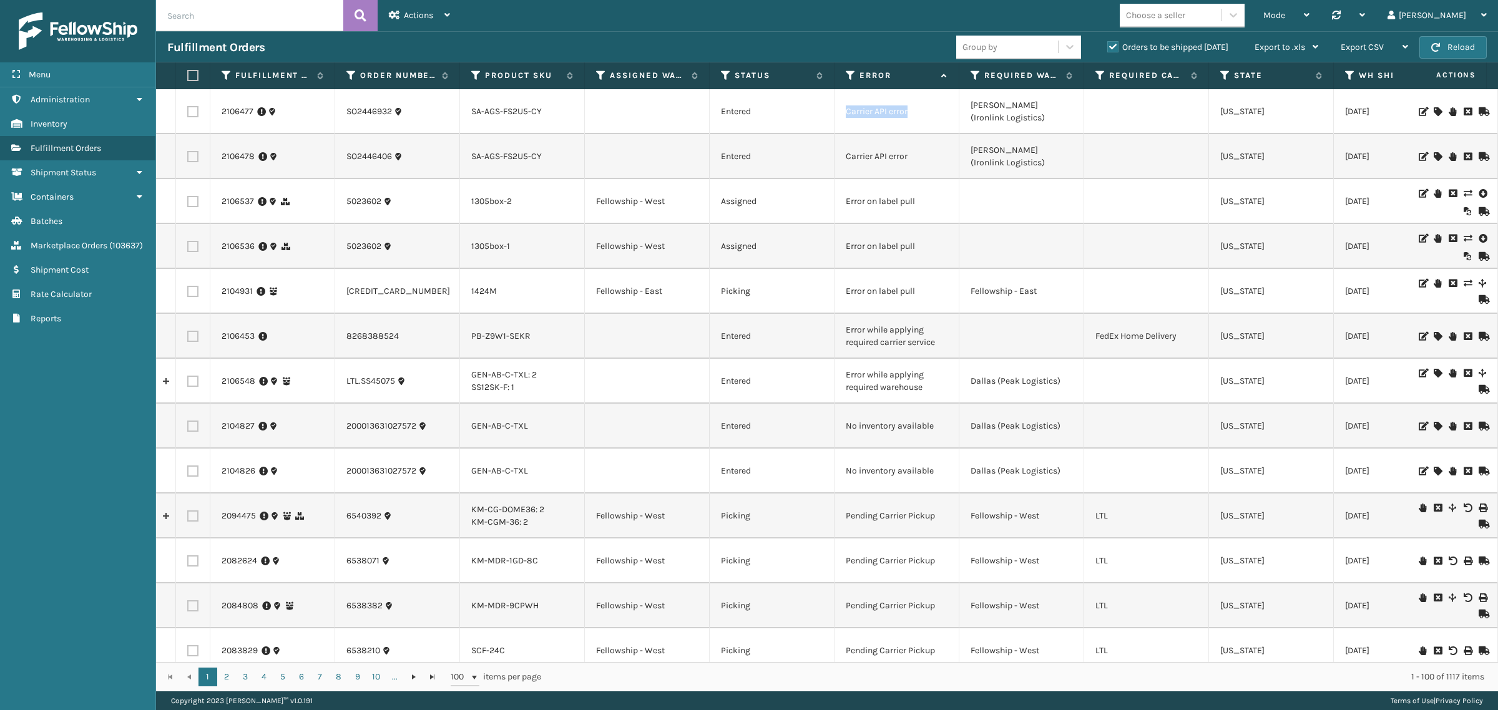
drag, startPoint x: 844, startPoint y: 113, endPoint x: 927, endPoint y: 122, distance: 82.9
click at [927, 122] on td "Carrier API error" at bounding box center [896, 111] width 125 height 45
drag, startPoint x: 841, startPoint y: 153, endPoint x: 917, endPoint y: 162, distance: 77.3
click at [917, 162] on td "Carrier API error" at bounding box center [896, 156] width 125 height 45
drag, startPoint x: 841, startPoint y: 204, endPoint x: 922, endPoint y: 213, distance: 81.6
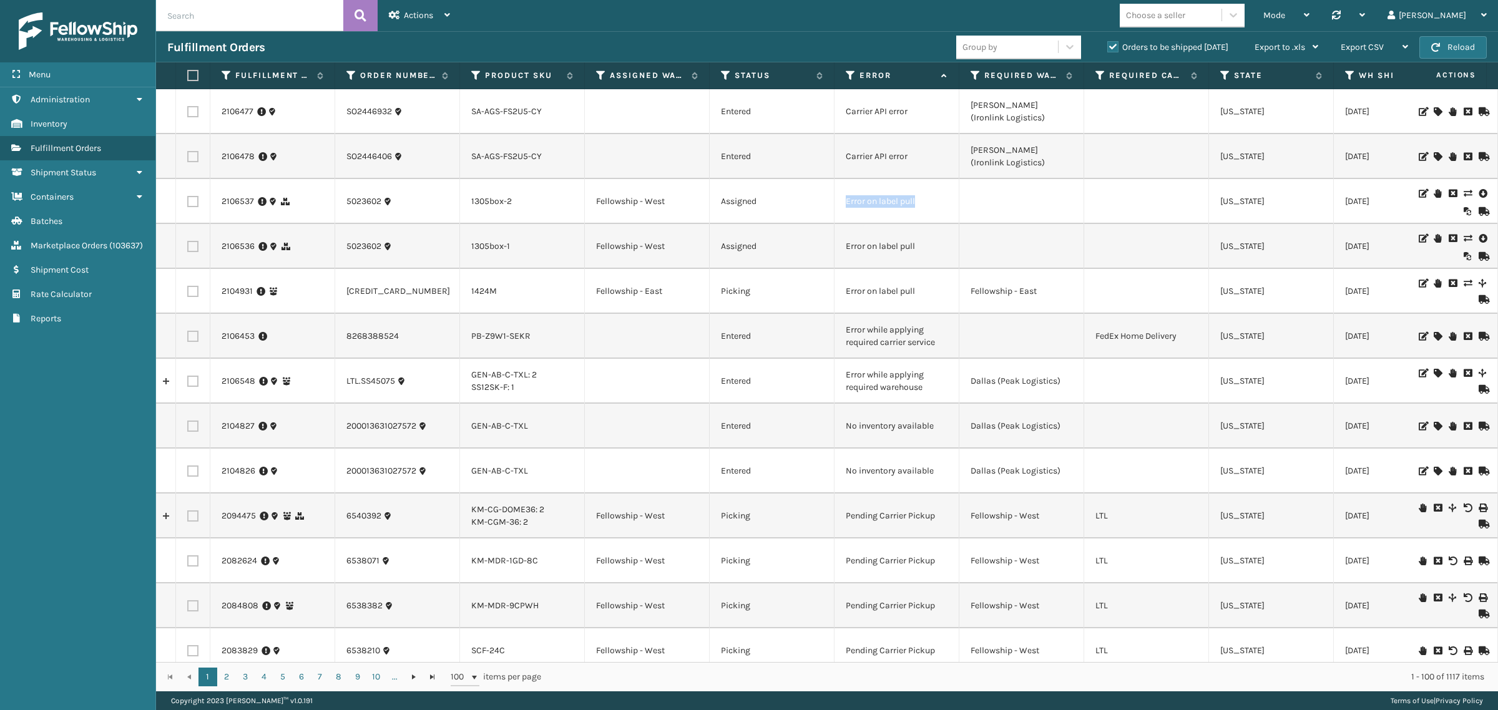
click at [922, 213] on td "Error on label pull" at bounding box center [896, 201] width 125 height 45
drag, startPoint x: 844, startPoint y: 248, endPoint x: 930, endPoint y: 255, distance: 86.3
click at [930, 255] on td "Error on label pull" at bounding box center [896, 246] width 125 height 45
drag, startPoint x: 844, startPoint y: 293, endPoint x: 943, endPoint y: 298, distance: 98.7
click at [943, 298] on td "Error on label pull" at bounding box center [896, 291] width 125 height 45
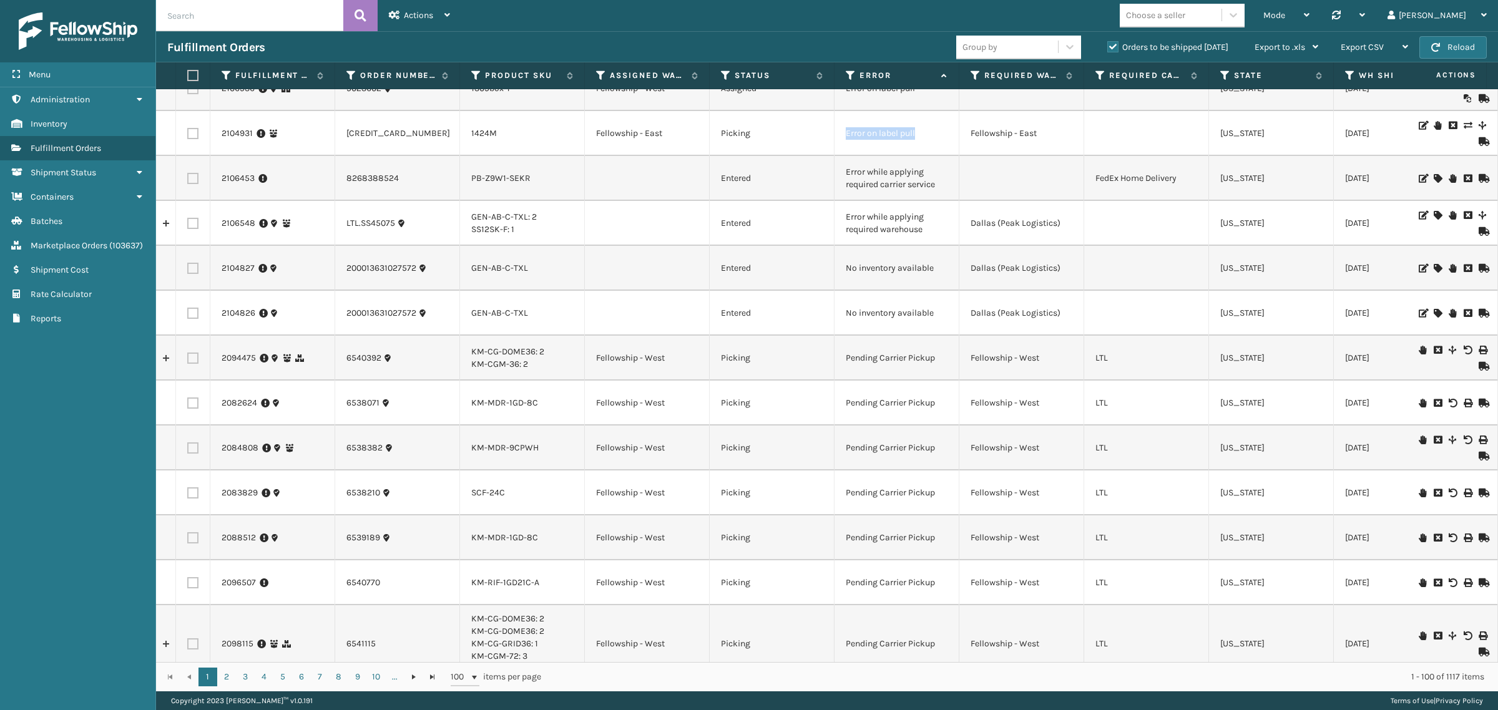
scroll to position [156, 0]
drag, startPoint x: 846, startPoint y: 363, endPoint x: 880, endPoint y: 373, distance: 36.3
click at [880, 373] on td "Pending Carrier Pickup" at bounding box center [896, 360] width 125 height 45
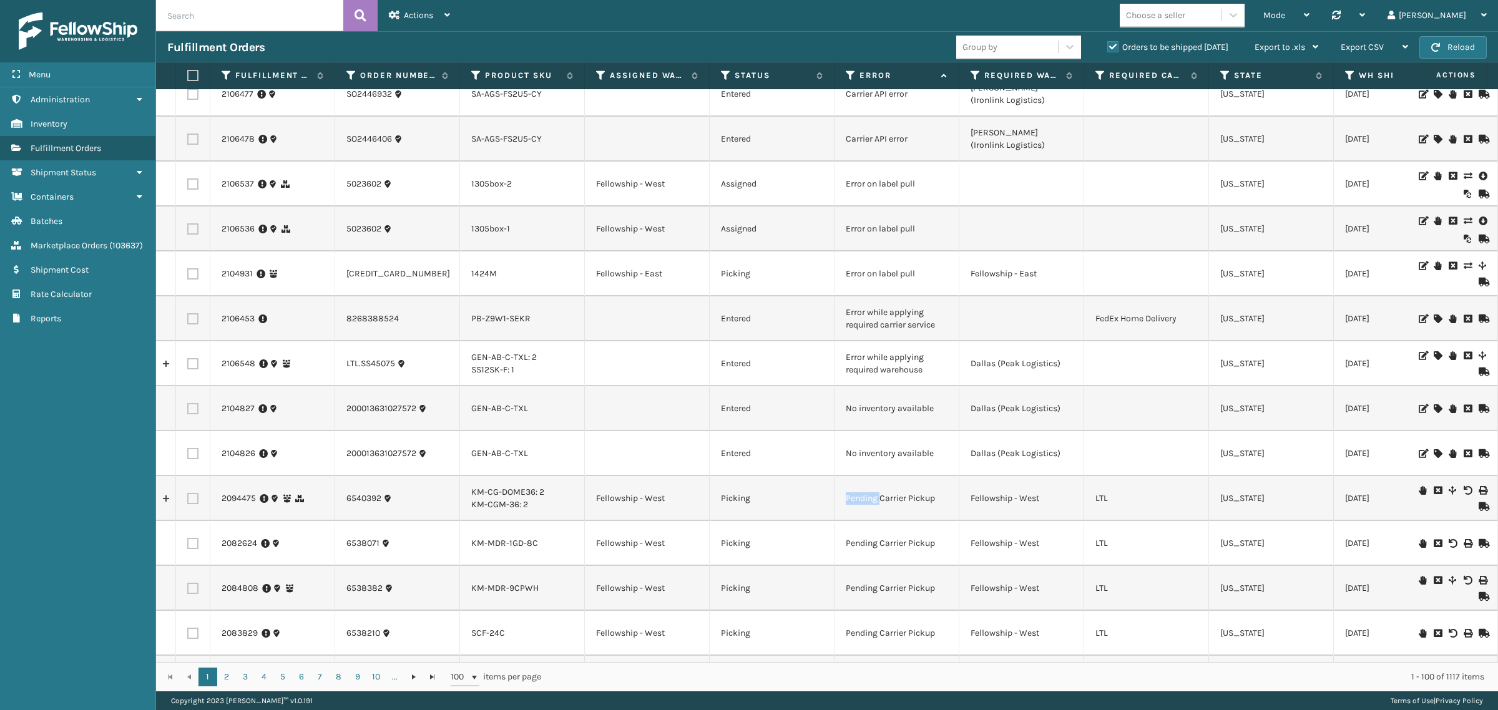
scroll to position [0, 0]
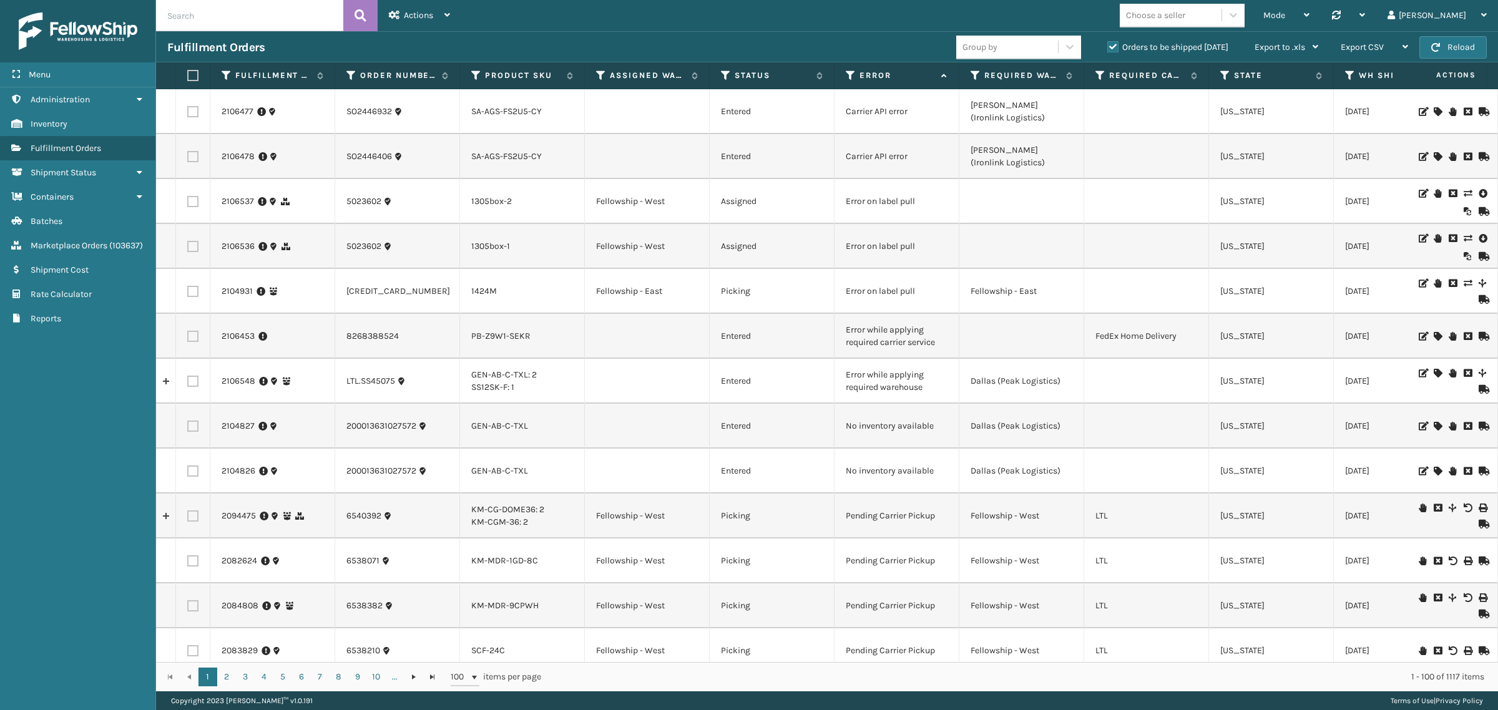
click at [1046, 260] on td at bounding box center [1021, 246] width 125 height 45
drag, startPoint x: 846, startPoint y: 197, endPoint x: 932, endPoint y: 201, distance: 86.2
click at [941, 198] on td "Error on label pull" at bounding box center [896, 201] width 125 height 45
click at [841, 207] on td "Error on label pull" at bounding box center [896, 201] width 125 height 45
click at [847, 203] on td "Error on label pull" at bounding box center [896, 201] width 125 height 45
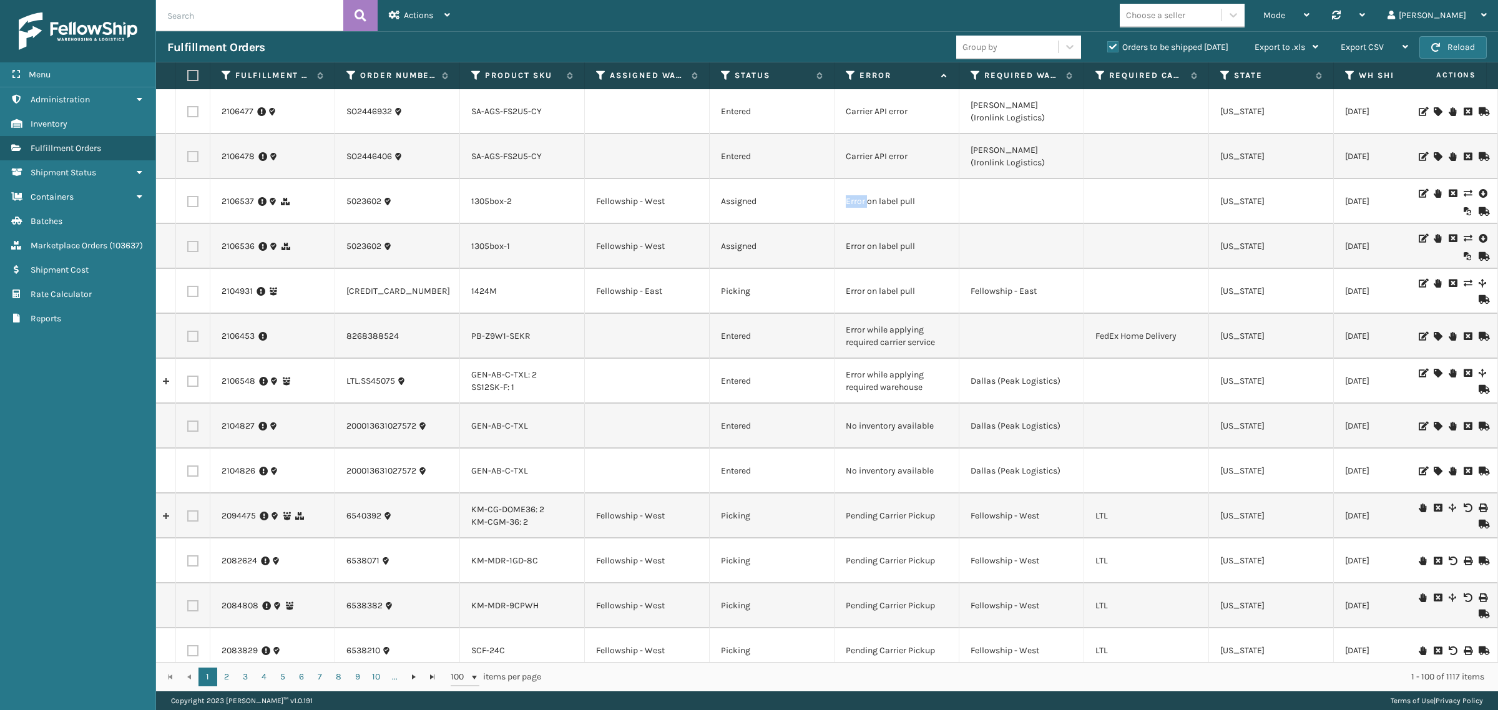
click at [847, 203] on td "Error on label pull" at bounding box center [896, 201] width 125 height 45
click at [858, 215] on td "Error on label pull" at bounding box center [896, 201] width 125 height 45
click at [863, 201] on td "Error on label pull" at bounding box center [896, 201] width 125 height 45
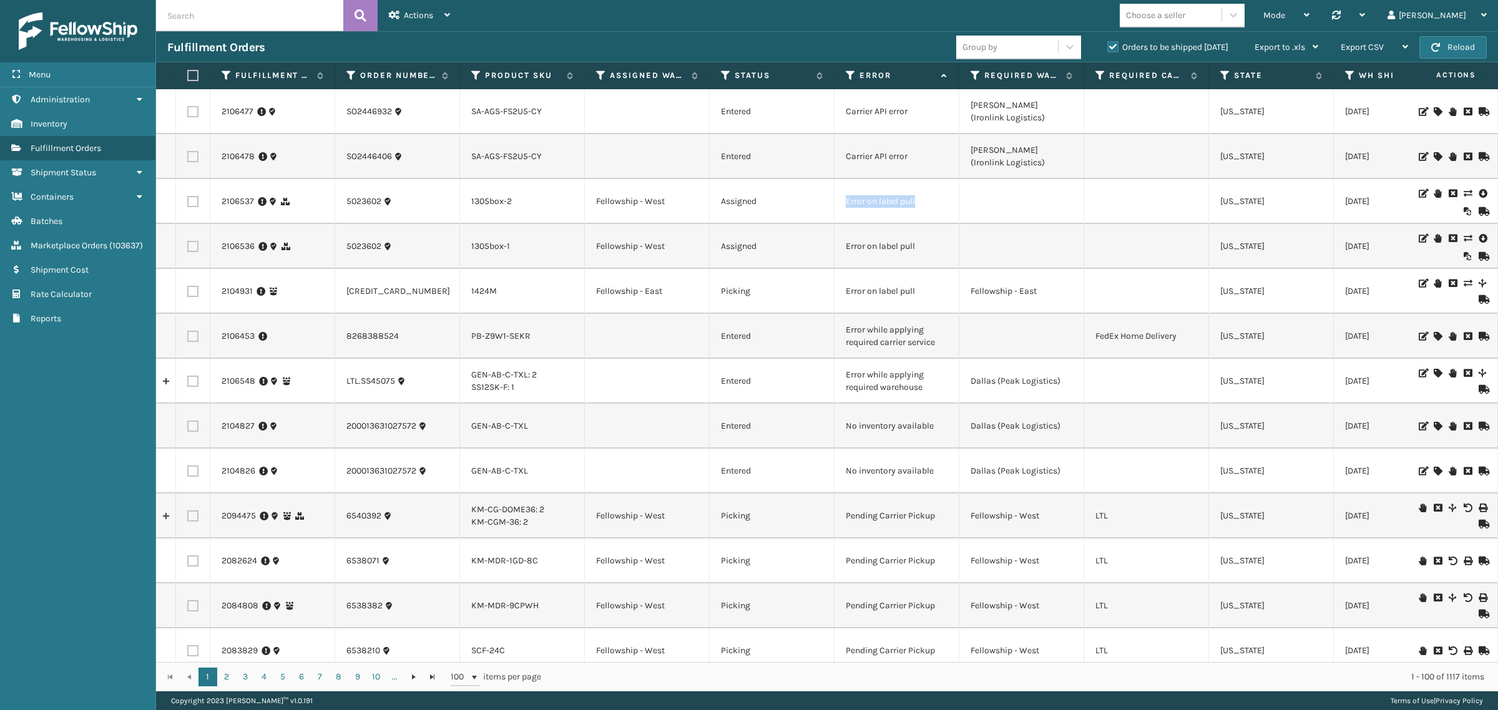
click at [863, 201] on td "Error on label pull" at bounding box center [896, 201] width 125 height 45
click at [874, 246] on td "Error on label pull" at bounding box center [896, 246] width 125 height 45
click at [1096, 228] on td at bounding box center [1146, 246] width 125 height 45
